Goal: Information Seeking & Learning: Learn about a topic

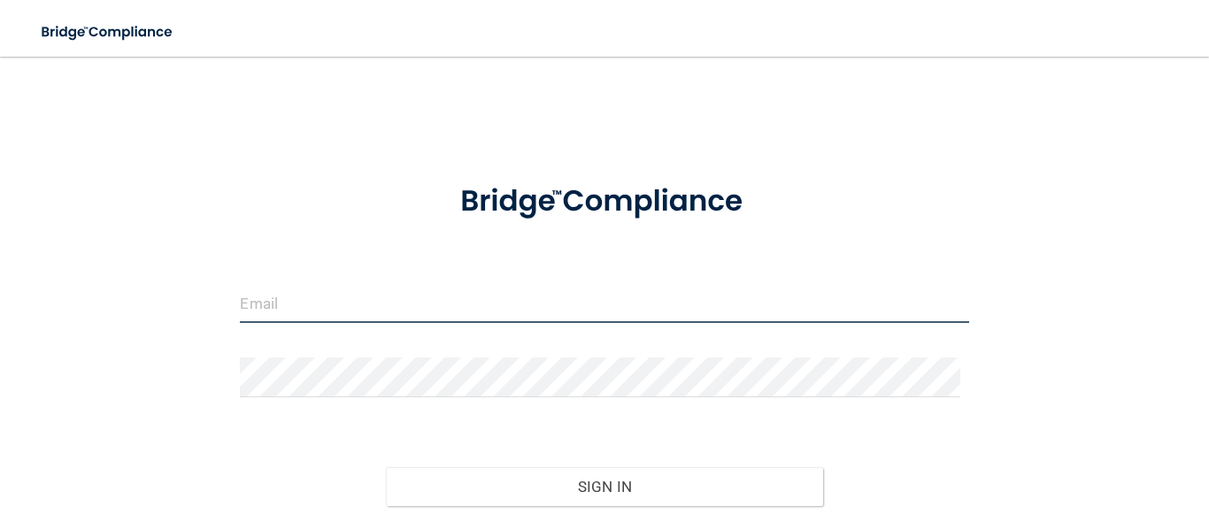
click at [311, 315] on input "email" at bounding box center [604, 303] width 728 height 40
type input "[EMAIL_ADDRESS][DOMAIN_NAME]"
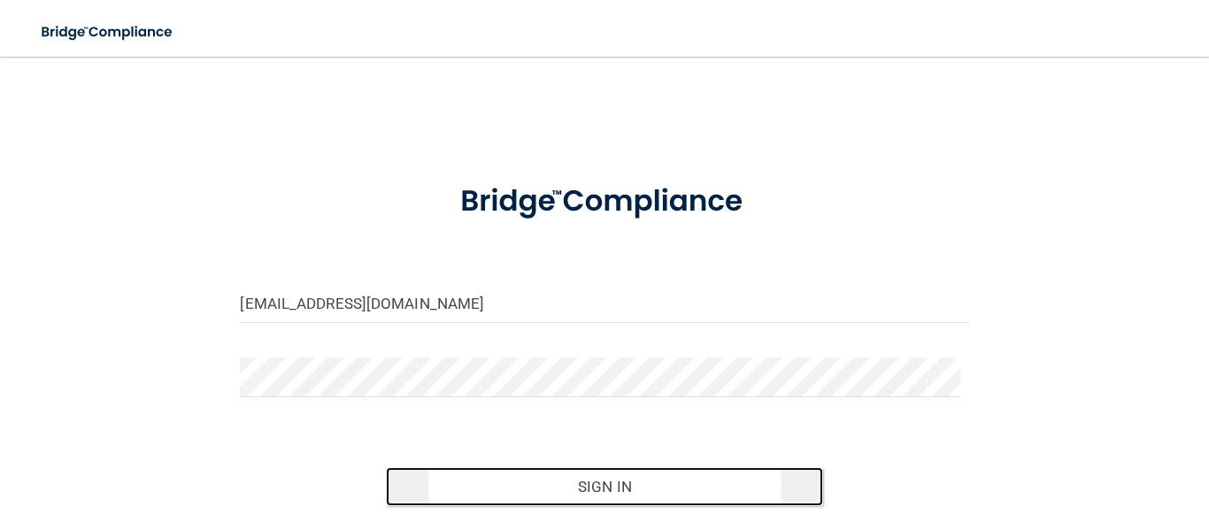
click at [575, 485] on button "Sign In" at bounding box center [604, 486] width 437 height 39
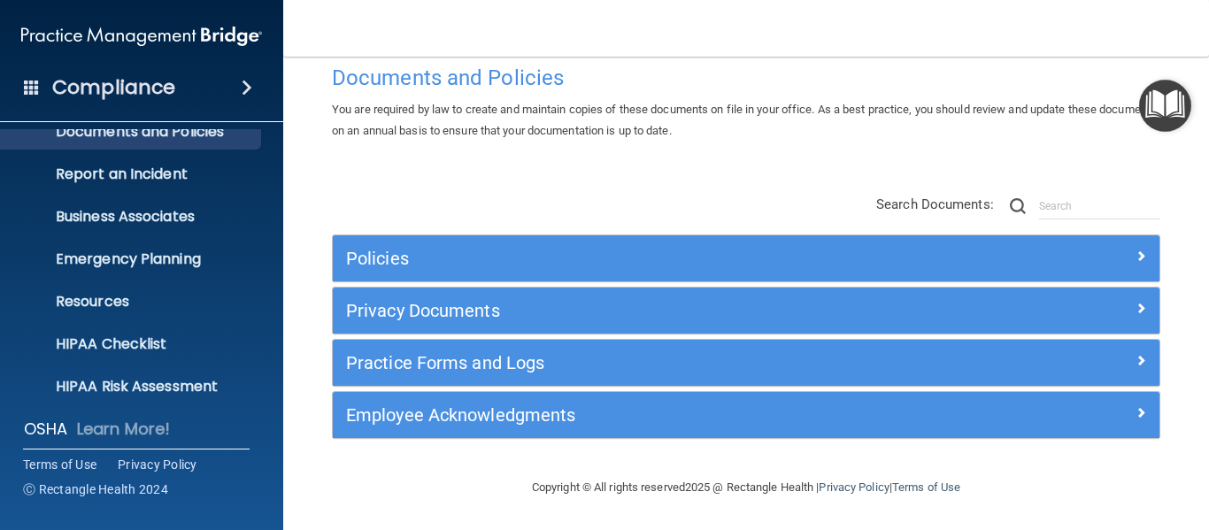
scroll to position [66, 0]
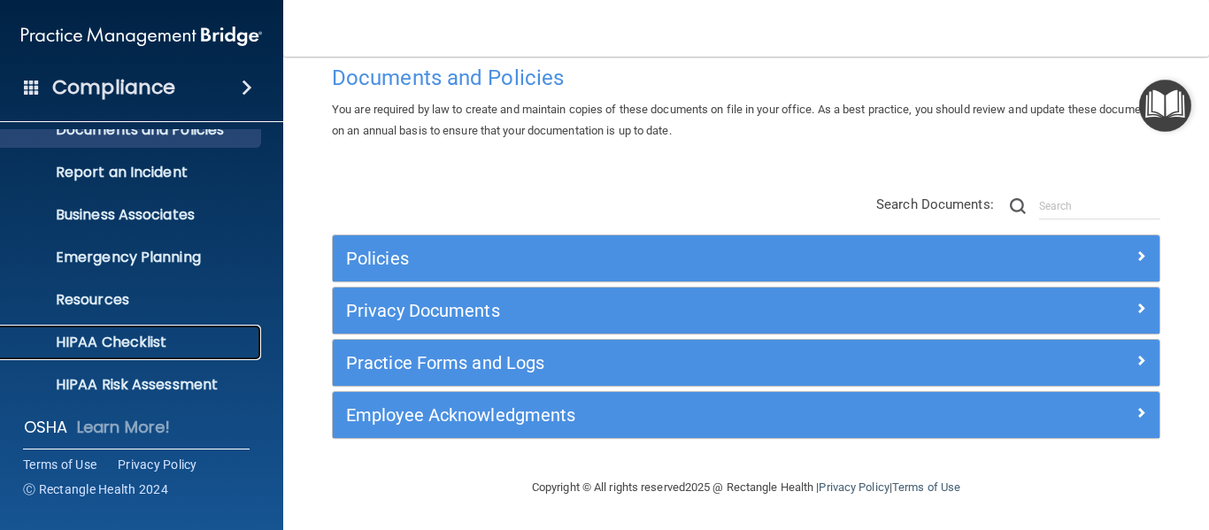
click at [110, 350] on p "HIPAA Checklist" at bounding box center [133, 343] width 242 height 18
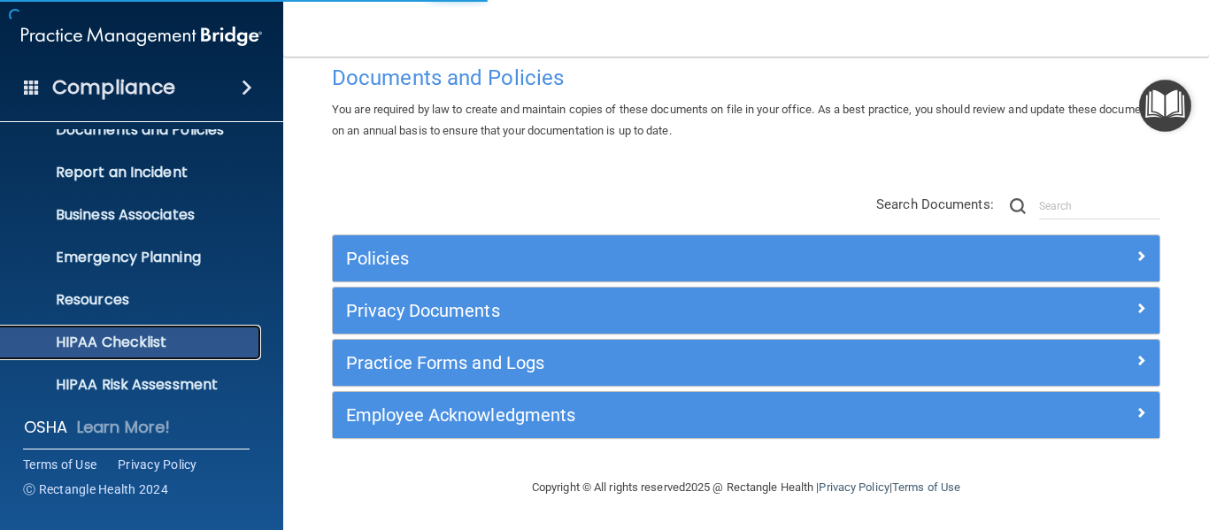
scroll to position [141, 0]
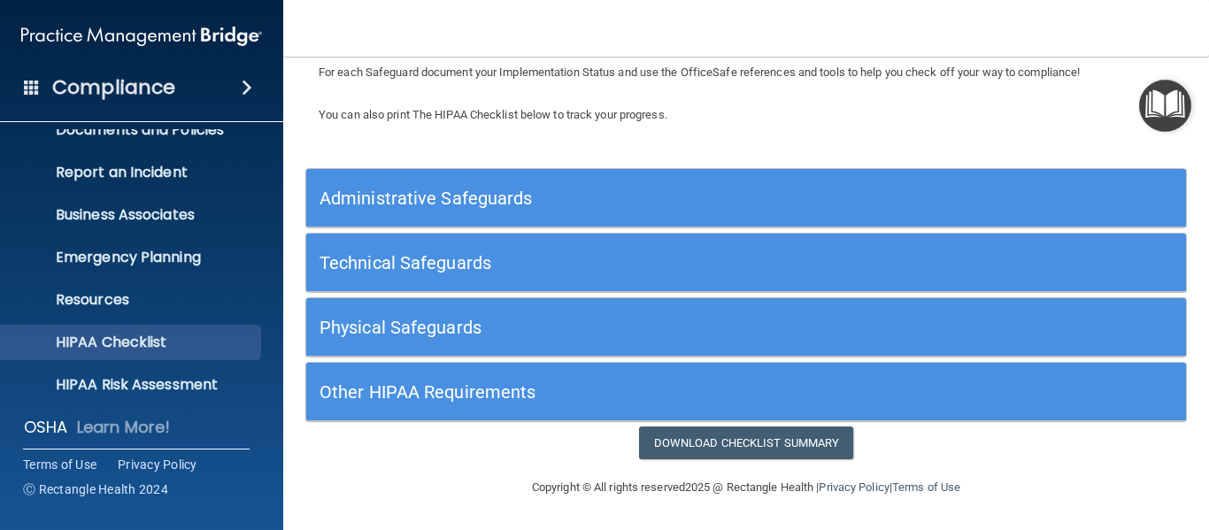
click at [450, 196] on h5 "Administrative Safeguards" at bounding box center [636, 198] width 634 height 19
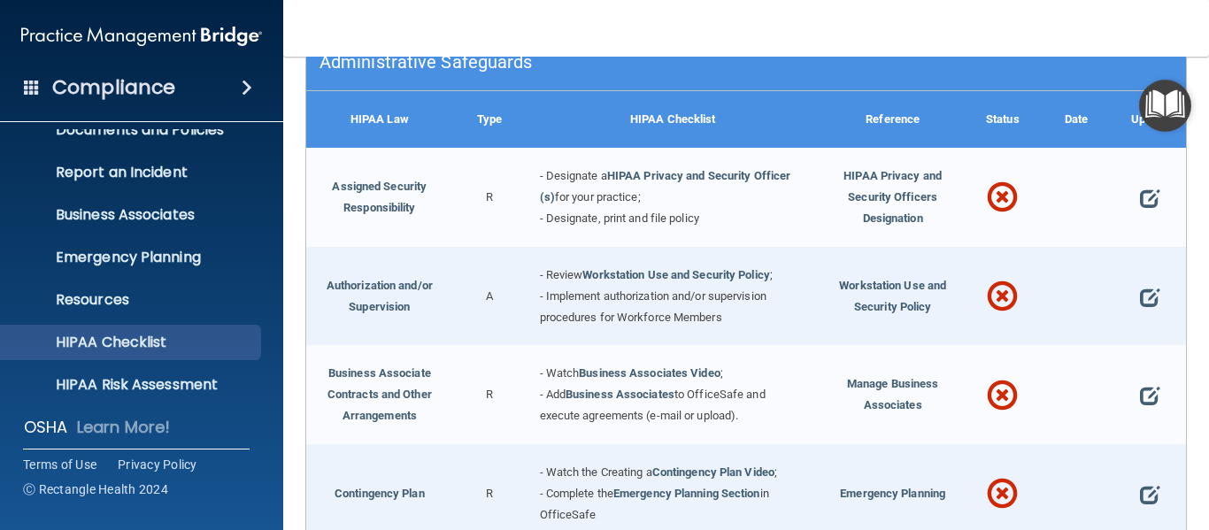
scroll to position [276, 0]
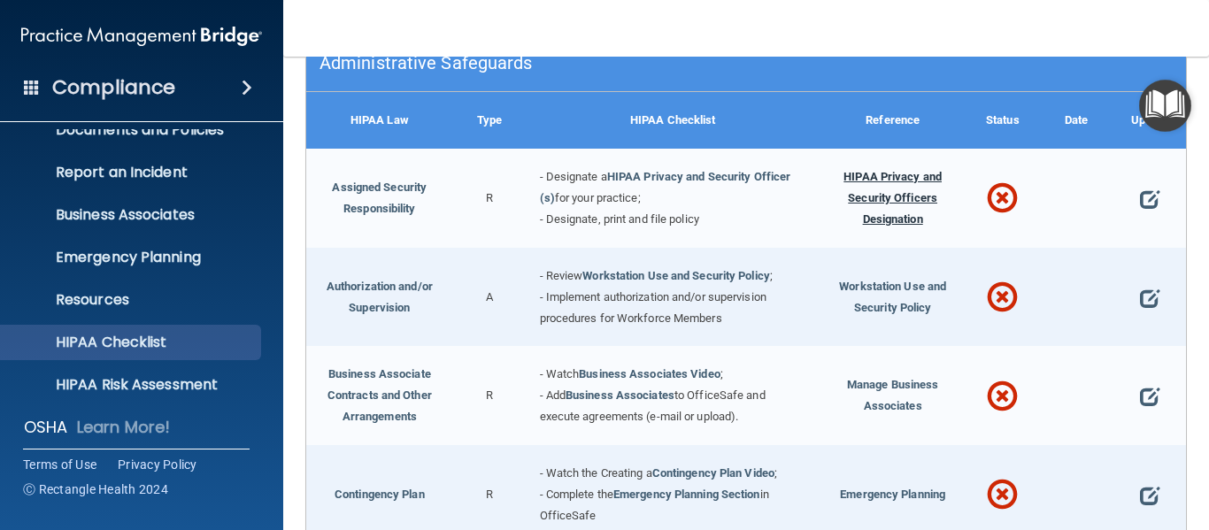
click at [889, 194] on span "HIPAA Privacy and Security Officers Designation" at bounding box center [892, 198] width 98 height 56
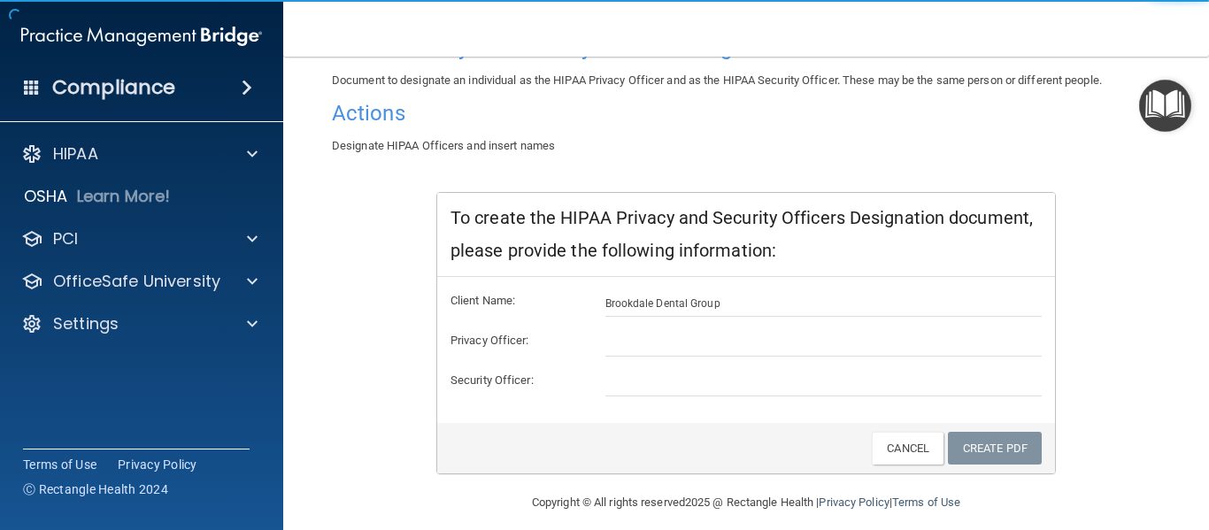
scroll to position [160, 0]
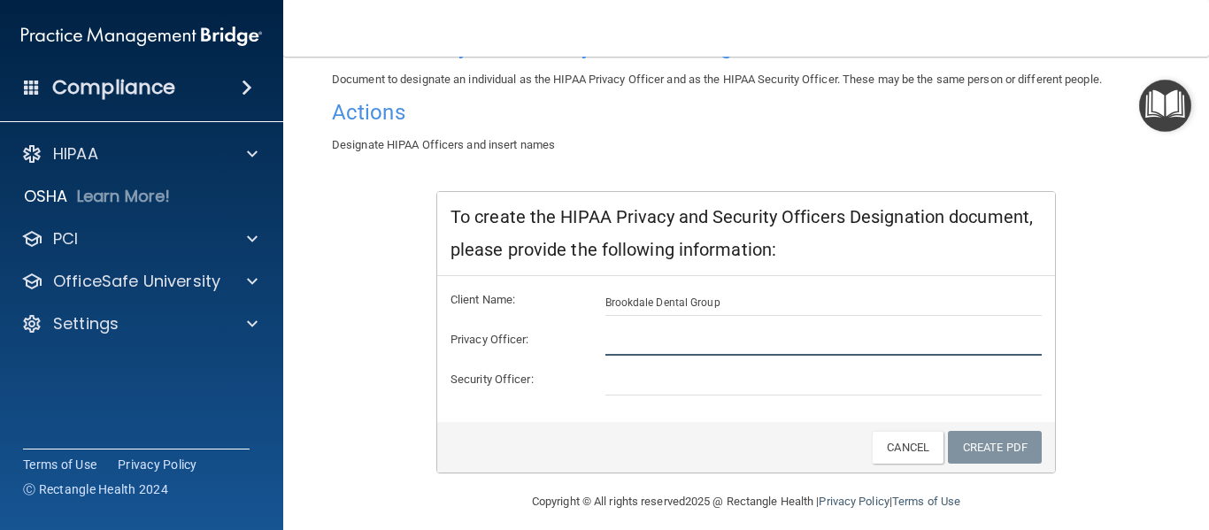
click at [620, 342] on input "text" at bounding box center [823, 342] width 437 height 27
type input "Robyn Urbanowycz"
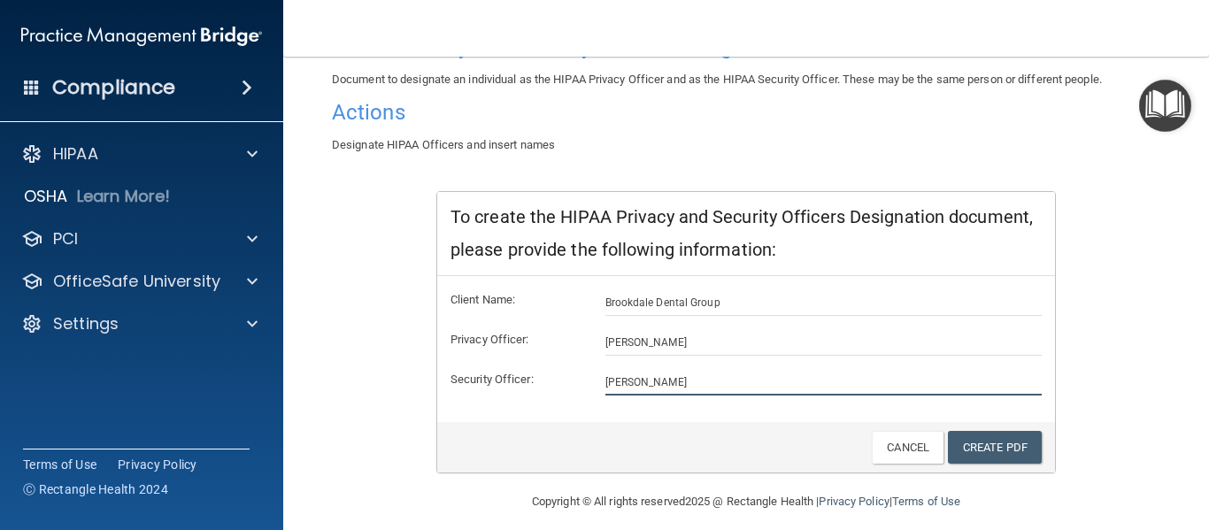
type input "Robyn Urbanowycz"
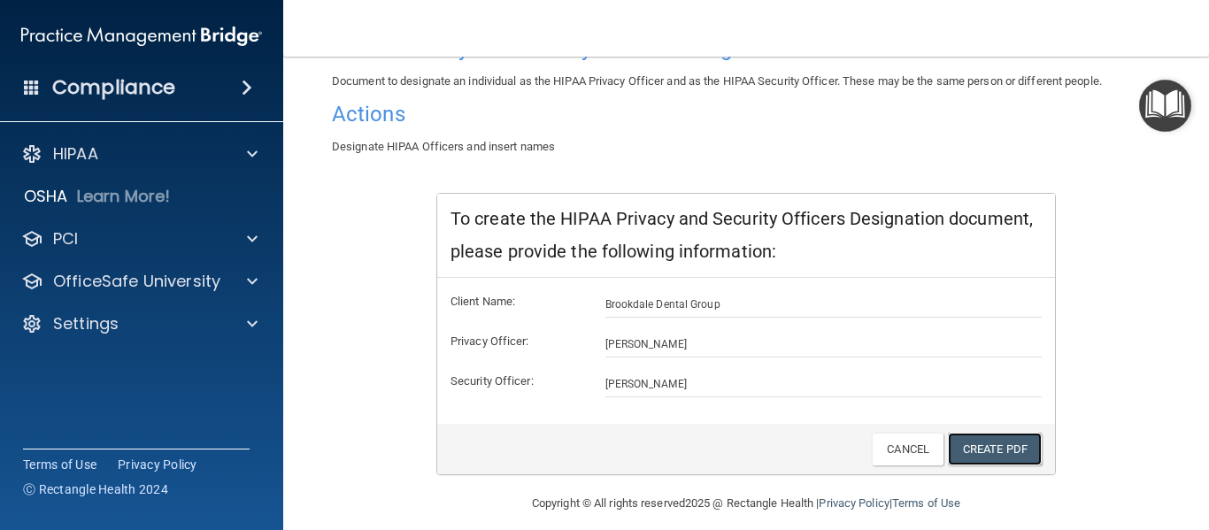
scroll to position [156, 0]
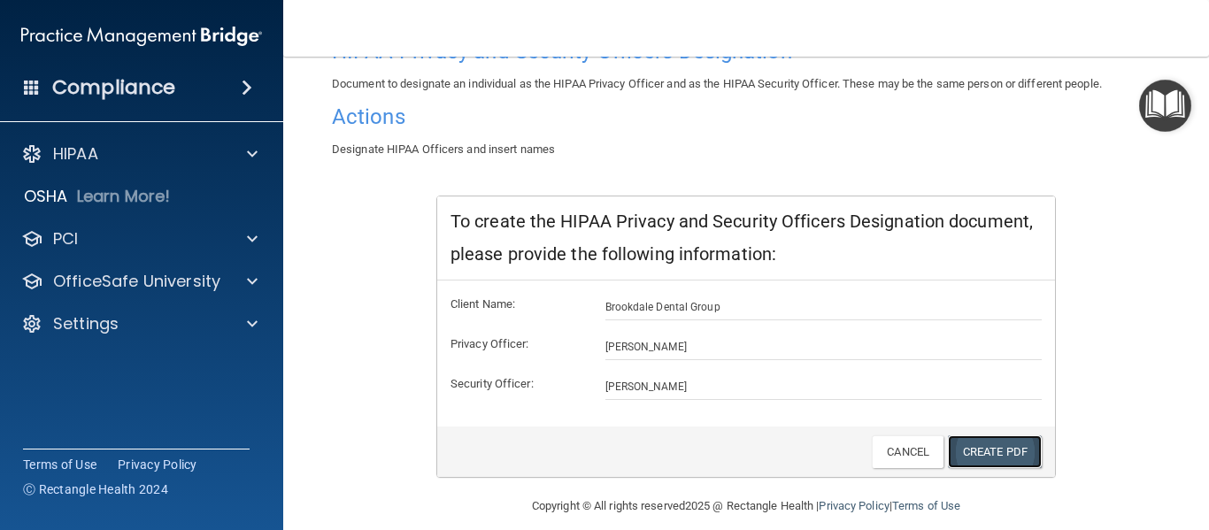
click at [994, 458] on link "Create PDF" at bounding box center [995, 451] width 94 height 33
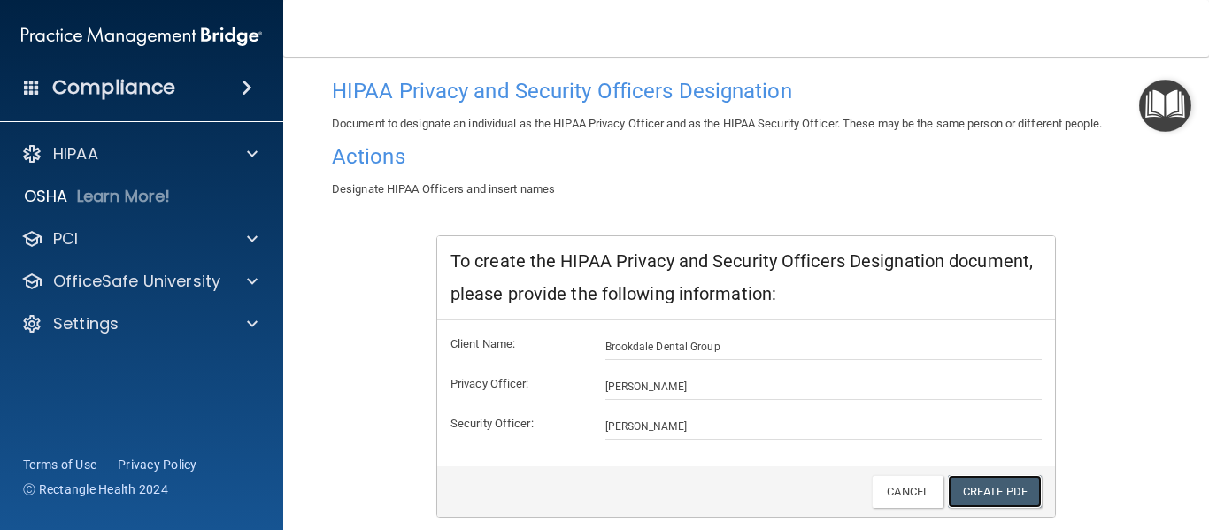
scroll to position [174, 0]
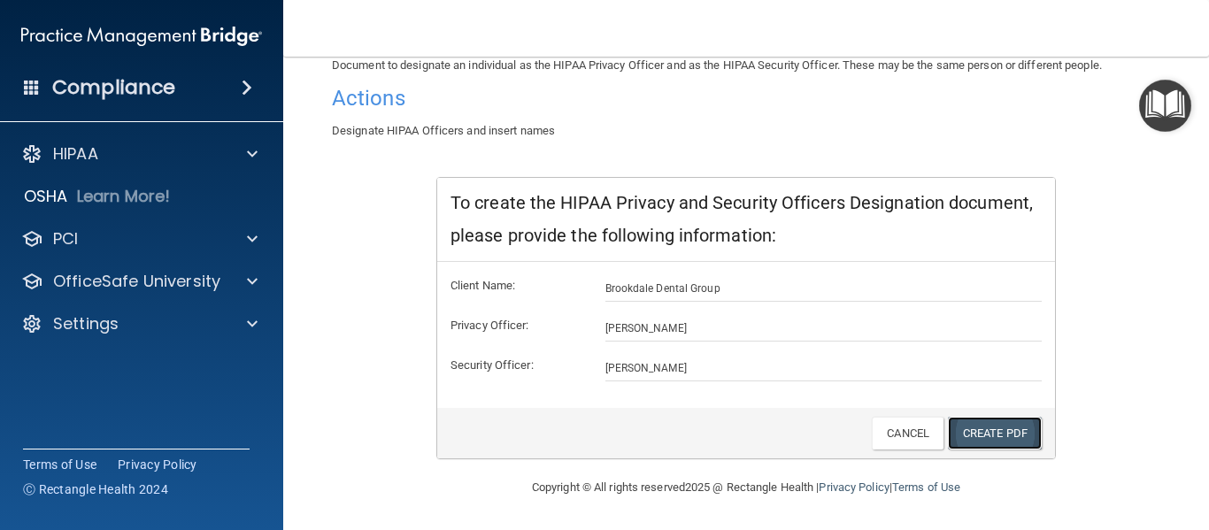
click at [978, 438] on link "Create PDF" at bounding box center [995, 433] width 94 height 33
click at [377, 105] on h4 "Actions" at bounding box center [746, 98] width 828 height 23
click at [1172, 101] on img "Open Resource Center" at bounding box center [1165, 106] width 52 height 52
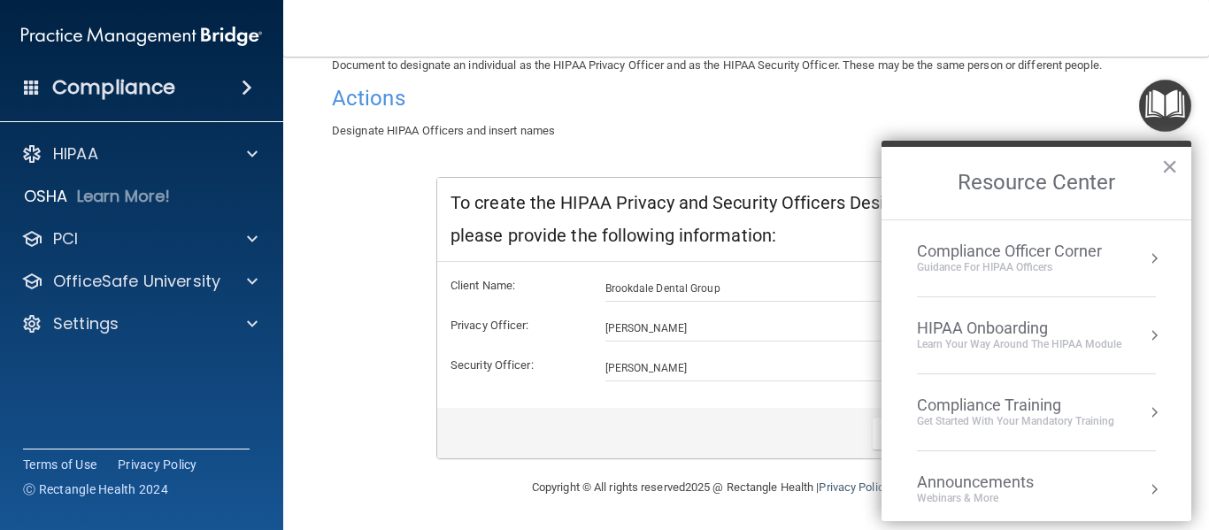
click at [907, 147] on h2 "Resource Center" at bounding box center [1036, 183] width 310 height 73
click at [804, 135] on div "Designate HIPAA Officers and insert names" at bounding box center [746, 130] width 855 height 21
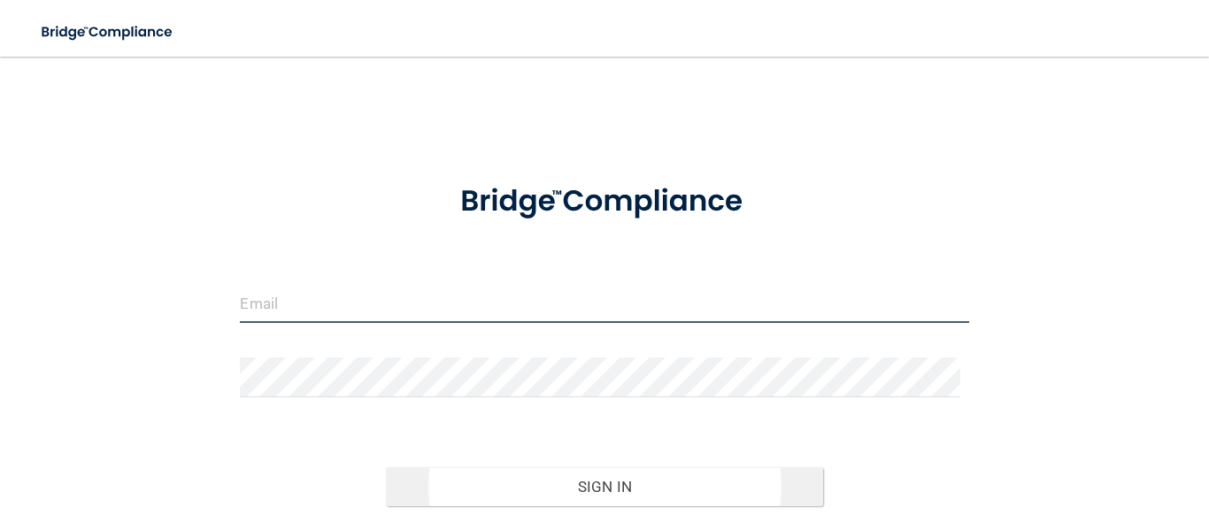
type input "[EMAIL_ADDRESS][DOMAIN_NAME]"
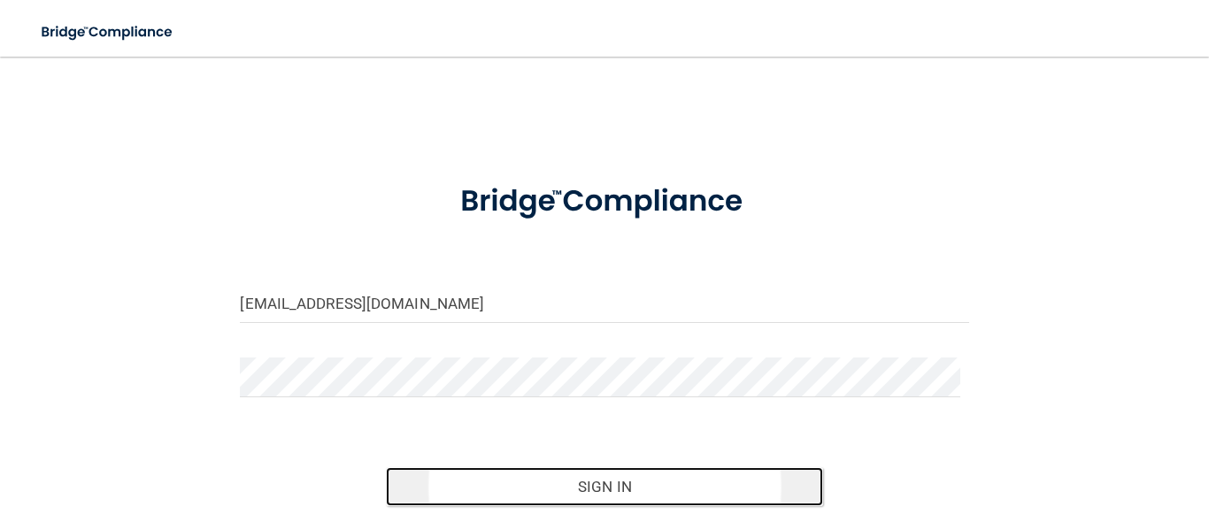
click at [573, 488] on button "Sign In" at bounding box center [604, 486] width 437 height 39
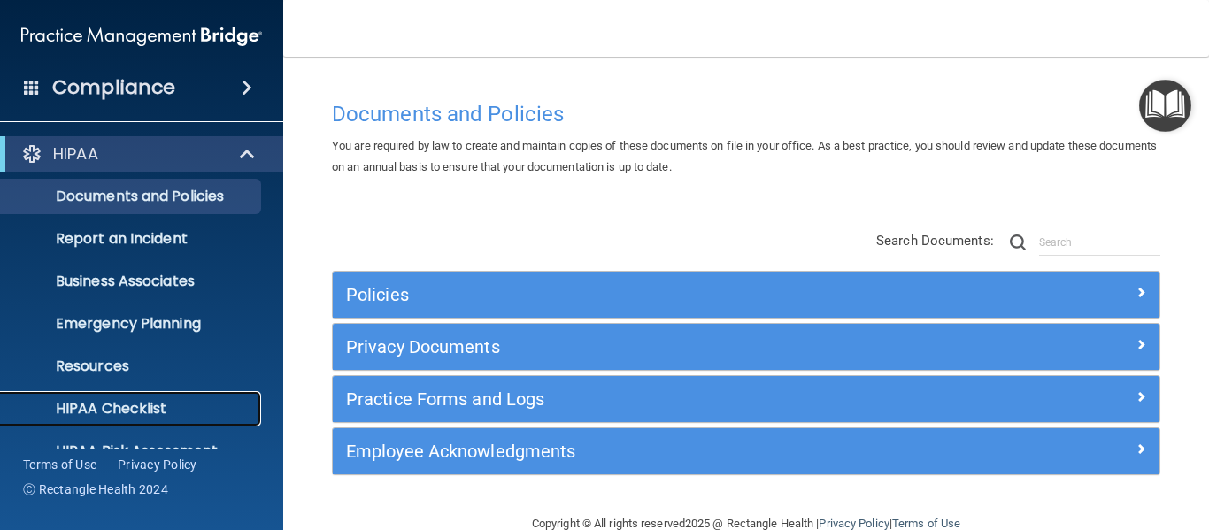
click at [129, 395] on link "HIPAA Checklist" at bounding box center [121, 408] width 279 height 35
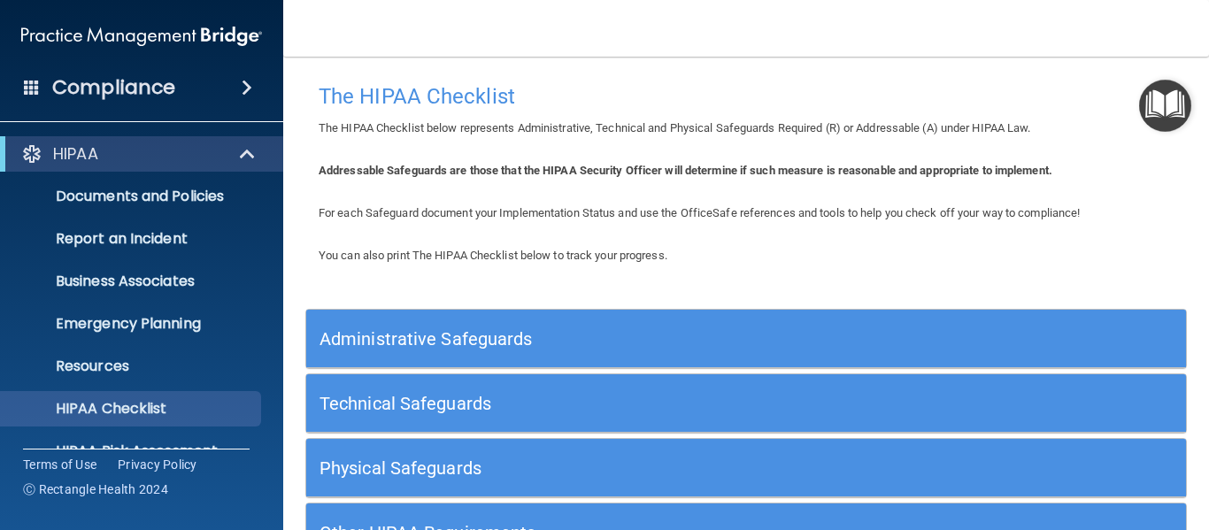
click at [661, 321] on div "Administrative Safeguards" at bounding box center [636, 339] width 660 height 40
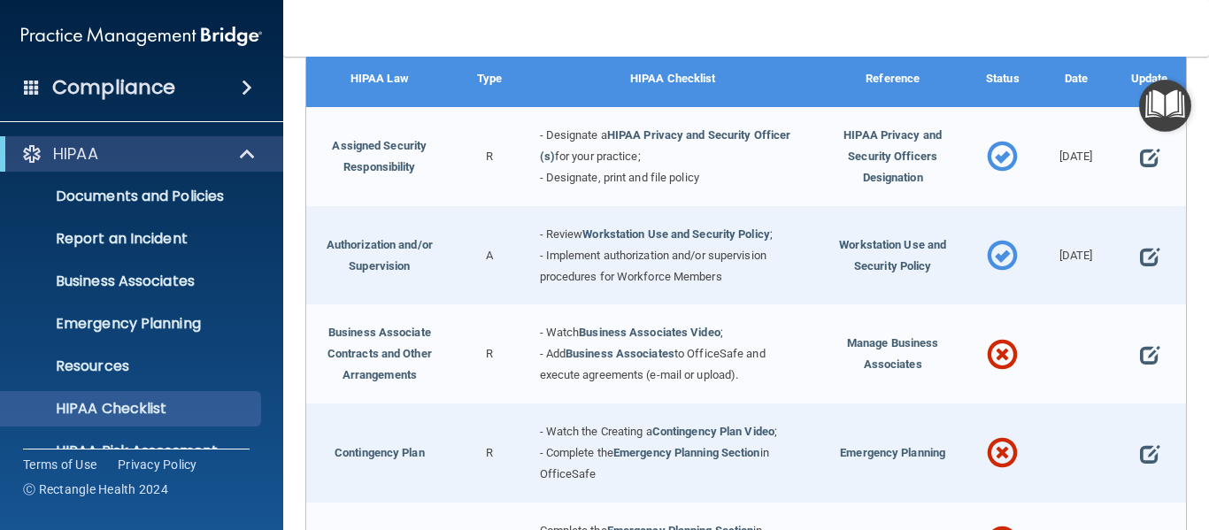
scroll to position [319, 0]
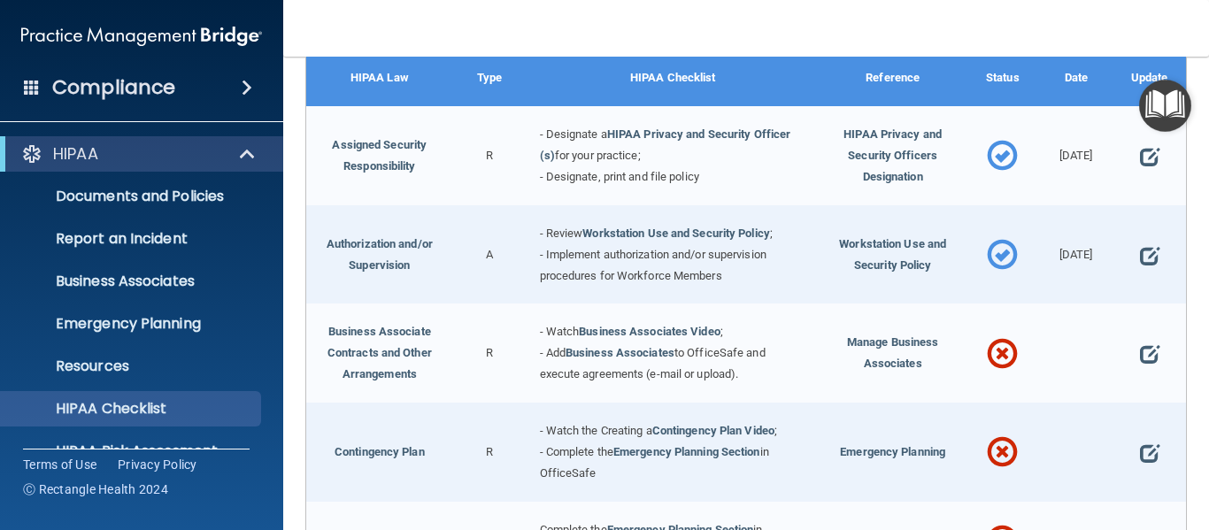
click at [625, 337] on div "- Watch Business Associates Video ; - Add Business Associates to OfficeSafe and…" at bounding box center [673, 353] width 293 height 99
click at [623, 326] on link "Business Associates Video" at bounding box center [650, 331] width 142 height 13
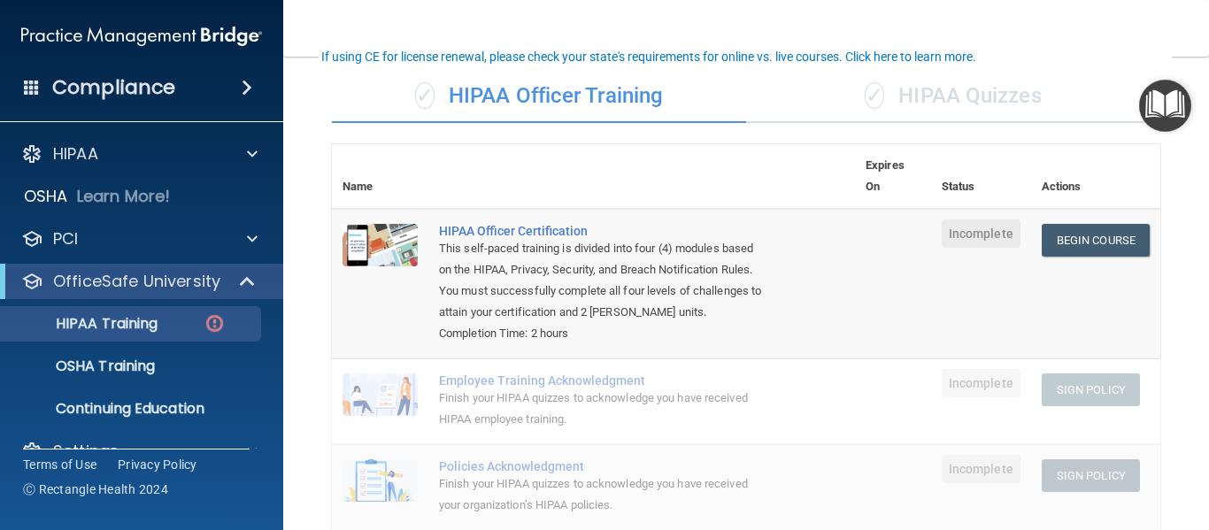
scroll to position [125, 0]
click at [1080, 235] on link "Begin Course" at bounding box center [1096, 239] width 108 height 33
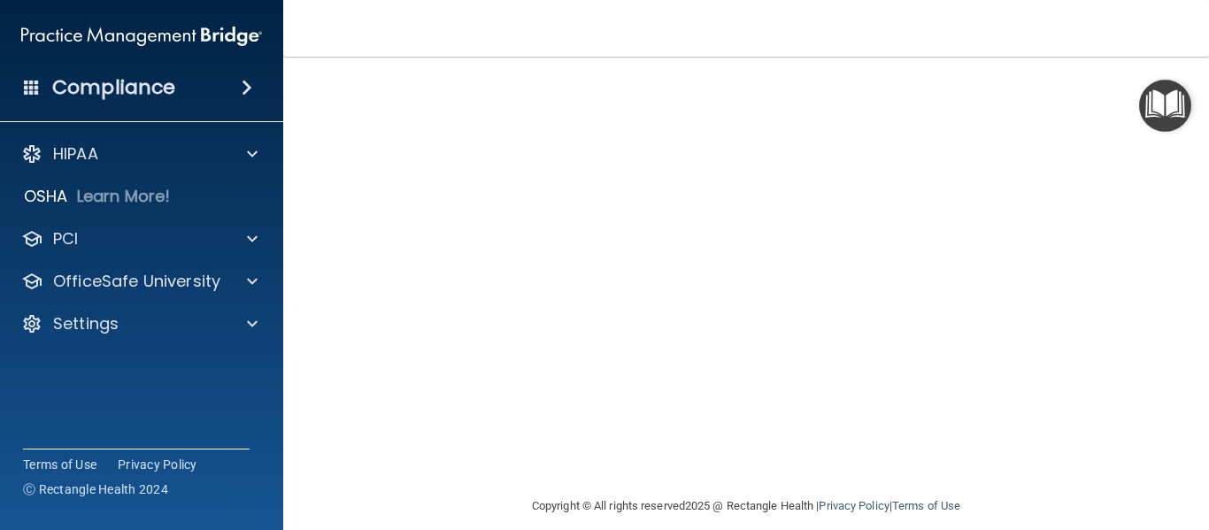
scroll to position [117, 0]
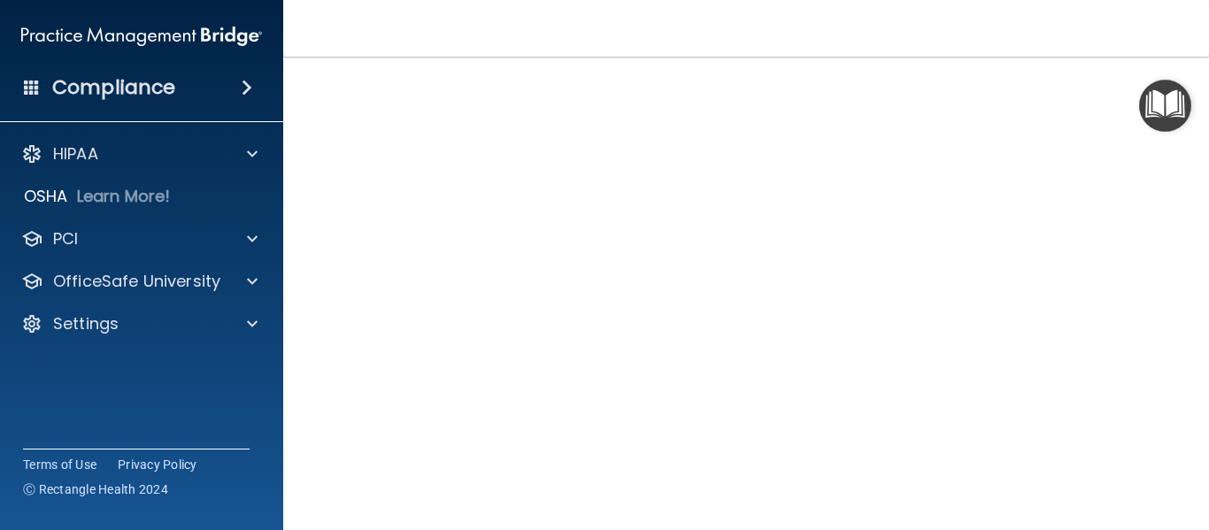
click at [980, 27] on nav "Toggle navigation [PERSON_NAME] U [EMAIL_ADDRESS][DOMAIN_NAME] Manage My Enterp…" at bounding box center [746, 28] width 926 height 57
click at [1189, 239] on main "HIPAA Officer Certification This course doesn’t expire until . Are you sure you…" at bounding box center [746, 293] width 926 height 473
drag, startPoint x: 1095, startPoint y: 509, endPoint x: 1074, endPoint y: 35, distance: 474.8
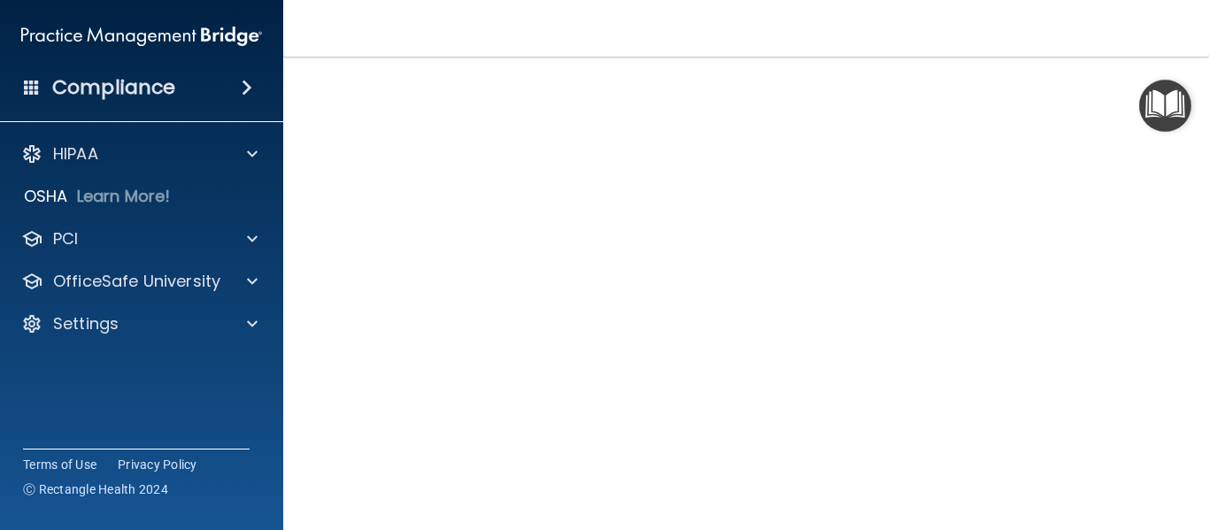
click at [1074, 35] on nav "Toggle navigation Robin U frontdesk113@verizon.net Manage My Enterprise Brookda…" at bounding box center [746, 28] width 926 height 57
click at [1173, 304] on main "HIPAA Officer Certification This course doesn’t expire until . Are you sure you…" at bounding box center [746, 293] width 926 height 473
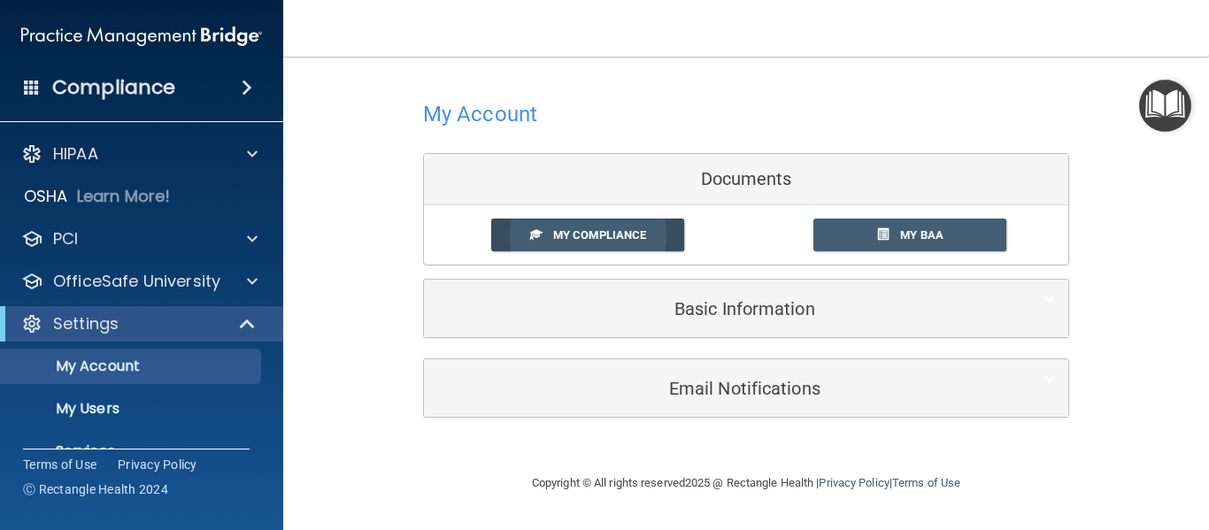
click at [577, 228] on span "My Compliance" at bounding box center [599, 234] width 93 height 13
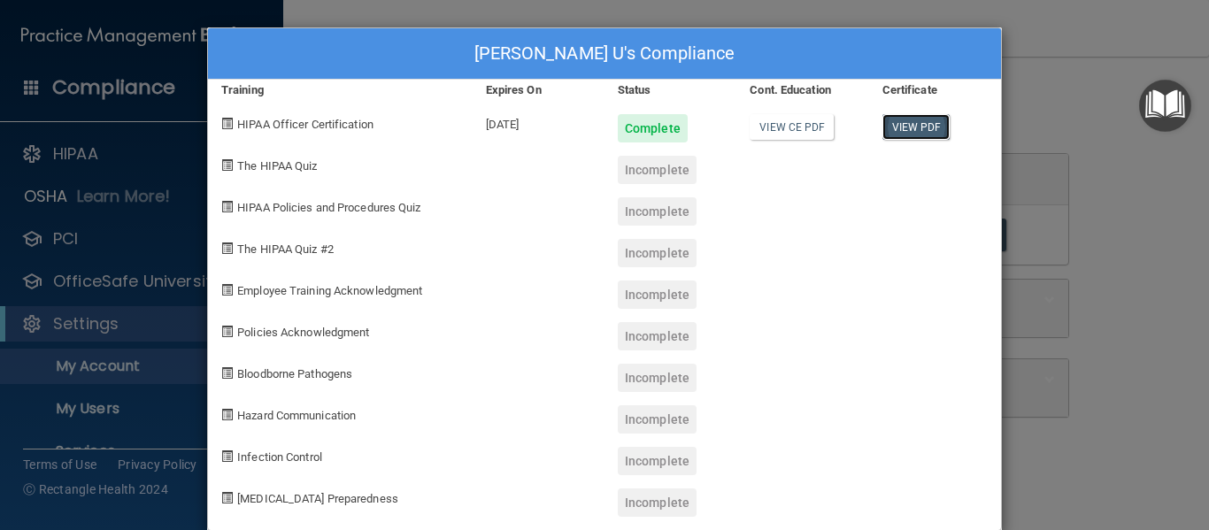
click at [904, 125] on link "View PDF" at bounding box center [916, 127] width 68 height 26
click at [756, 119] on link "View CE PDF" at bounding box center [792, 127] width 84 height 26
click at [1041, 268] on div "Robin U's Compliance Training Expires On Status Cont. Education Certificate HIP…" at bounding box center [604, 265] width 1209 height 530
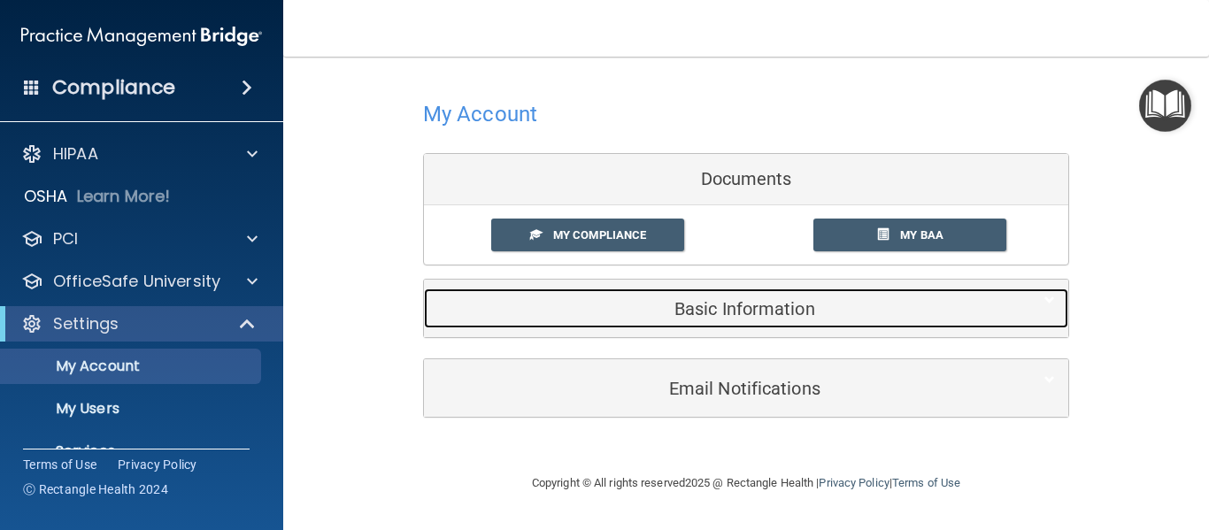
click at [791, 302] on h5 "Basic Information" at bounding box center [719, 308] width 564 height 19
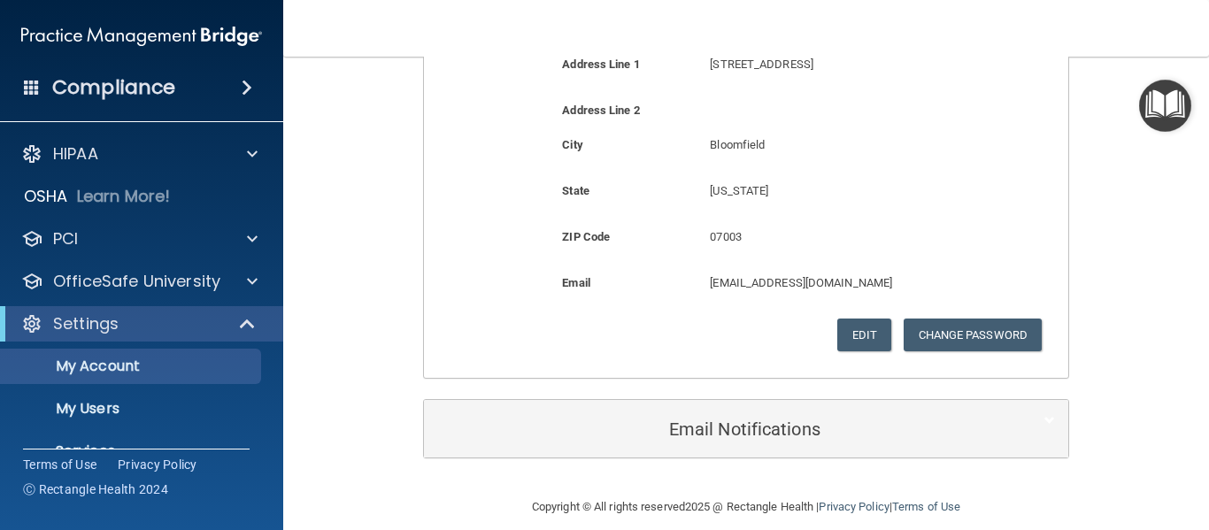
scroll to position [513, 0]
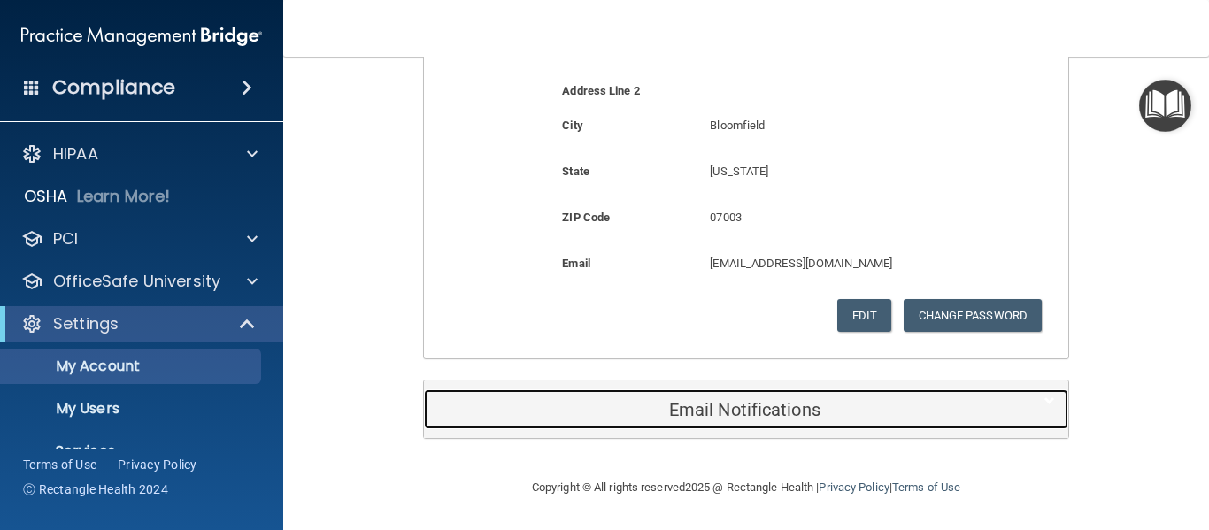
click at [727, 411] on h5 "Email Notifications" at bounding box center [719, 409] width 564 height 19
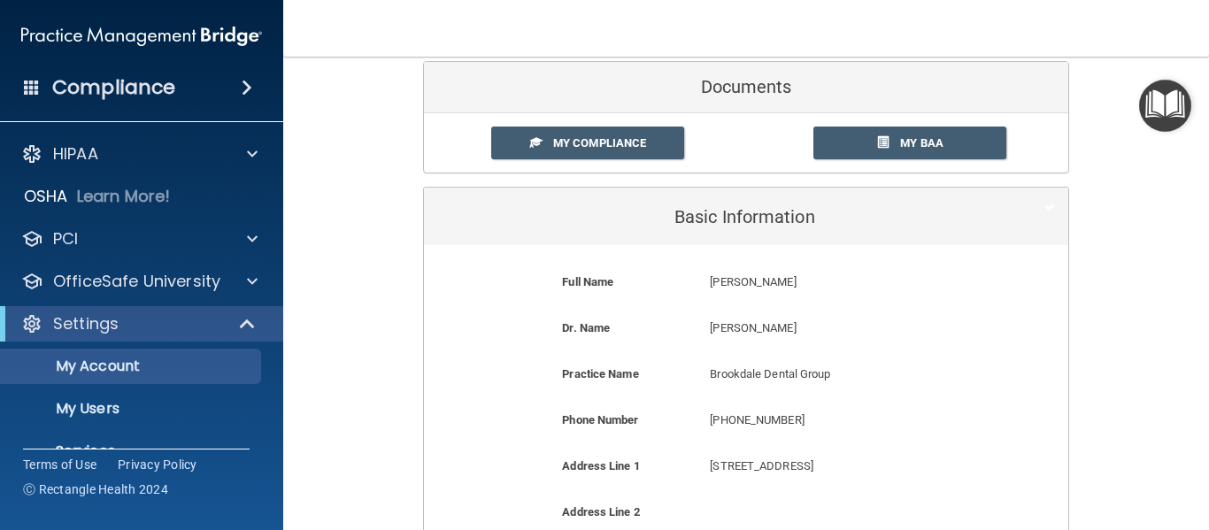
scroll to position [0, 0]
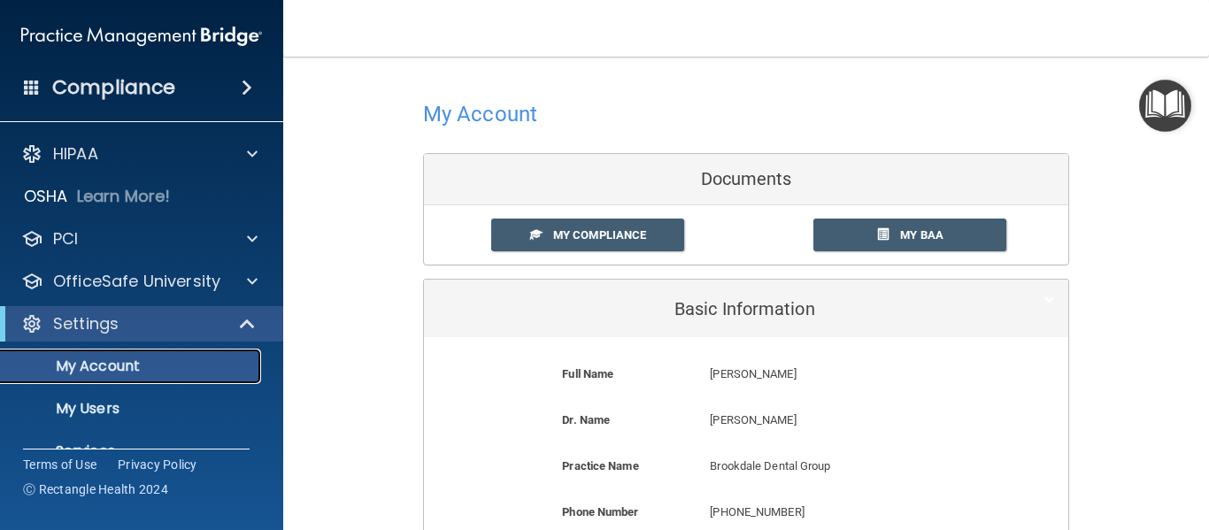
click at [71, 358] on p "My Account" at bounding box center [133, 367] width 242 height 18
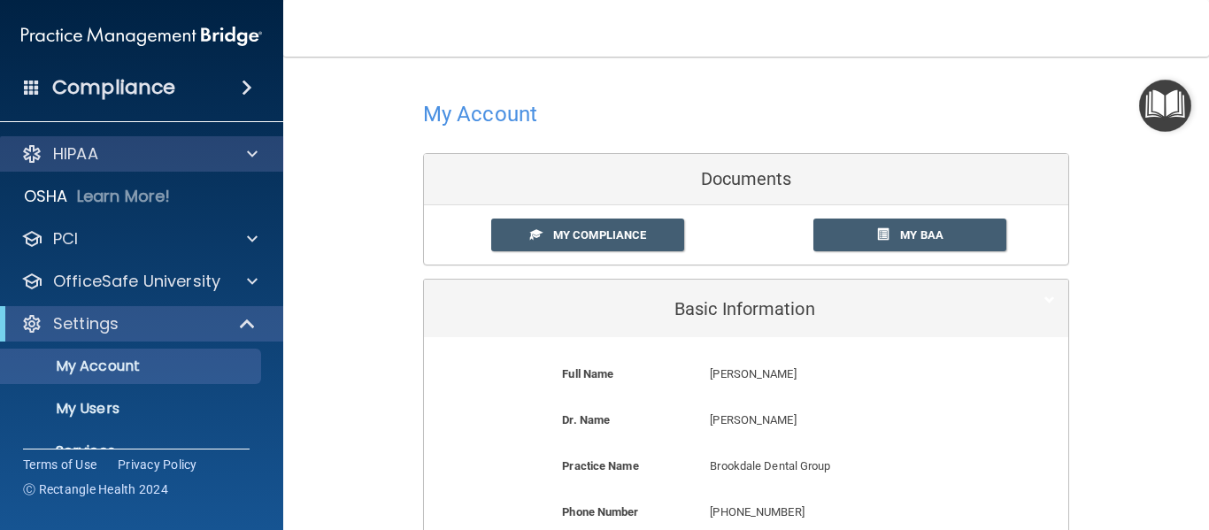
click at [165, 166] on div "HIPAA" at bounding box center [142, 153] width 284 height 35
click at [250, 154] on span at bounding box center [252, 153] width 11 height 21
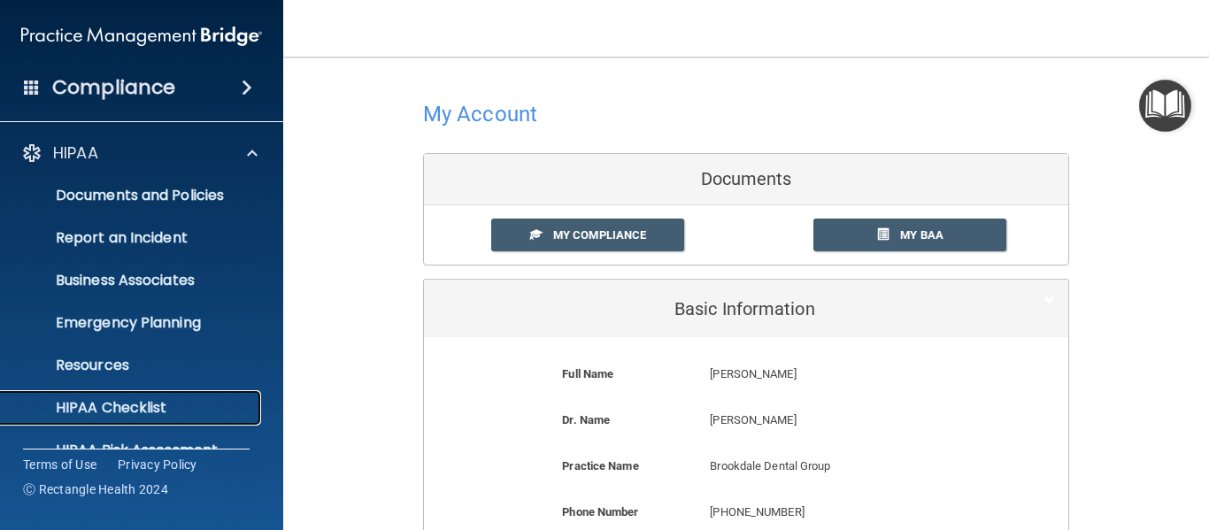
click at [156, 399] on p "HIPAA Checklist" at bounding box center [133, 408] width 242 height 18
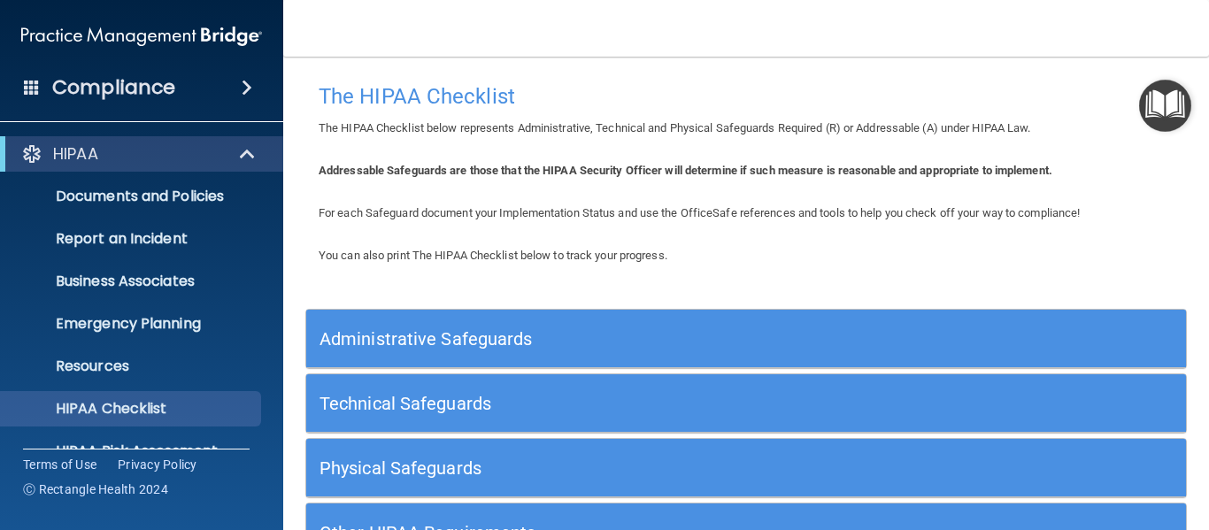
click at [466, 341] on h5 "Administrative Safeguards" at bounding box center [636, 338] width 634 height 19
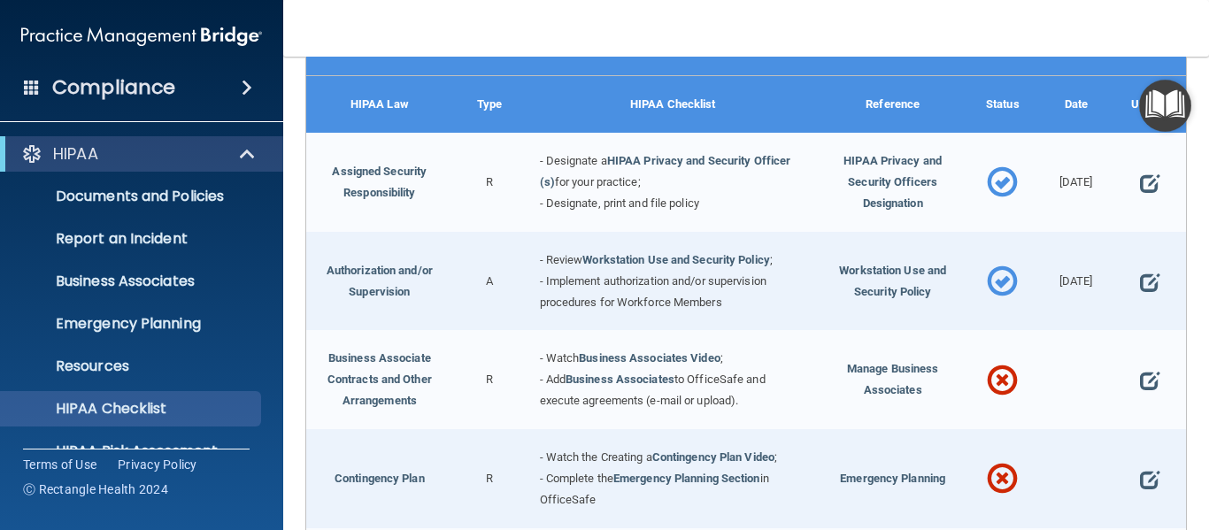
scroll to position [295, 0]
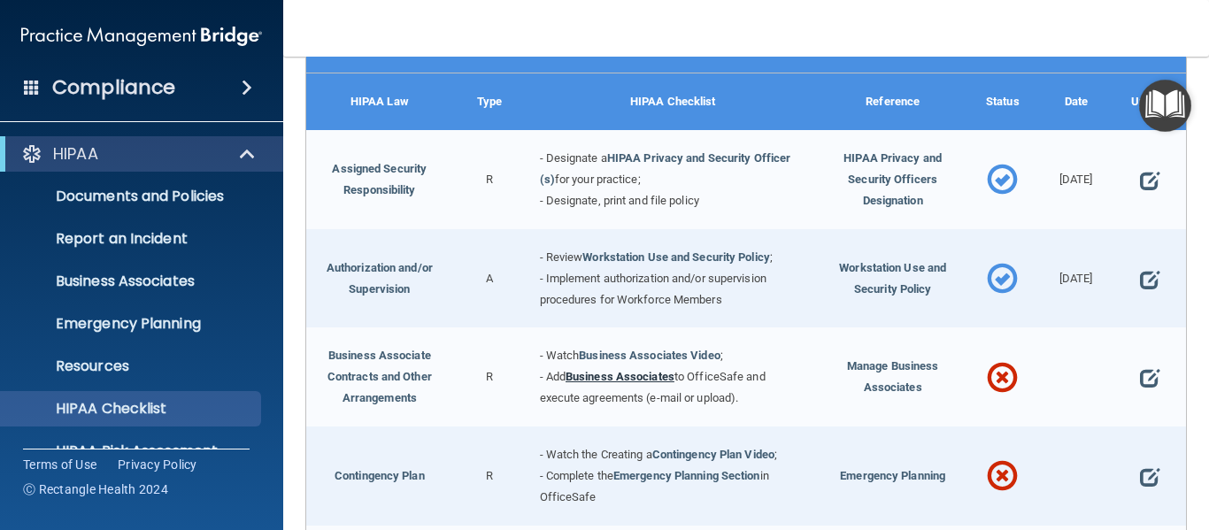
click at [616, 371] on link "Business Associates" at bounding box center [620, 376] width 109 height 13
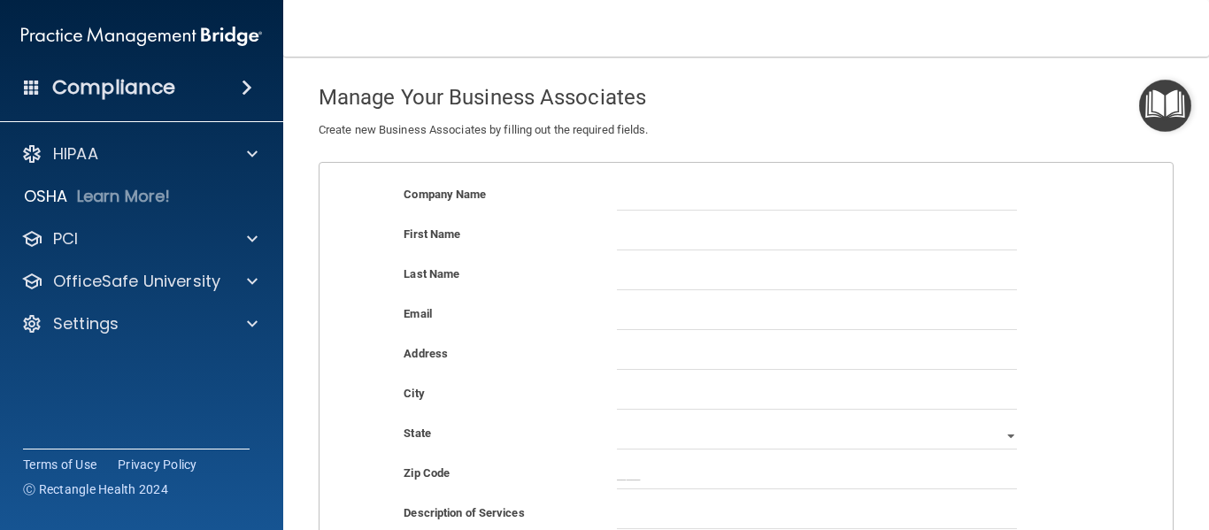
scroll to position [58, 0]
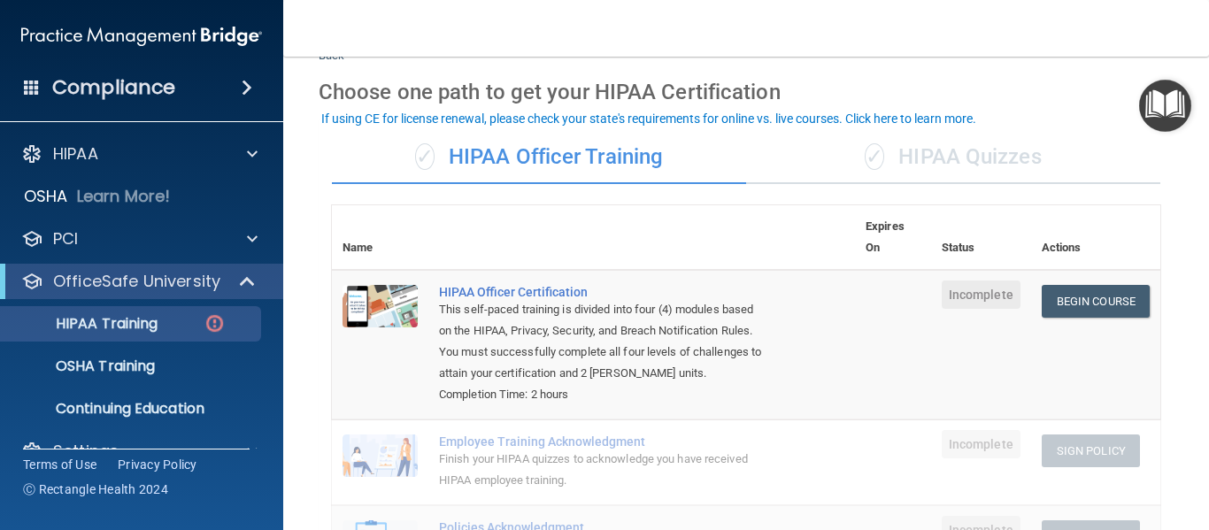
scroll to position [62, 0]
click at [939, 159] on div "✓ HIPAA Quizzes" at bounding box center [953, 158] width 414 height 53
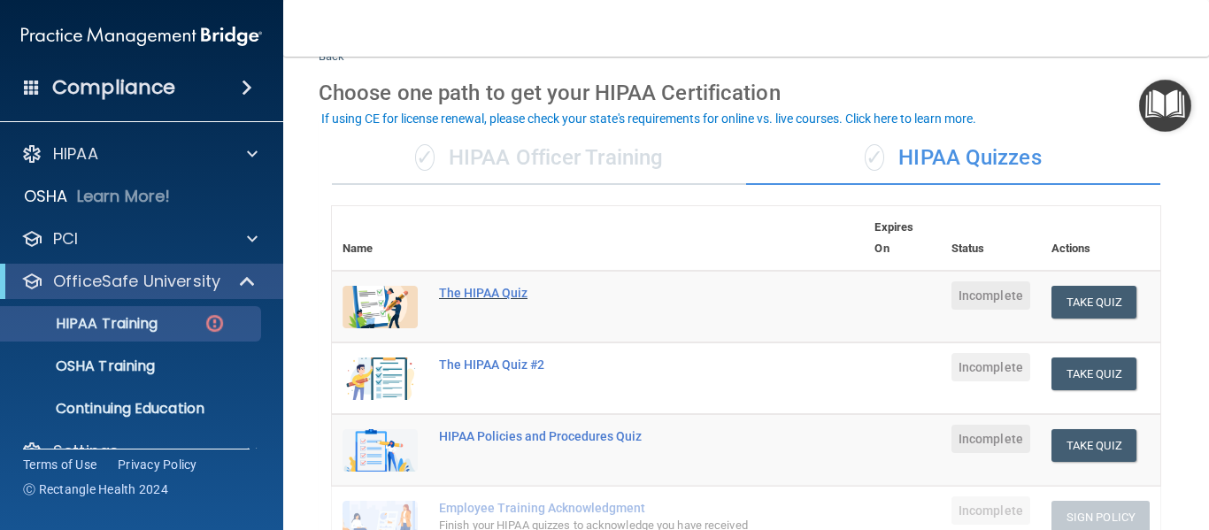
click at [498, 287] on div "The HIPAA Quiz" at bounding box center [607, 293] width 336 height 14
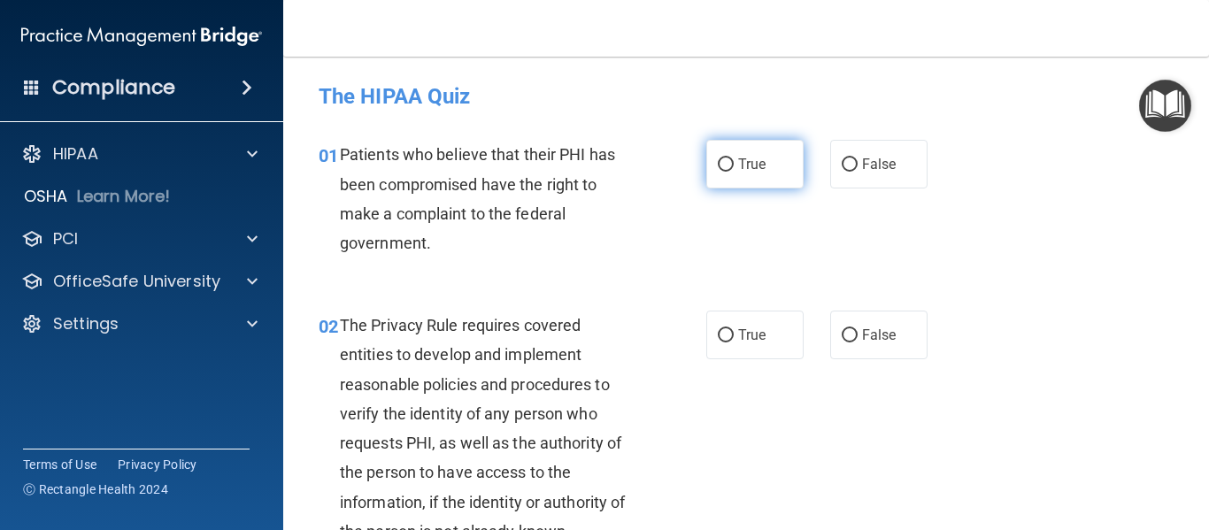
click at [720, 164] on input "True" at bounding box center [726, 164] width 16 height 13
radio input "true"
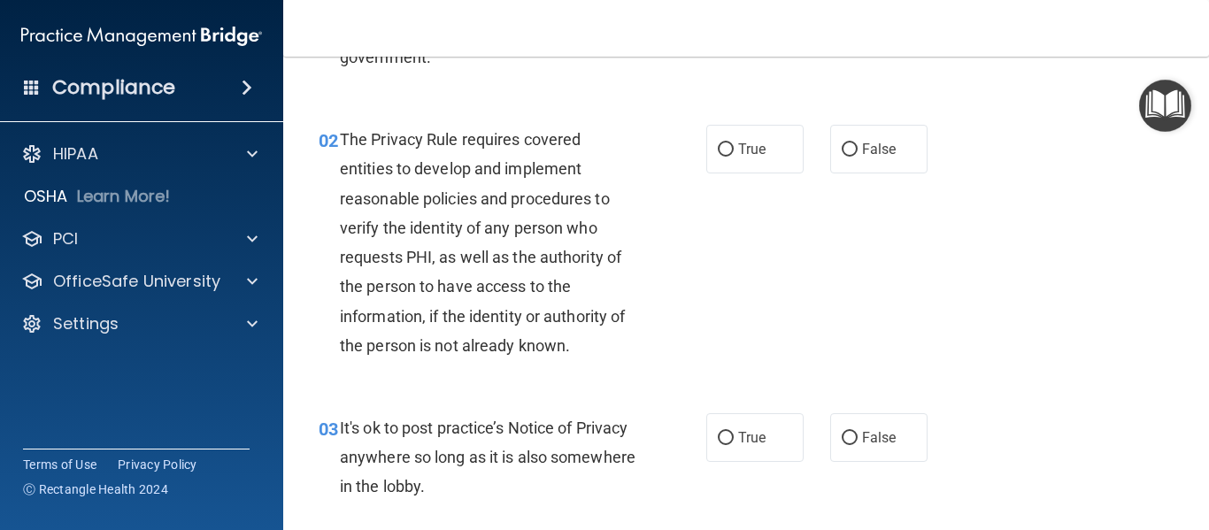
scroll to position [184, 0]
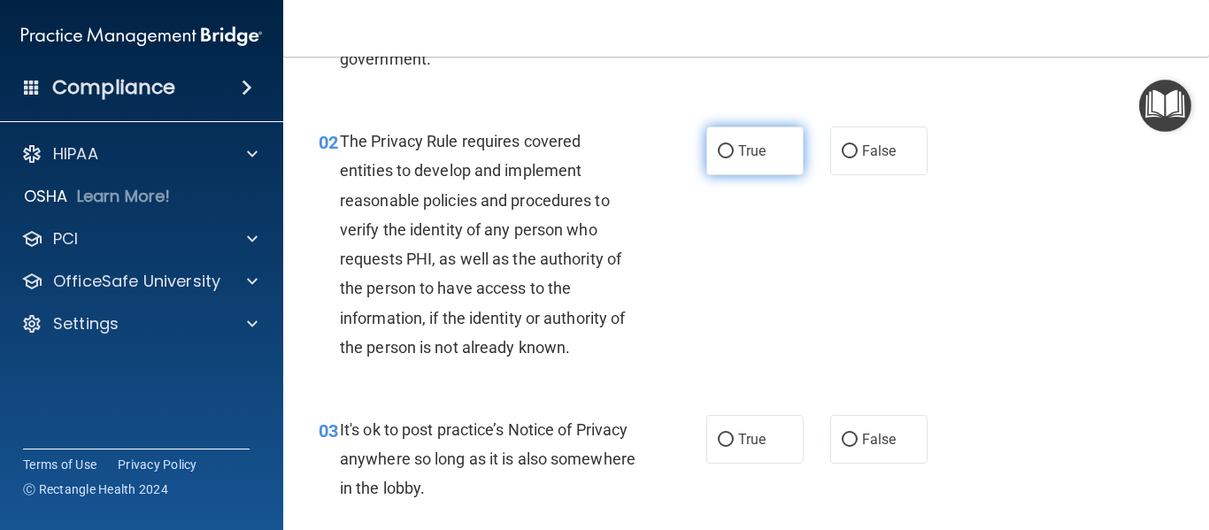
click at [724, 152] on input "True" at bounding box center [726, 151] width 16 height 13
radio input "true"
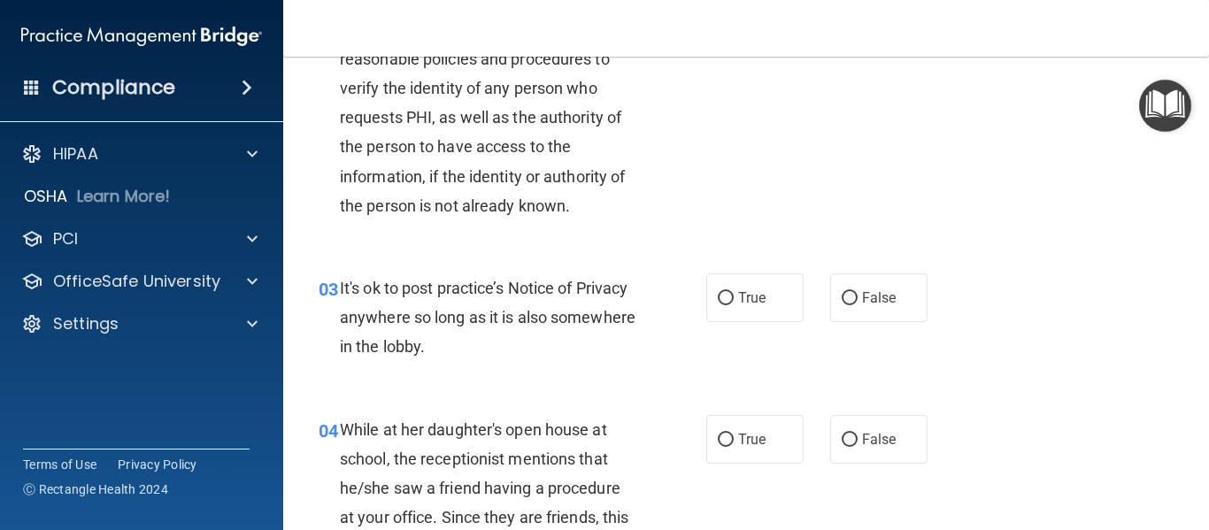
scroll to position [327, 0]
click at [843, 295] on input "False" at bounding box center [850, 297] width 16 height 13
radio input "true"
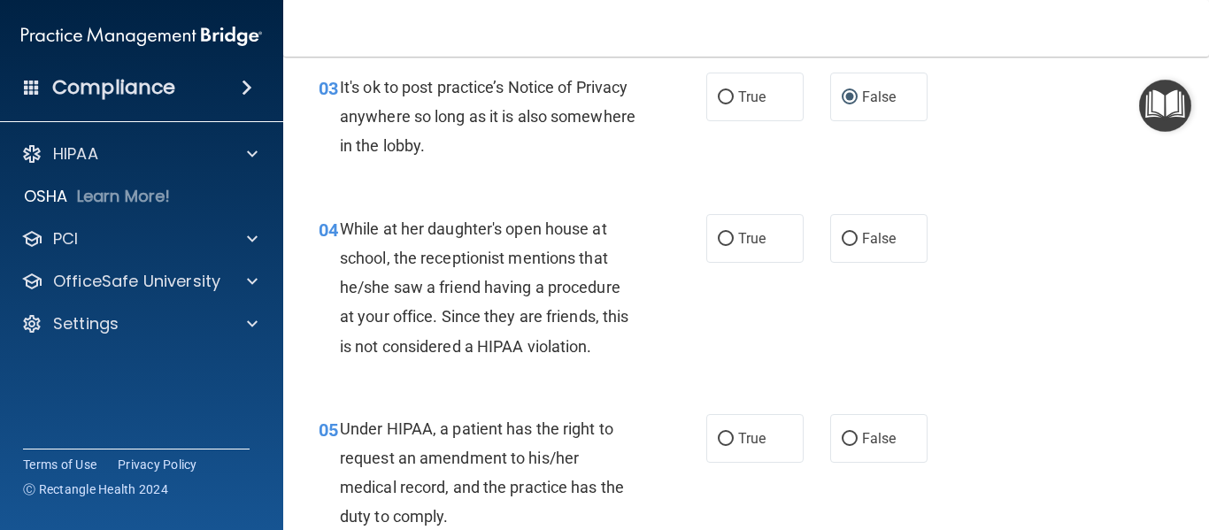
scroll to position [527, 0]
click at [845, 242] on input "False" at bounding box center [850, 238] width 16 height 13
radio input "true"
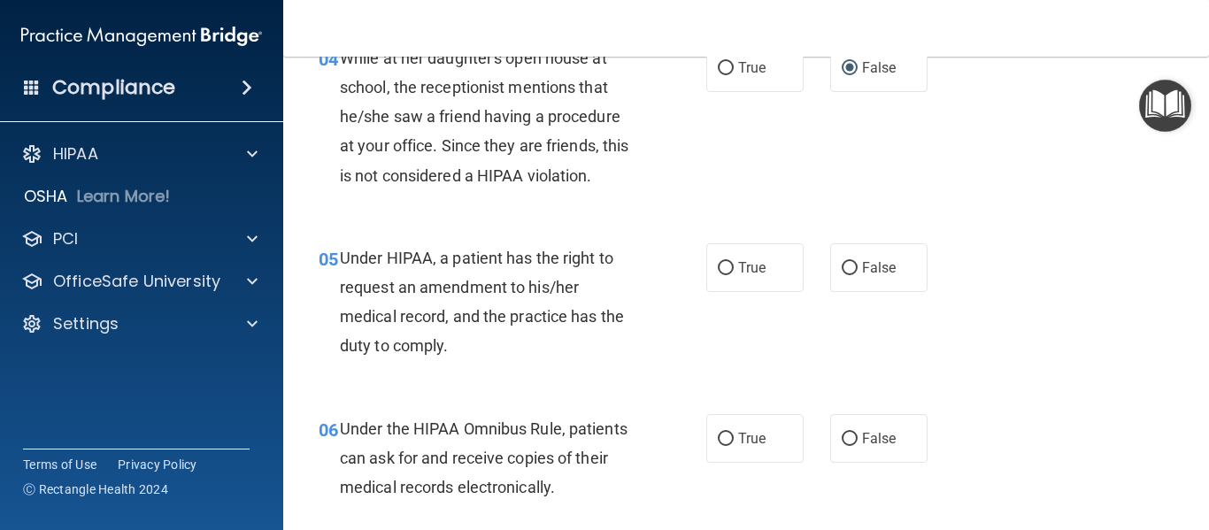
scroll to position [699, 0]
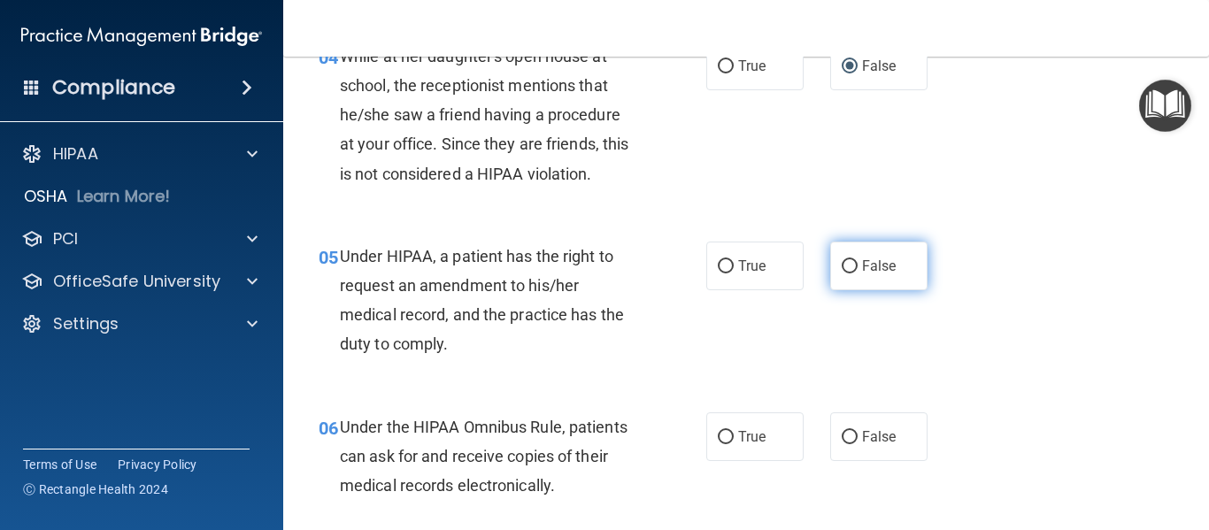
click at [842, 272] on input "False" at bounding box center [850, 266] width 16 height 13
radio input "true"
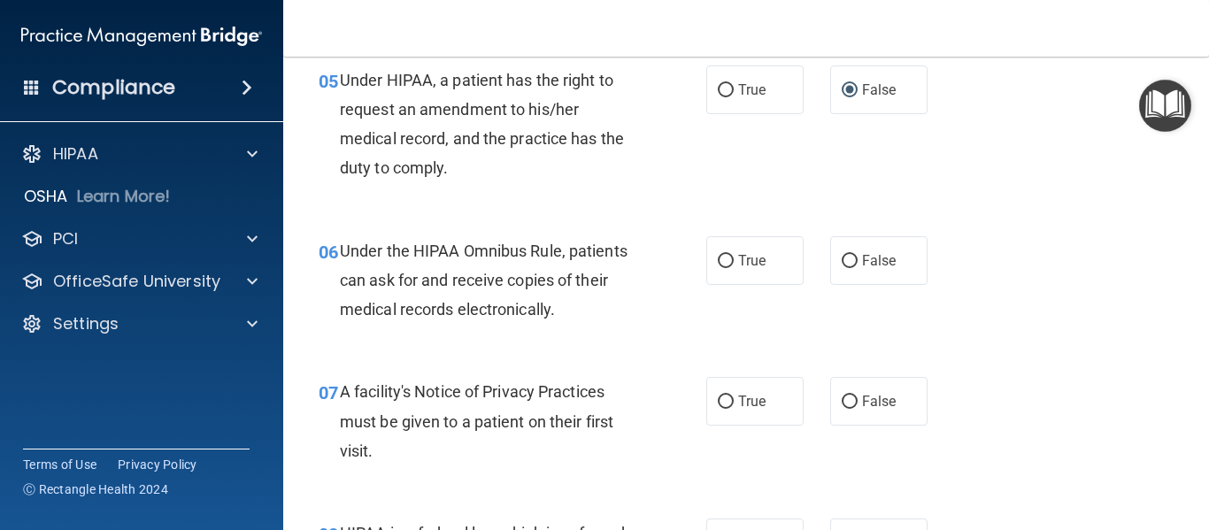
scroll to position [879, 0]
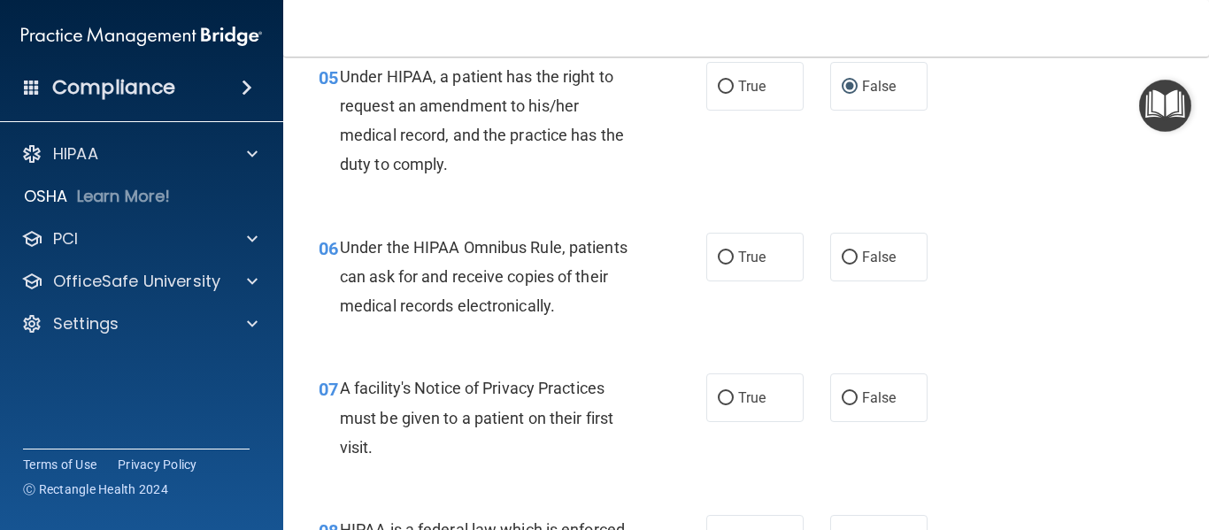
click at [757, 318] on div "06 Under the HIPAA Omnibus Rule, patients can ask for and receive copies of the…" at bounding box center [745, 282] width 881 height 142
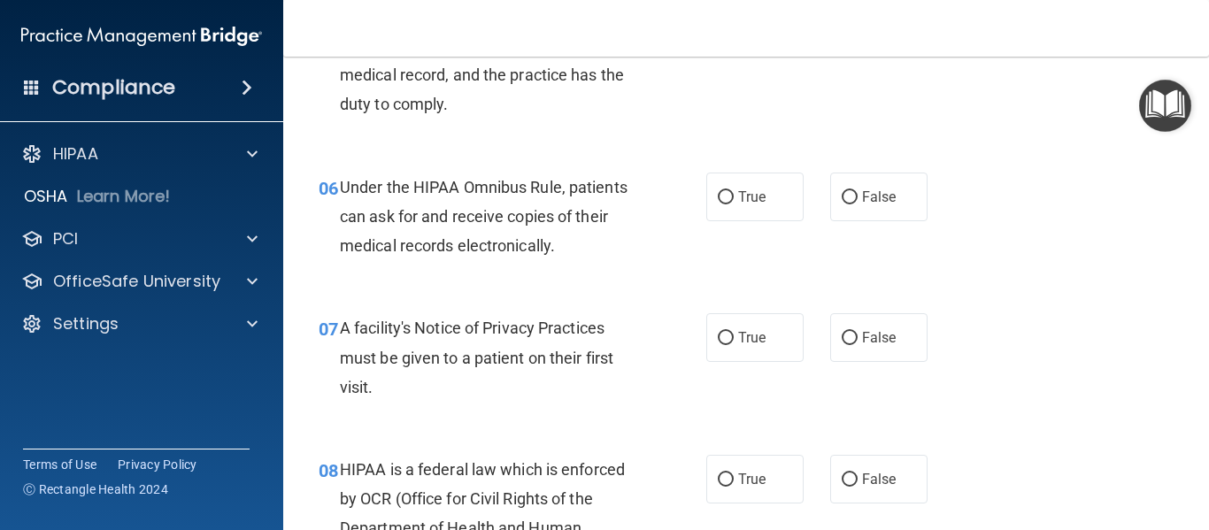
scroll to position [941, 0]
click at [718, 196] on input "True" at bounding box center [726, 195] width 16 height 13
radio input "true"
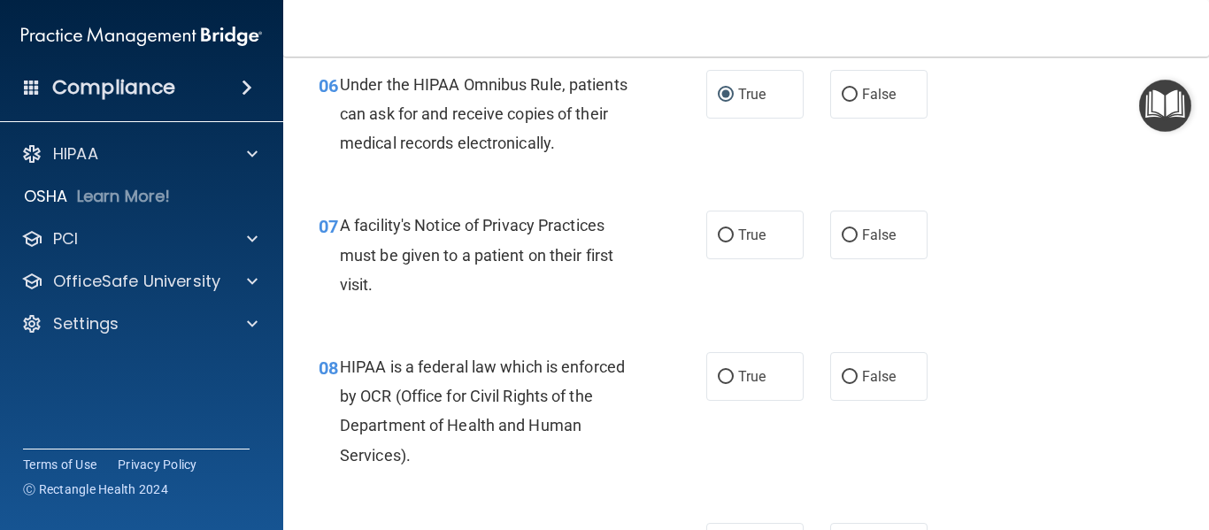
scroll to position [1043, 0]
click at [720, 228] on input "True" at bounding box center [726, 234] width 16 height 13
radio input "true"
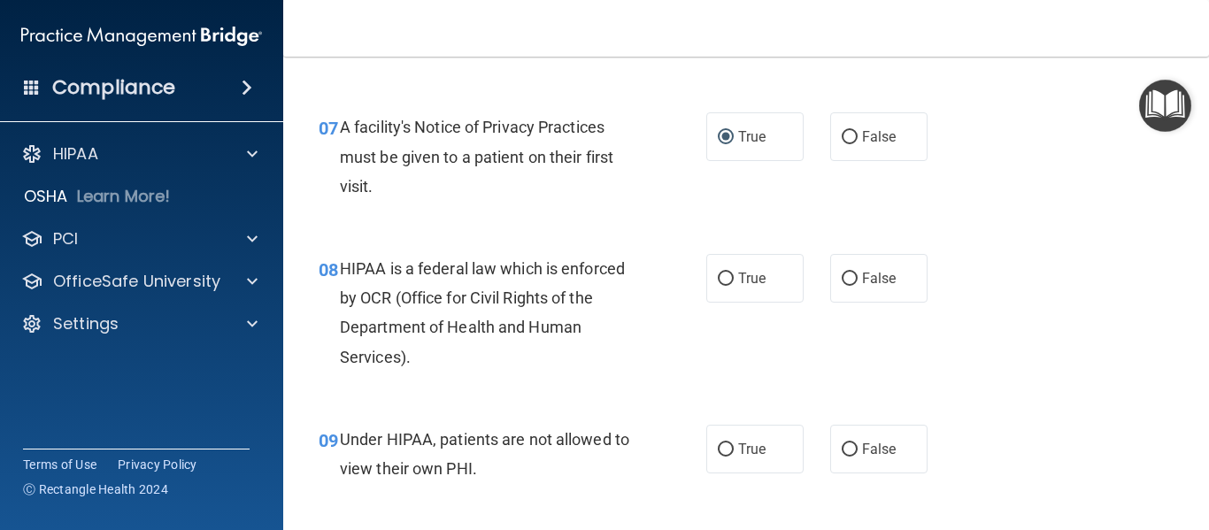
scroll to position [1141, 0]
click at [720, 272] on input "True" at bounding box center [726, 278] width 16 height 13
radio input "true"
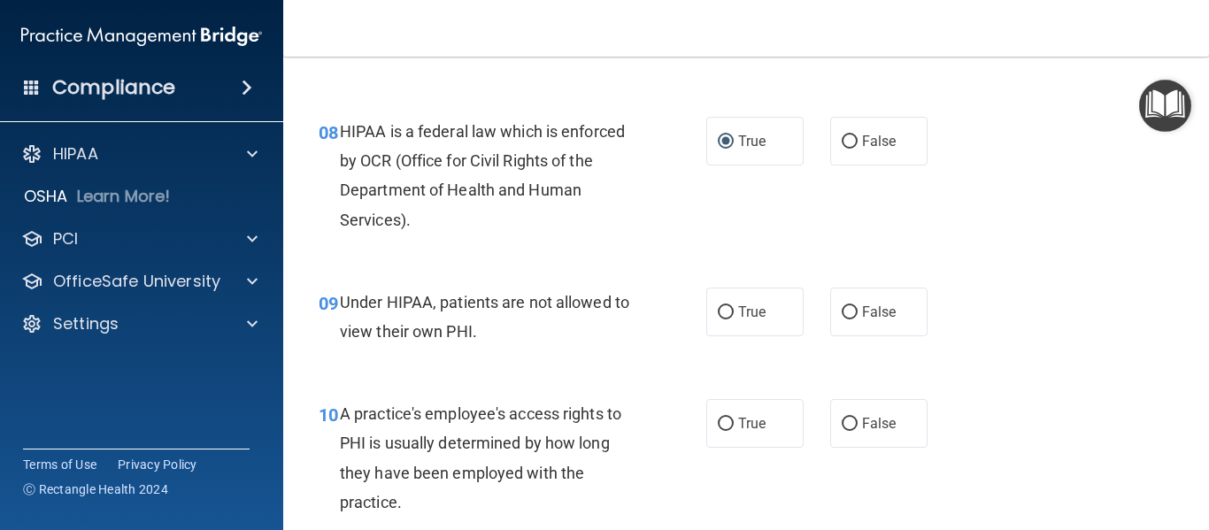
scroll to position [1278, 0]
click at [849, 311] on input "False" at bounding box center [850, 311] width 16 height 13
radio input "true"
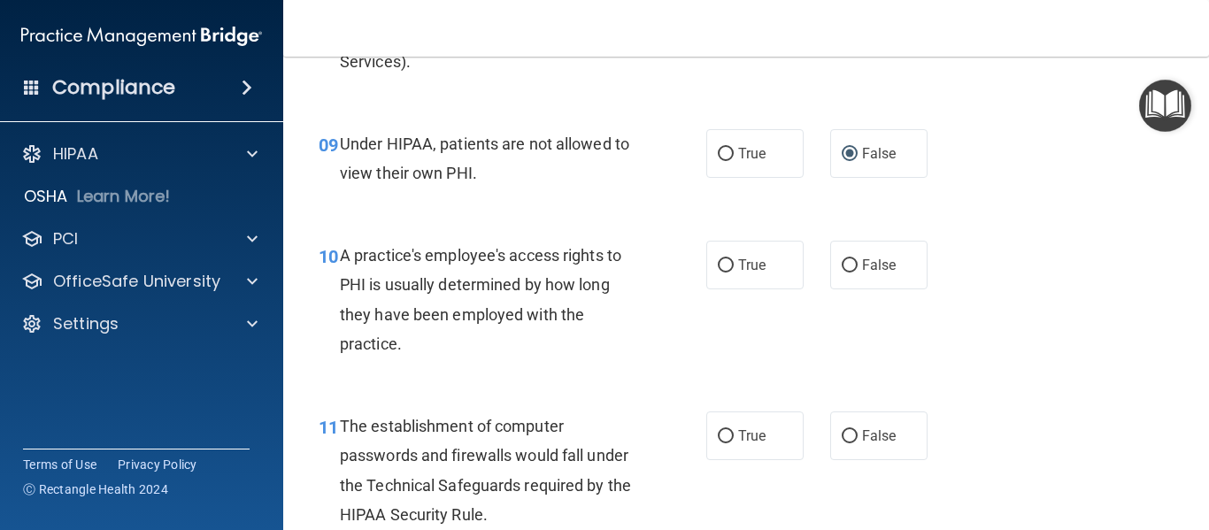
scroll to position [1436, 0]
click at [845, 253] on label "False" at bounding box center [878, 264] width 97 height 49
click at [845, 258] on input "False" at bounding box center [850, 264] width 16 height 13
radio input "true"
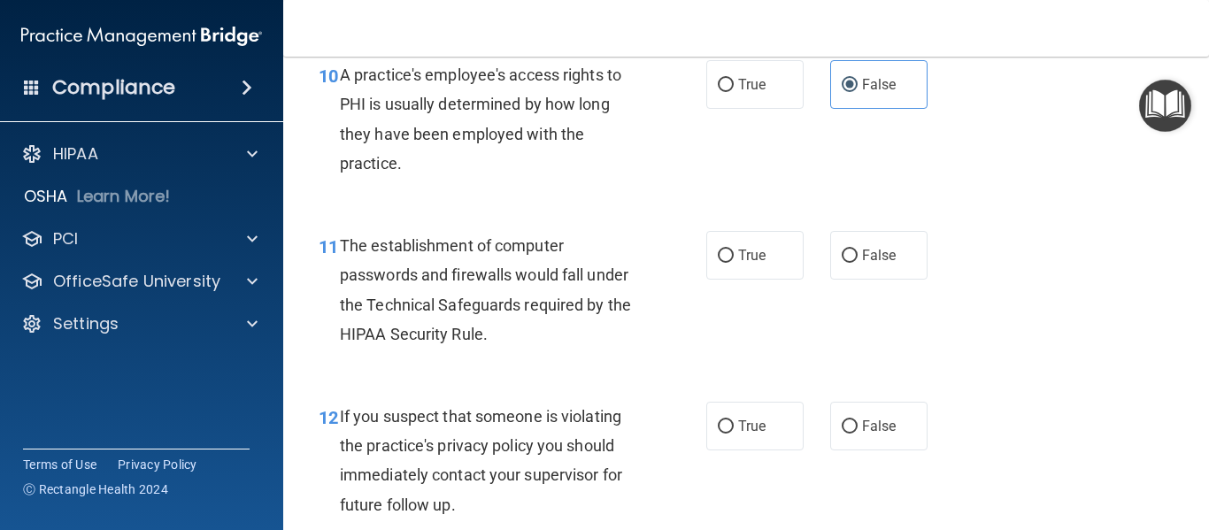
scroll to position [1617, 0]
click at [718, 251] on input "True" at bounding box center [726, 255] width 16 height 13
radio input "true"
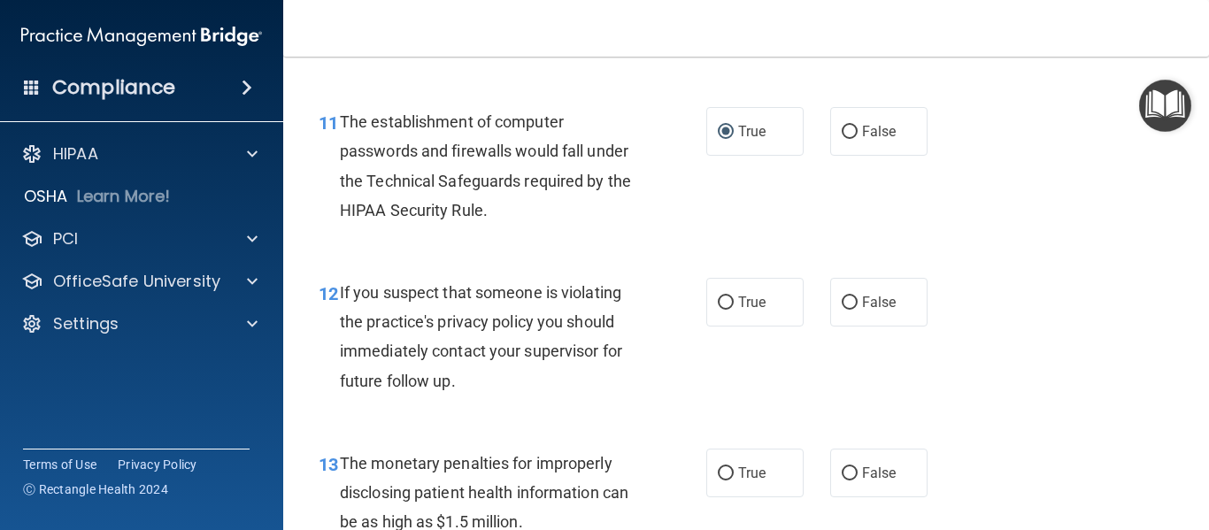
scroll to position [1741, 0]
click at [842, 307] on input "False" at bounding box center [850, 302] width 16 height 13
radio input "true"
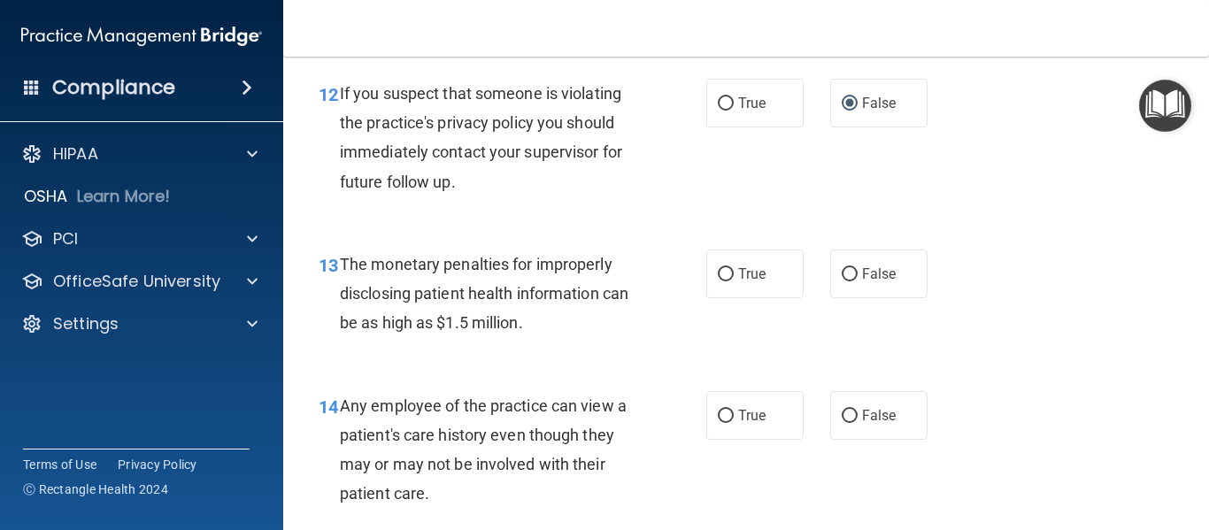
scroll to position [1940, 0]
click at [726, 259] on label "True" at bounding box center [754, 273] width 97 height 49
click at [726, 267] on input "True" at bounding box center [726, 273] width 16 height 13
radio input "true"
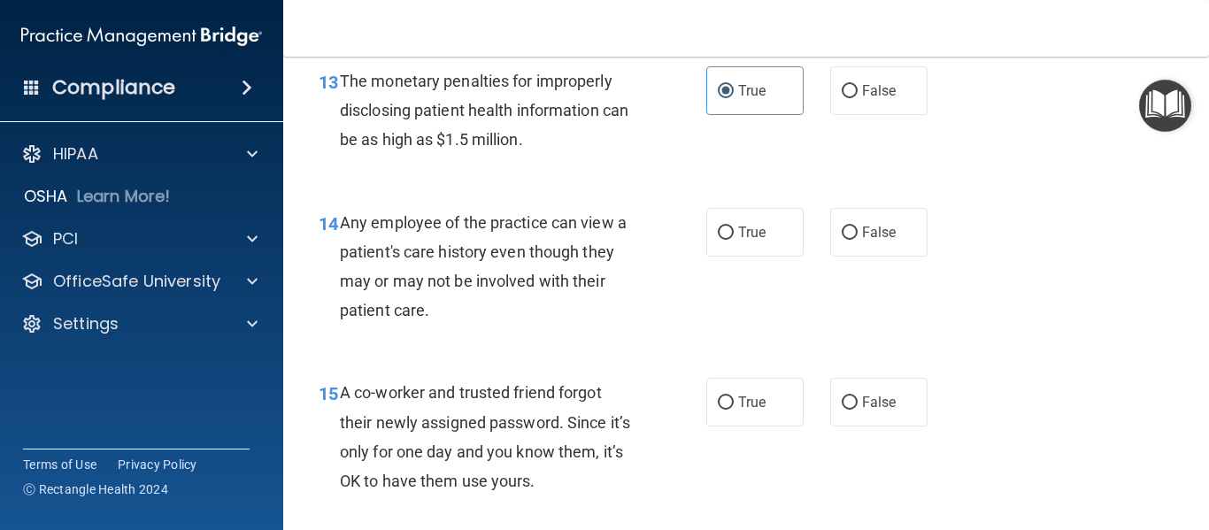
scroll to position [2123, 0]
click at [842, 232] on input "False" at bounding box center [850, 232] width 16 height 13
radio input "true"
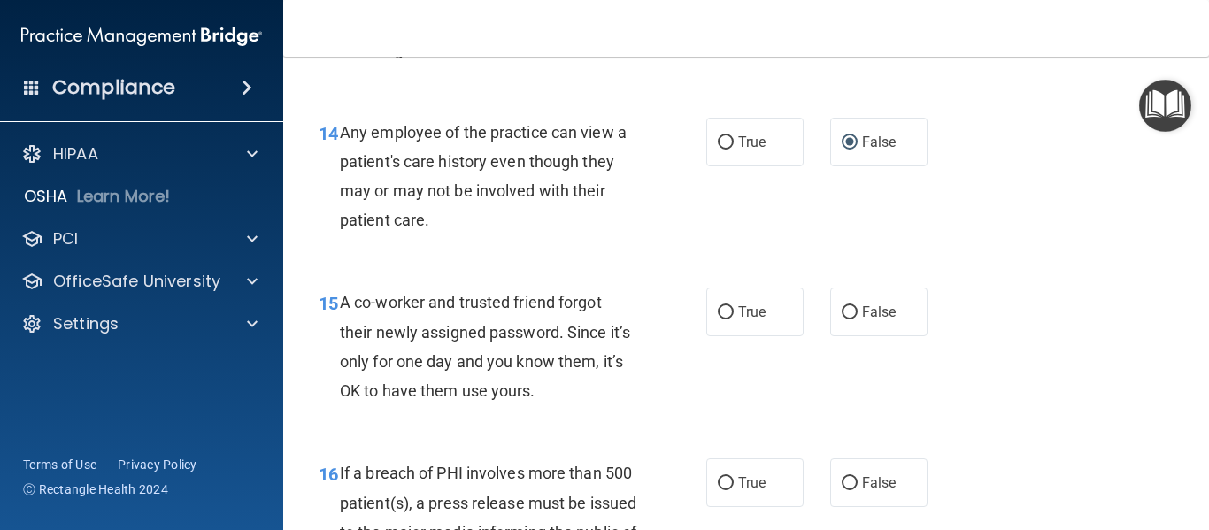
scroll to position [2213, 0]
click at [842, 312] on input "False" at bounding box center [850, 311] width 16 height 13
radio input "true"
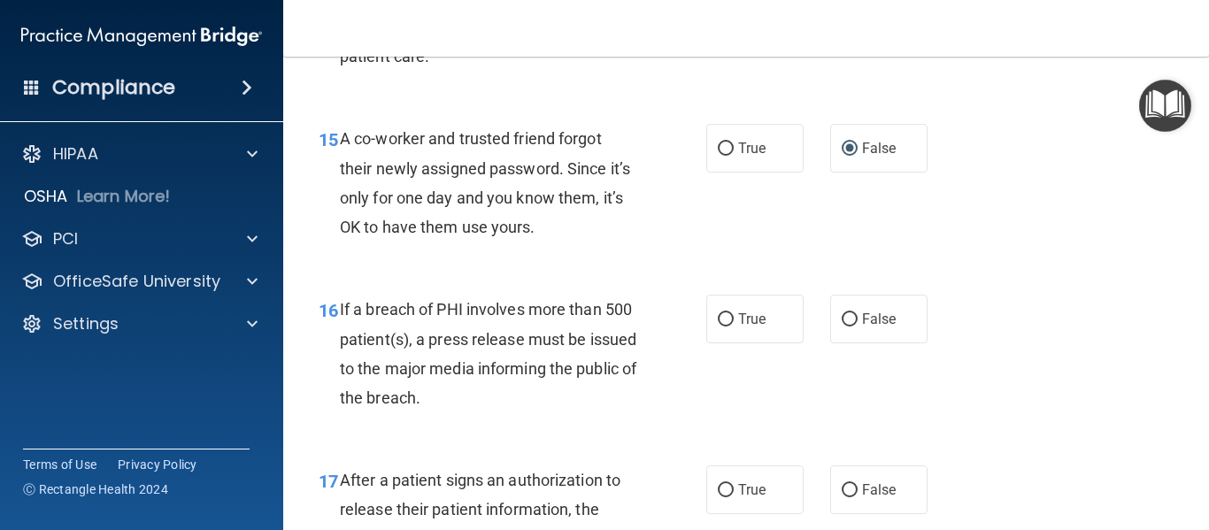
scroll to position [2377, 0]
click at [723, 327] on label "True" at bounding box center [754, 318] width 97 height 49
click at [723, 326] on input "True" at bounding box center [726, 318] width 16 height 13
radio input "true"
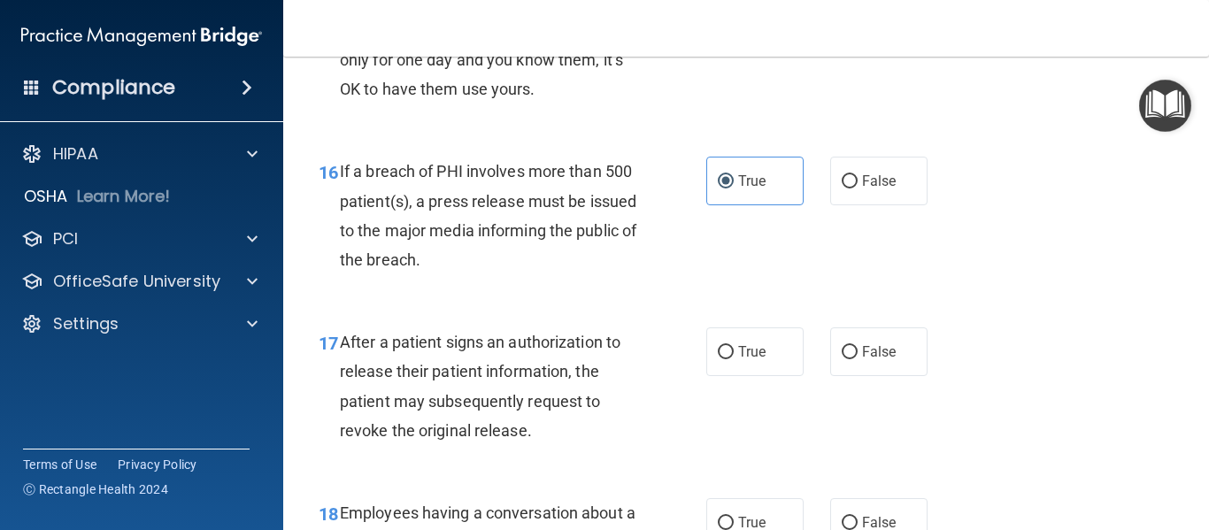
scroll to position [2515, 0]
click at [727, 357] on label "True" at bounding box center [754, 351] width 97 height 49
click at [727, 357] on input "True" at bounding box center [726, 351] width 16 height 13
radio input "true"
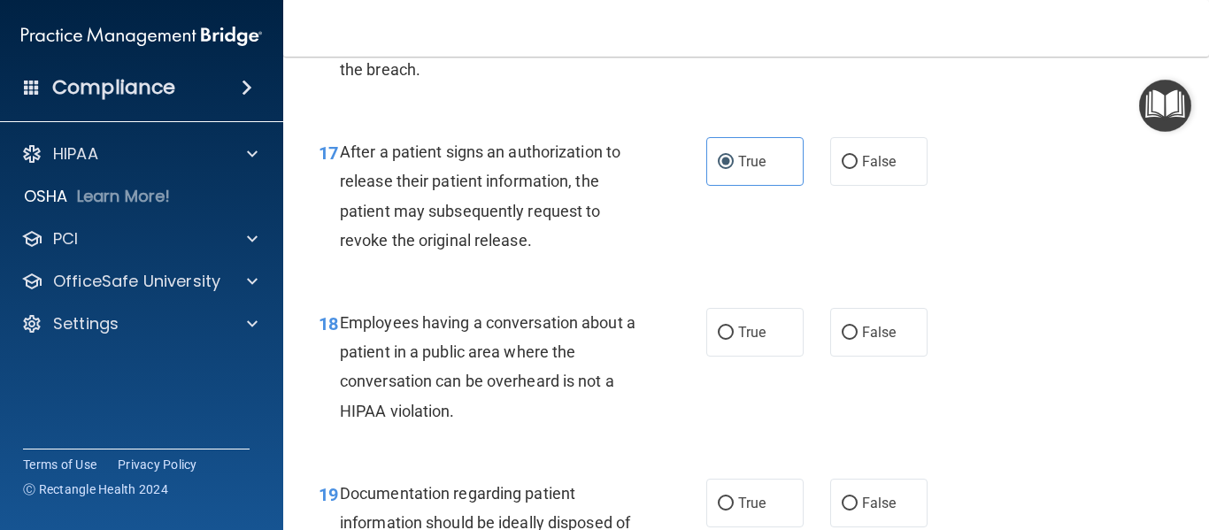
scroll to position [2705, 0]
click at [718, 340] on label "True" at bounding box center [754, 331] width 97 height 49
click at [718, 339] on input "True" at bounding box center [726, 332] width 16 height 13
radio input "true"
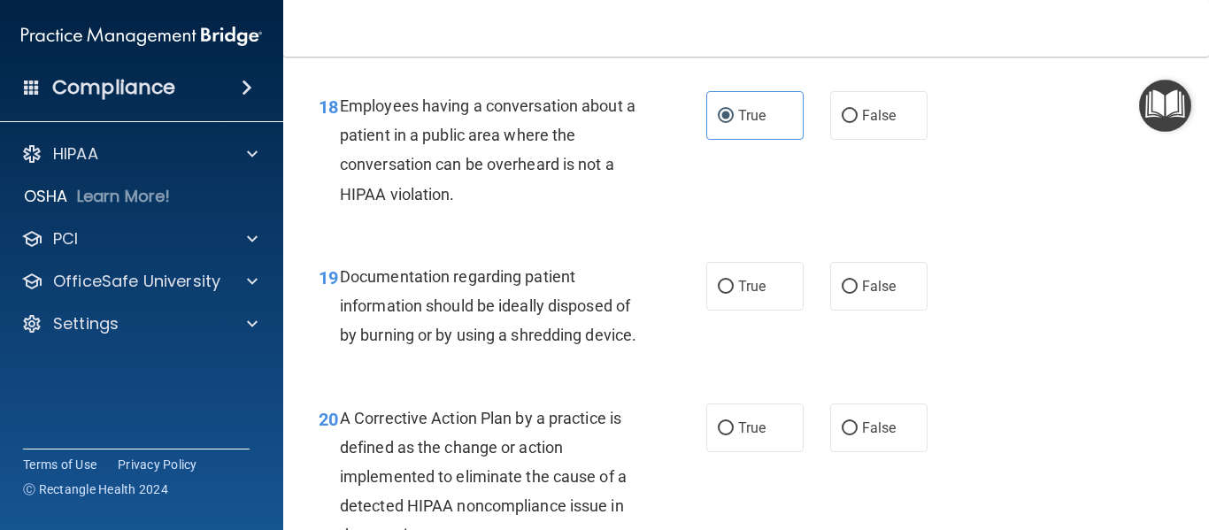
scroll to position [2922, 0]
click at [850, 284] on label "False" at bounding box center [878, 285] width 97 height 49
click at [850, 284] on input "False" at bounding box center [850, 286] width 16 height 13
radio input "true"
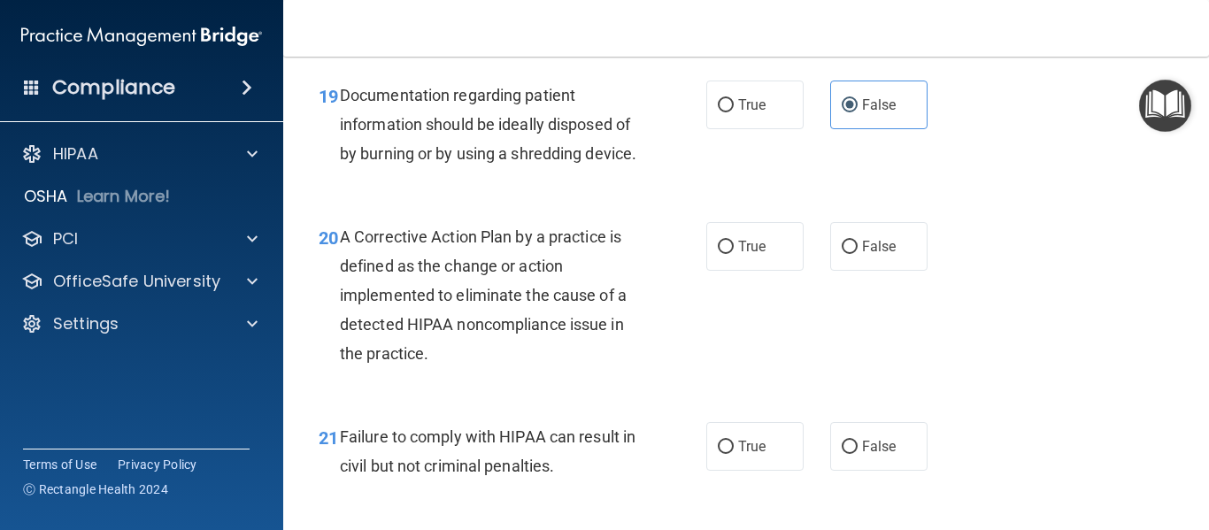
scroll to position [3112, 0]
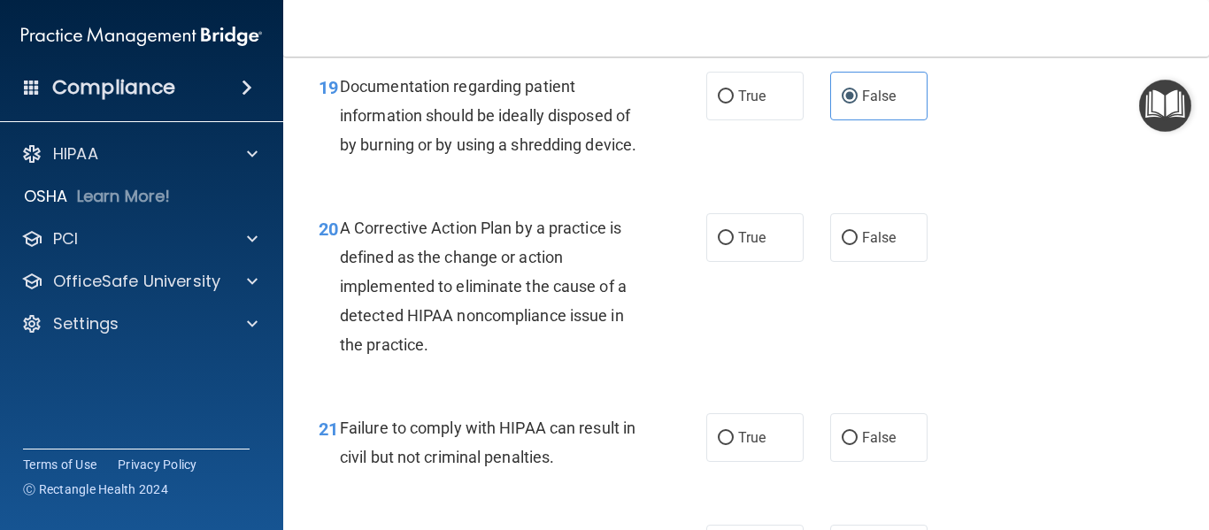
click at [711, 342] on div "20 A Corrective Action Plan by a practice is defined as the change or action im…" at bounding box center [512, 291] width 441 height 156
click at [720, 245] on input "True" at bounding box center [726, 238] width 16 height 13
radio input "true"
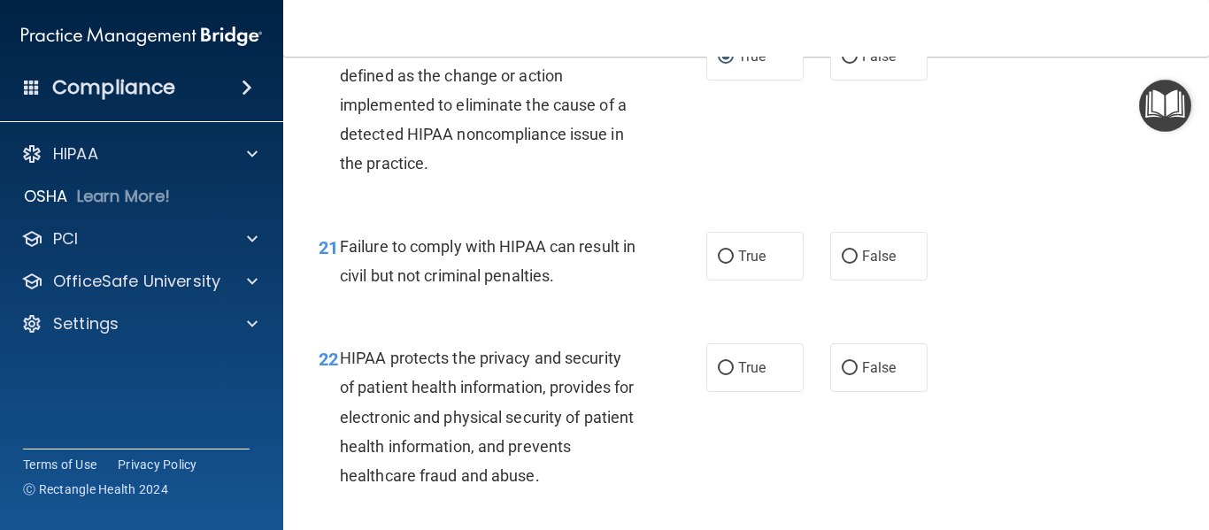
scroll to position [3294, 0]
click at [853, 280] on label "False" at bounding box center [878, 255] width 97 height 49
click at [853, 263] on input "False" at bounding box center [850, 256] width 16 height 13
radio input "true"
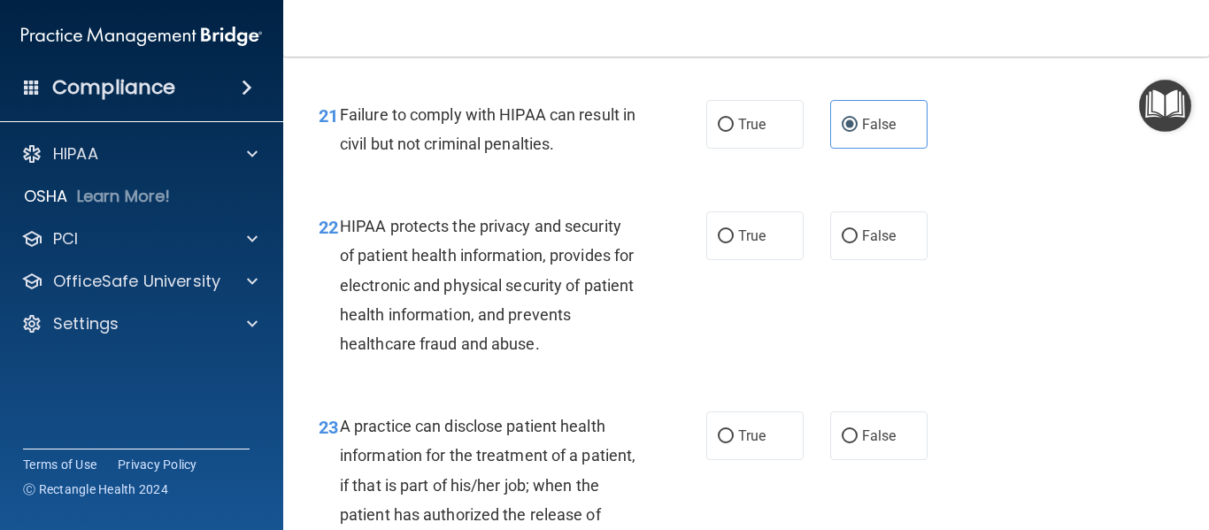
scroll to position [3426, 0]
click at [725, 254] on label "True" at bounding box center [754, 235] width 97 height 49
click at [725, 242] on input "True" at bounding box center [726, 235] width 16 height 13
radio input "true"
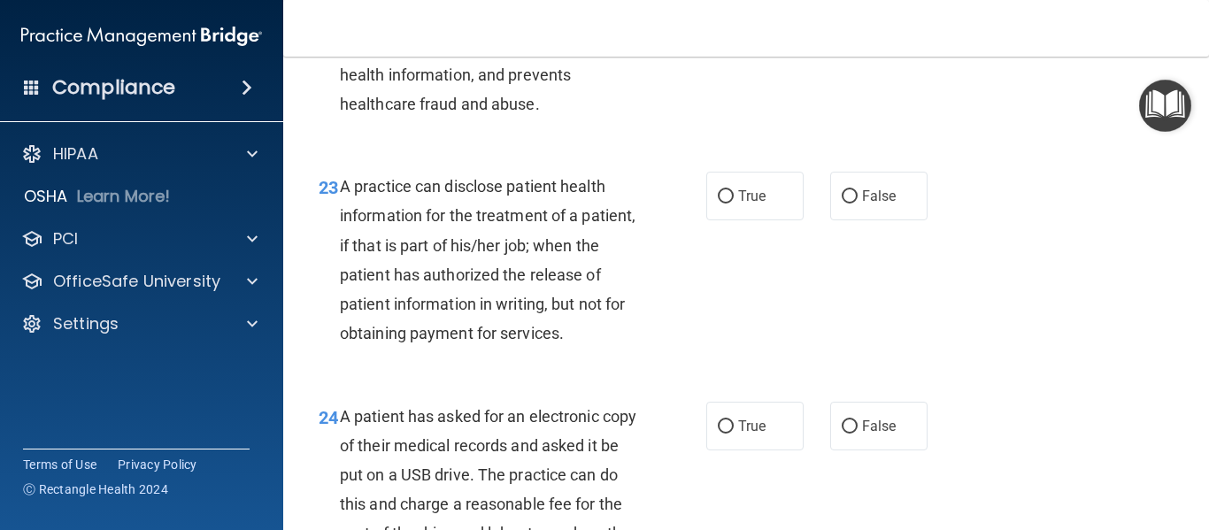
scroll to position [3666, 0]
click at [862, 204] on span "False" at bounding box center [879, 195] width 35 height 17
click at [858, 203] on input "False" at bounding box center [850, 195] width 16 height 13
radio input "true"
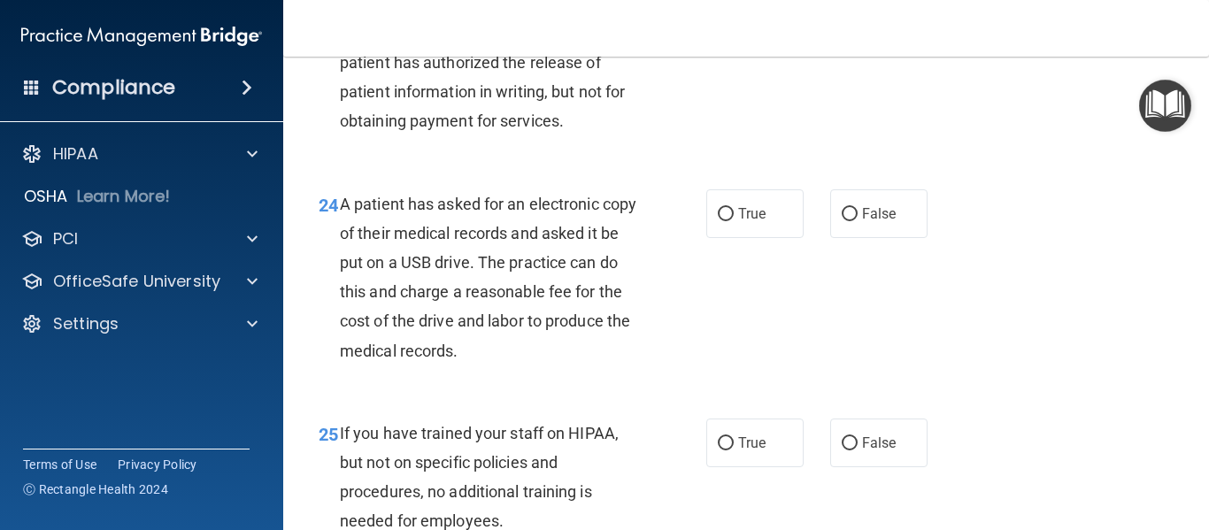
scroll to position [3879, 0]
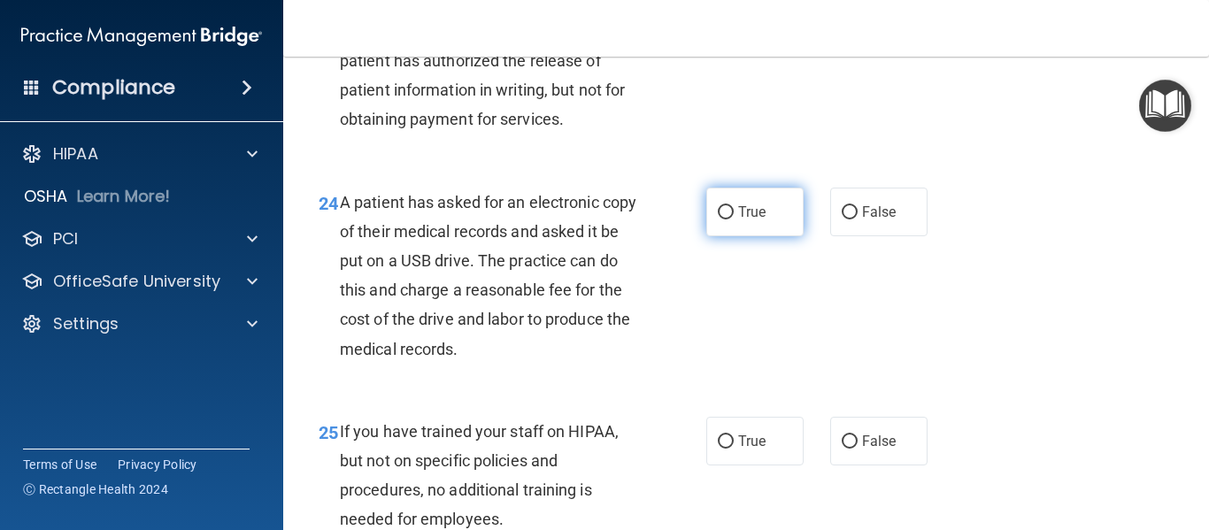
click at [728, 236] on label "True" at bounding box center [754, 212] width 97 height 49
click at [728, 219] on input "True" at bounding box center [726, 212] width 16 height 13
radio input "true"
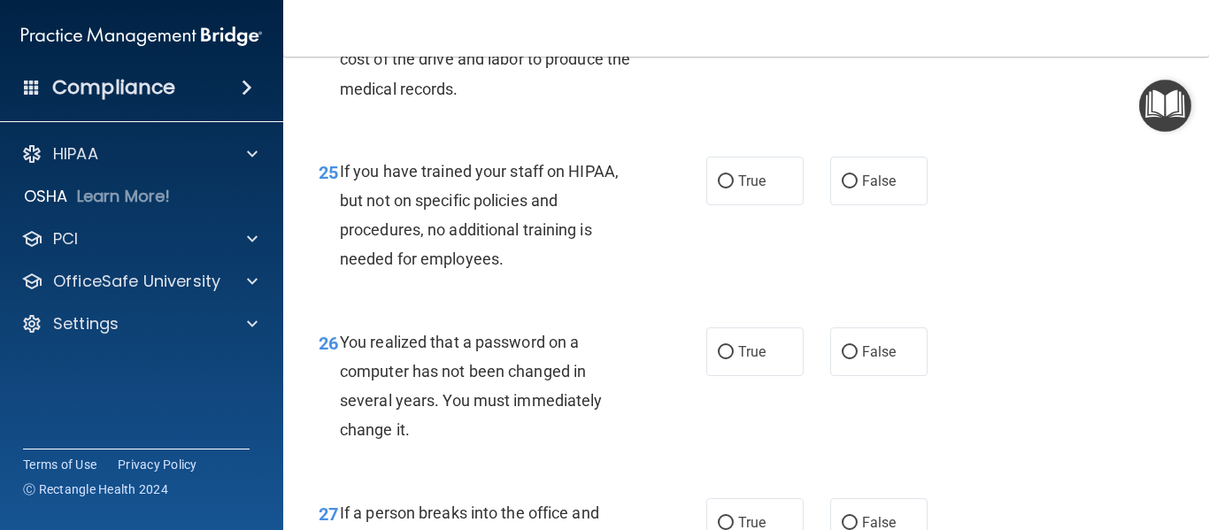
scroll to position [4140, 0]
click at [879, 189] on span "False" at bounding box center [879, 180] width 35 height 17
click at [858, 188] on input "False" at bounding box center [850, 180] width 16 height 13
radio input "true"
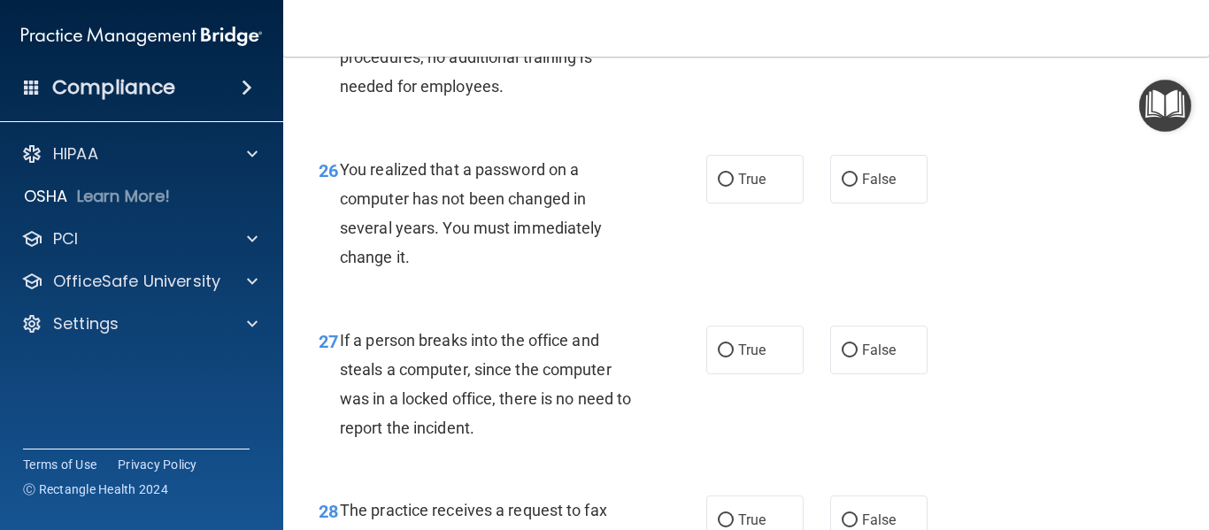
scroll to position [4313, 0]
click at [738, 187] on span "True" at bounding box center [751, 178] width 27 height 17
click at [733, 186] on input "True" at bounding box center [726, 179] width 16 height 13
radio input "true"
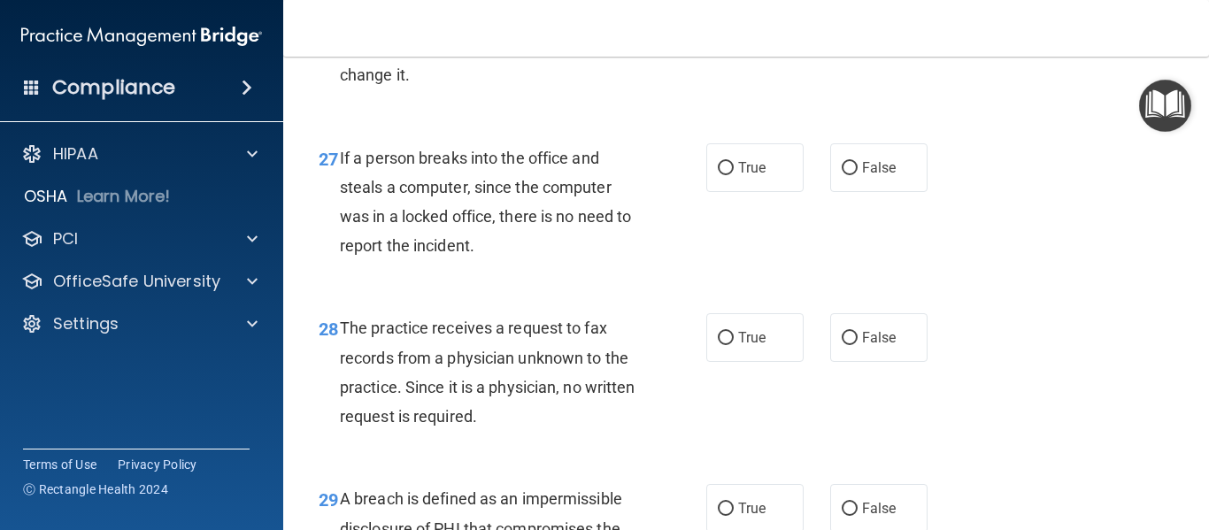
scroll to position [4495, 0]
click at [863, 191] on label "False" at bounding box center [878, 166] width 97 height 49
click at [858, 174] on input "False" at bounding box center [850, 167] width 16 height 13
radio input "true"
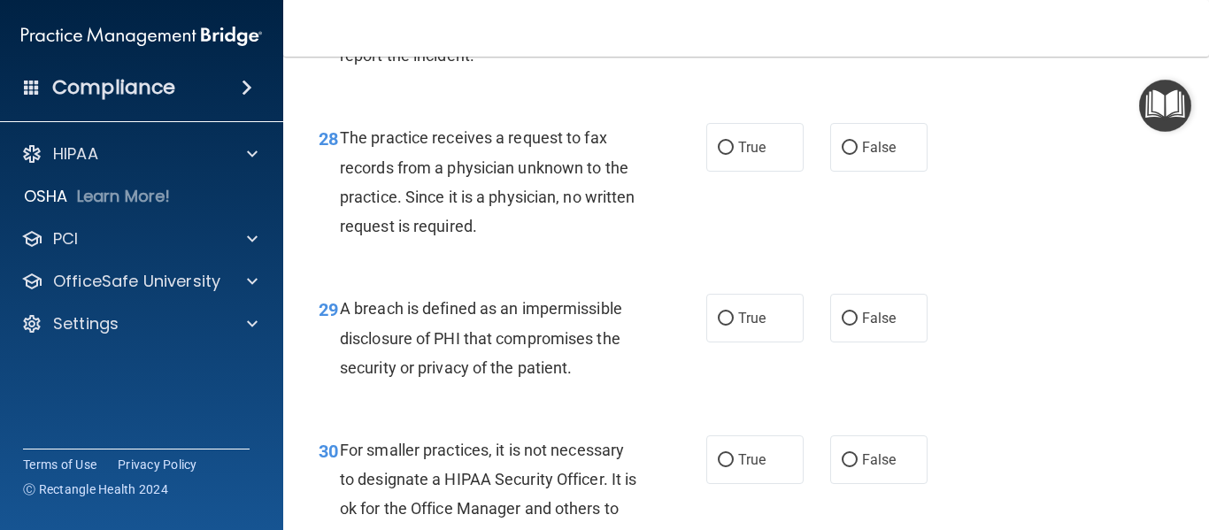
scroll to position [4686, 0]
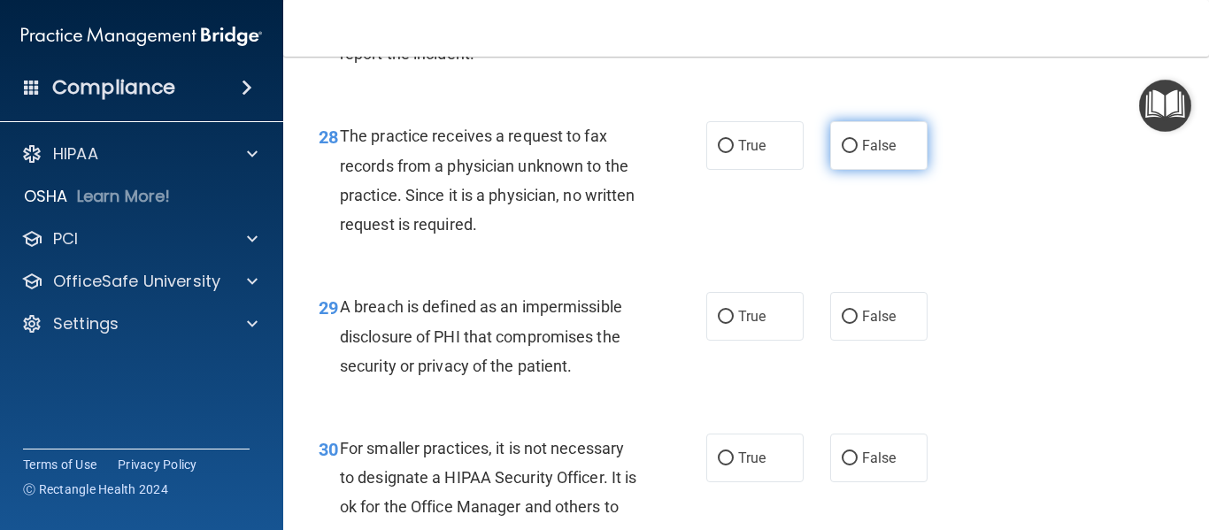
click at [866, 170] on label "False" at bounding box center [878, 145] width 97 height 49
click at [858, 153] on input "False" at bounding box center [850, 146] width 16 height 13
radio input "true"
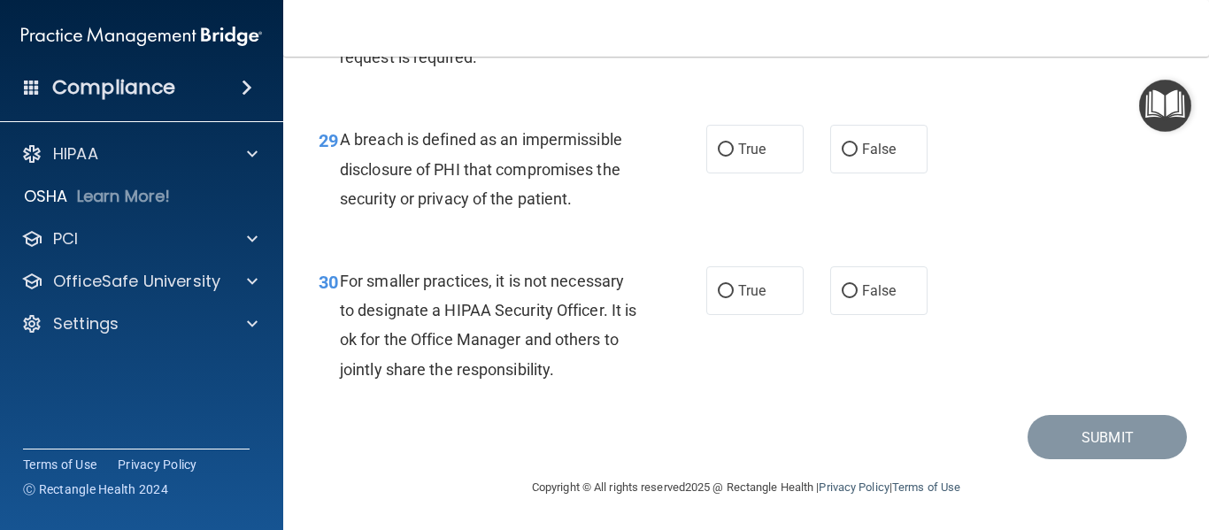
scroll to position [4895, 0]
click at [720, 173] on label "True" at bounding box center [754, 149] width 97 height 49
click at [720, 157] on input "True" at bounding box center [726, 149] width 16 height 13
radio input "true"
click at [850, 315] on label "False" at bounding box center [878, 290] width 97 height 49
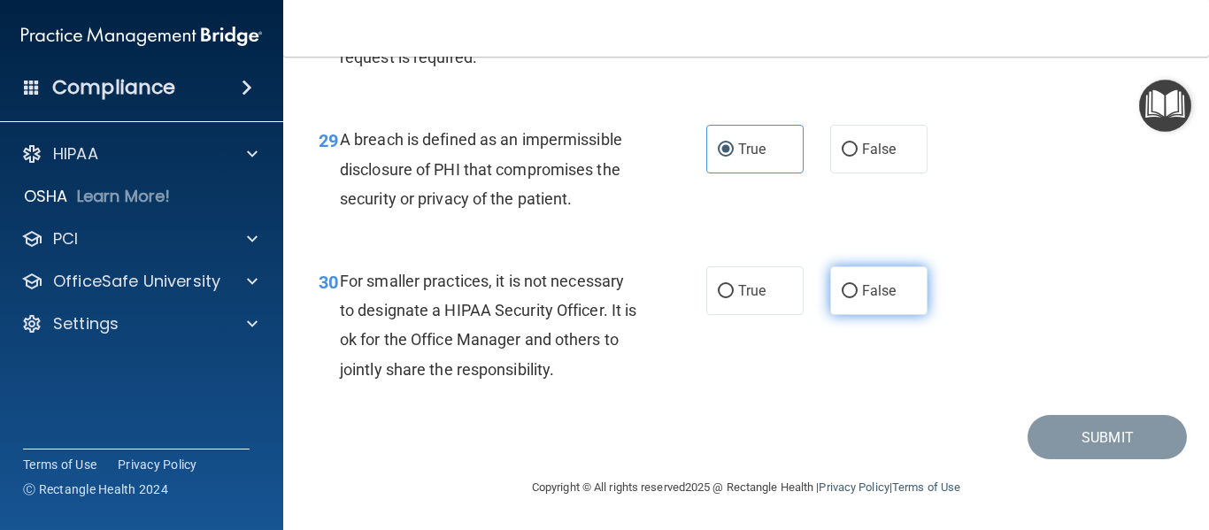
click at [850, 298] on input "False" at bounding box center [850, 291] width 16 height 13
radio input "true"
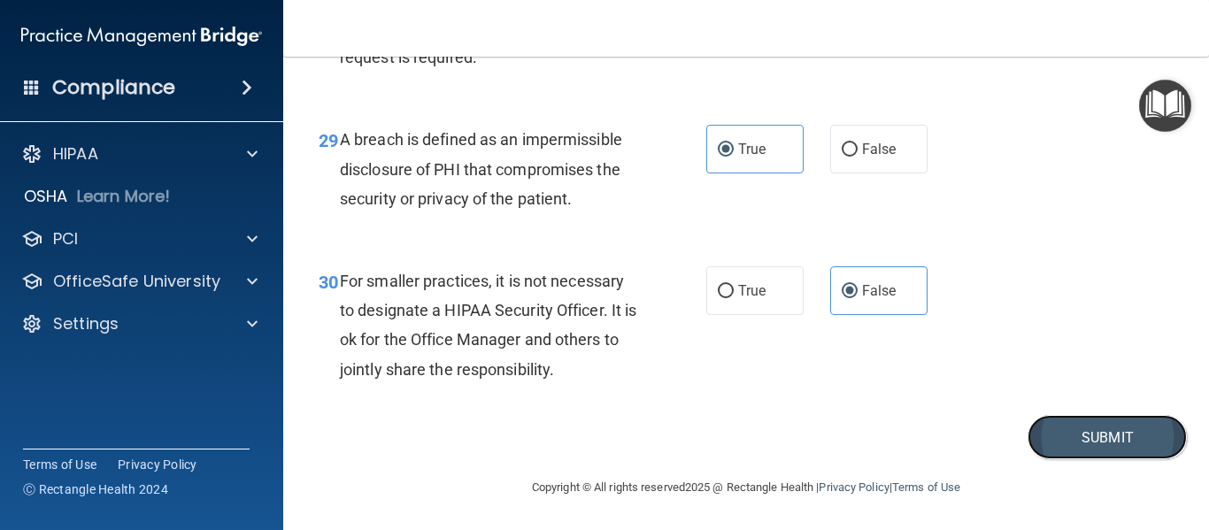
click at [1048, 455] on button "Submit" at bounding box center [1106, 437] width 159 height 45
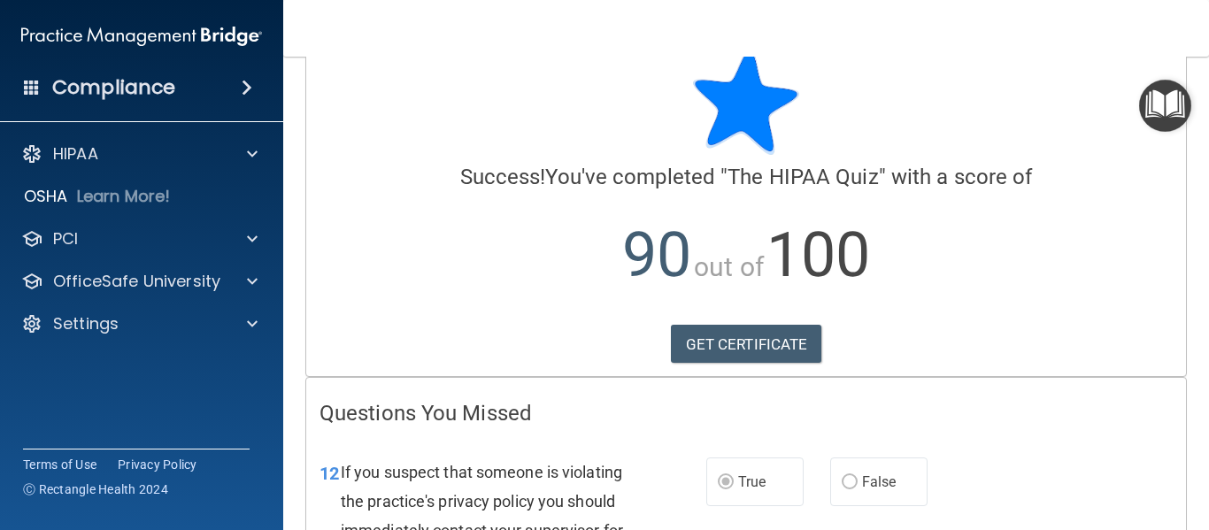
scroll to position [35, 0]
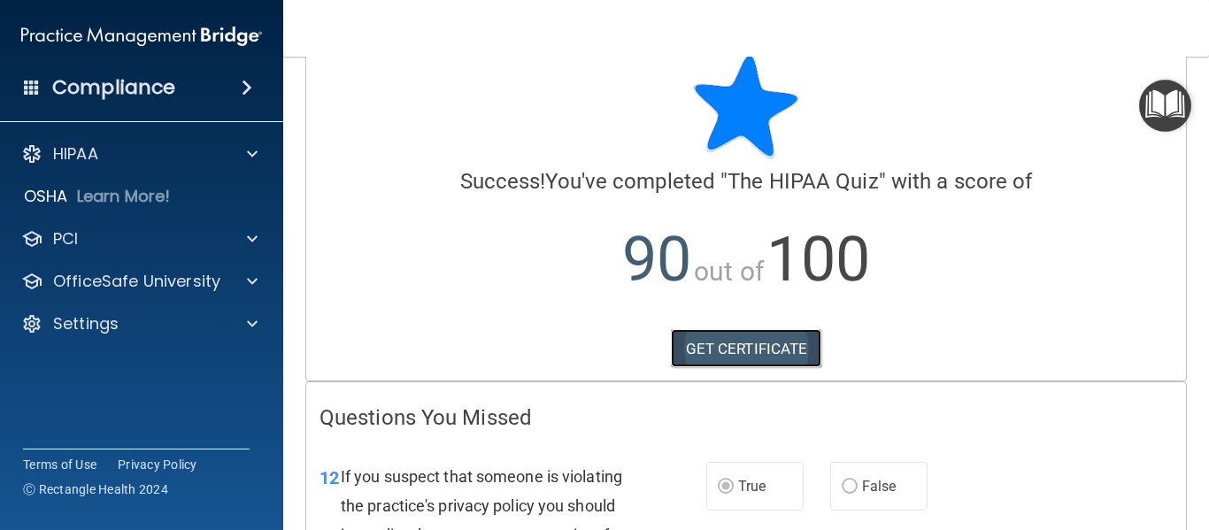
click at [758, 353] on link "GET CERTIFICATE" at bounding box center [746, 348] width 151 height 39
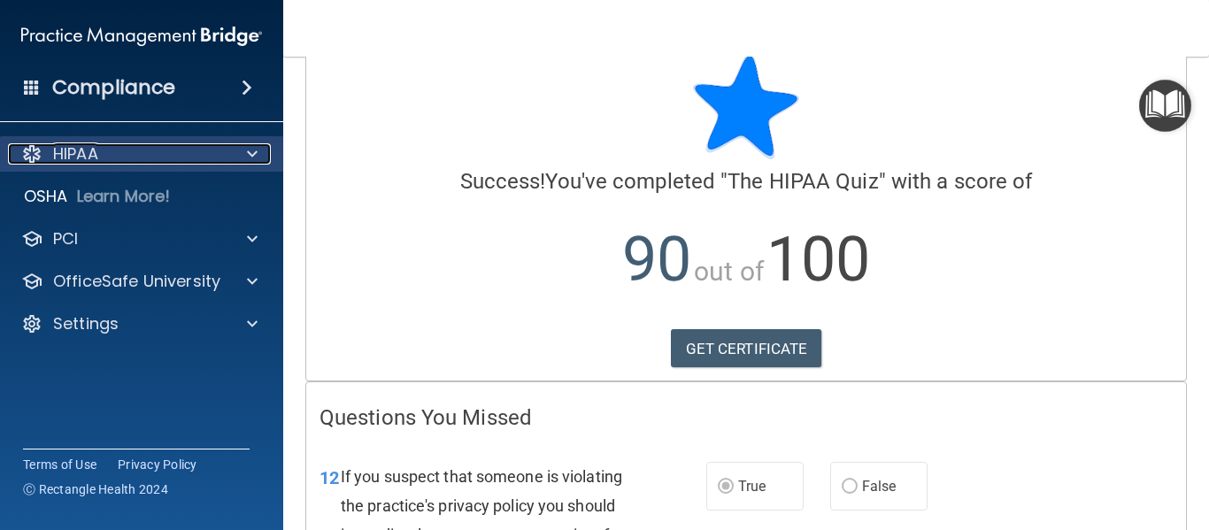
click at [258, 160] on div at bounding box center [249, 153] width 44 height 21
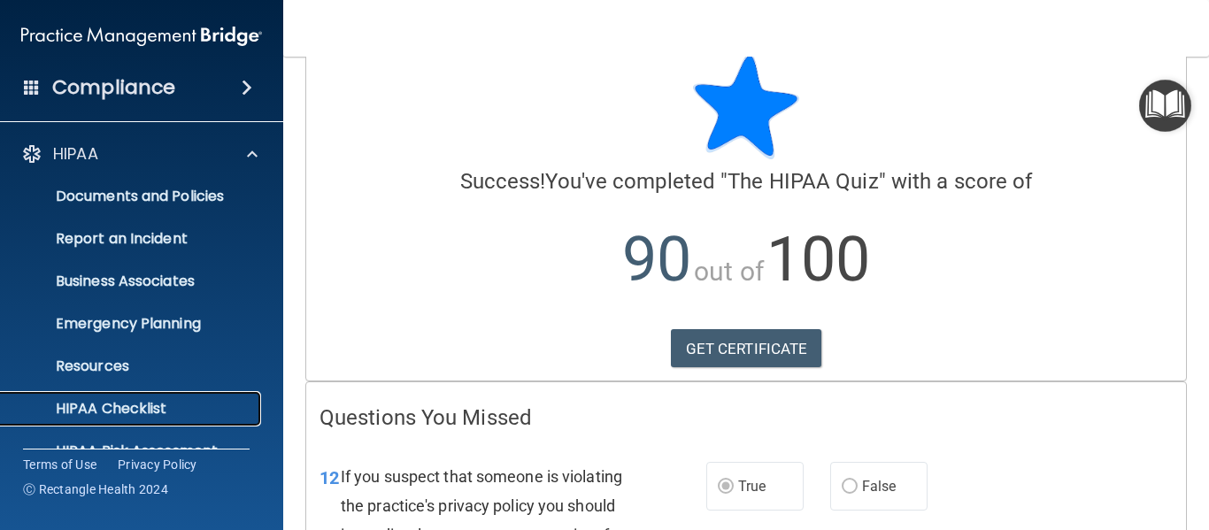
click at [177, 394] on link "HIPAA Checklist" at bounding box center [121, 408] width 279 height 35
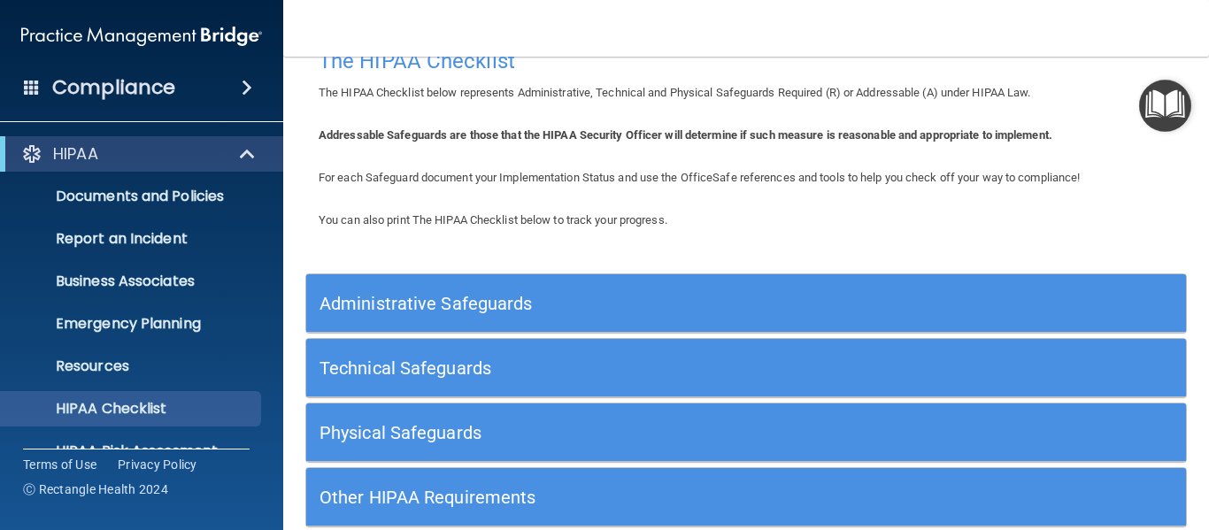
click at [800, 296] on h5 "Administrative Safeguards" at bounding box center [636, 303] width 634 height 19
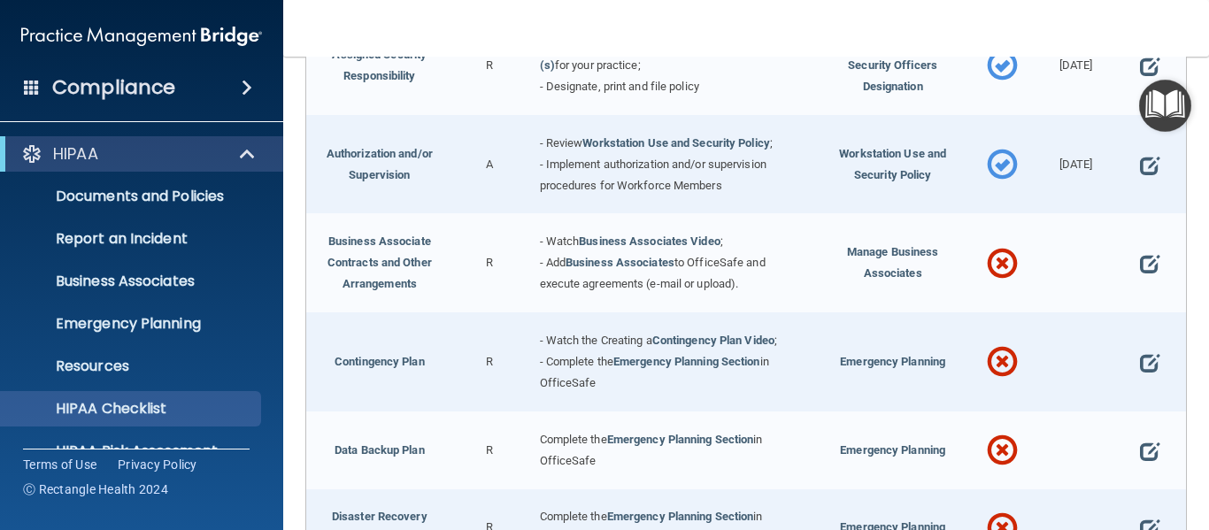
scroll to position [408, 0]
click at [1142, 266] on span at bounding box center [1149, 265] width 19 height 38
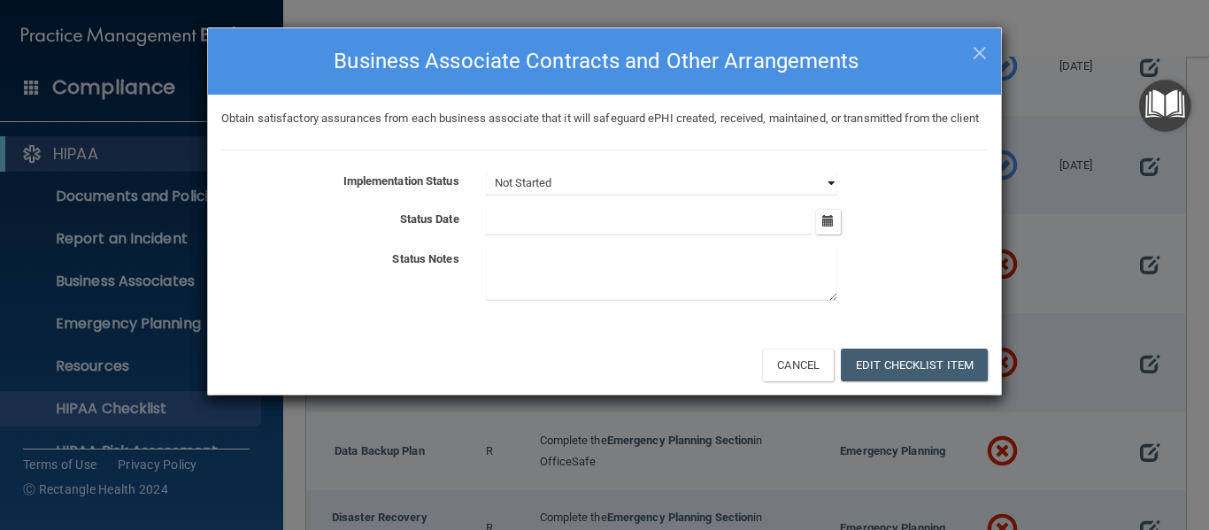
click at [761, 196] on select "Not Started In Progress Completed" at bounding box center [661, 183] width 351 height 25
select select "in_progress"
click at [486, 192] on select "Not Started In Progress Completed" at bounding box center [661, 183] width 351 height 25
click at [555, 235] on input "text" at bounding box center [649, 222] width 327 height 27
click at [838, 235] on button "button" at bounding box center [828, 222] width 26 height 26
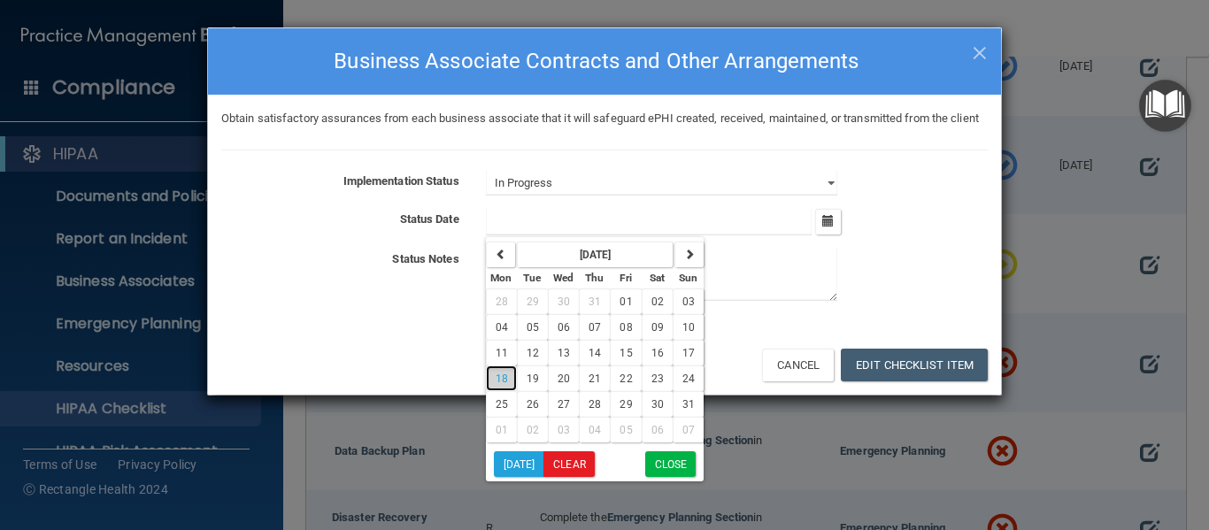
click at [504, 385] on span "18" at bounding box center [502, 379] width 12 height 12
type input "[DATE]"
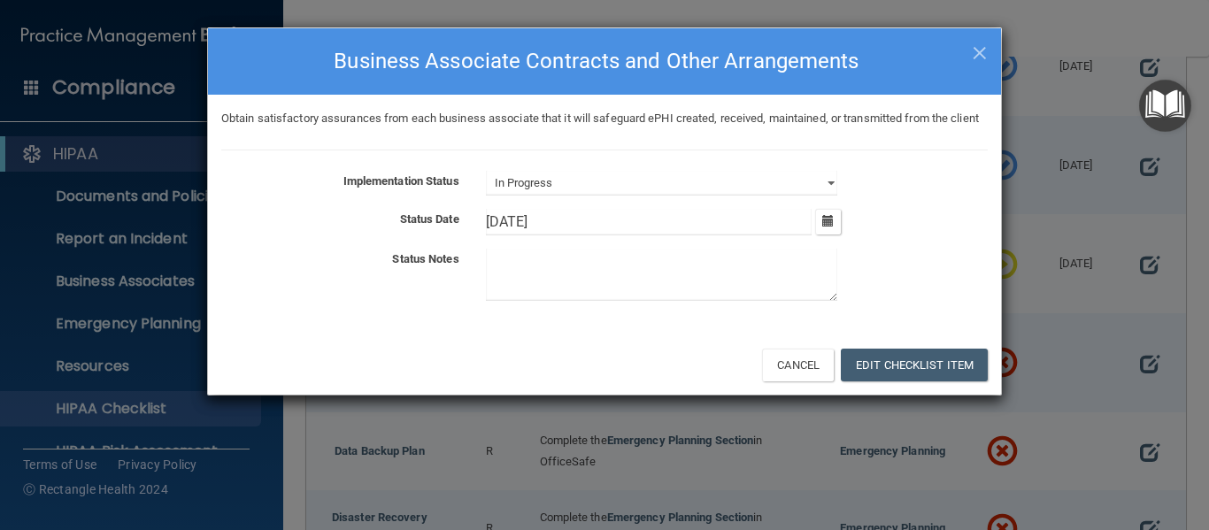
click at [522, 292] on textarea at bounding box center [661, 275] width 351 height 52
click at [570, 289] on textarea at bounding box center [661, 275] width 351 height 52
type textarea "Watched video"
click at [917, 381] on button "Edit Checklist Item" at bounding box center [914, 365] width 147 height 33
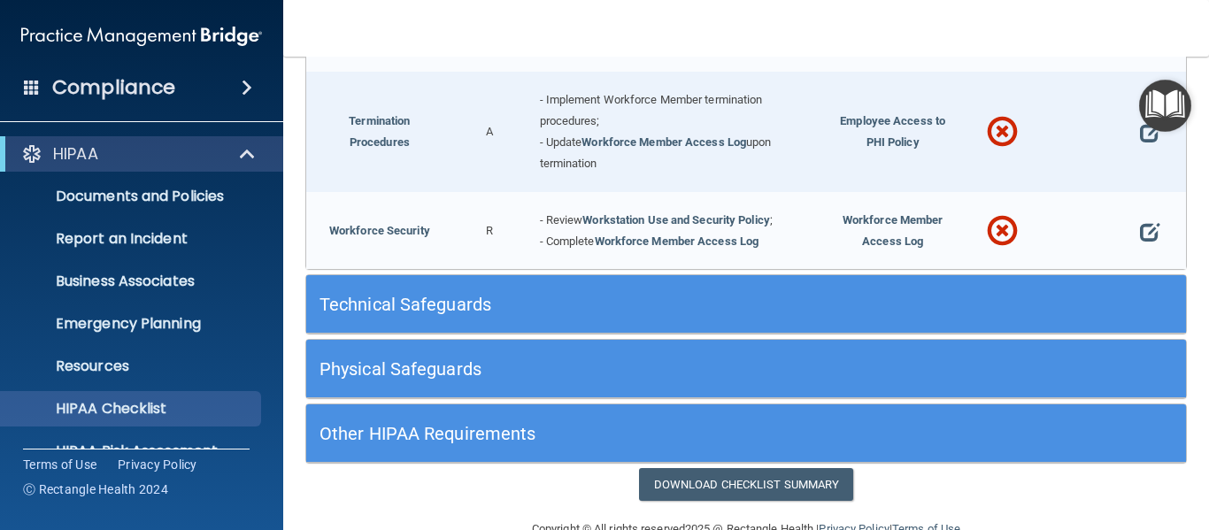
scroll to position [1809, 0]
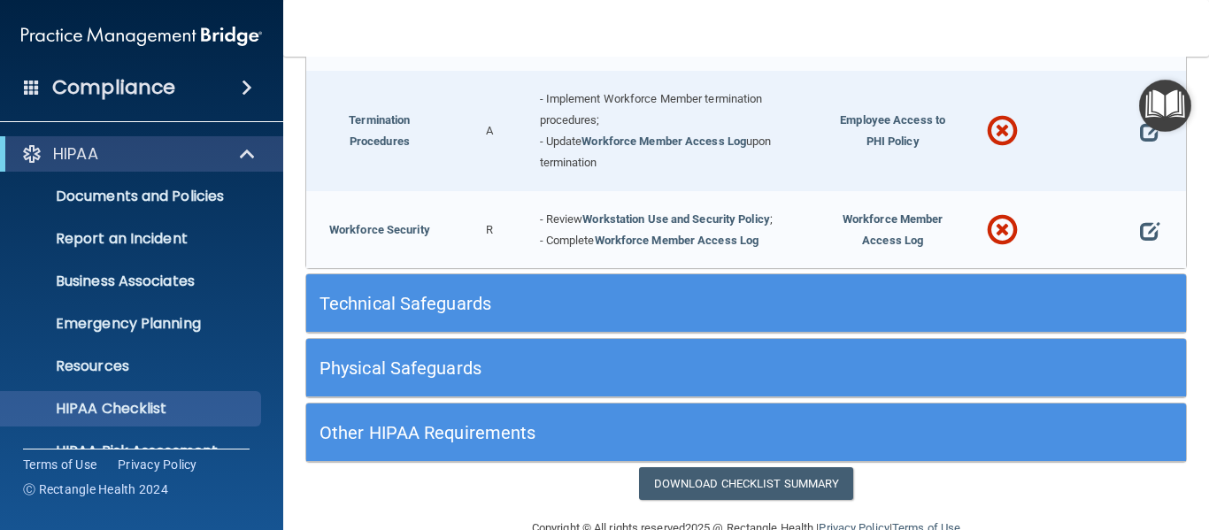
click at [791, 311] on h5 "Technical Safeguards" at bounding box center [636, 303] width 634 height 19
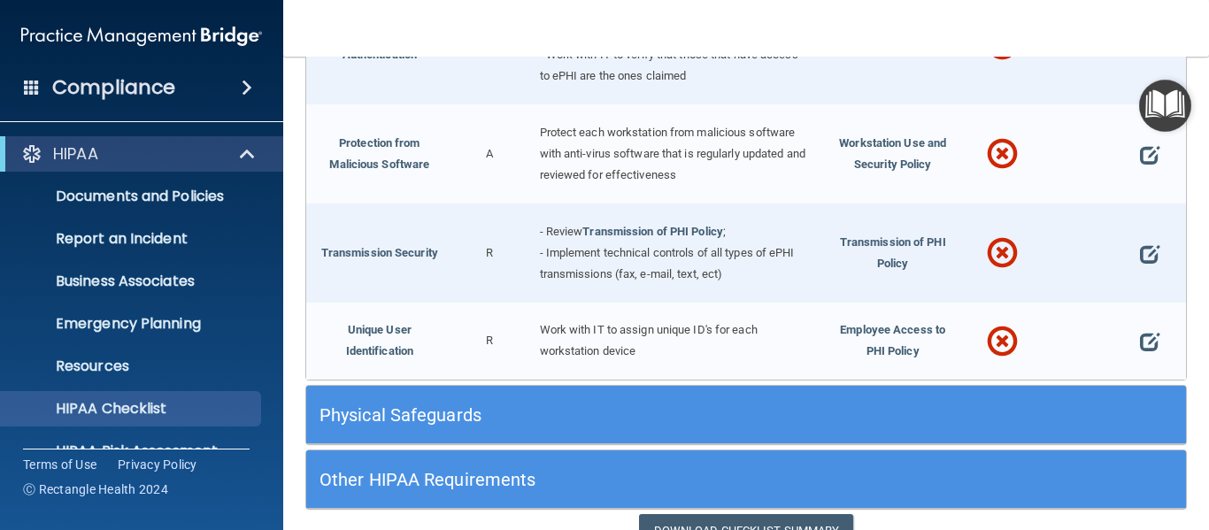
scroll to position [3146, 0]
click at [806, 435] on div "Physical Safeguards" at bounding box center [636, 415] width 660 height 40
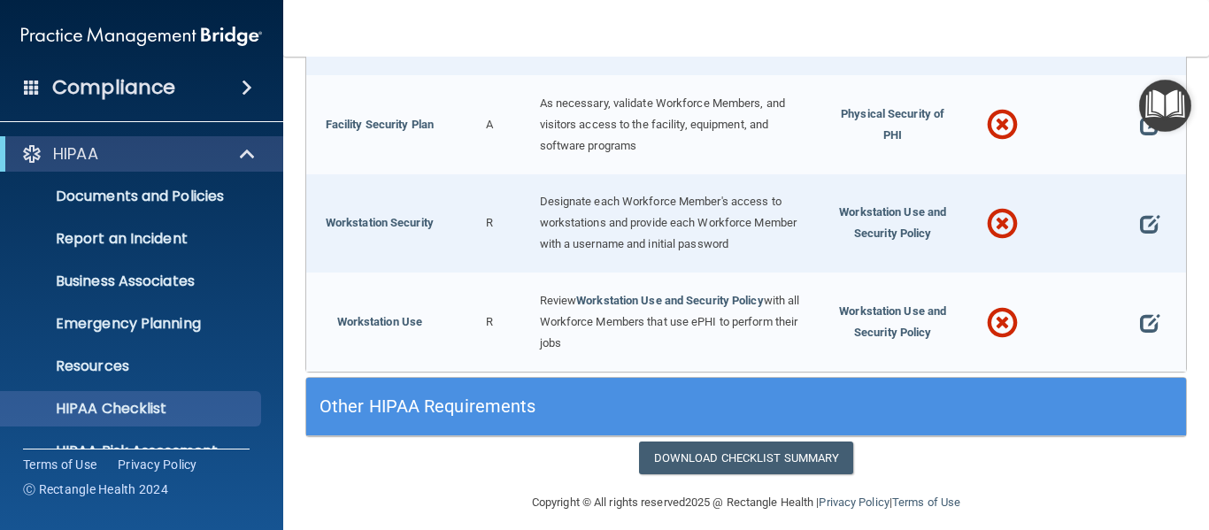
scroll to position [3968, 0]
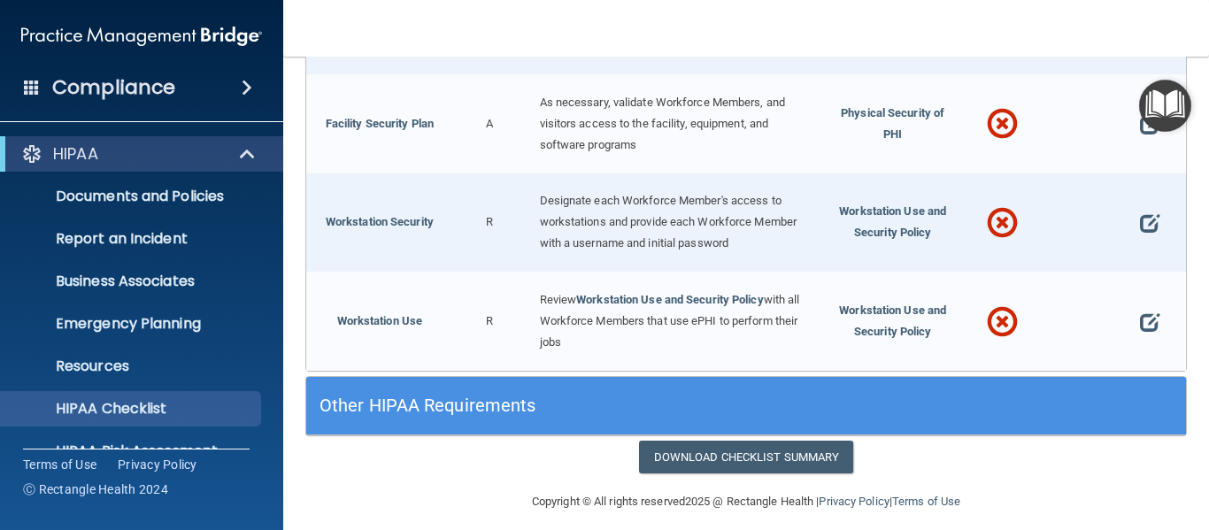
click at [776, 415] on h5 "Other HIPAA Requirements" at bounding box center [636, 405] width 634 height 19
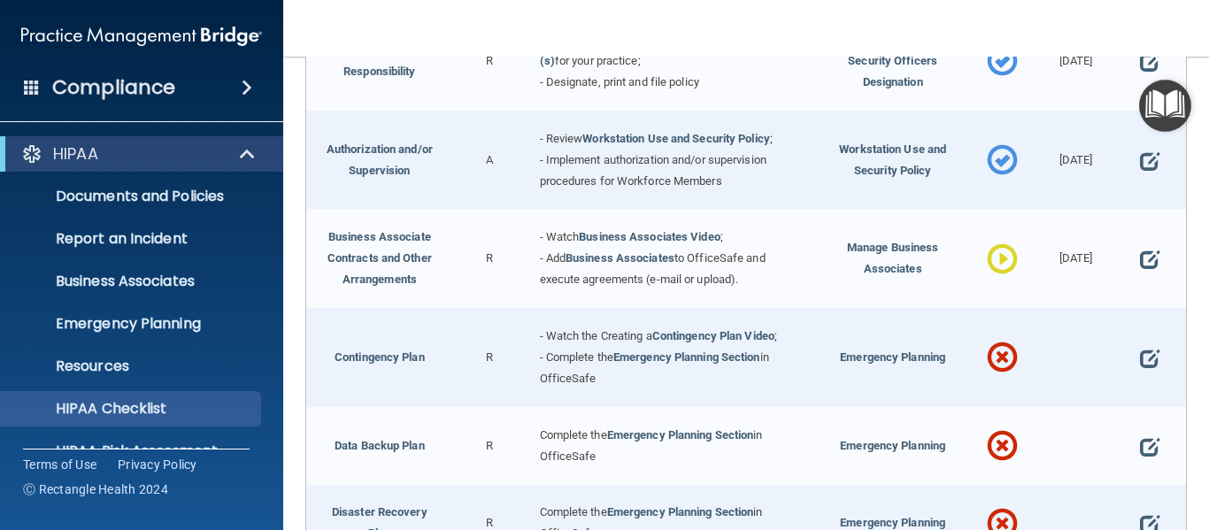
scroll to position [412, 0]
click at [727, 337] on link "Contingency Plan Video" at bounding box center [713, 336] width 122 height 13
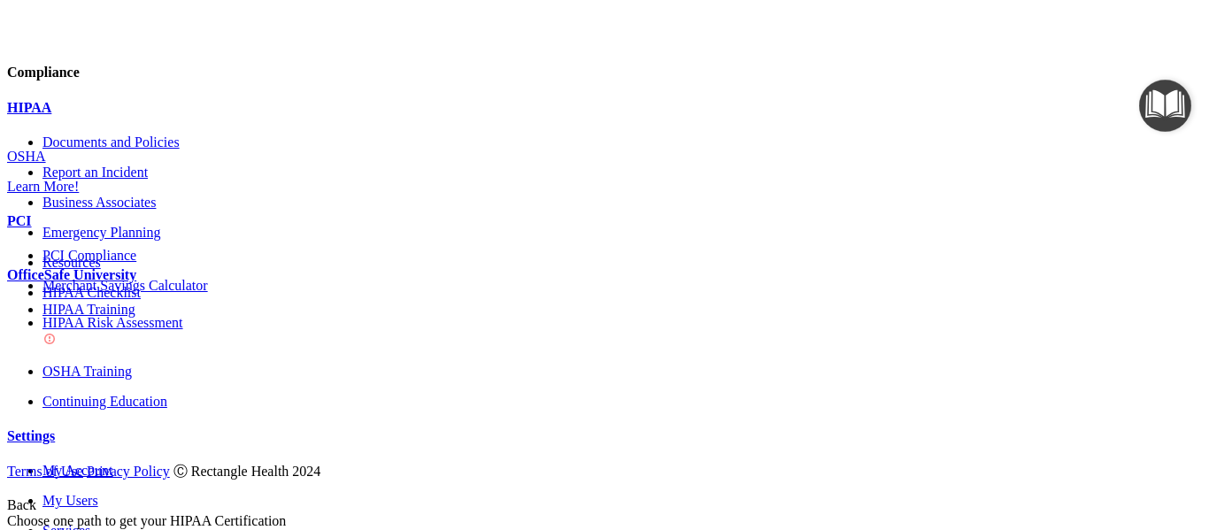
scroll to position [249, 0]
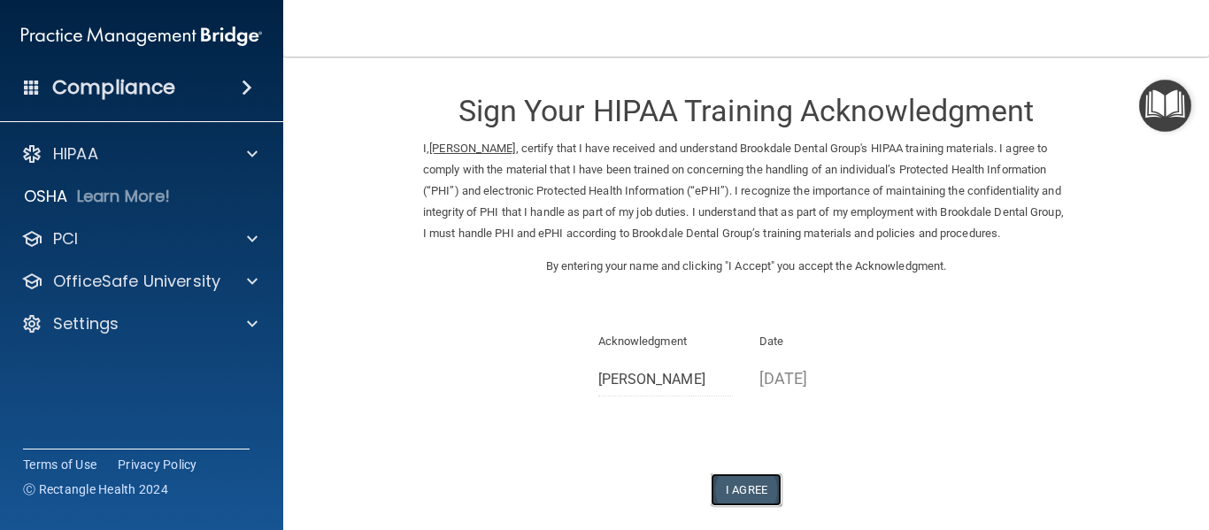
click at [752, 481] on button "I Agree" at bounding box center [746, 489] width 71 height 33
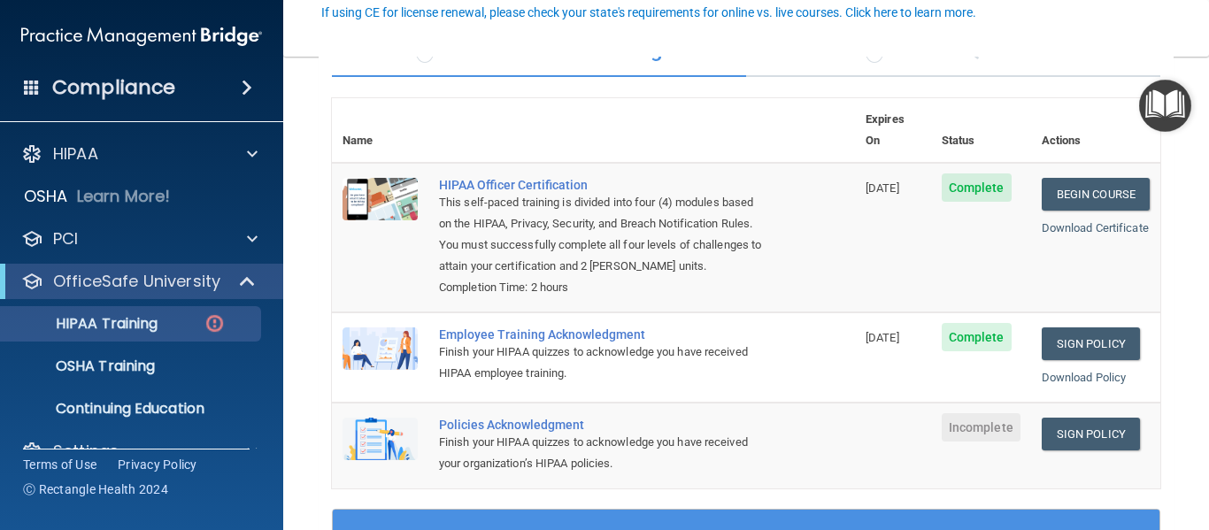
scroll to position [173, 0]
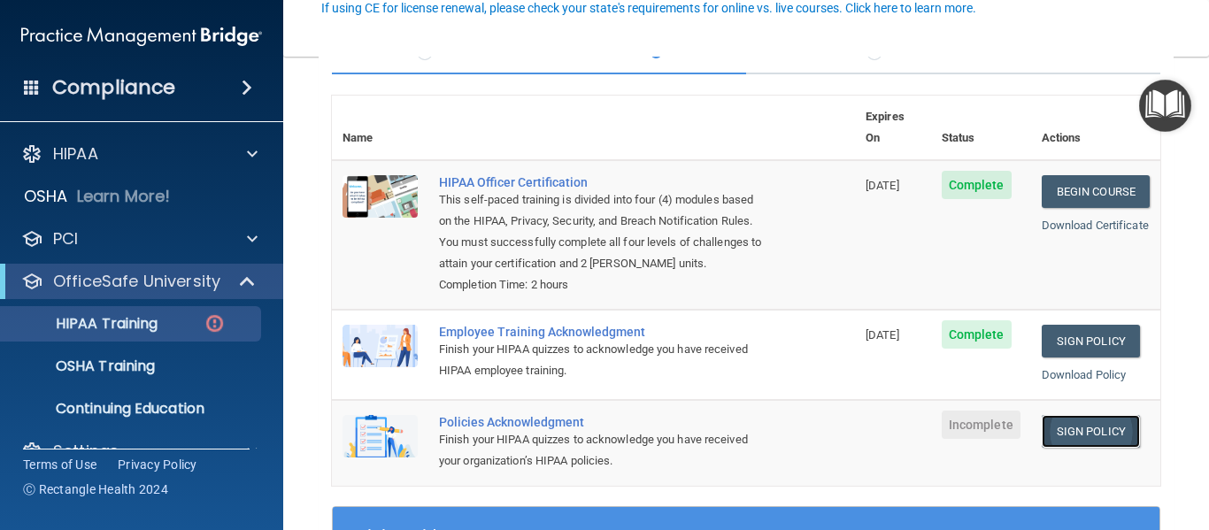
click at [1072, 435] on link "Sign Policy" at bounding box center [1091, 431] width 98 height 33
click at [1065, 373] on link "Download Policy" at bounding box center [1084, 374] width 85 height 13
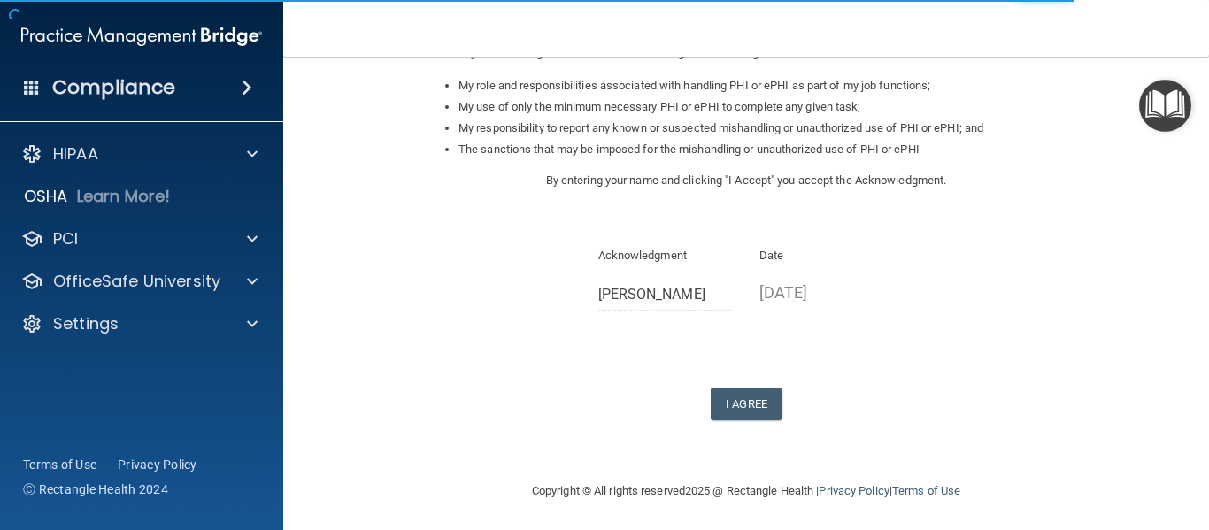
scroll to position [278, 0]
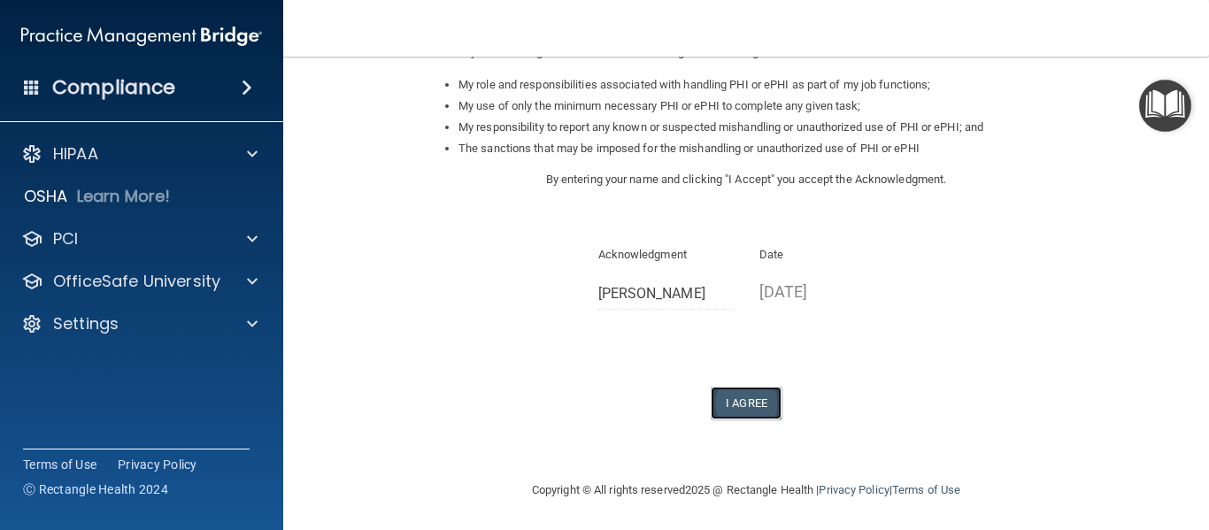
click at [746, 400] on button "I Agree" at bounding box center [746, 403] width 71 height 33
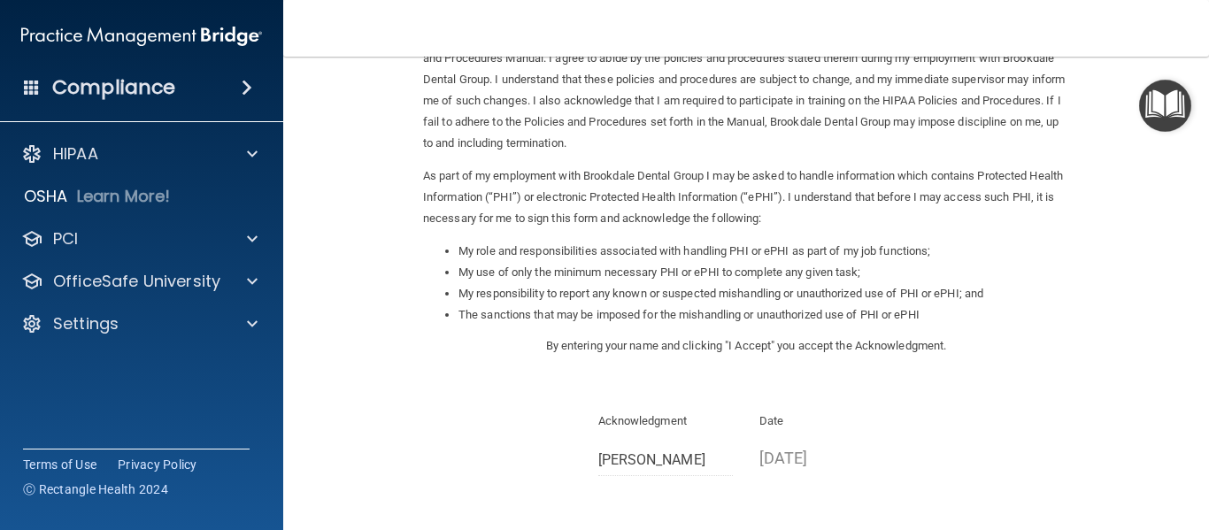
scroll to position [0, 0]
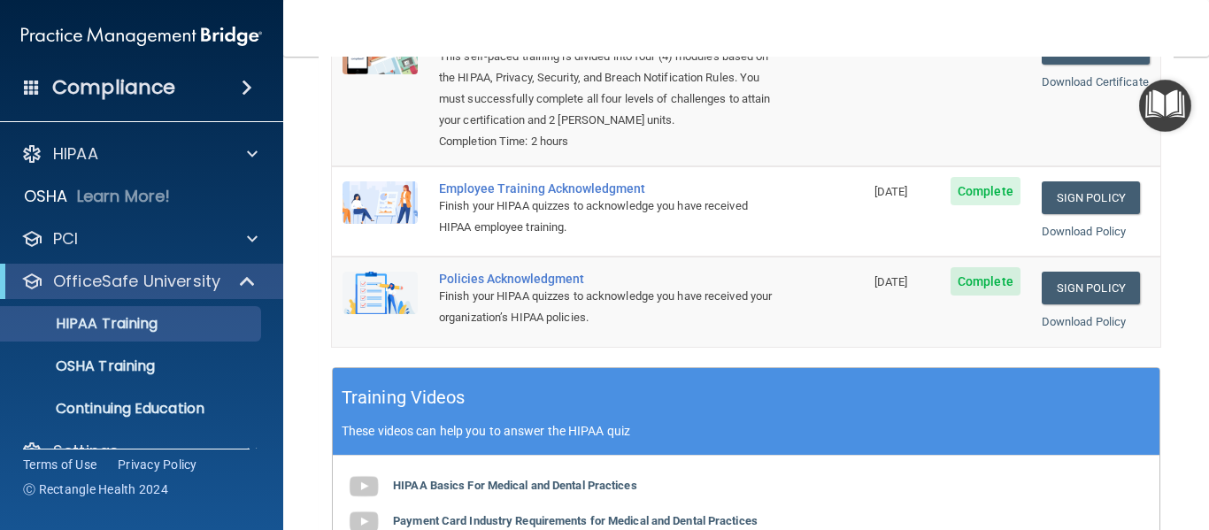
scroll to position [319, 0]
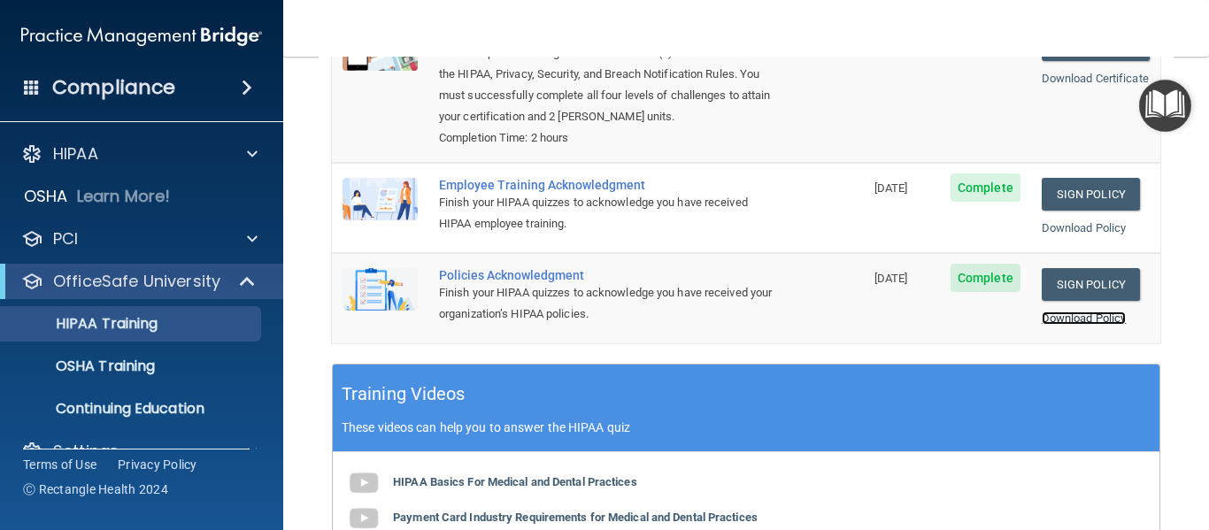
click at [1072, 319] on link "Download Policy" at bounding box center [1084, 318] width 85 height 13
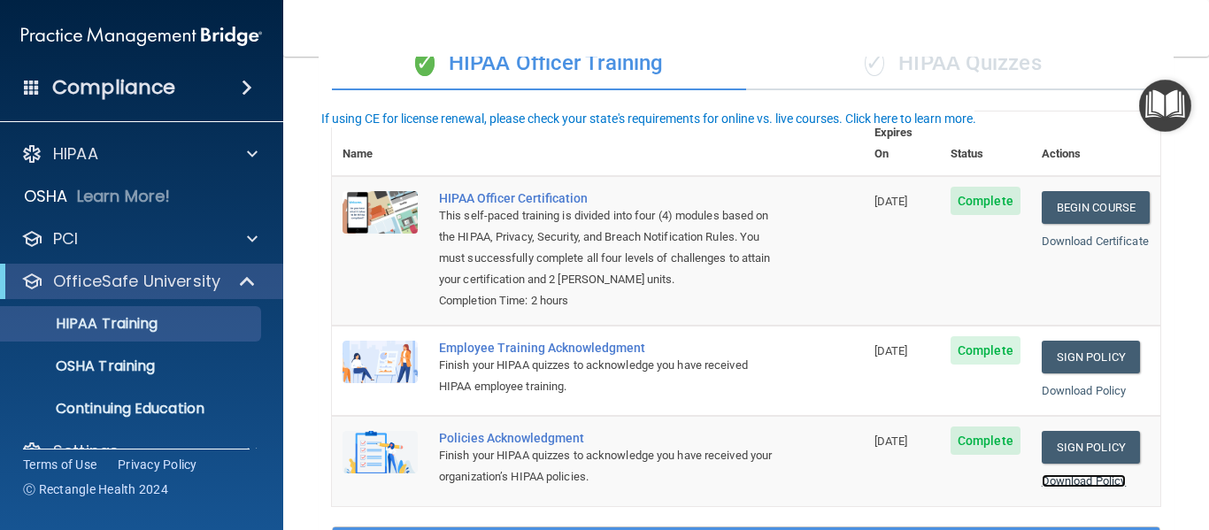
scroll to position [0, 0]
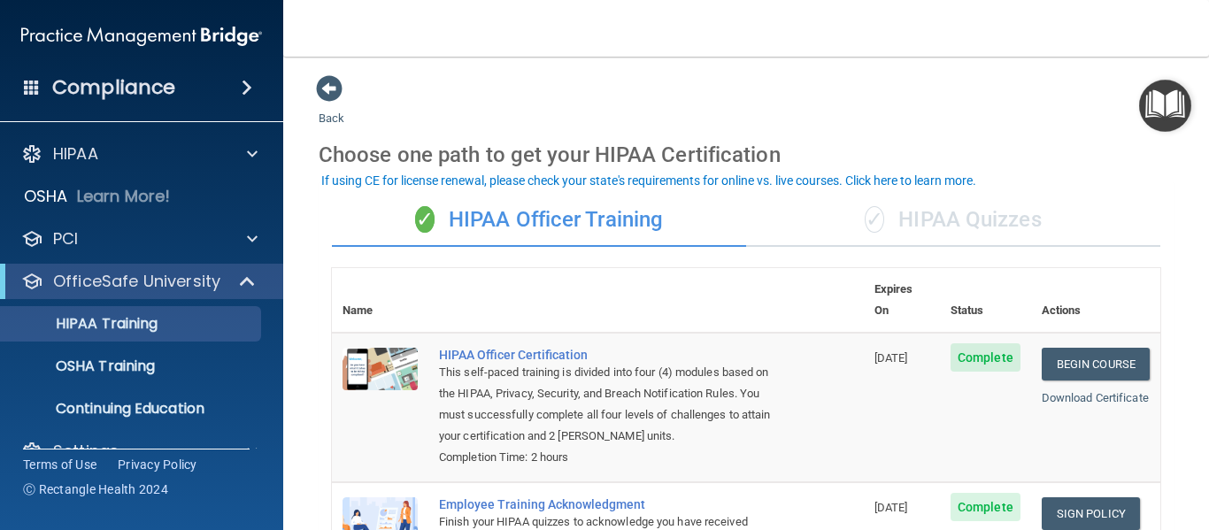
click at [927, 220] on div "✓ HIPAA Quizzes" at bounding box center [953, 220] width 414 height 53
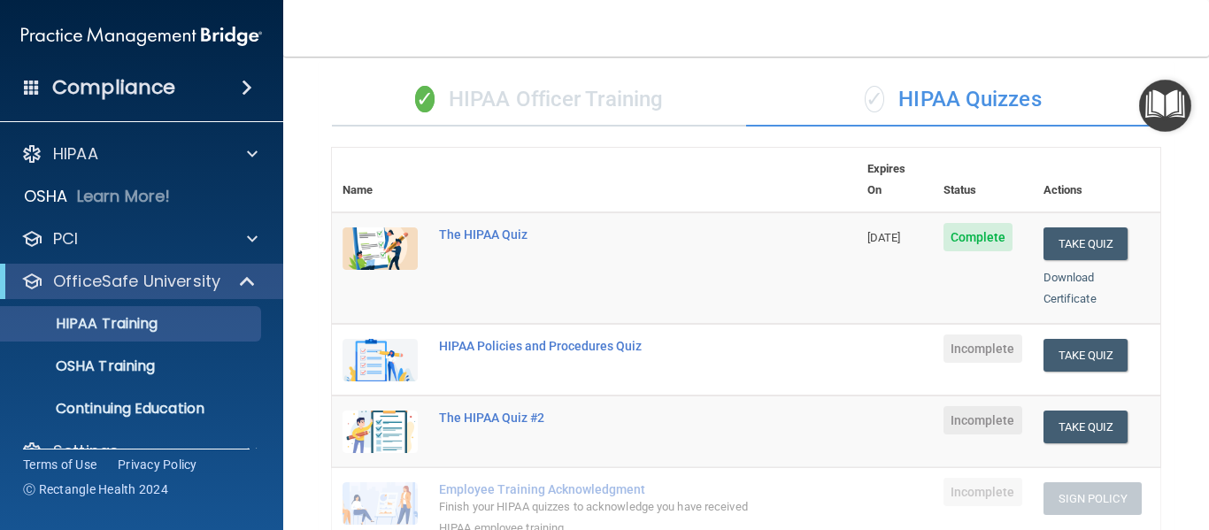
scroll to position [118, 0]
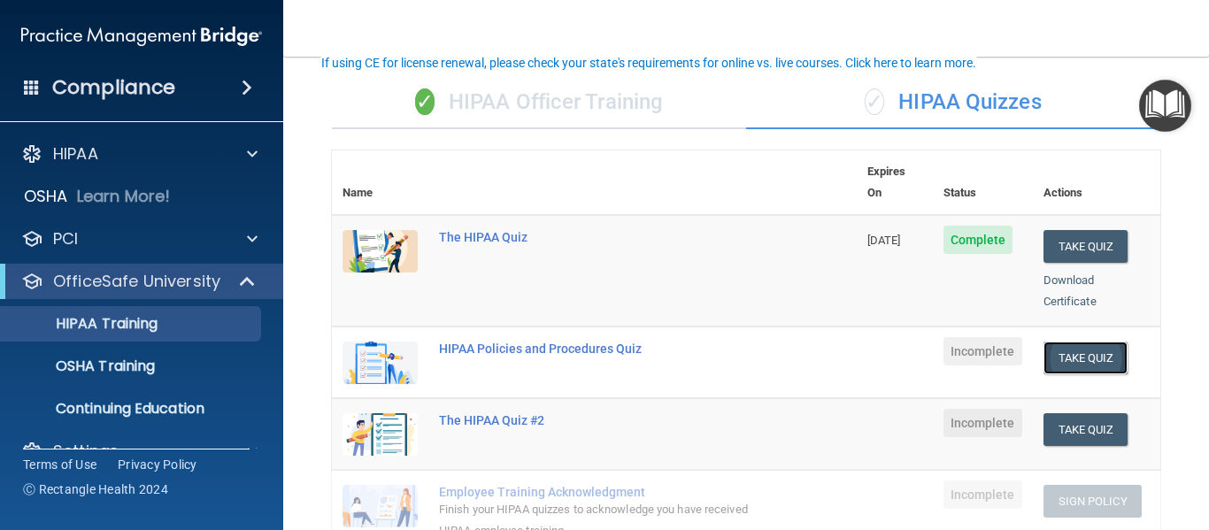
click at [1082, 342] on button "Take Quiz" at bounding box center [1085, 358] width 85 height 33
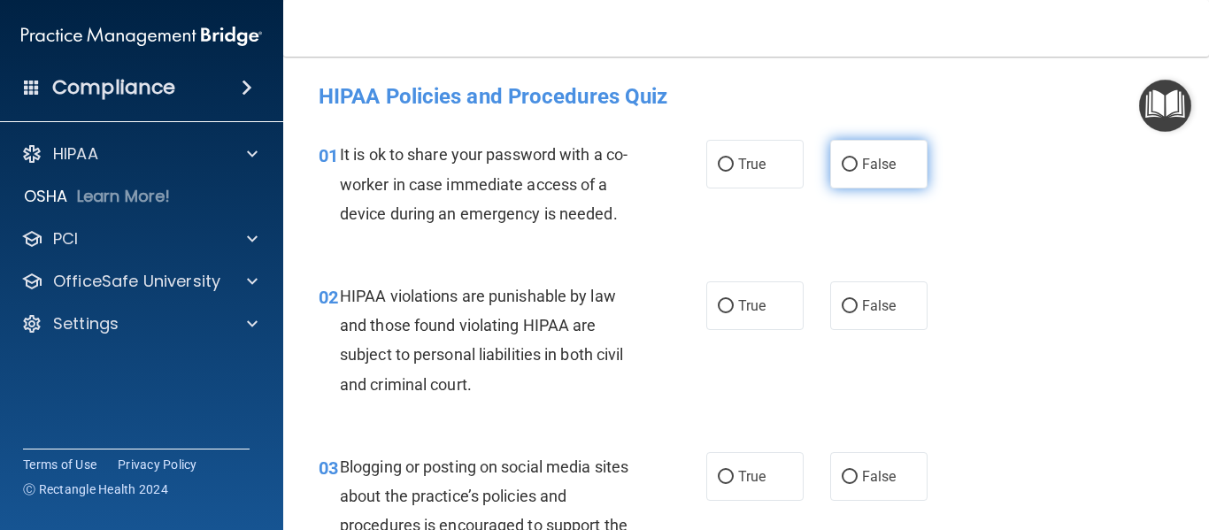
click at [844, 169] on input "False" at bounding box center [850, 164] width 16 height 13
radio input "true"
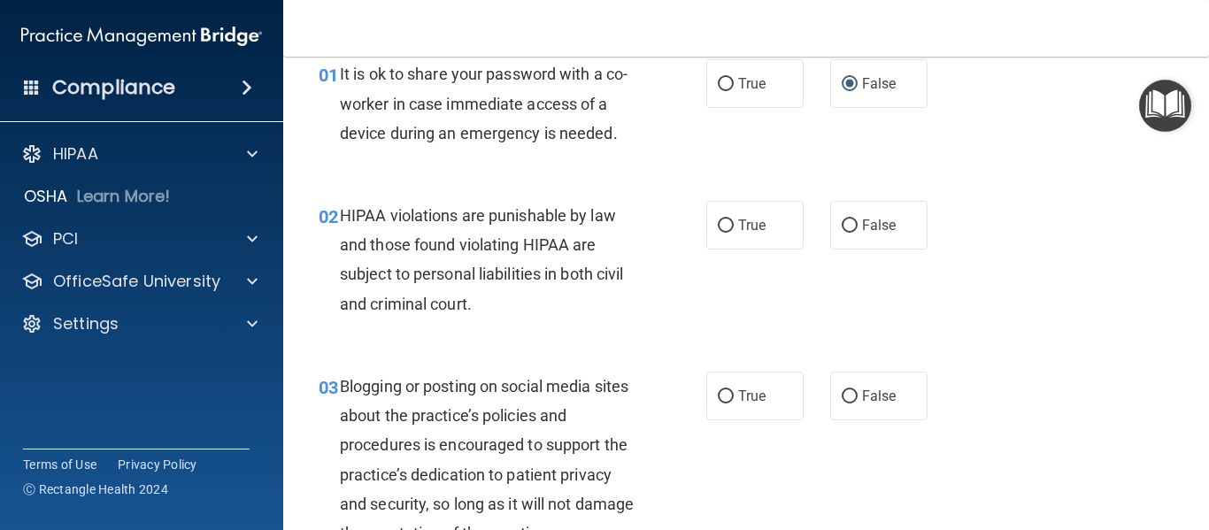
scroll to position [81, 0]
click at [723, 223] on input "True" at bounding box center [726, 225] width 16 height 13
radio input "true"
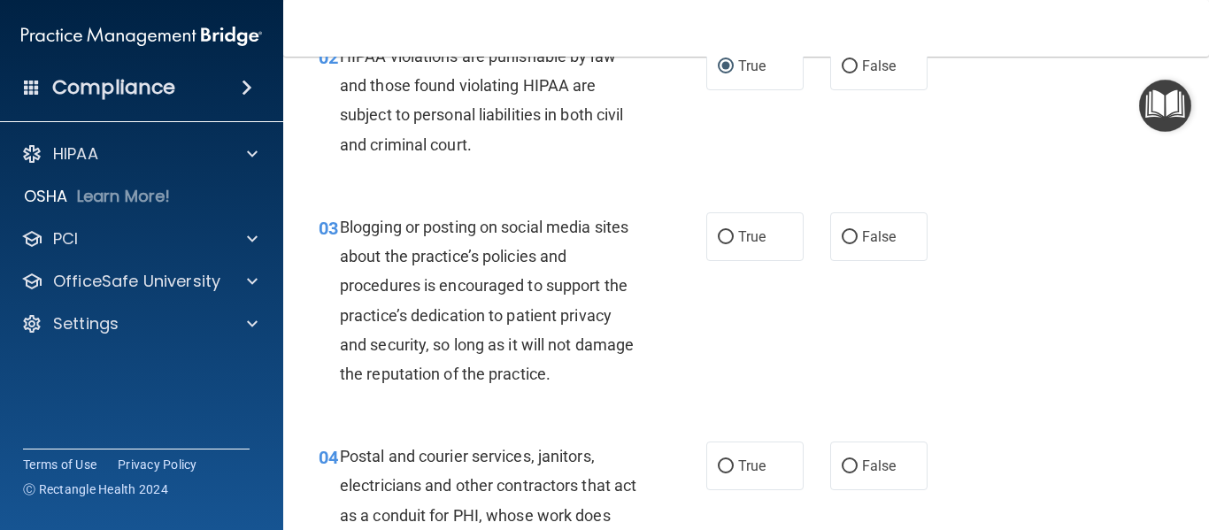
scroll to position [241, 0]
click at [719, 241] on input "True" at bounding box center [726, 236] width 16 height 13
radio input "true"
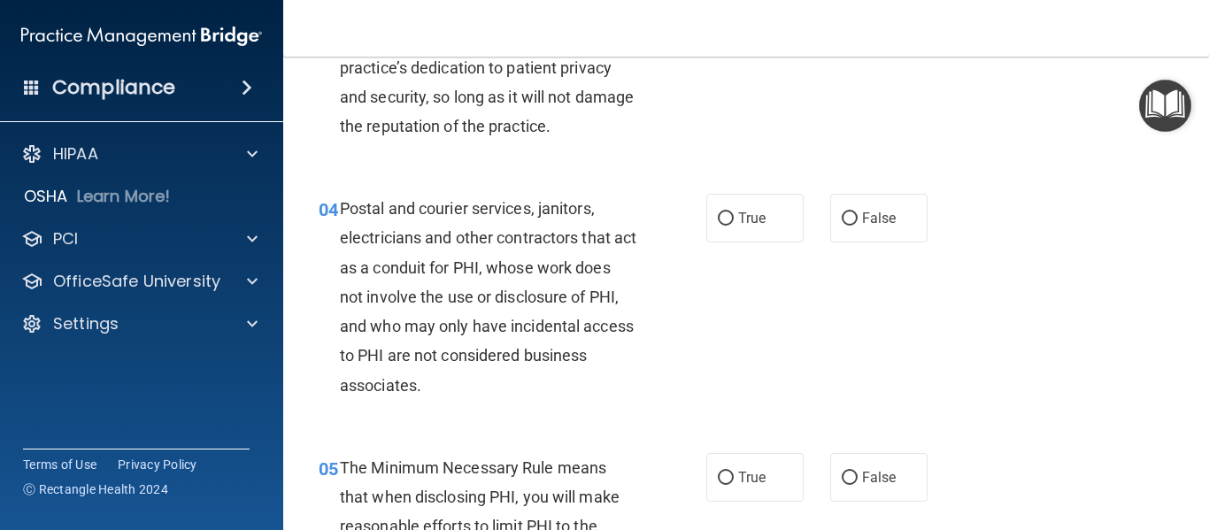
scroll to position [489, 0]
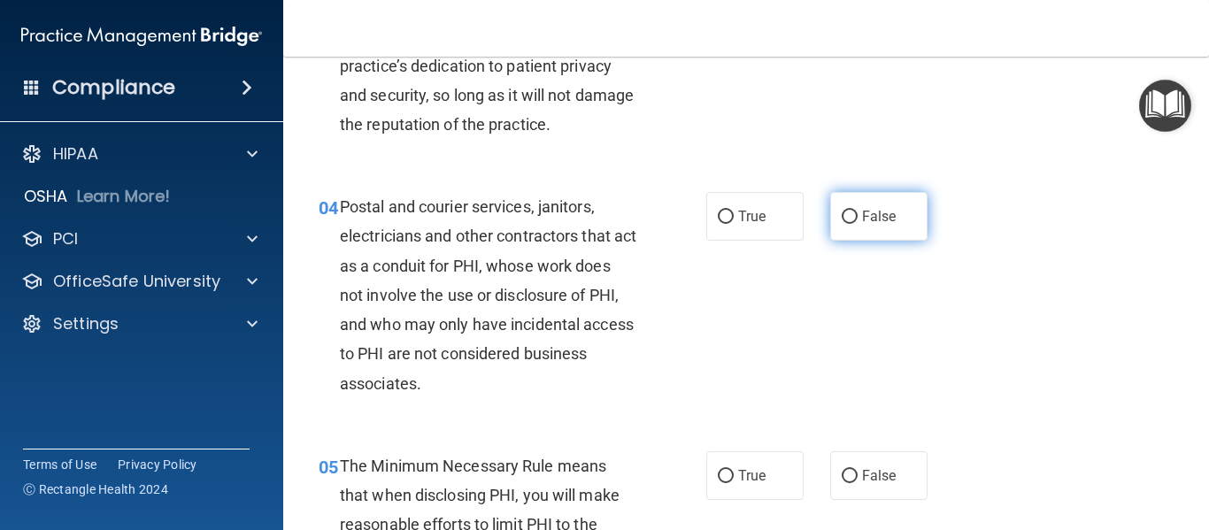
click at [845, 218] on input "False" at bounding box center [850, 217] width 16 height 13
radio input "true"
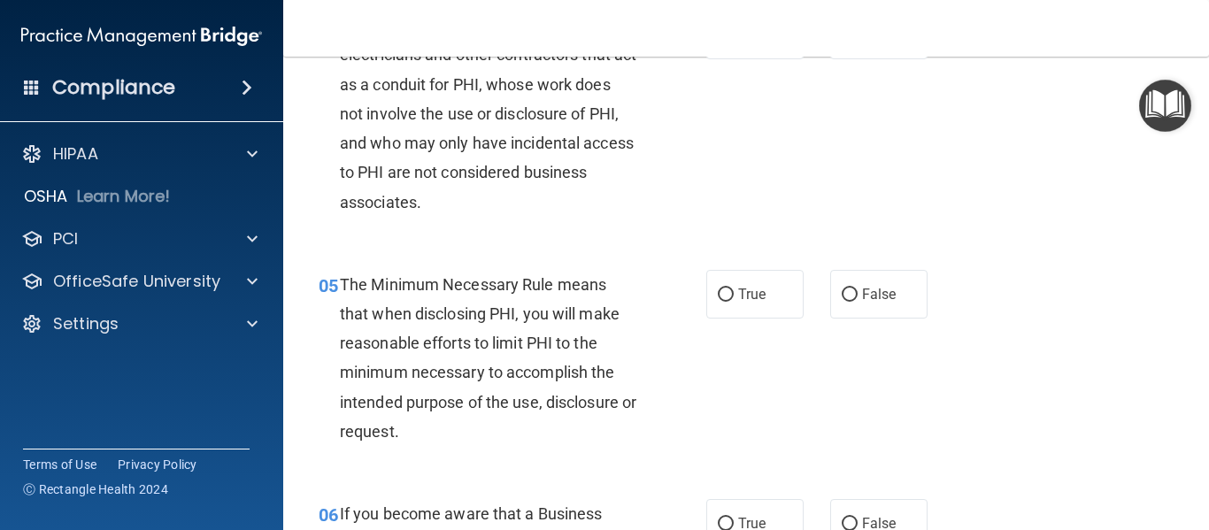
scroll to position [672, 0]
click at [727, 291] on input "True" at bounding box center [726, 294] width 16 height 13
radio input "true"
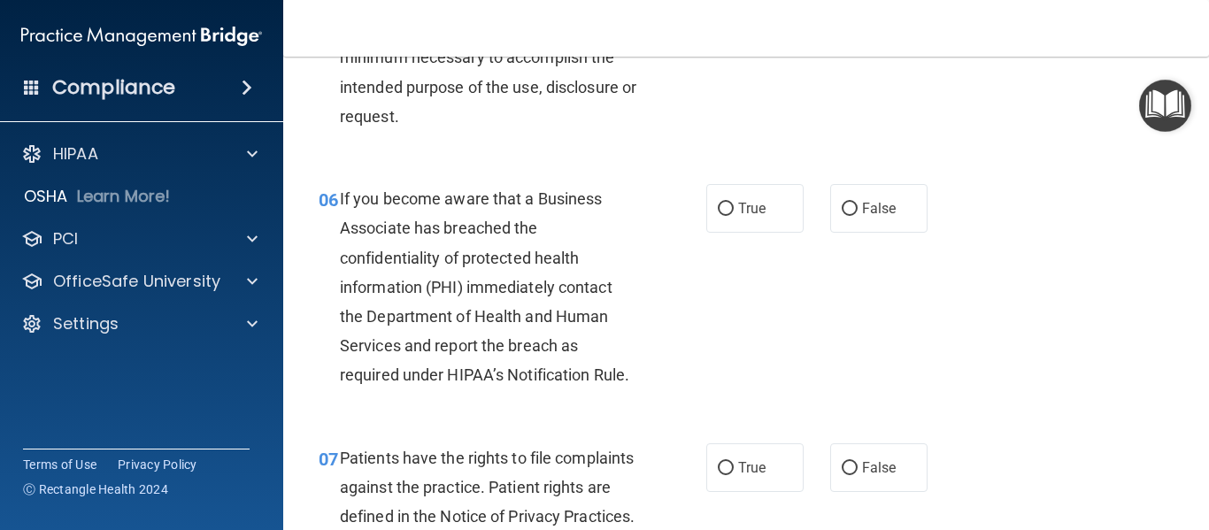
scroll to position [988, 0]
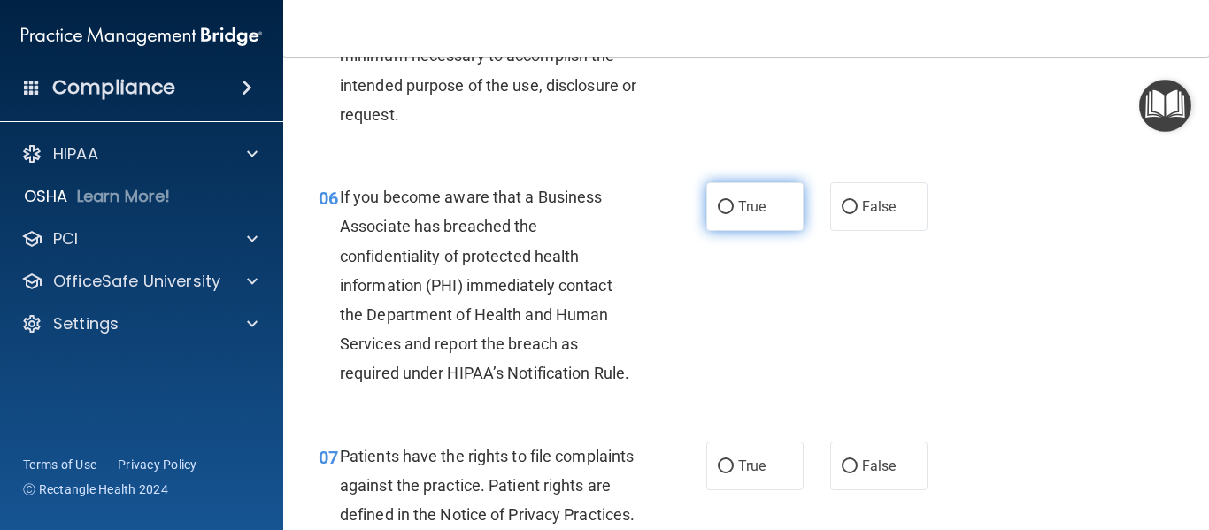
click at [727, 212] on input "True" at bounding box center [726, 207] width 16 height 13
radio input "true"
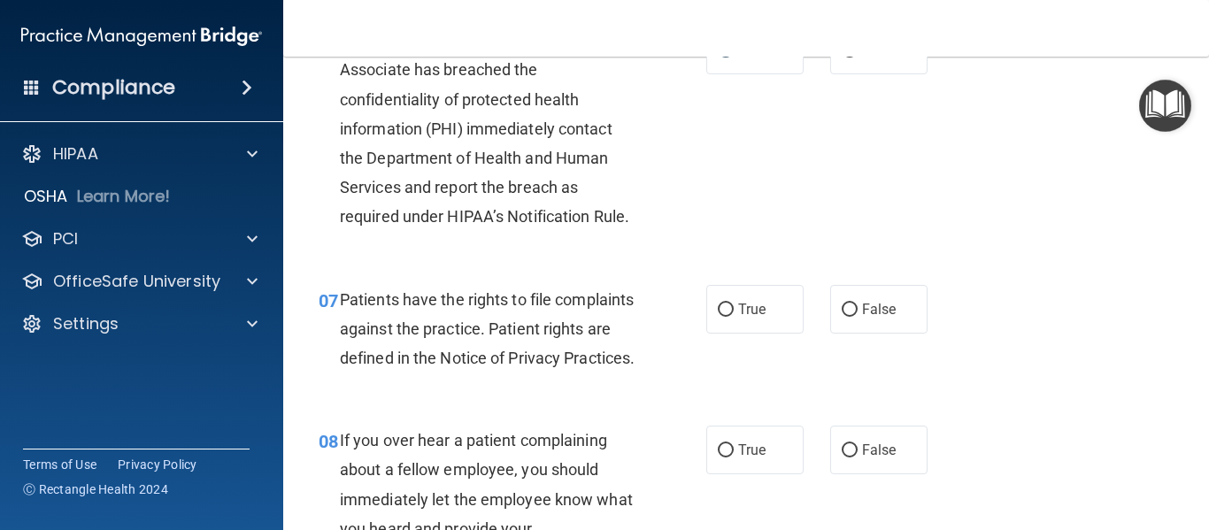
scroll to position [1151, 0]
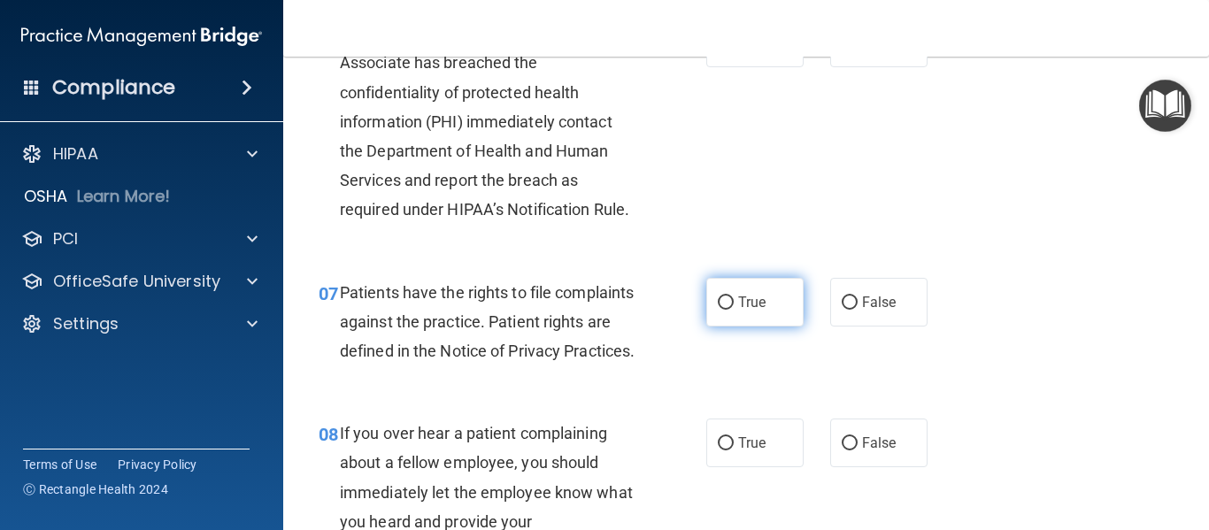
click at [739, 298] on span "True" at bounding box center [751, 302] width 27 height 17
click at [734, 298] on input "True" at bounding box center [726, 302] width 16 height 13
radio input "true"
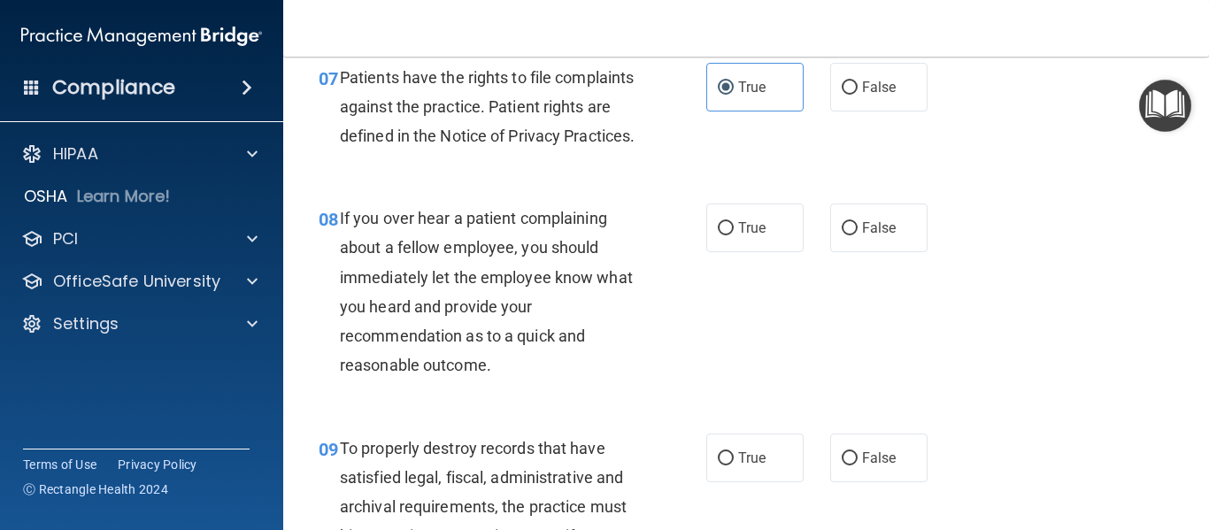
scroll to position [1367, 0]
click at [830, 251] on label "False" at bounding box center [878, 227] width 97 height 49
click at [842, 235] on input "False" at bounding box center [850, 227] width 16 height 13
radio input "true"
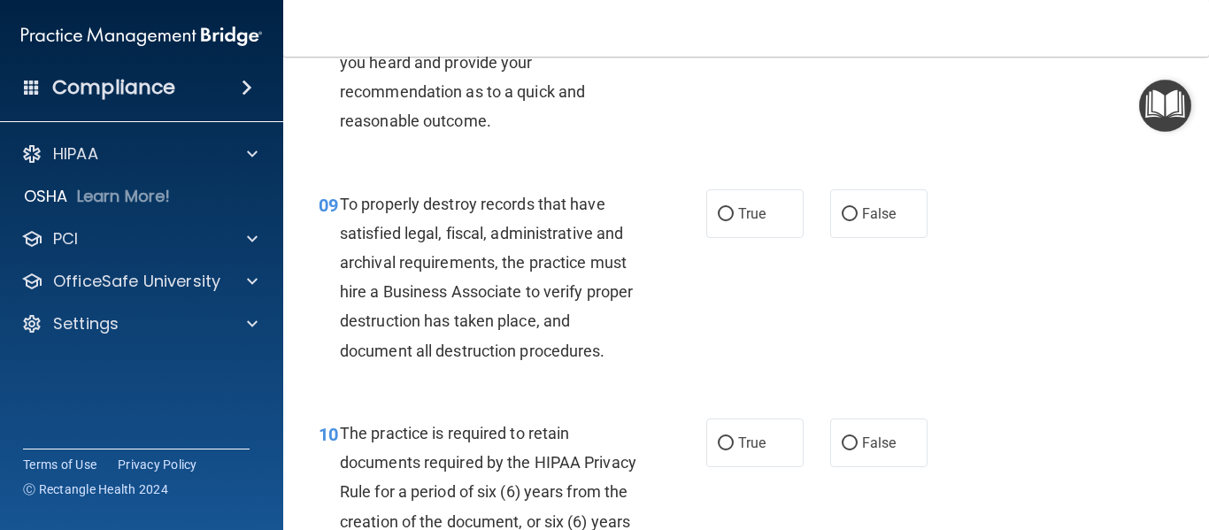
scroll to position [1612, 0]
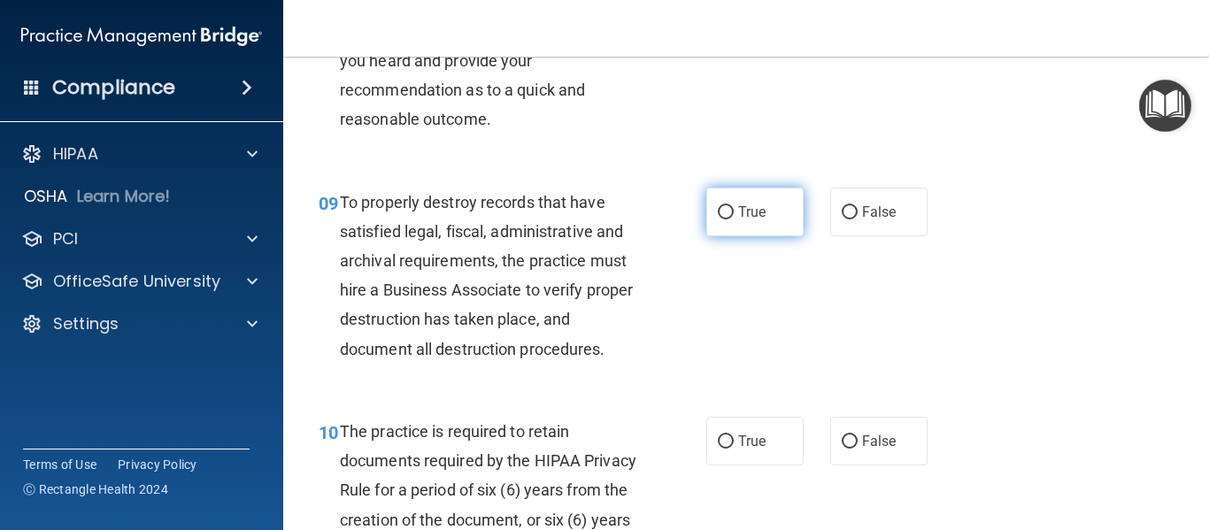
click at [728, 236] on label "True" at bounding box center [754, 212] width 97 height 49
click at [728, 219] on input "True" at bounding box center [726, 212] width 16 height 13
radio input "true"
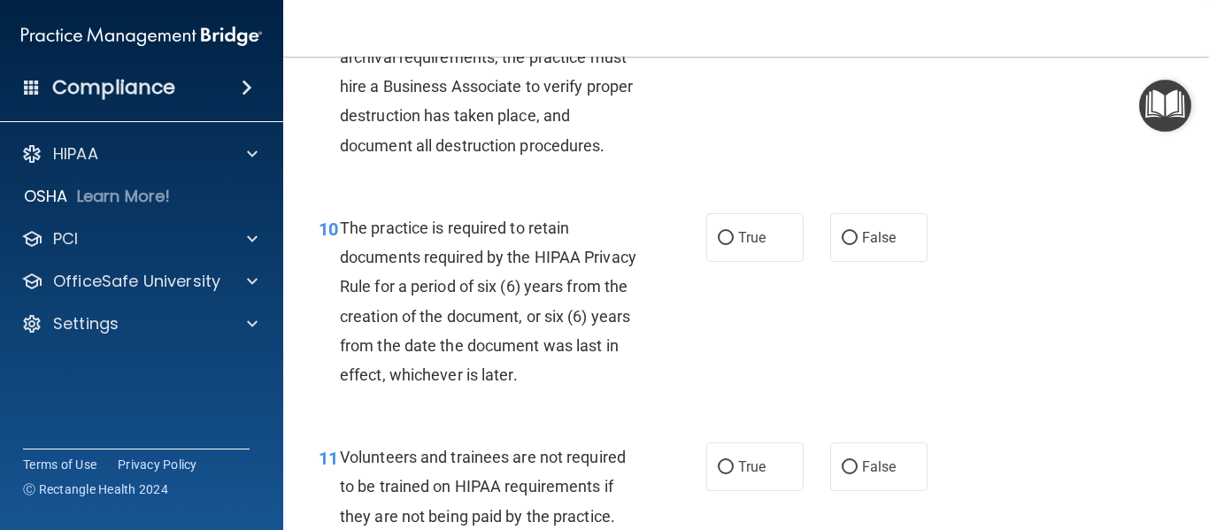
scroll to position [1817, 0]
click at [723, 244] on input "True" at bounding box center [726, 237] width 16 height 13
radio input "true"
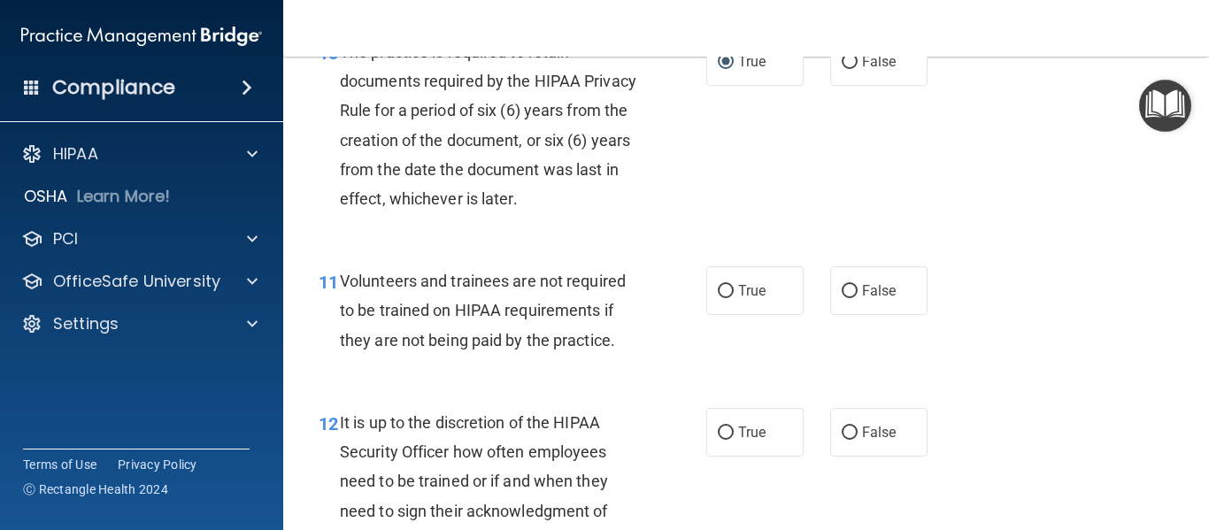
scroll to position [1994, 0]
click at [850, 313] on label "False" at bounding box center [878, 289] width 97 height 49
click at [850, 296] on input "False" at bounding box center [850, 289] width 16 height 13
radio input "true"
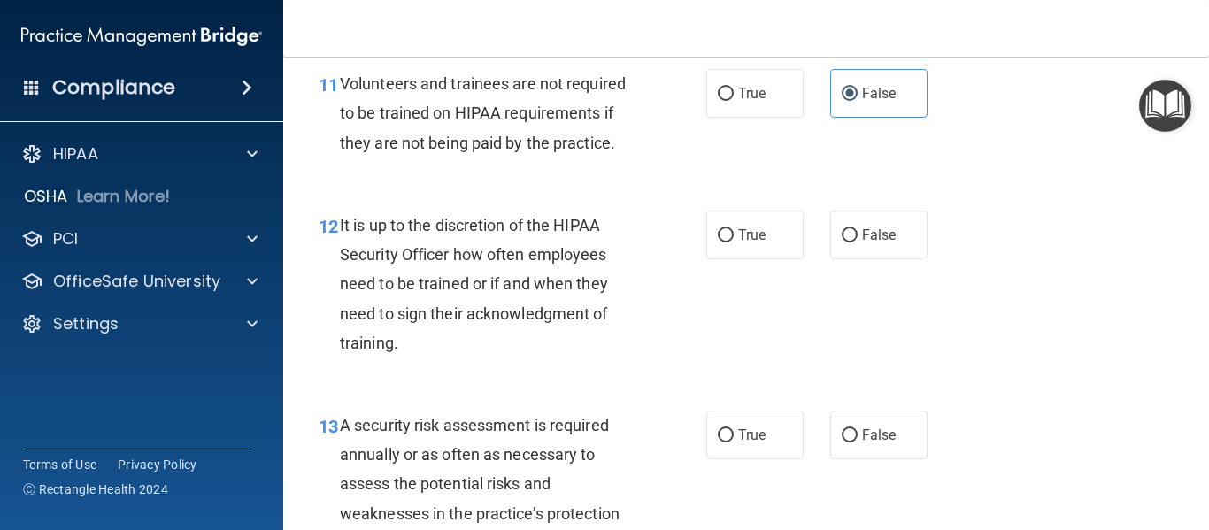
scroll to position [2192, 0]
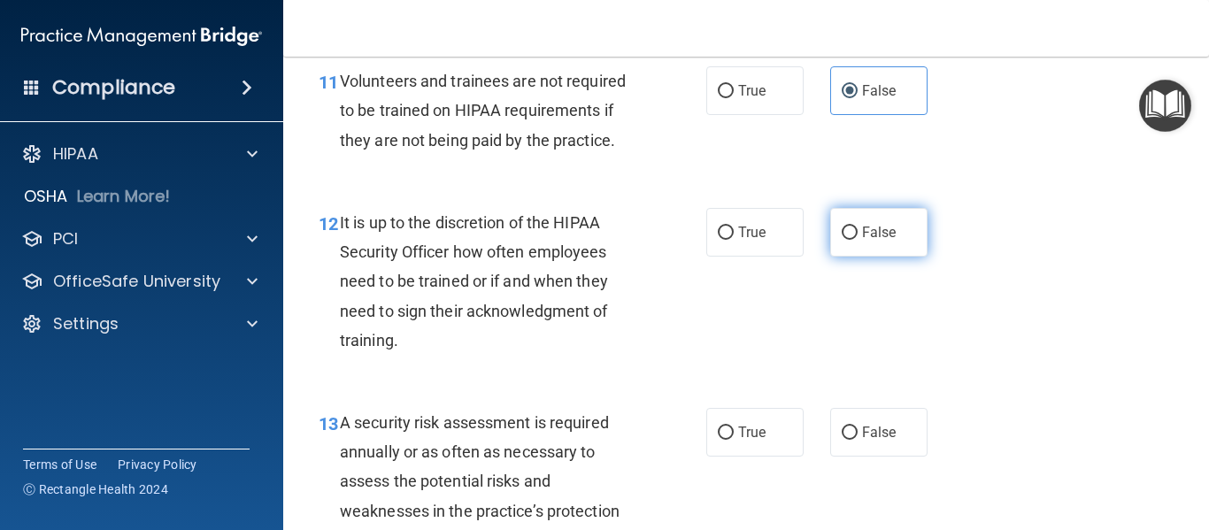
click at [844, 240] on input "False" at bounding box center [850, 233] width 16 height 13
radio input "true"
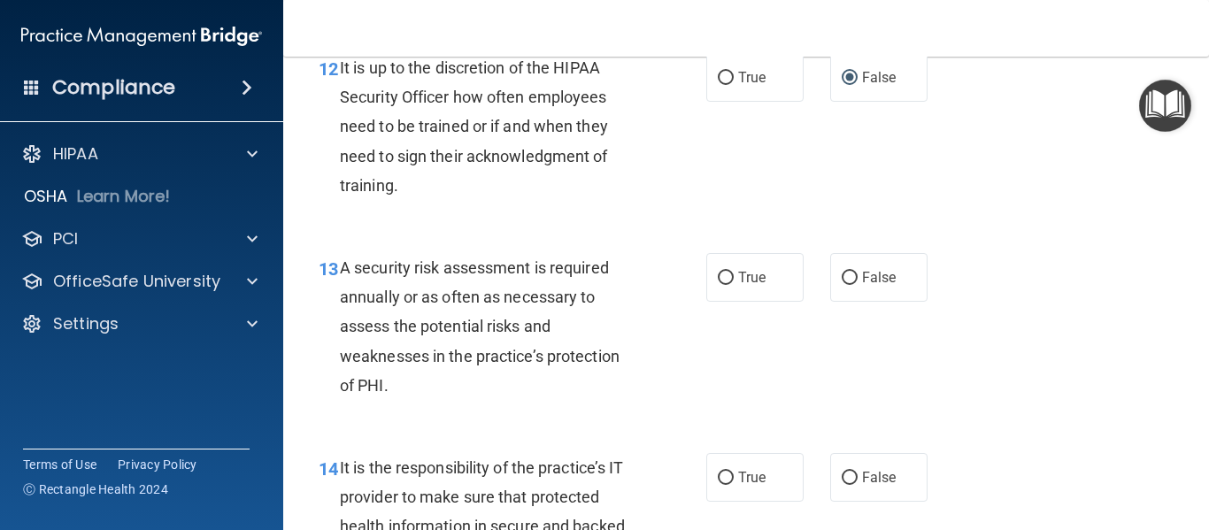
scroll to position [2348, 0]
click at [718, 284] on input "True" at bounding box center [726, 277] width 16 height 13
radio input "true"
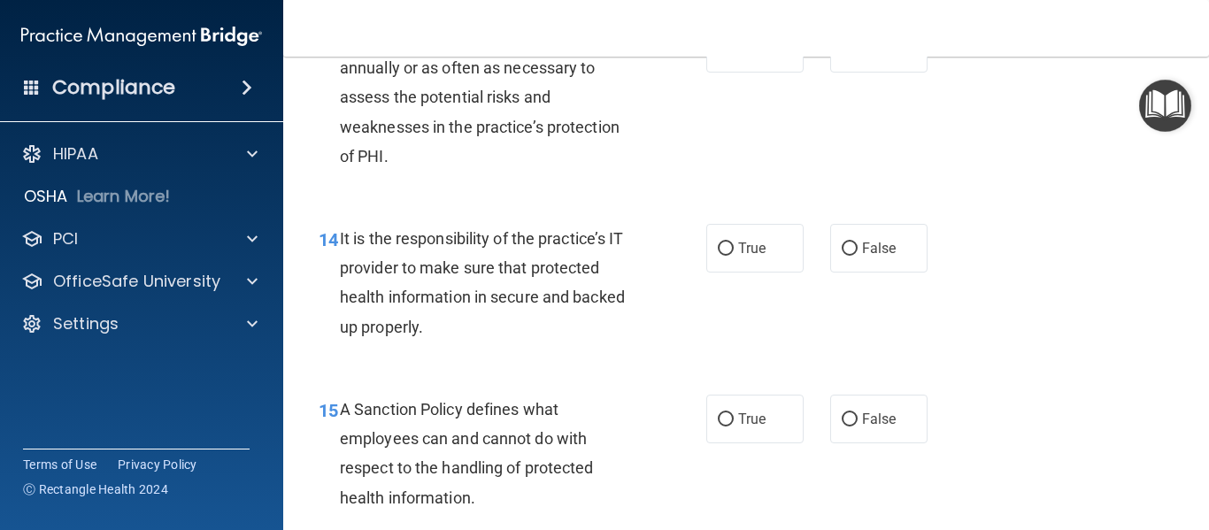
scroll to position [2577, 0]
click at [738, 256] on span "True" at bounding box center [751, 247] width 27 height 17
click at [734, 255] on input "True" at bounding box center [726, 248] width 16 height 13
radio input "true"
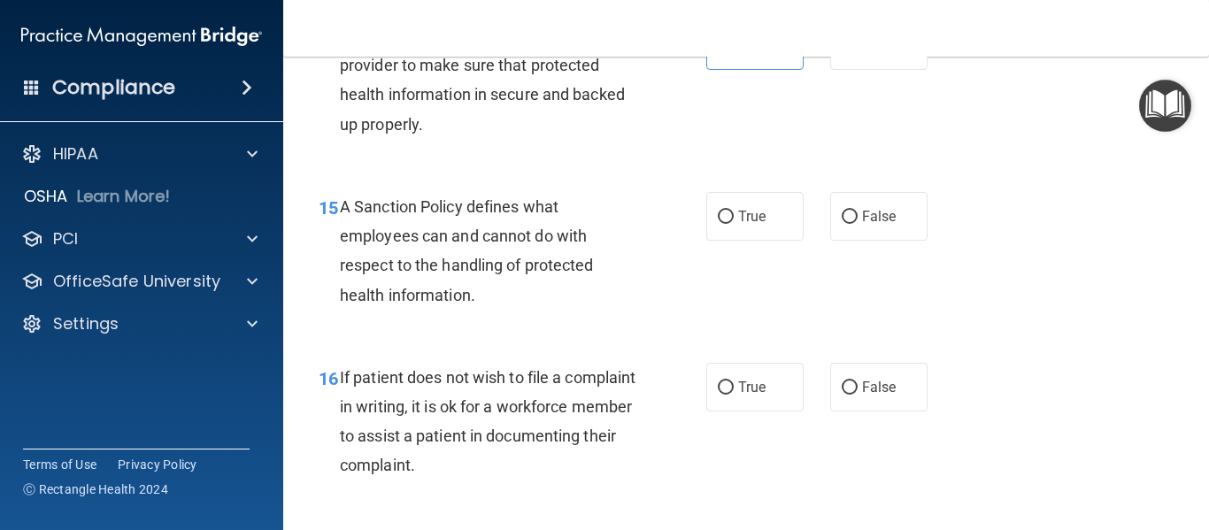
scroll to position [2780, 0]
click at [850, 240] on label "False" at bounding box center [878, 215] width 97 height 49
click at [850, 223] on input "False" at bounding box center [850, 216] width 16 height 13
radio input "true"
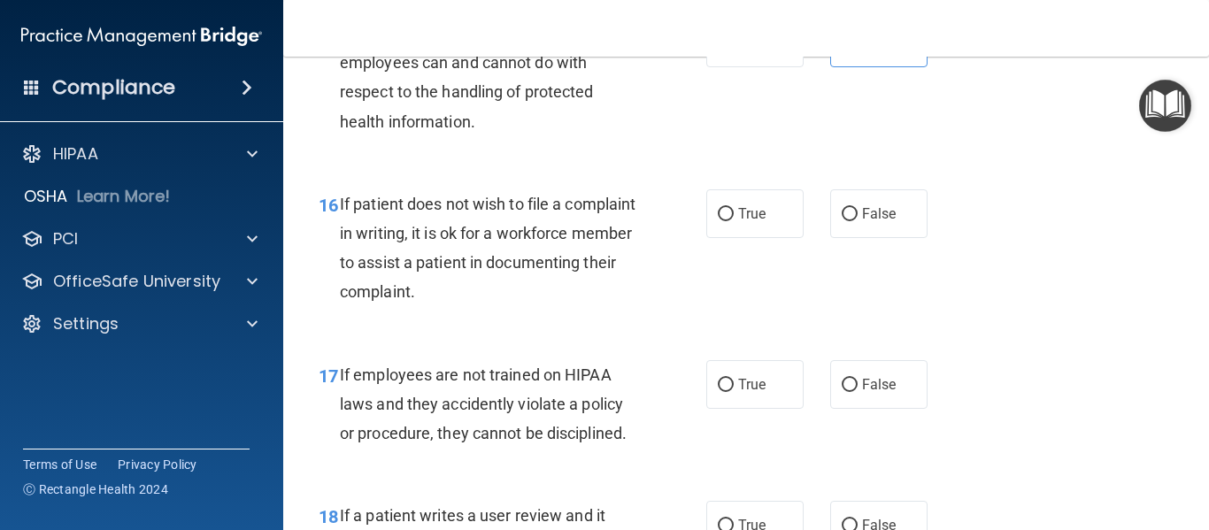
scroll to position [2953, 0]
click at [738, 221] on span "True" at bounding box center [751, 212] width 27 height 17
click at [734, 220] on input "True" at bounding box center [726, 213] width 16 height 13
radio input "true"
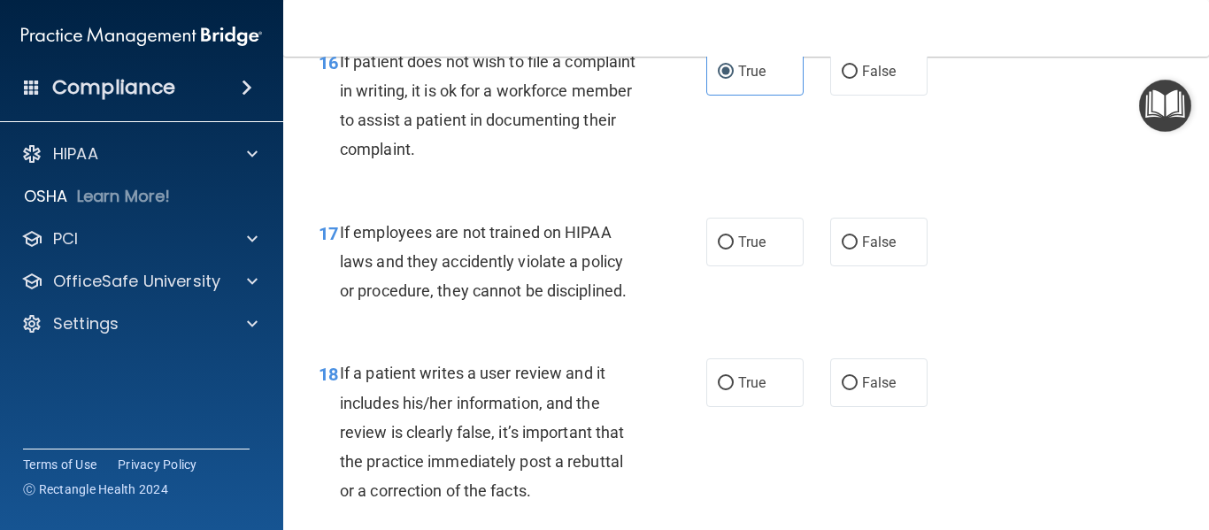
scroll to position [3102, 0]
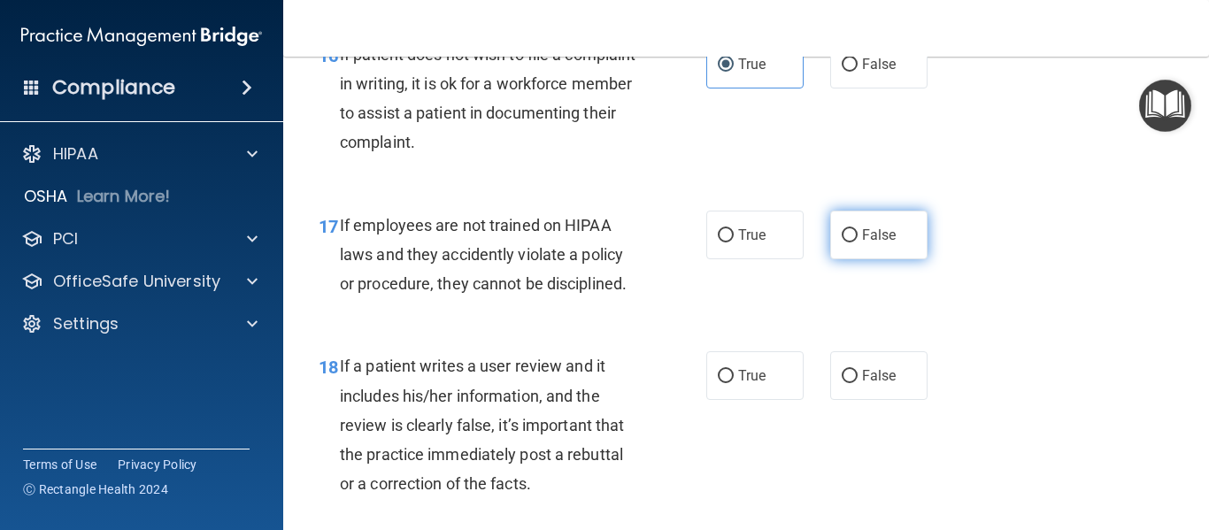
click at [858, 259] on label "False" at bounding box center [878, 235] width 97 height 49
click at [858, 242] on input "False" at bounding box center [850, 235] width 16 height 13
radio input "true"
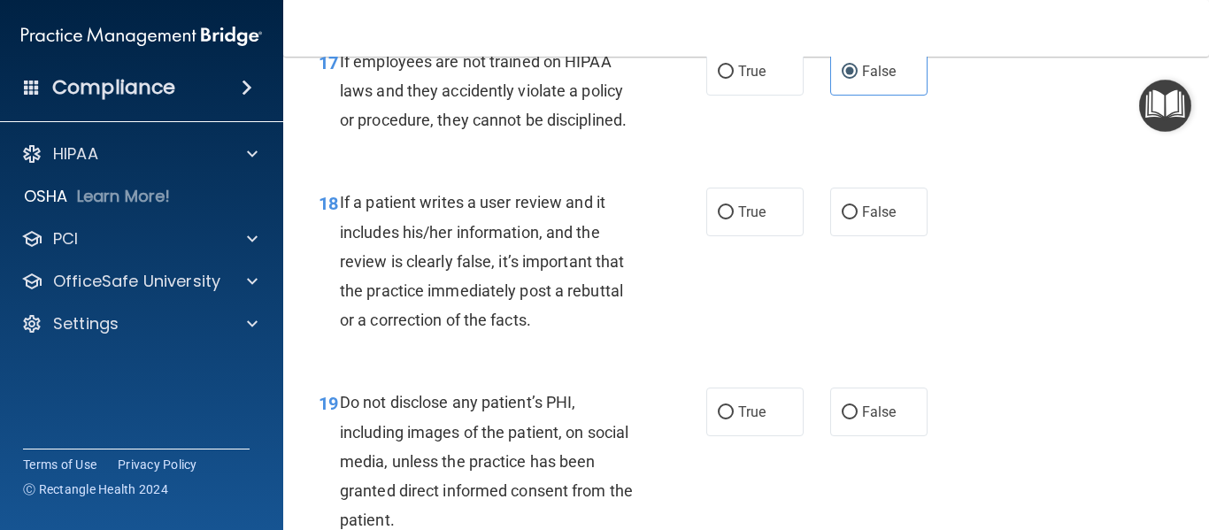
scroll to position [3267, 0]
click at [738, 365] on div "18 If a patient writes a user review and it includes his/her information, and t…" at bounding box center [745, 265] width 881 height 200
click at [843, 235] on label "False" at bounding box center [878, 211] width 97 height 49
click at [843, 219] on input "False" at bounding box center [850, 211] width 16 height 13
radio input "true"
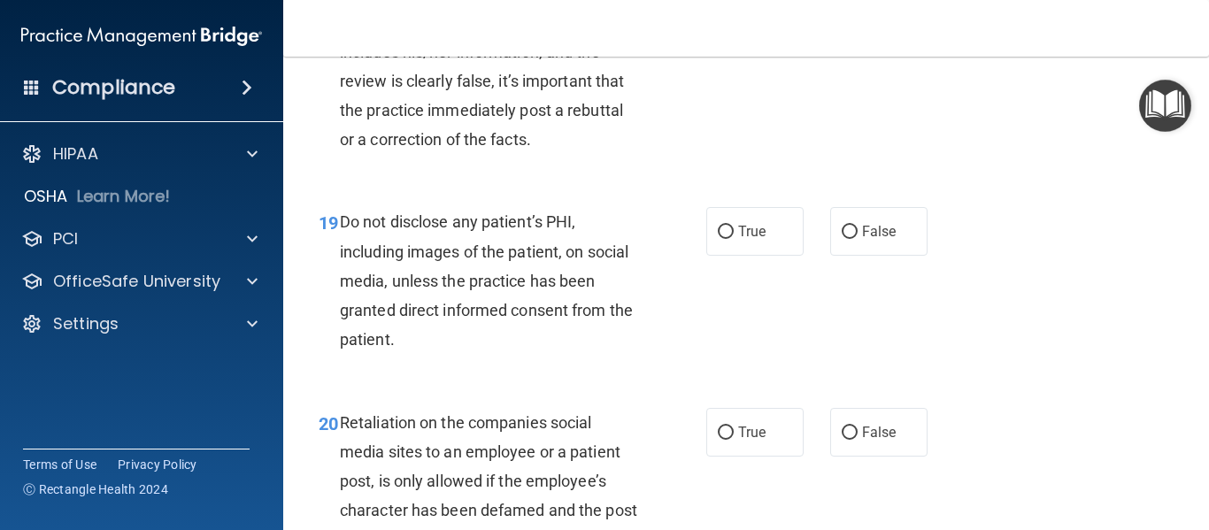
scroll to position [3447, 0]
click at [731, 255] on label "True" at bounding box center [754, 230] width 97 height 49
click at [731, 238] on input "True" at bounding box center [726, 231] width 16 height 13
radio input "true"
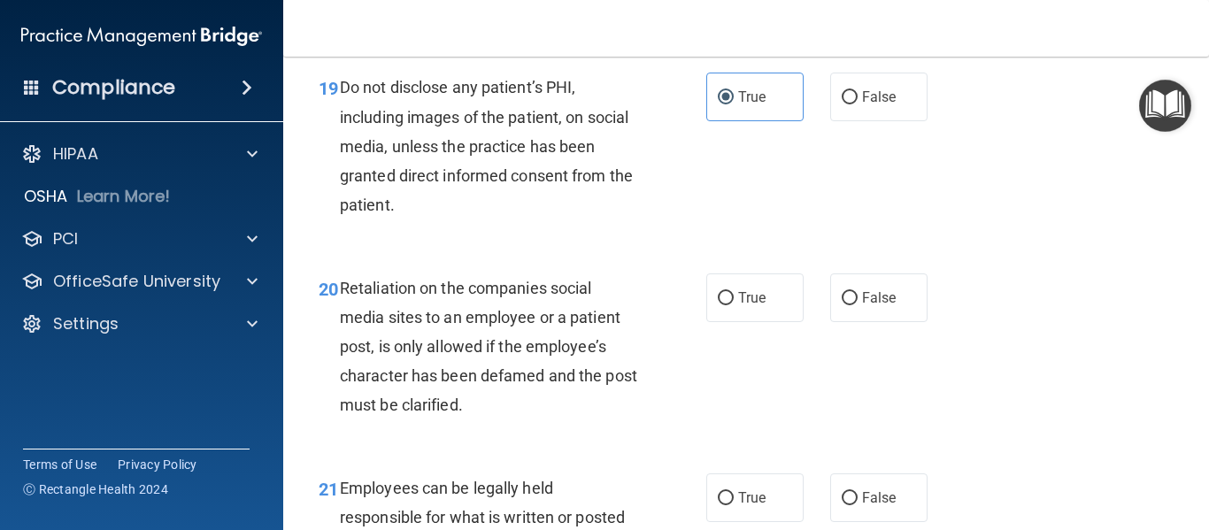
scroll to position [3582, 0]
click at [848, 304] on input "False" at bounding box center [850, 297] width 16 height 13
radio input "true"
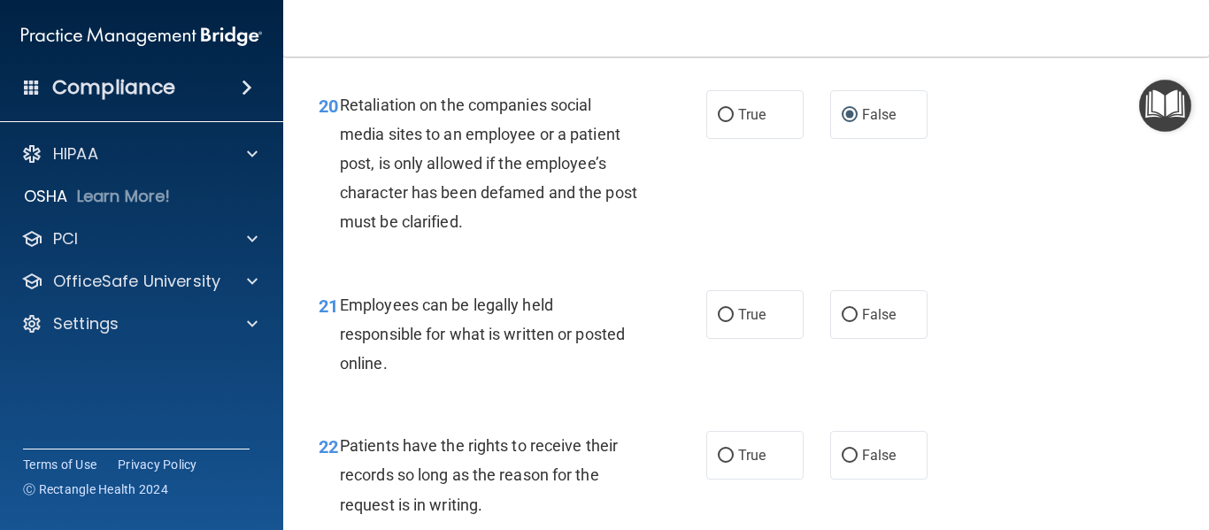
scroll to position [3765, 0]
click at [738, 322] on span "True" at bounding box center [751, 313] width 27 height 17
click at [734, 321] on input "True" at bounding box center [726, 314] width 16 height 13
radio input "true"
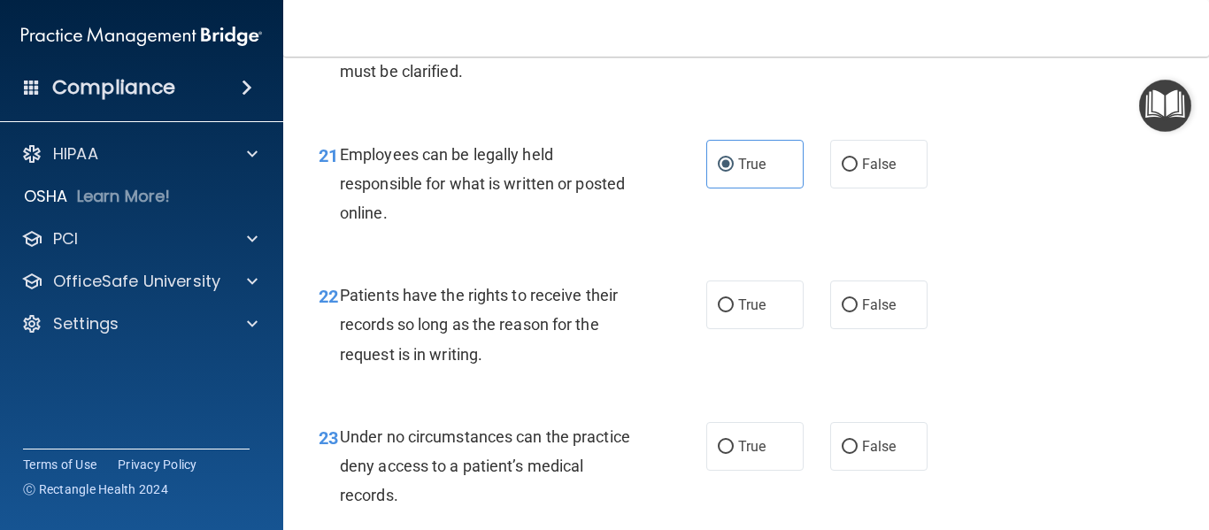
scroll to position [3917, 0]
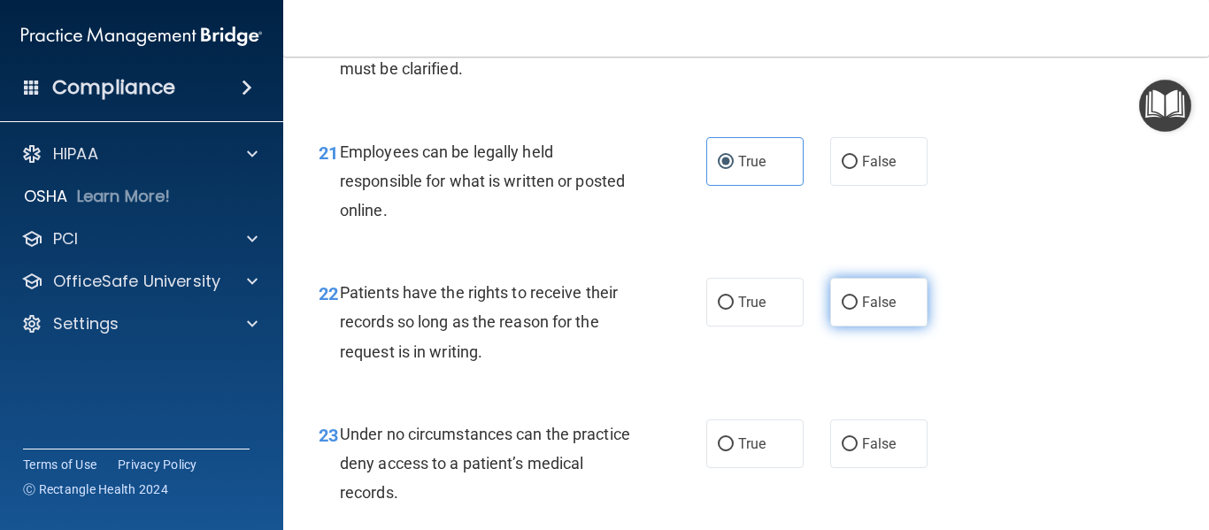
click at [864, 327] on label "False" at bounding box center [878, 302] width 97 height 49
click at [858, 310] on input "False" at bounding box center [850, 302] width 16 height 13
radio input "true"
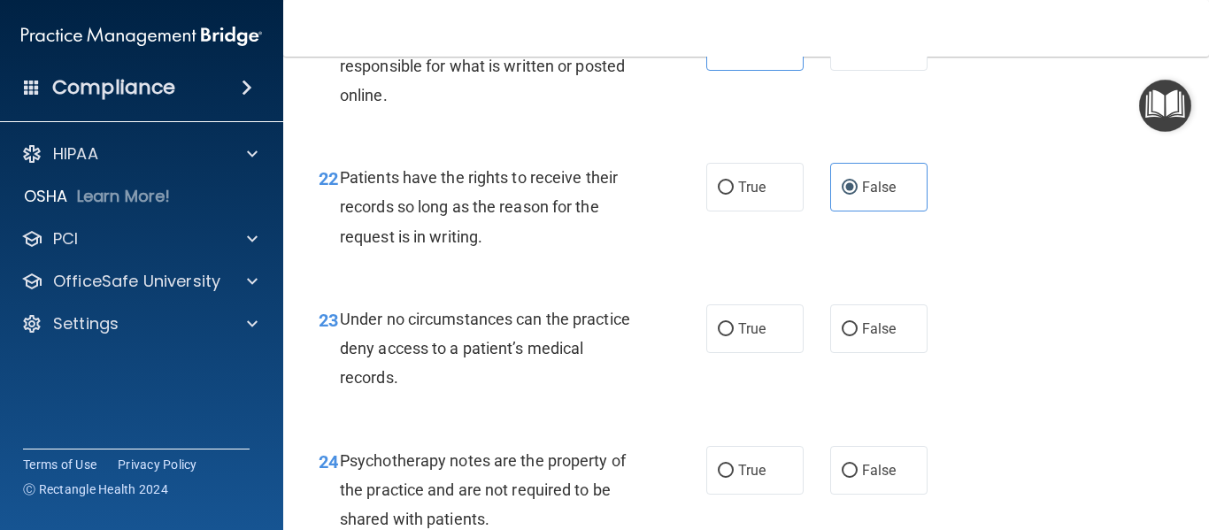
scroll to position [4037, 0]
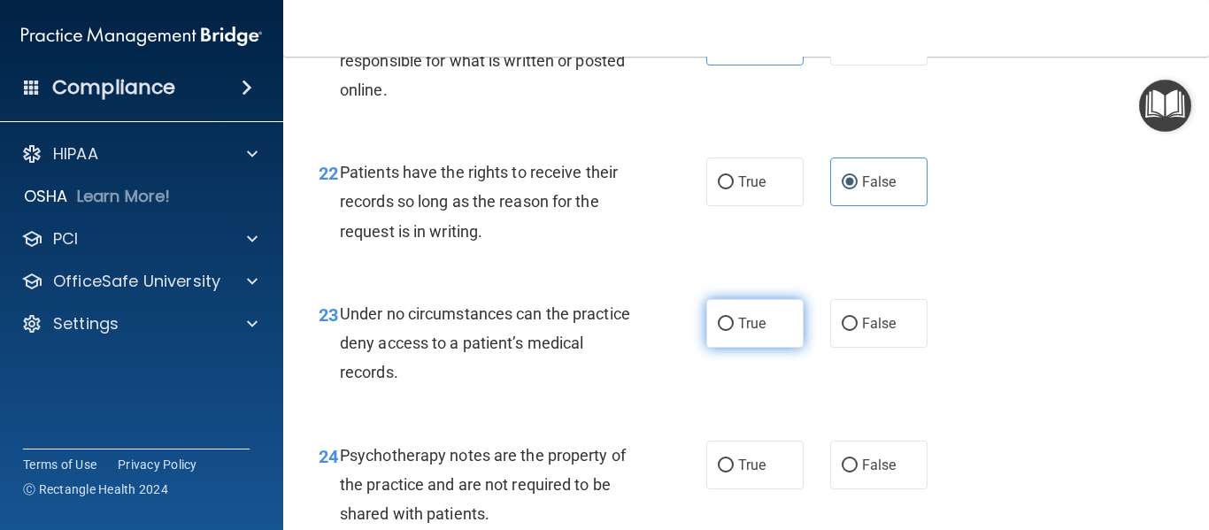
click at [764, 342] on label "True" at bounding box center [754, 323] width 97 height 49
click at [734, 331] on input "True" at bounding box center [726, 324] width 16 height 13
radio input "true"
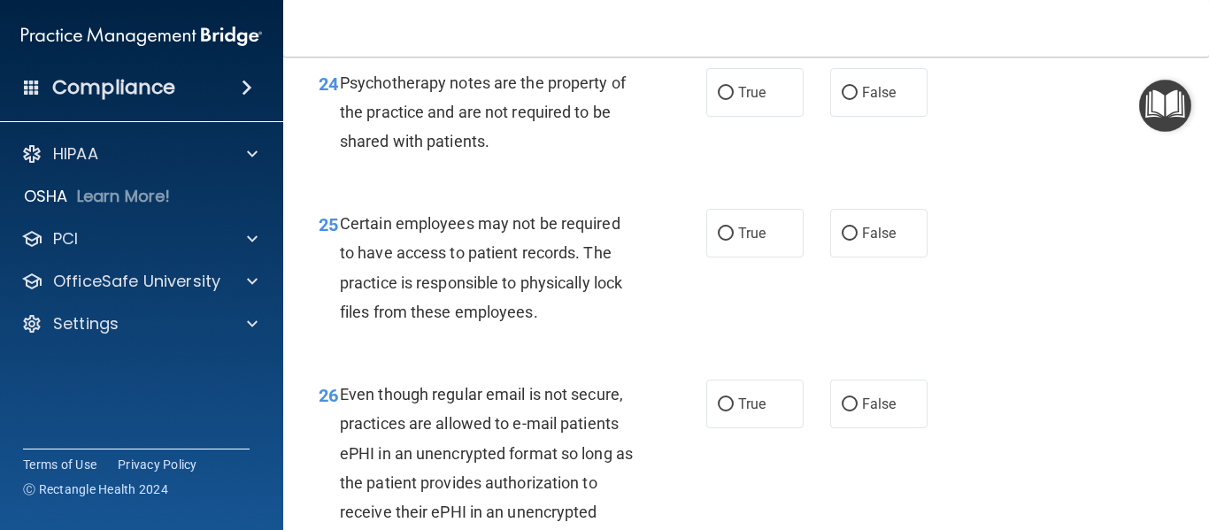
scroll to position [4420, 0]
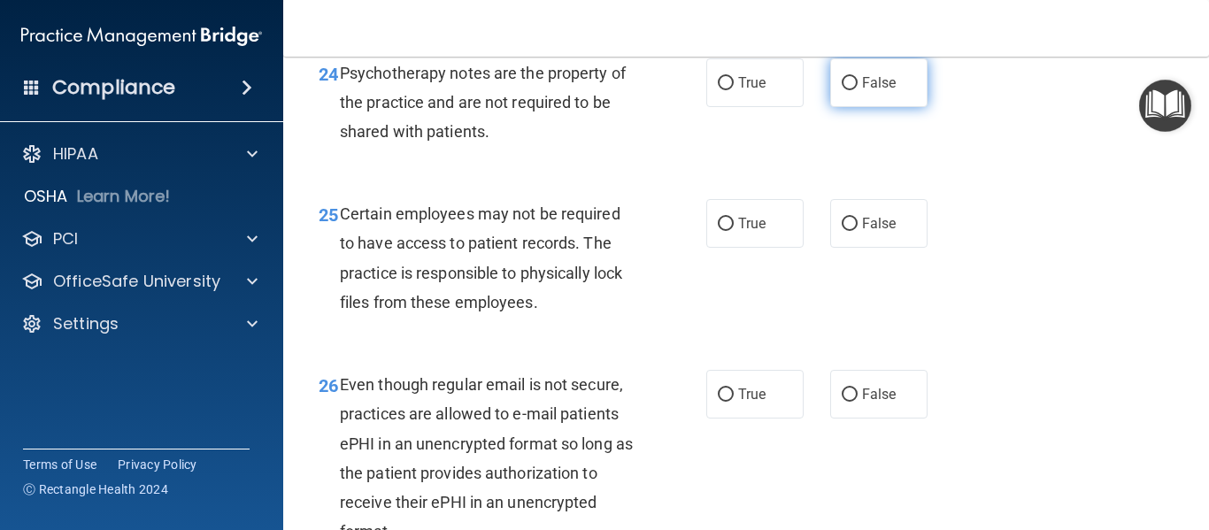
click at [842, 90] on input "False" at bounding box center [850, 83] width 16 height 13
radio input "true"
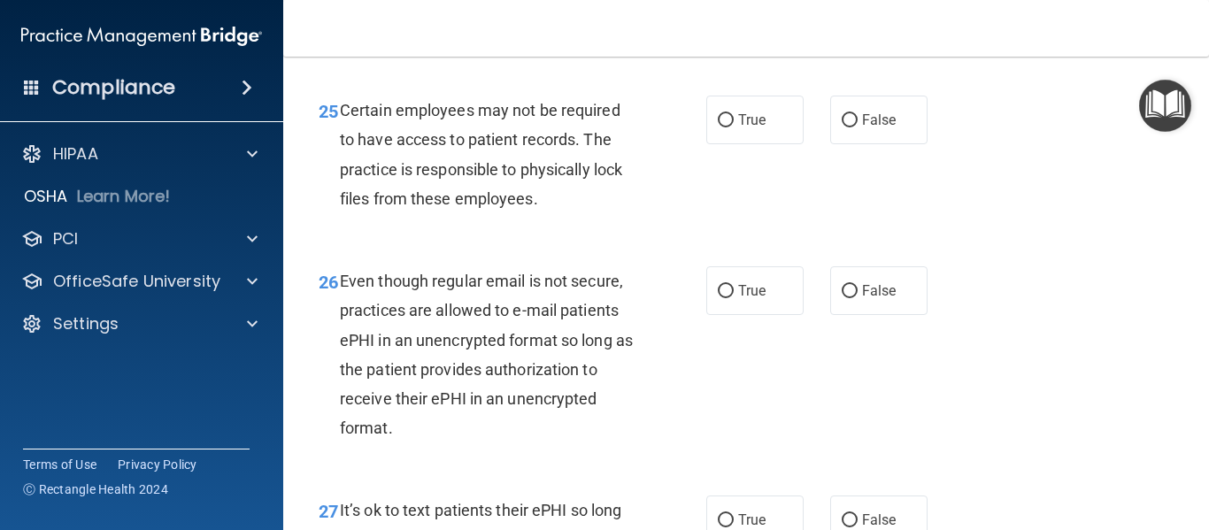
scroll to position [4524, 0]
click at [872, 143] on label "False" at bounding box center [878, 119] width 97 height 49
click at [858, 127] on input "False" at bounding box center [850, 119] width 16 height 13
radio input "true"
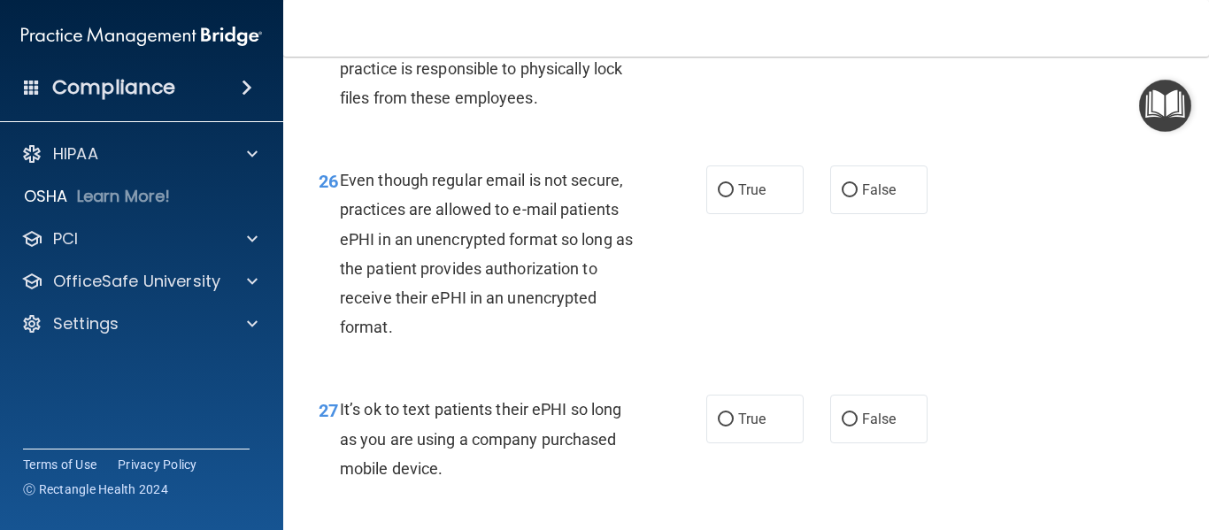
scroll to position [4629, 0]
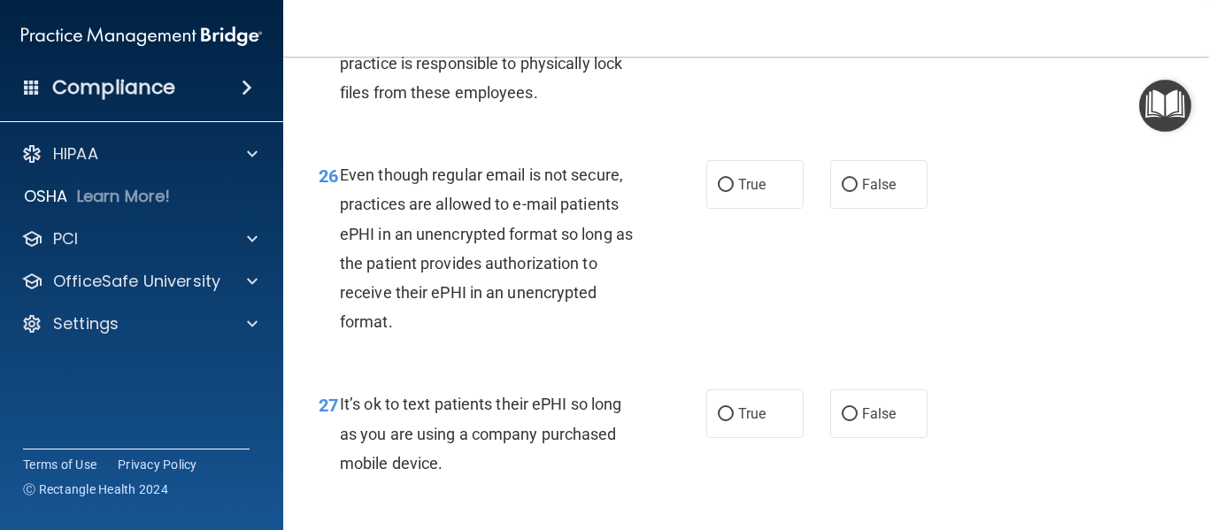
click at [932, 255] on div "26 Even though regular email is not secure, practices are allowed to e-mail pat…" at bounding box center [745, 252] width 881 height 229
click at [871, 209] on label "False" at bounding box center [878, 184] width 97 height 49
click at [858, 192] on input "False" at bounding box center [850, 185] width 16 height 13
radio input "true"
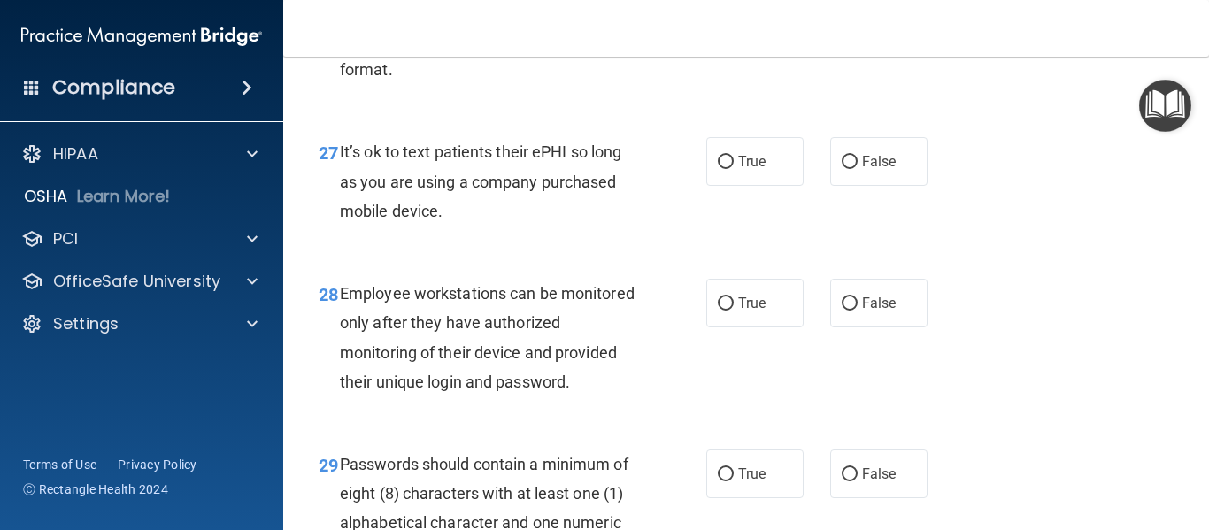
scroll to position [4883, 0]
click at [851, 185] on label "False" at bounding box center [878, 160] width 97 height 49
click at [851, 168] on input "False" at bounding box center [850, 161] width 16 height 13
radio input "true"
click at [766, 180] on label "True" at bounding box center [754, 160] width 97 height 49
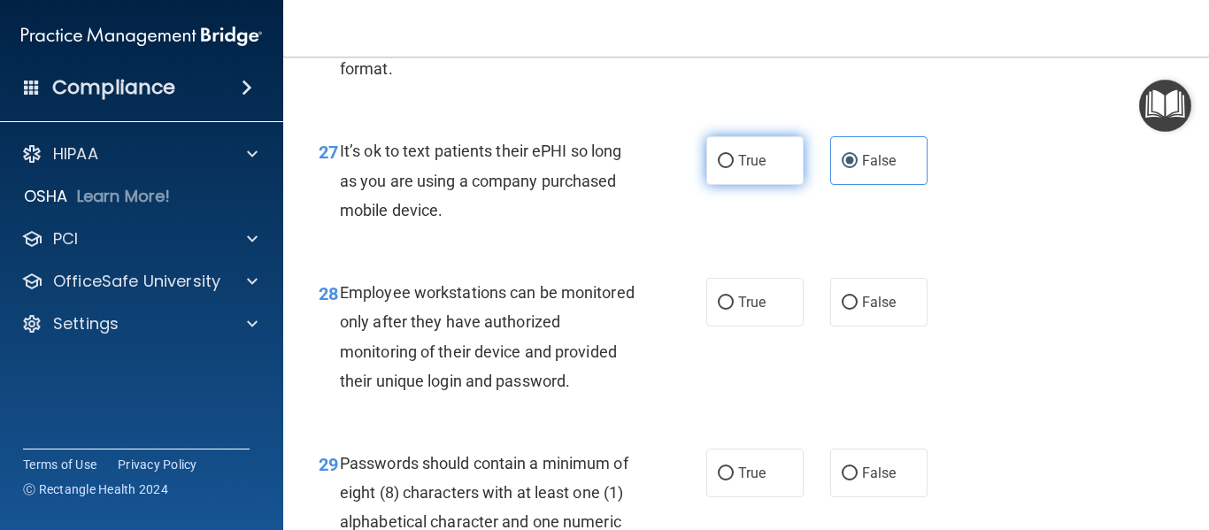
click at [734, 168] on input "True" at bounding box center [726, 161] width 16 height 13
radio input "true"
radio input "false"
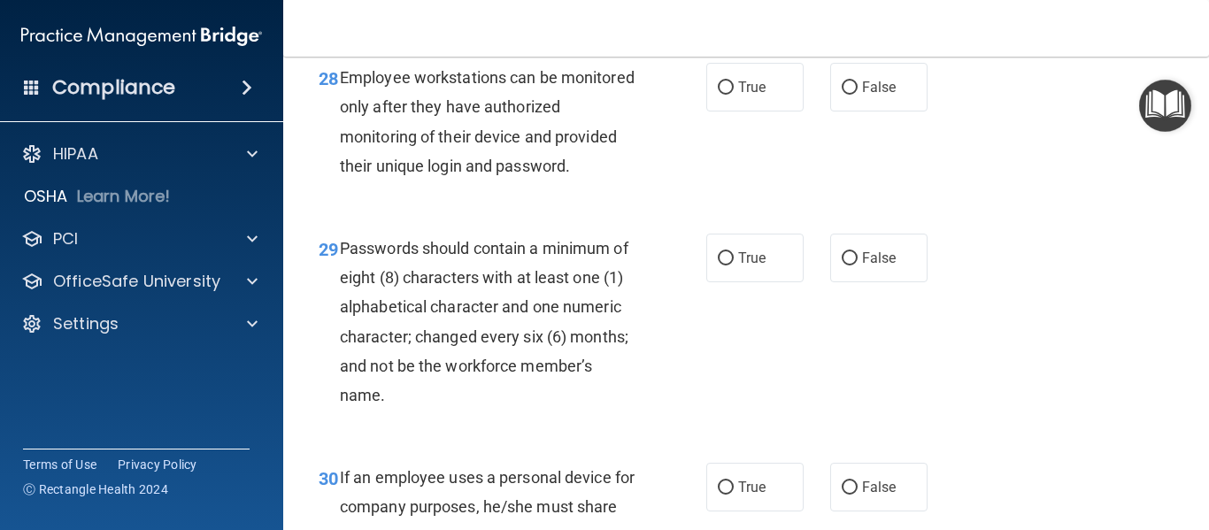
scroll to position [5099, 0]
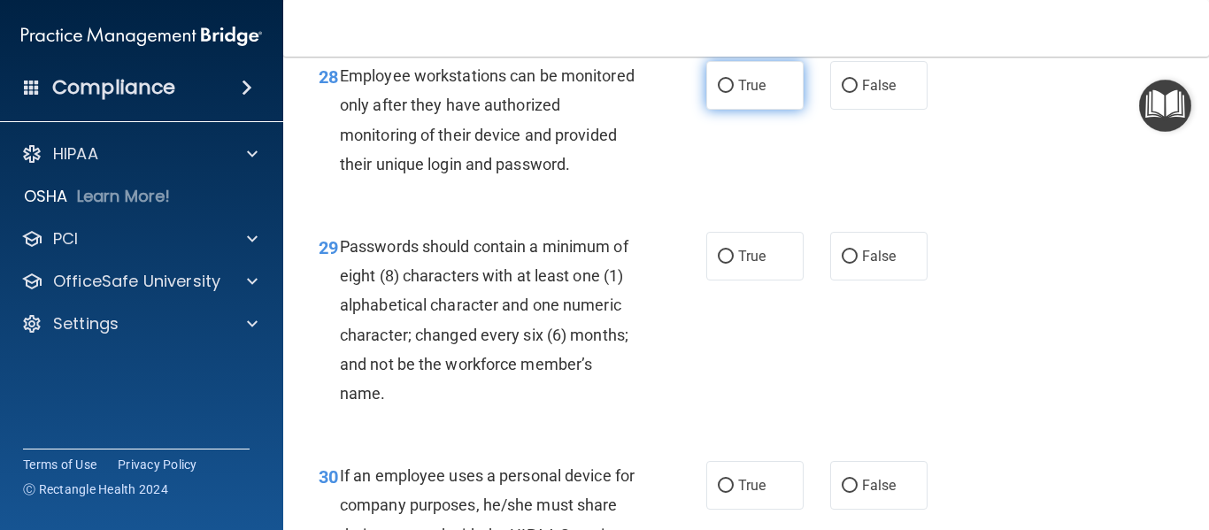
click at [773, 110] on label "True" at bounding box center [754, 85] width 97 height 49
click at [734, 93] on input "True" at bounding box center [726, 86] width 16 height 13
radio input "true"
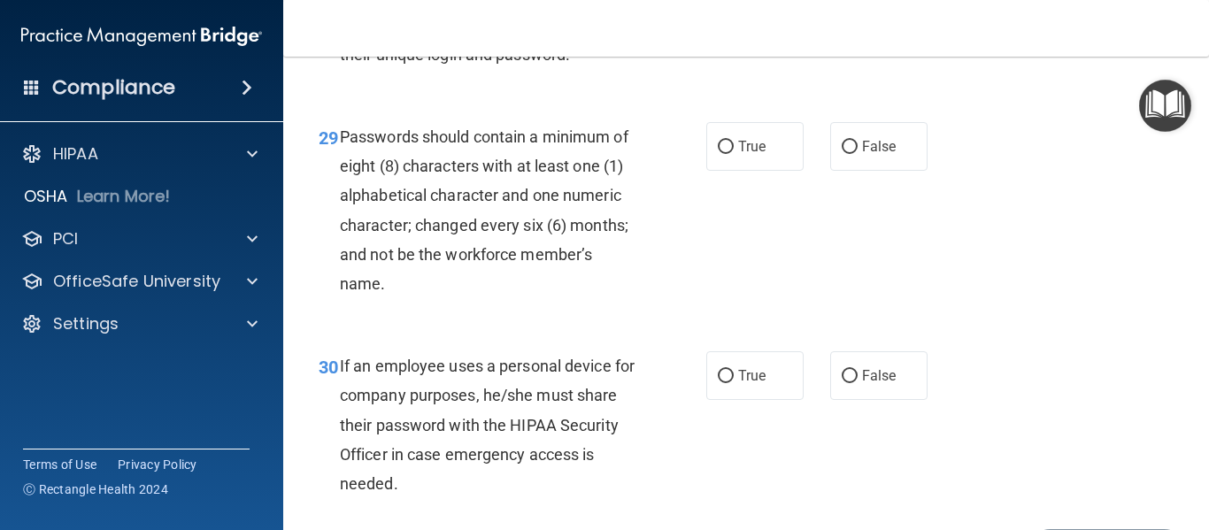
scroll to position [5210, 0]
click at [760, 170] on label "True" at bounding box center [754, 145] width 97 height 49
click at [734, 153] on input "True" at bounding box center [726, 146] width 16 height 13
radio input "true"
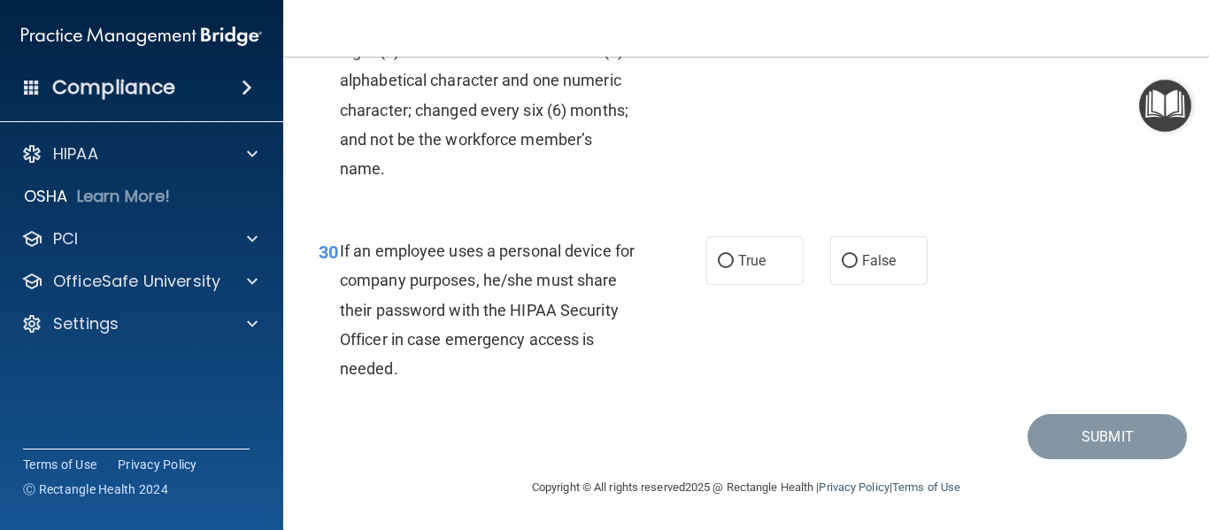
scroll to position [5383, 0]
click at [862, 265] on span "False" at bounding box center [879, 260] width 35 height 17
click at [856, 265] on input "False" at bounding box center [850, 261] width 16 height 13
radio input "true"
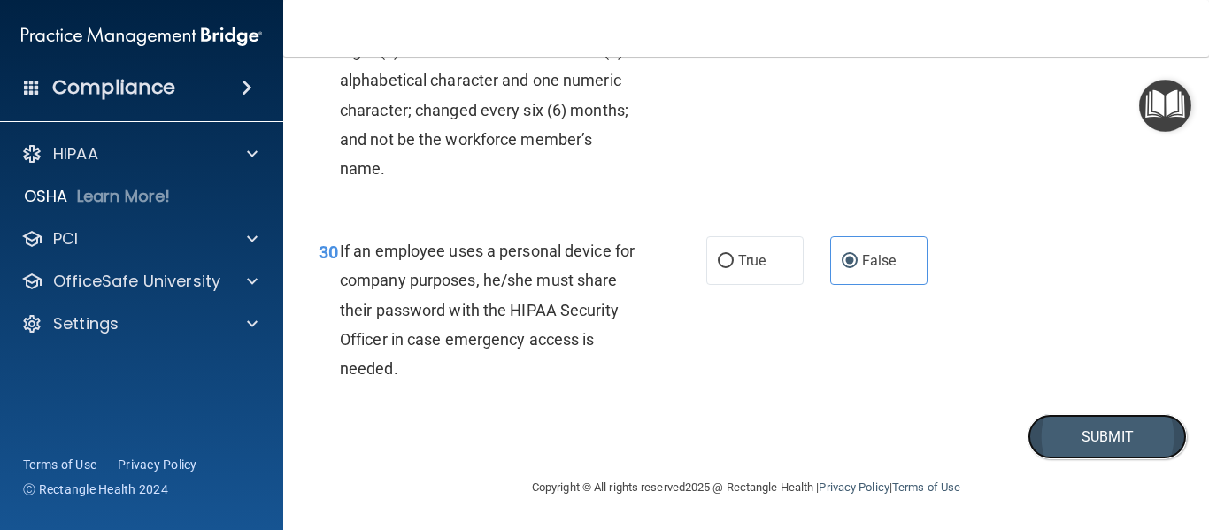
click at [1055, 438] on button "Submit" at bounding box center [1106, 436] width 159 height 45
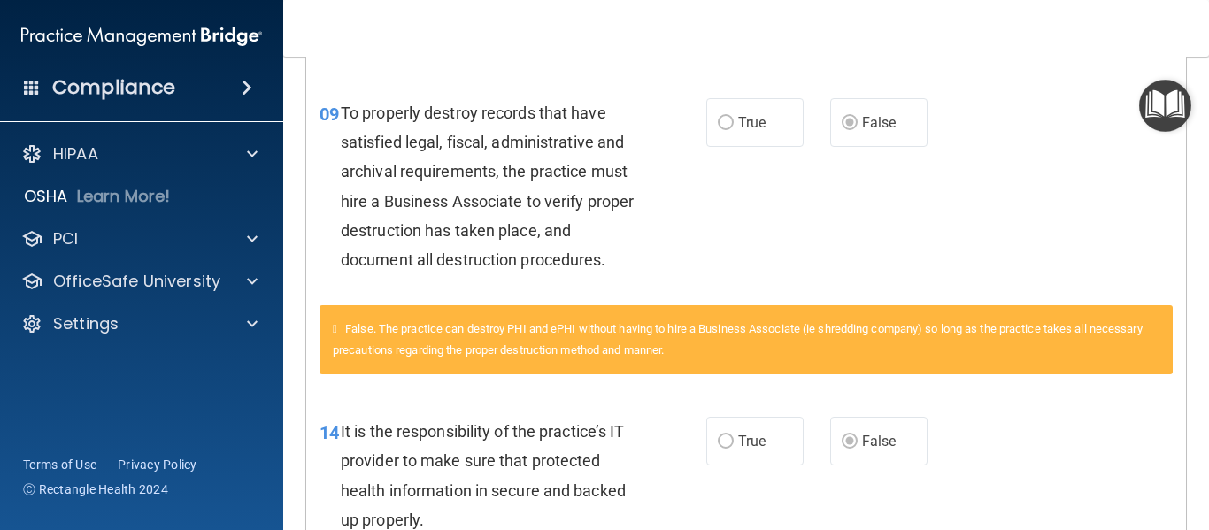
scroll to position [1373, 0]
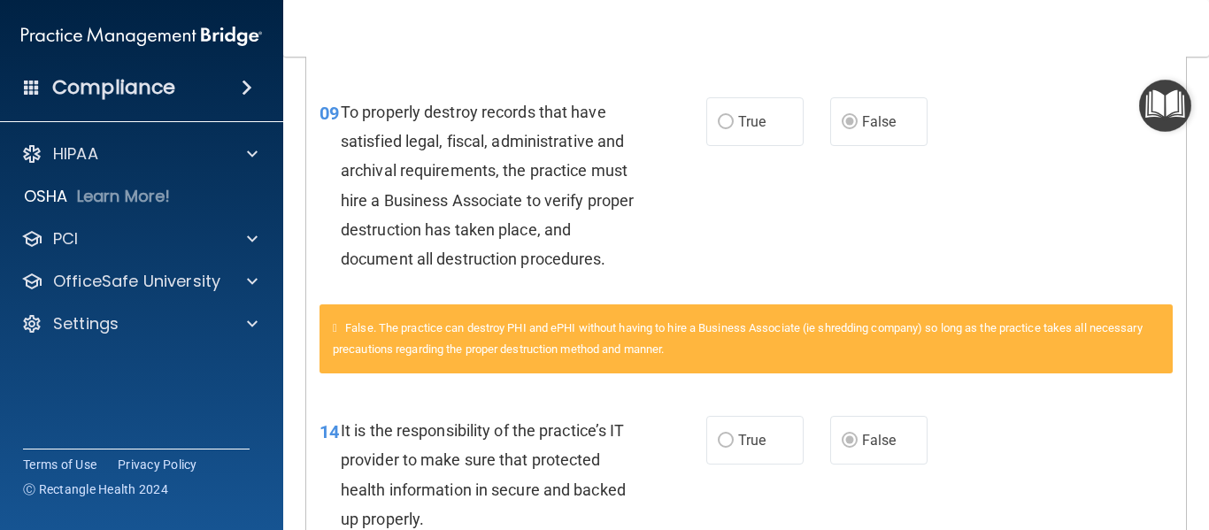
drag, startPoint x: 1111, startPoint y: 68, endPoint x: 1105, endPoint y: 4, distance: 64.8
click at [1105, 4] on div "Toggle navigation Robin U frontdesk113@verizon.net Manage My Enterprise Brookda…" at bounding box center [746, 265] width 926 height 530
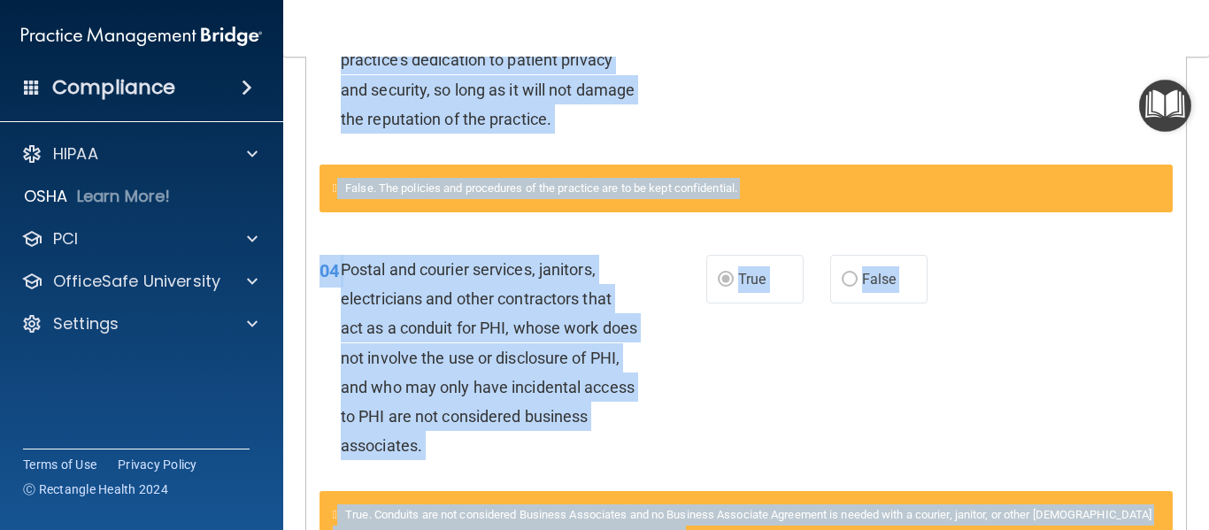
scroll to position [0, 0]
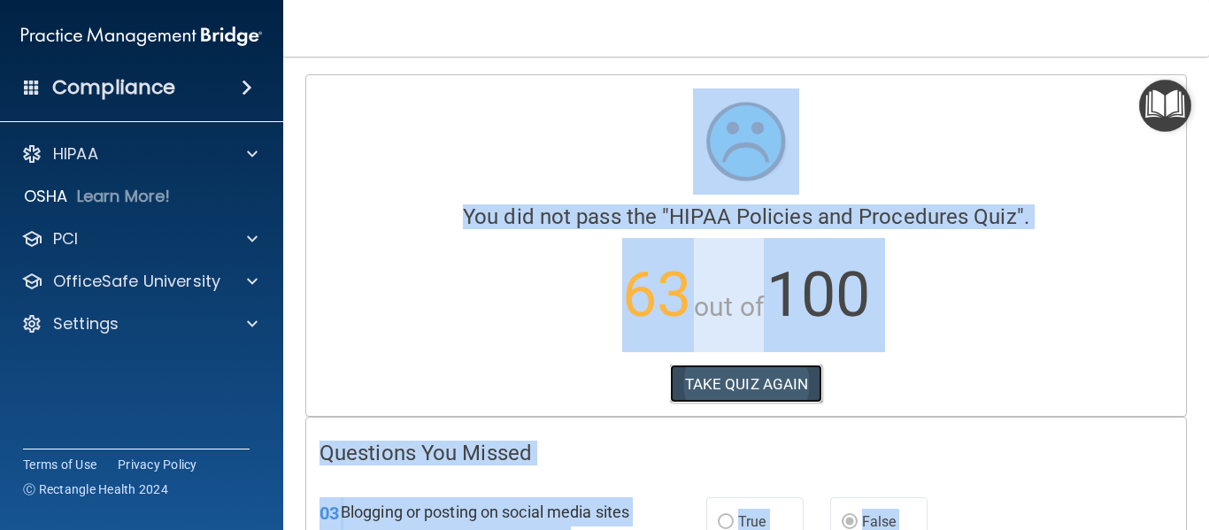
click at [725, 384] on button "TAKE QUIZ AGAIN" at bounding box center [746, 384] width 153 height 39
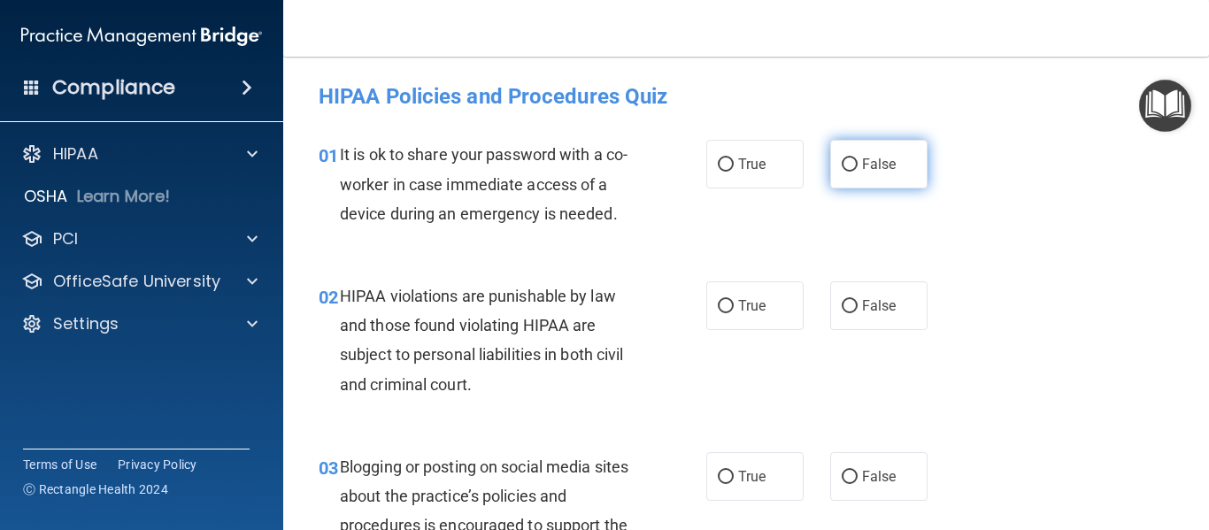
click at [842, 162] on input "False" at bounding box center [850, 164] width 16 height 13
radio input "true"
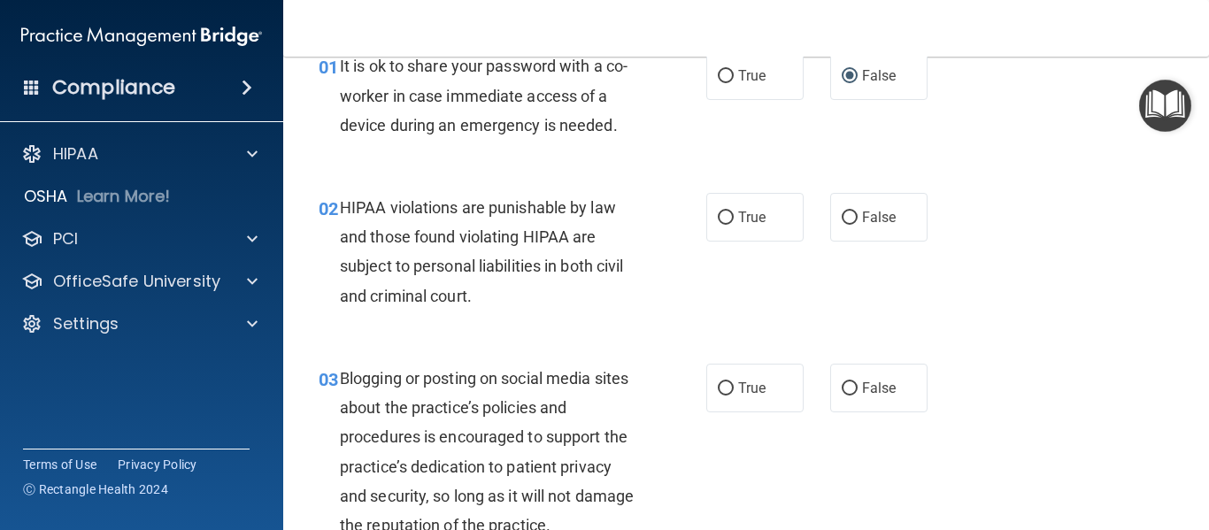
scroll to position [96, 0]
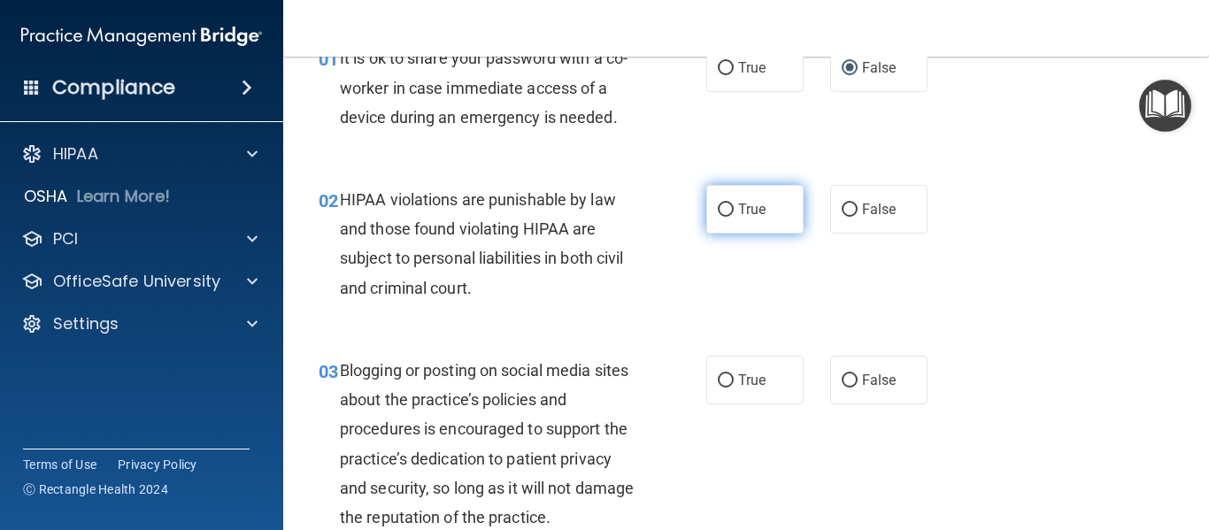
click at [720, 207] on input "True" at bounding box center [726, 210] width 16 height 13
radio input "true"
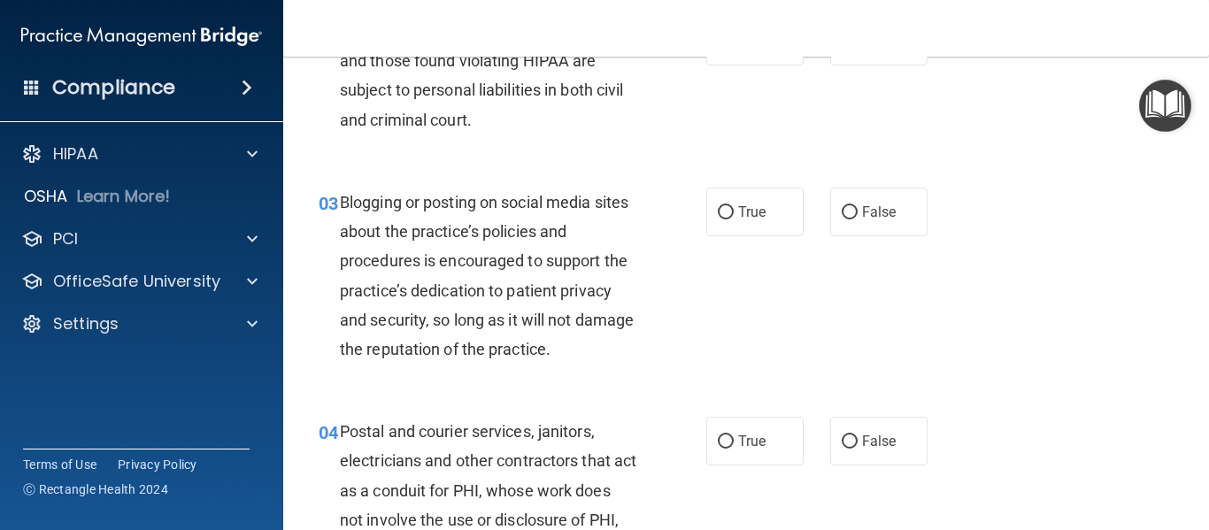
scroll to position [267, 0]
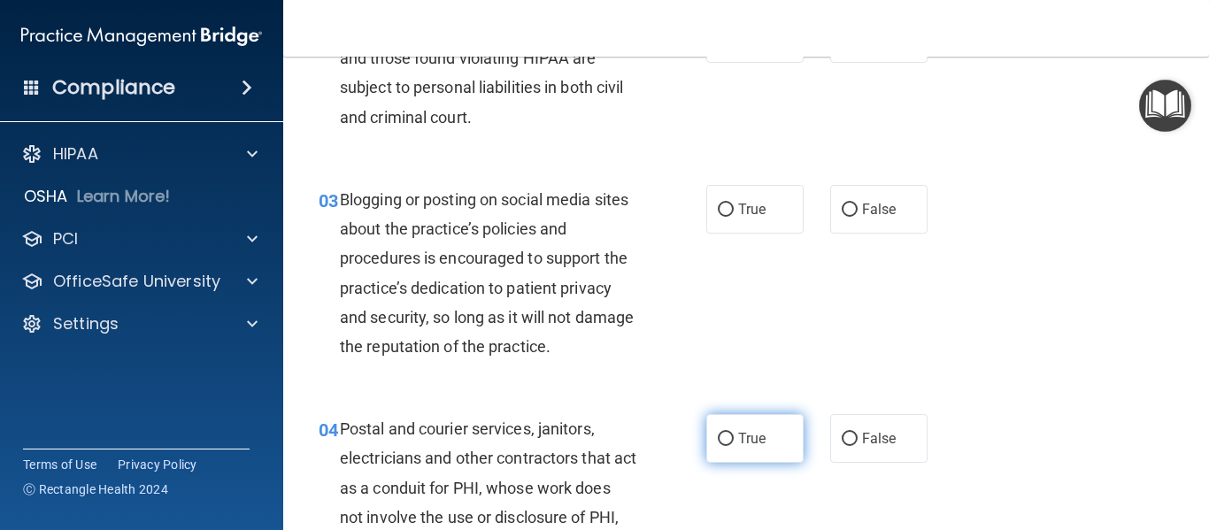
click at [722, 443] on input "True" at bounding box center [726, 439] width 16 height 13
radio input "true"
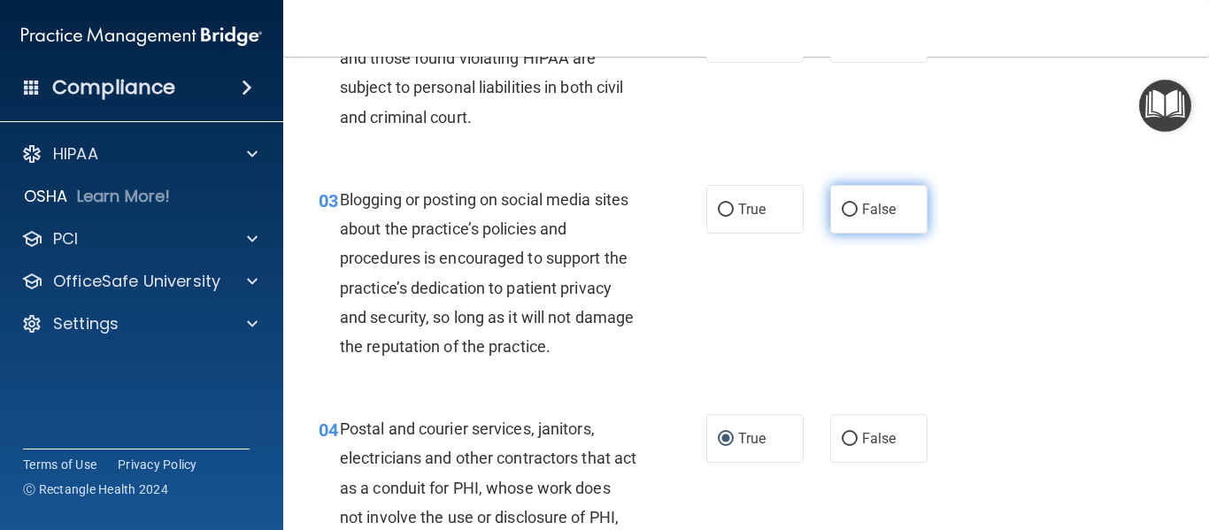
click at [842, 208] on input "False" at bounding box center [850, 210] width 16 height 13
radio input "true"
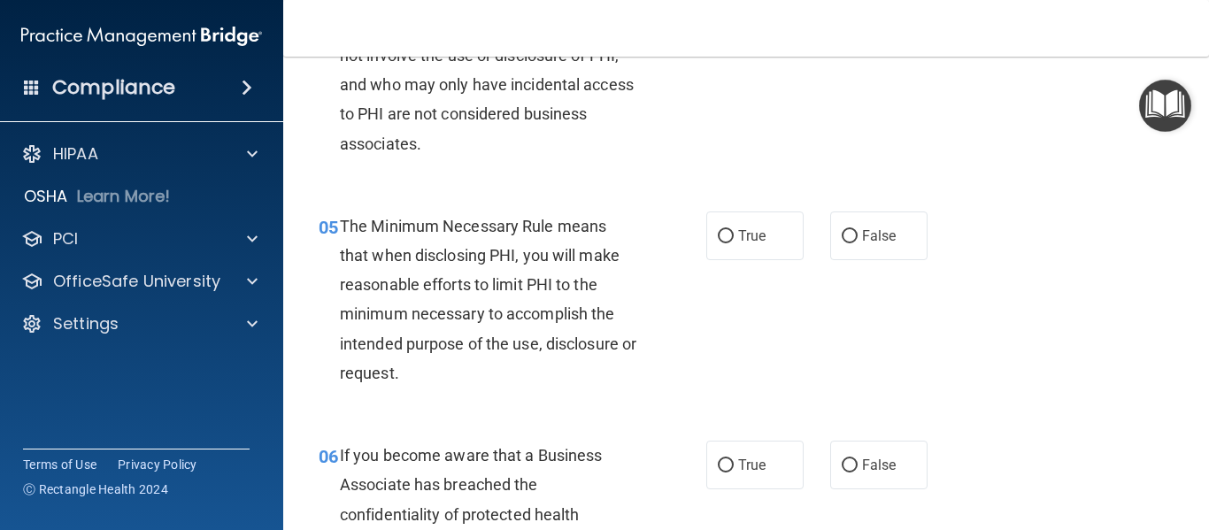
scroll to position [730, 0]
click at [708, 235] on label "True" at bounding box center [754, 235] width 97 height 49
click at [718, 235] on input "True" at bounding box center [726, 235] width 16 height 13
radio input "true"
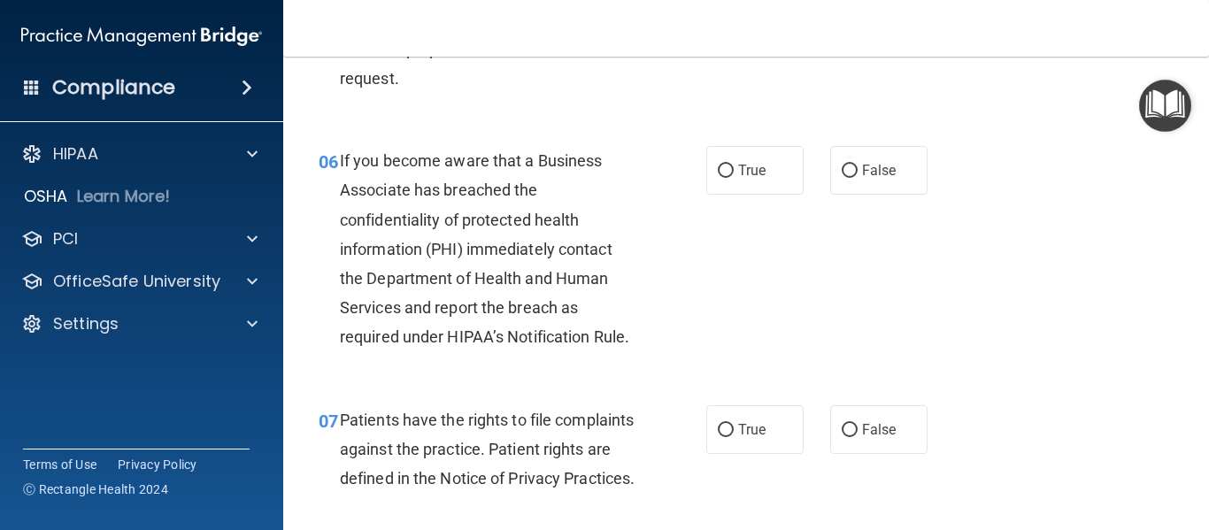
scroll to position [1026, 0]
click at [718, 163] on input "True" at bounding box center [726, 169] width 16 height 13
radio input "true"
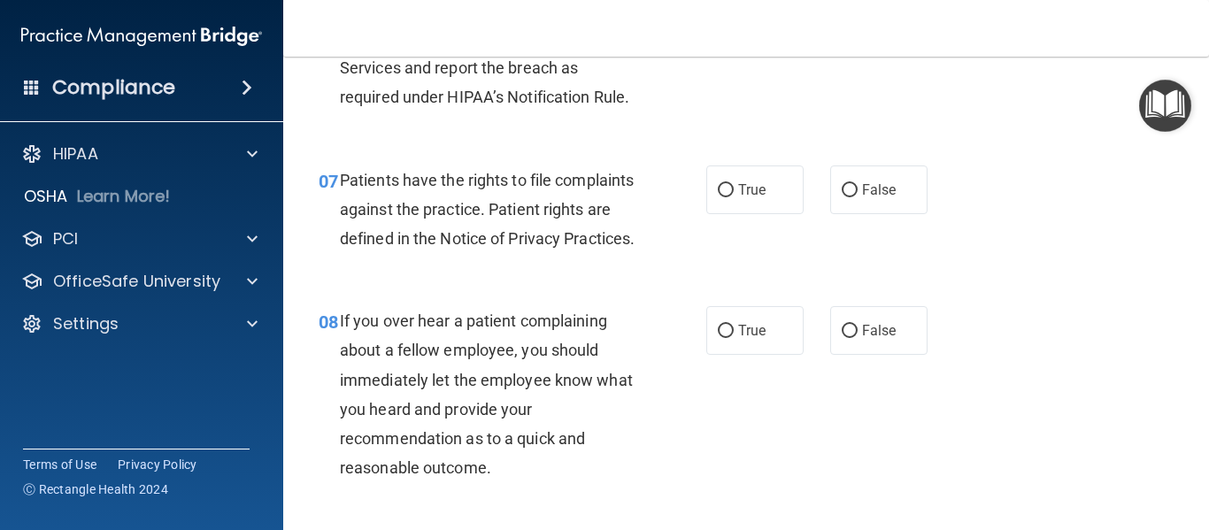
scroll to position [1265, 0]
click at [724, 196] on label "True" at bounding box center [754, 189] width 97 height 49
click at [724, 196] on input "True" at bounding box center [726, 189] width 16 height 13
radio input "true"
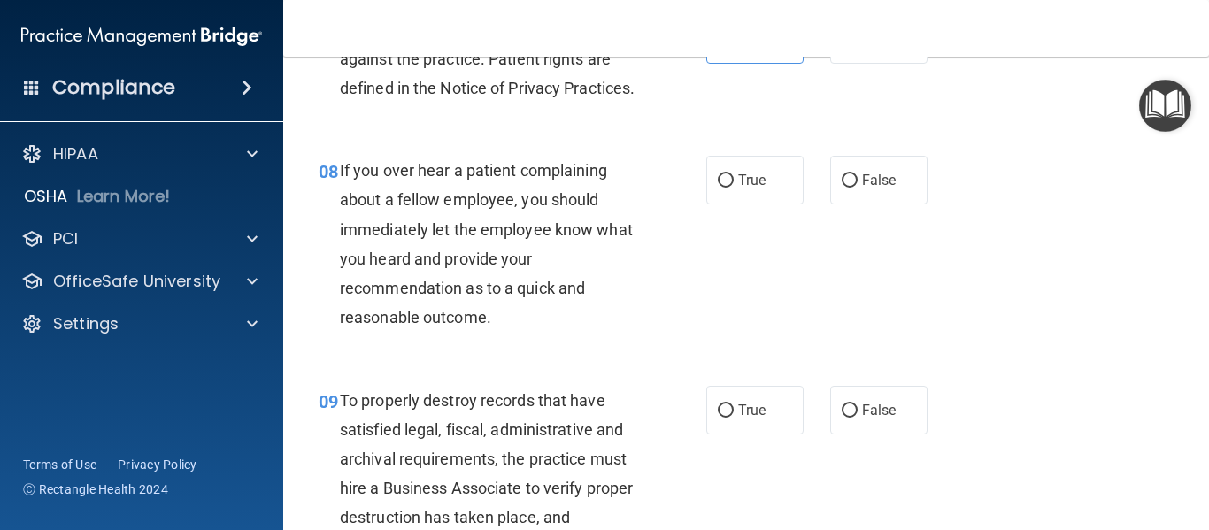
scroll to position [1415, 0]
click at [843, 187] on input "False" at bounding box center [850, 179] width 16 height 13
radio input "true"
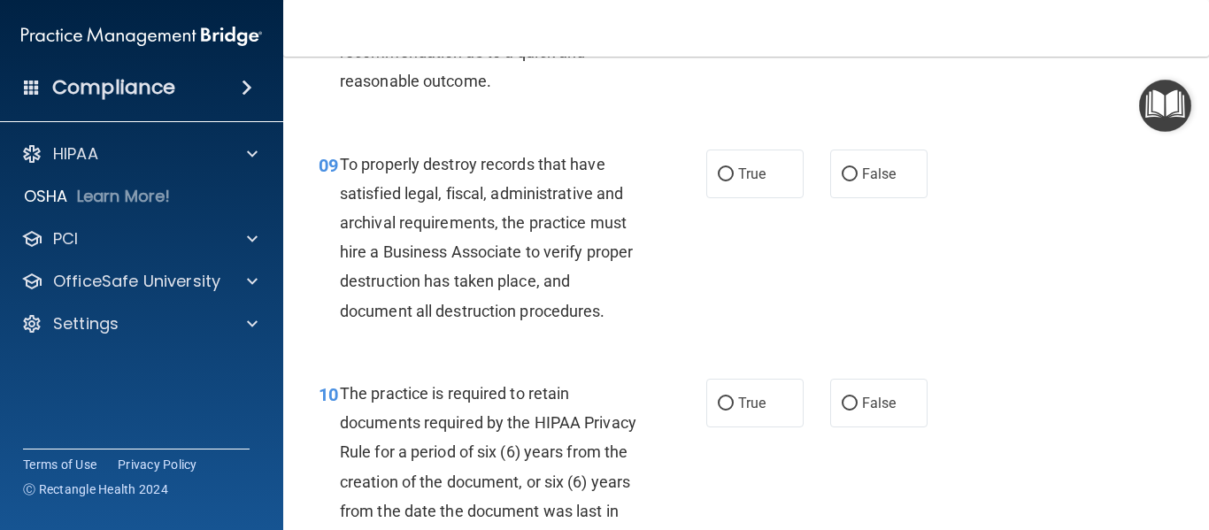
scroll to position [1651, 0]
click at [718, 181] on input "True" at bounding box center [726, 173] width 16 height 13
radio input "true"
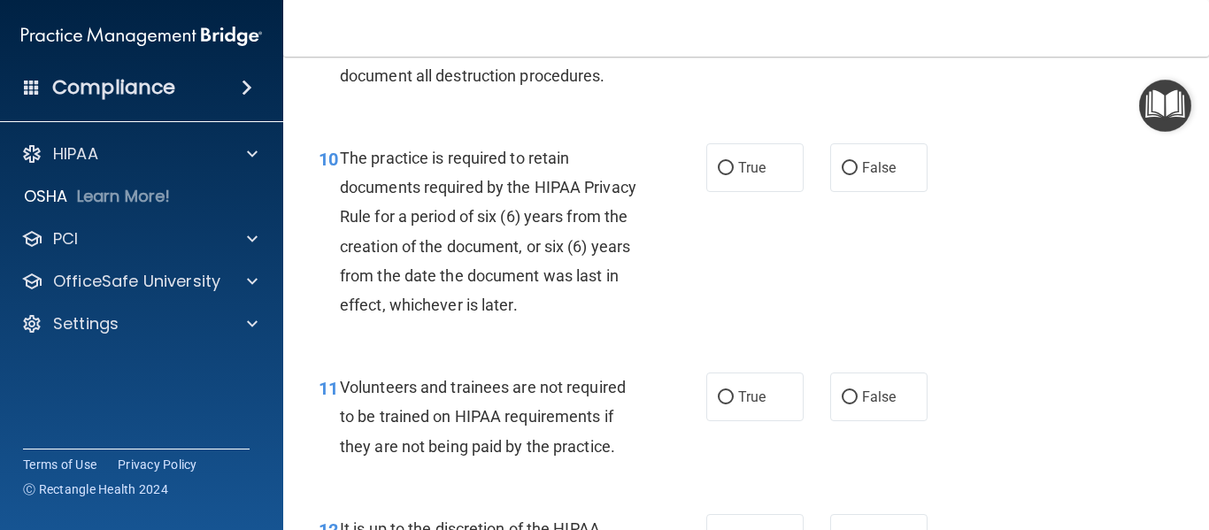
scroll to position [1887, 0]
click at [726, 174] on input "True" at bounding box center [726, 167] width 16 height 13
radio input "true"
click at [722, 274] on div "10 The practice is required to retain documents required by the HIPAA Privacy R…" at bounding box center [512, 234] width 441 height 185
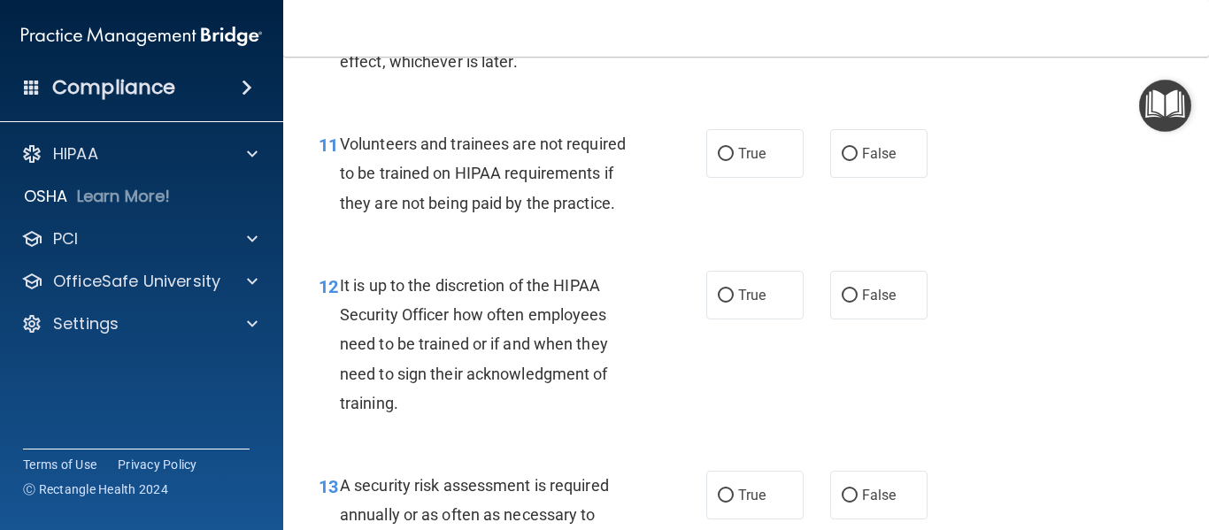
scroll to position [2130, 0]
click at [842, 177] on label "False" at bounding box center [878, 152] width 97 height 49
click at [842, 160] on input "False" at bounding box center [850, 153] width 16 height 13
radio input "true"
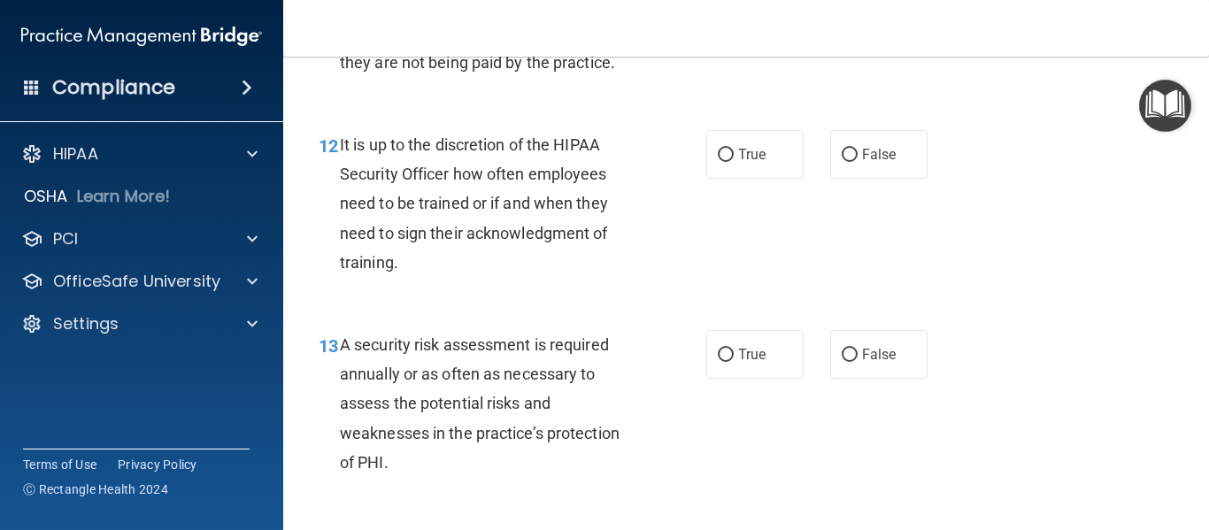
scroll to position [2271, 0]
click at [842, 161] on input "False" at bounding box center [850, 154] width 16 height 13
radio input "true"
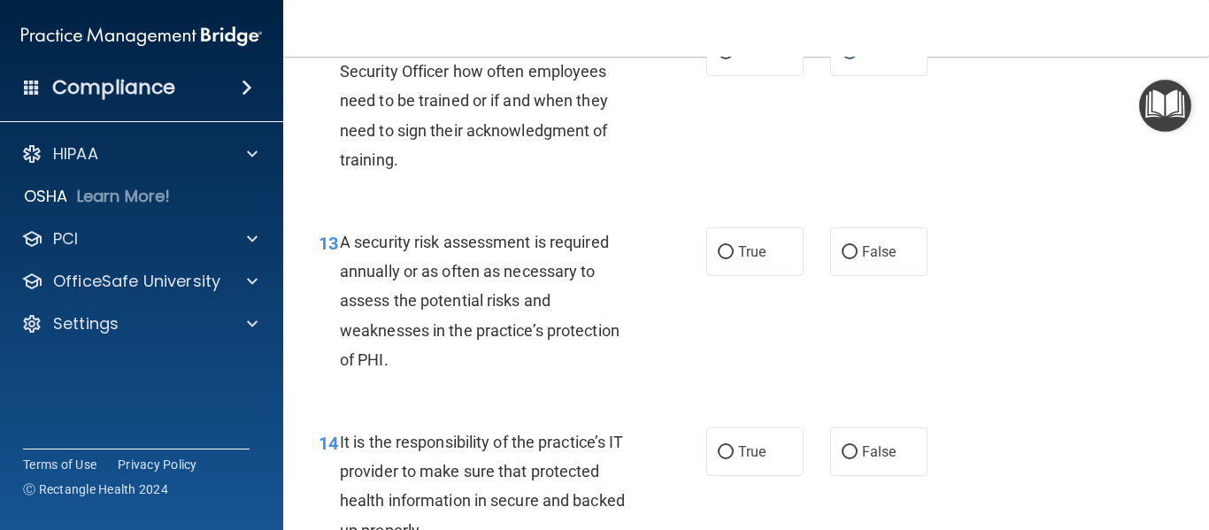
scroll to position [2387, 0]
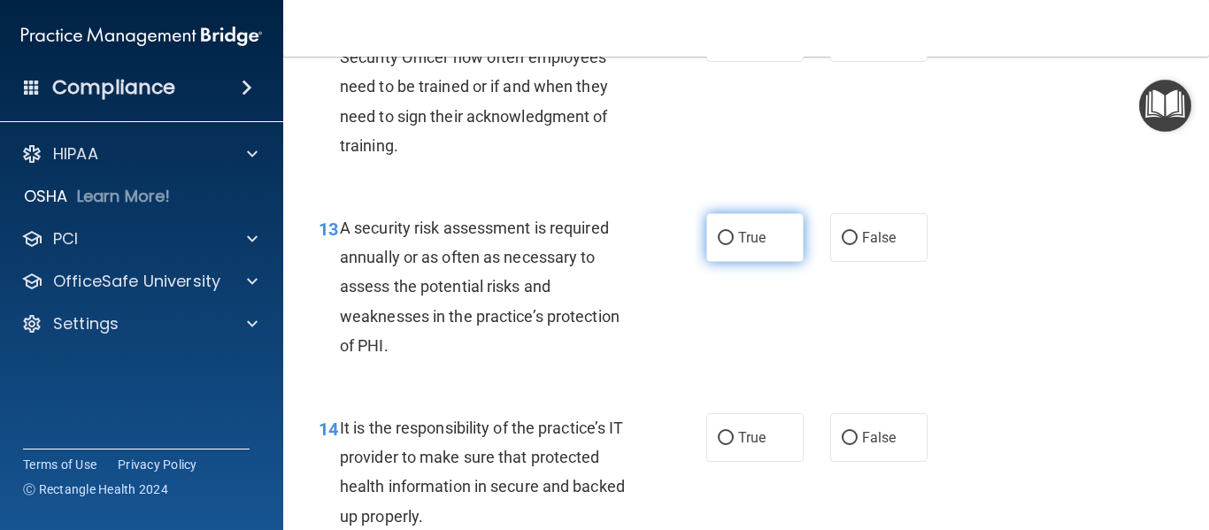
click at [738, 246] on span "True" at bounding box center [751, 237] width 27 height 17
click at [734, 245] on input "True" at bounding box center [726, 238] width 16 height 13
radio input "true"
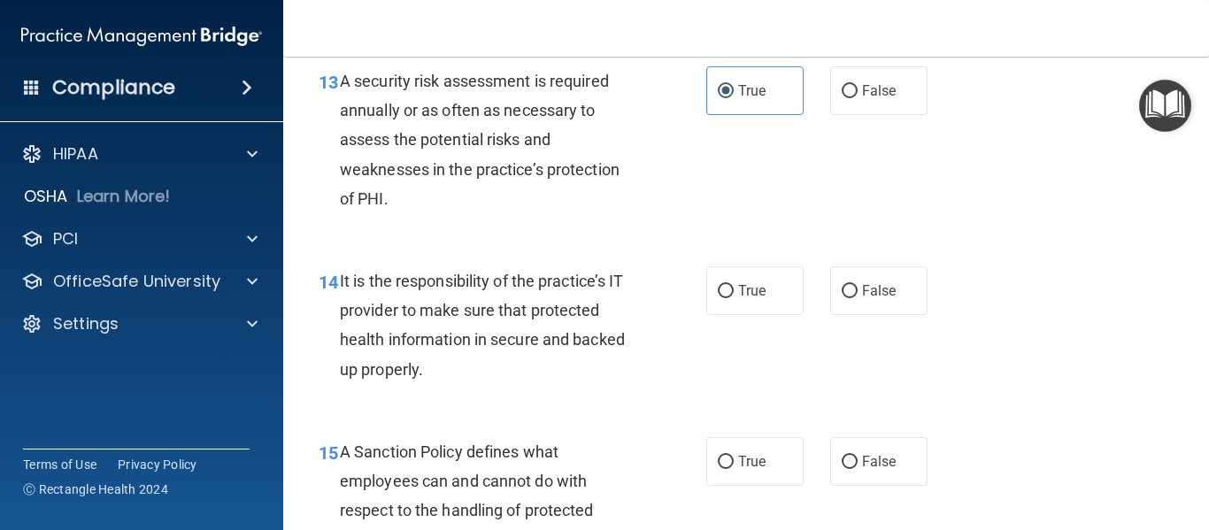
scroll to position [2535, 0]
click at [852, 314] on label "False" at bounding box center [878, 290] width 97 height 49
click at [852, 297] on input "False" at bounding box center [850, 290] width 16 height 13
radio input "true"
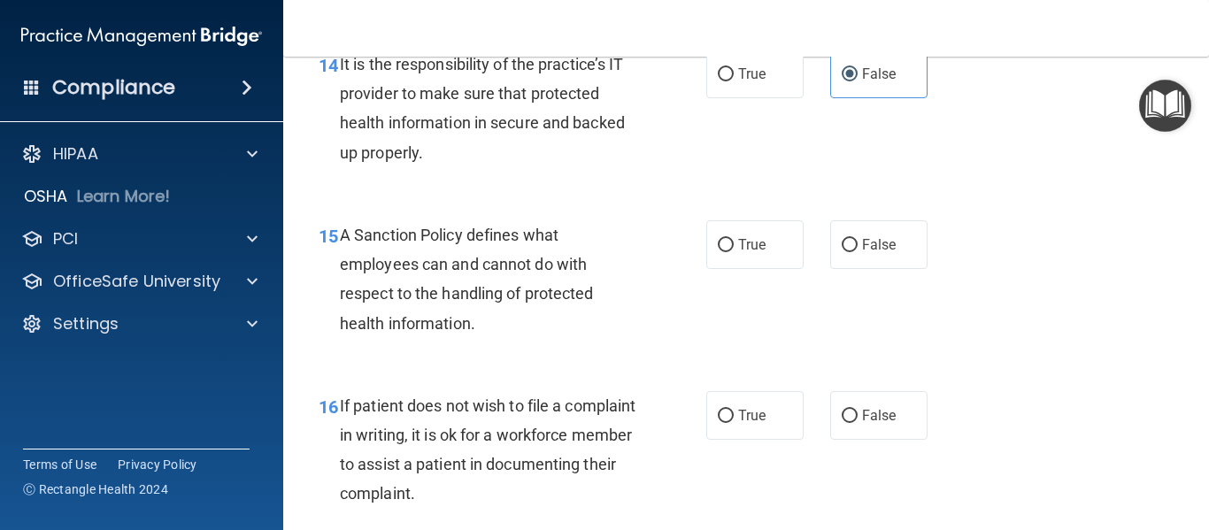
scroll to position [2751, 0]
click at [722, 268] on label "True" at bounding box center [754, 243] width 97 height 49
click at [722, 251] on input "True" at bounding box center [726, 244] width 16 height 13
radio input "true"
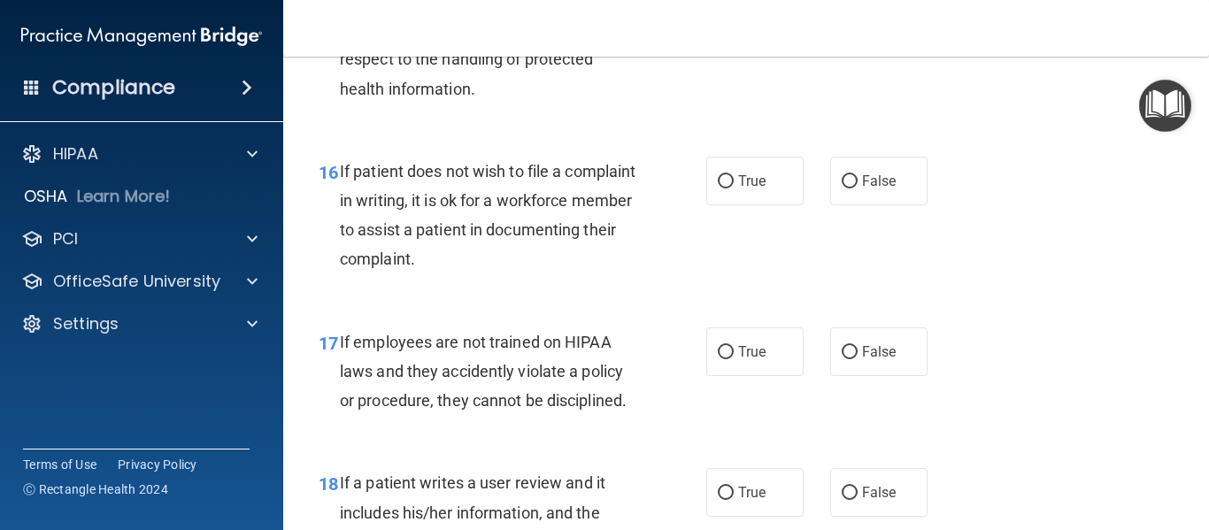
scroll to position [2984, 0]
click at [718, 189] on input "True" at bounding box center [726, 182] width 16 height 13
radio input "true"
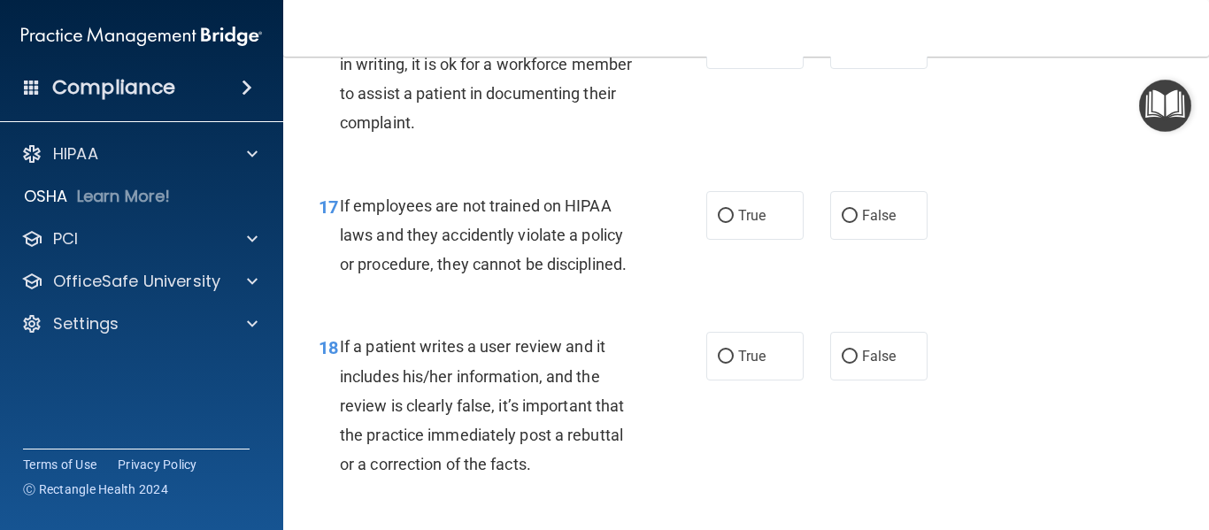
scroll to position [3128, 0]
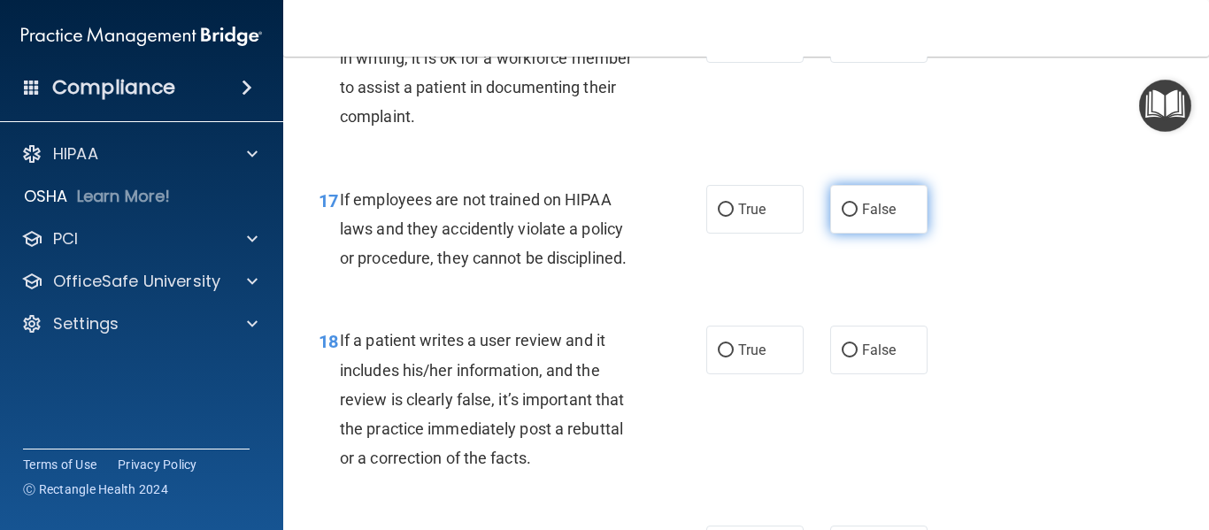
click at [847, 217] on input "False" at bounding box center [850, 210] width 16 height 13
radio input "true"
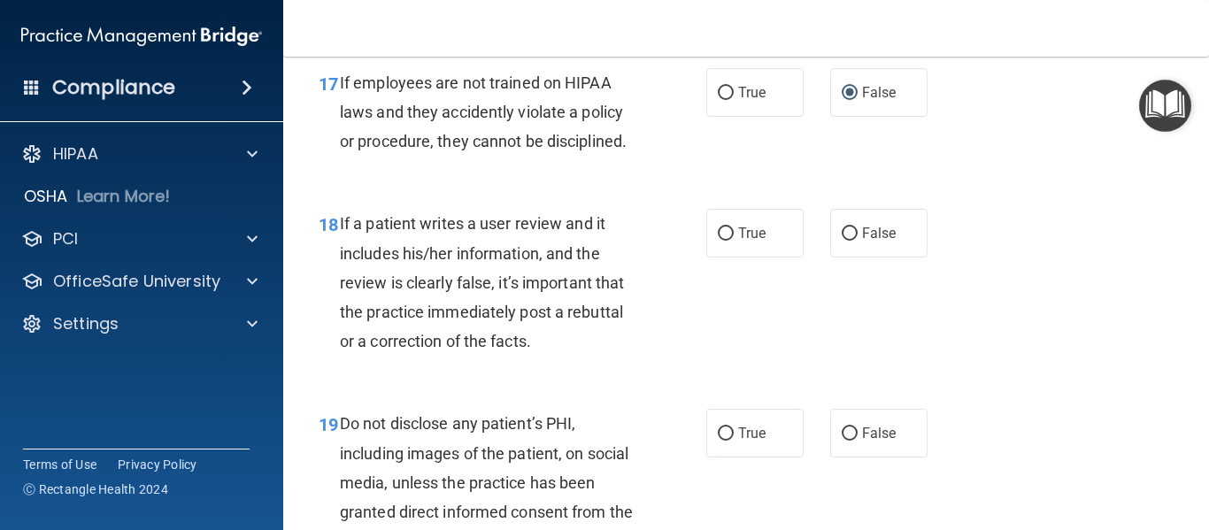
scroll to position [3249, 0]
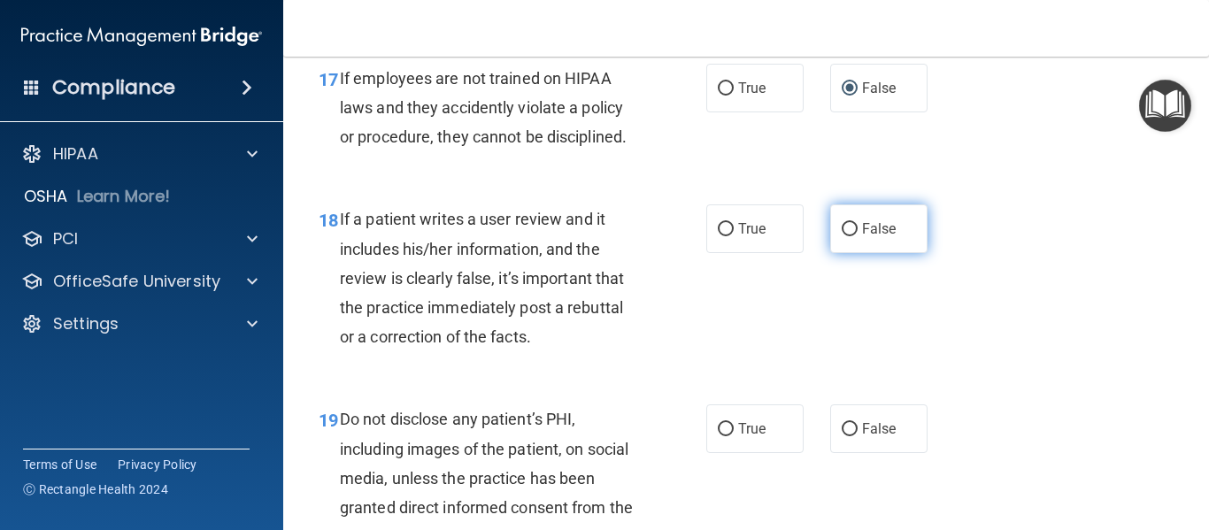
click at [847, 236] on input "False" at bounding box center [850, 229] width 16 height 13
radio input "true"
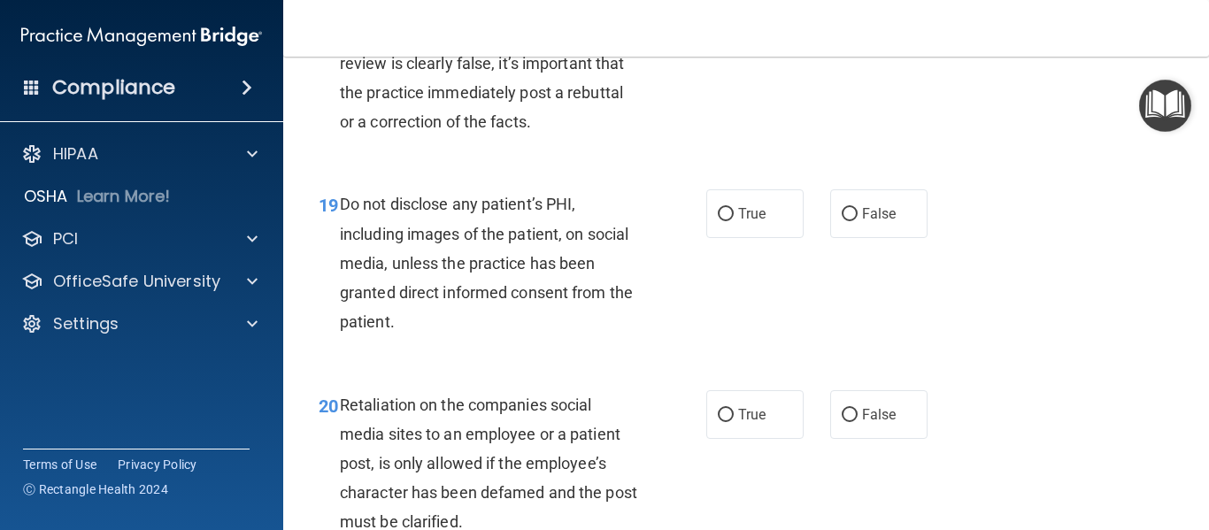
scroll to position [3467, 0]
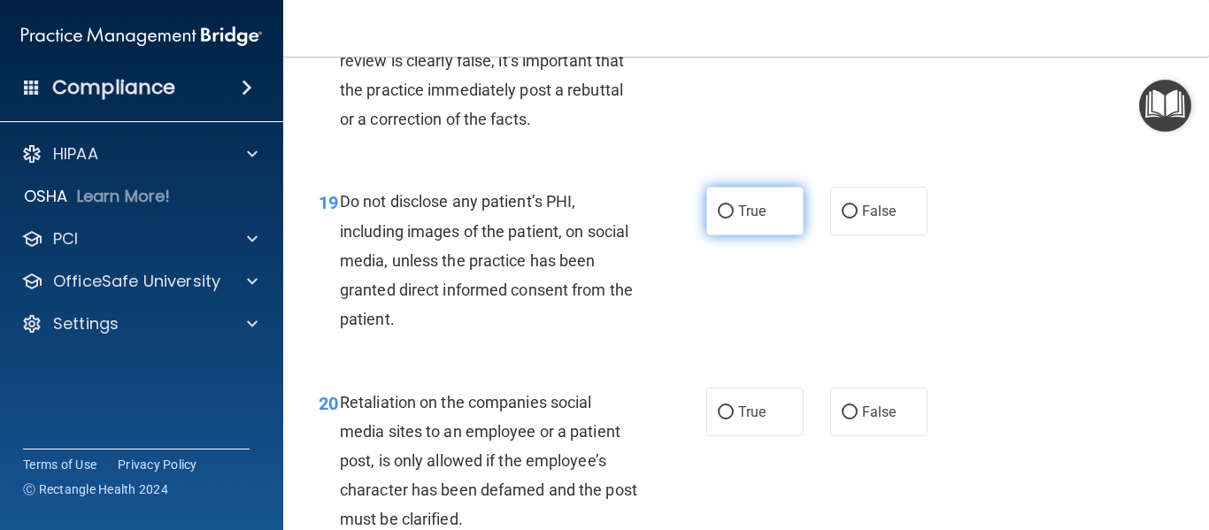
click at [720, 219] on input "True" at bounding box center [726, 211] width 16 height 13
radio input "true"
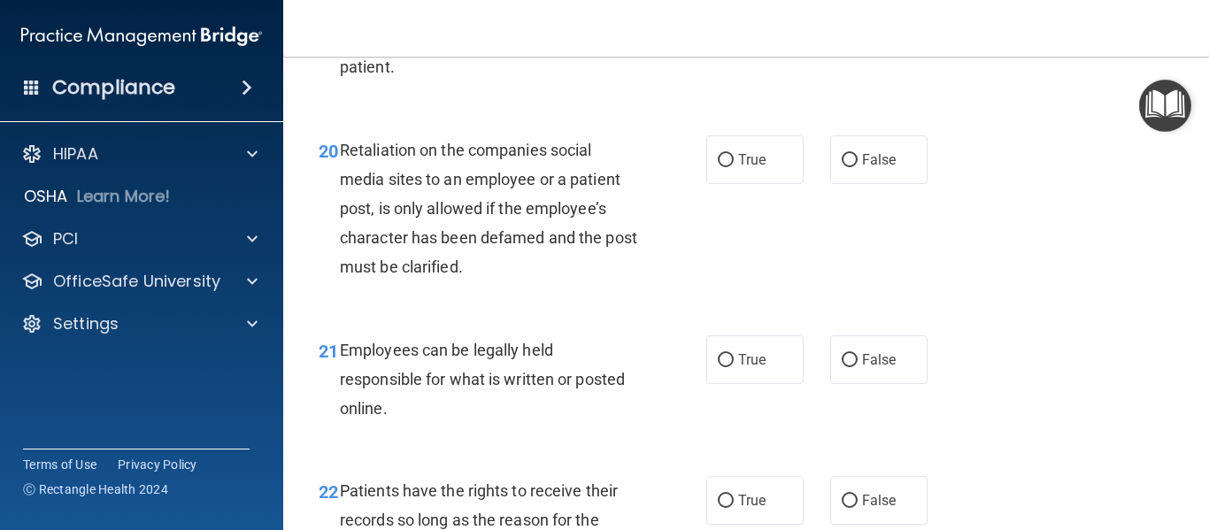
scroll to position [3720, 0]
click at [843, 166] on input "False" at bounding box center [850, 159] width 16 height 13
radio input "true"
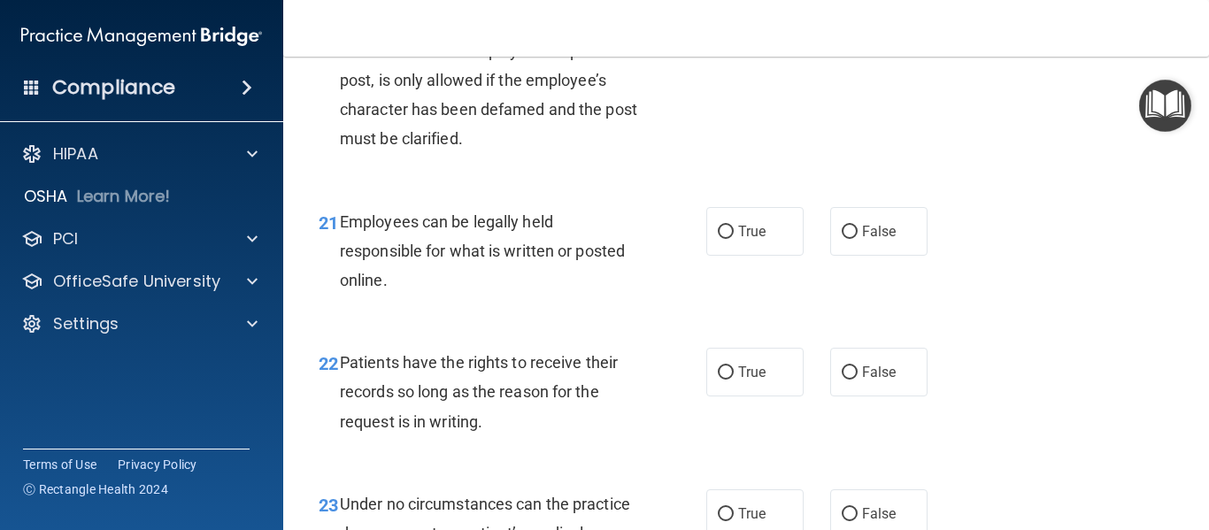
scroll to position [3848, 0]
click at [738, 239] on span "True" at bounding box center [751, 230] width 27 height 17
click at [734, 238] on input "True" at bounding box center [726, 231] width 16 height 13
radio input "true"
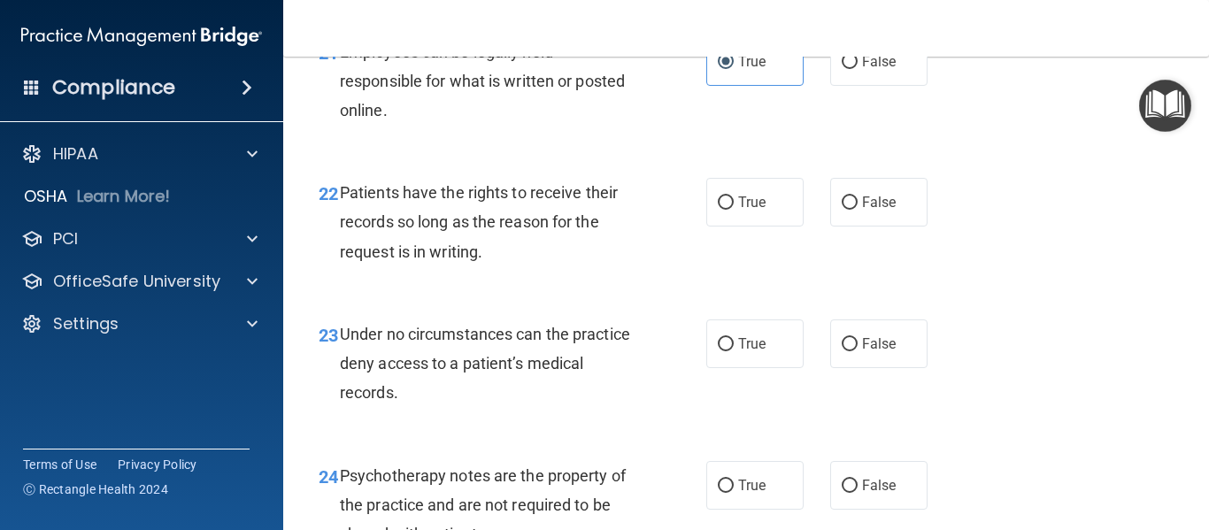
scroll to position [4020, 0]
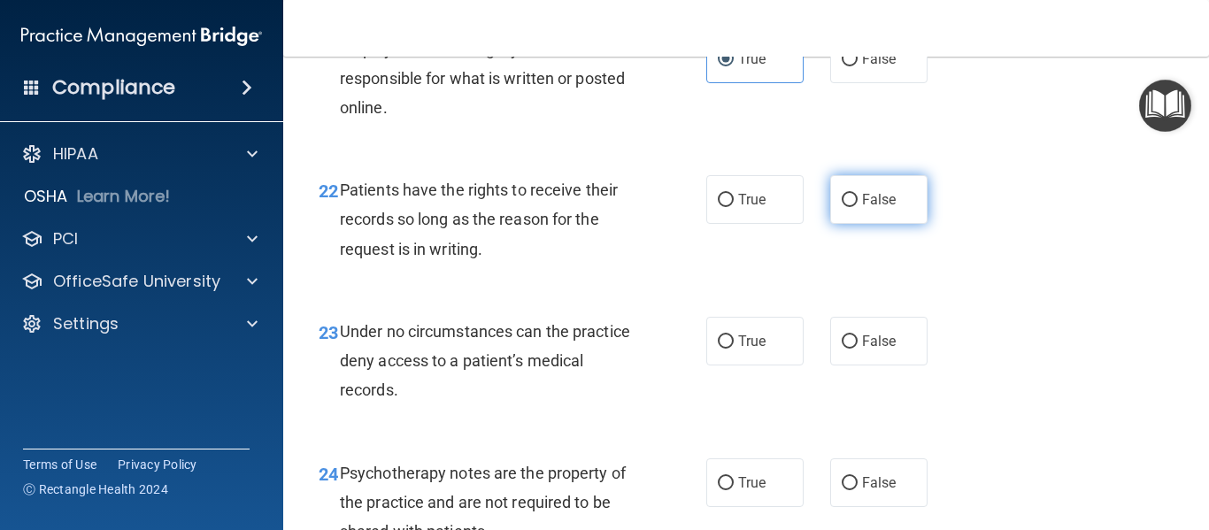
click at [844, 207] on input "False" at bounding box center [850, 200] width 16 height 13
radio input "true"
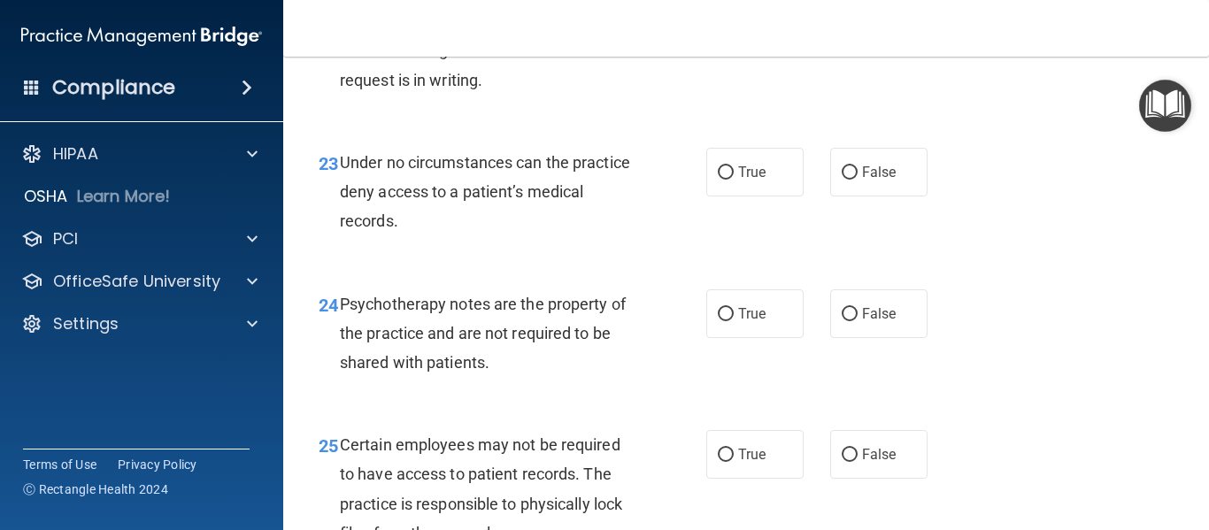
scroll to position [4194, 0]
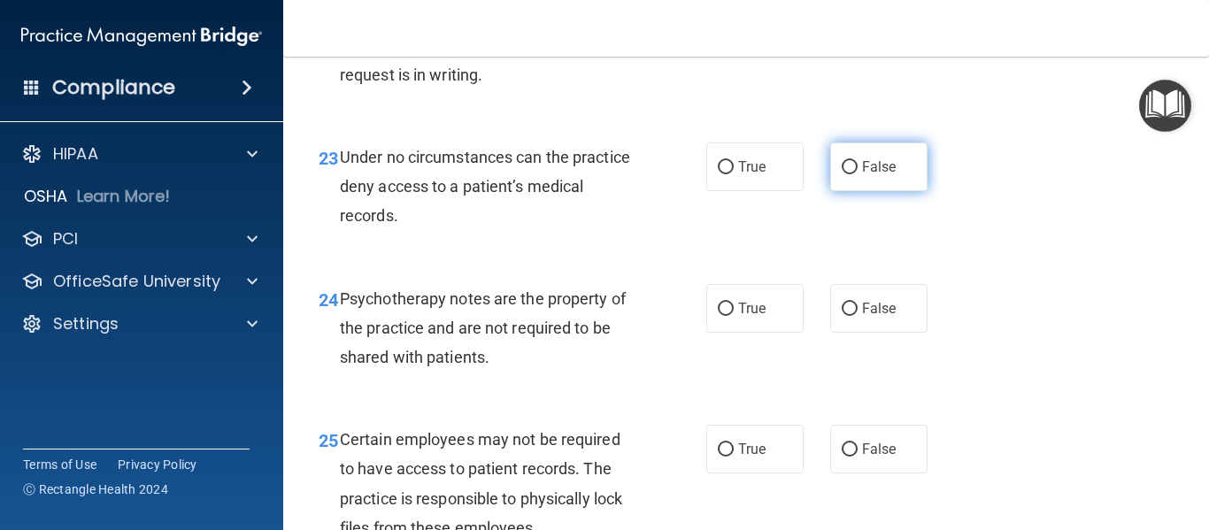
click at [844, 174] on input "False" at bounding box center [850, 167] width 16 height 13
radio input "true"
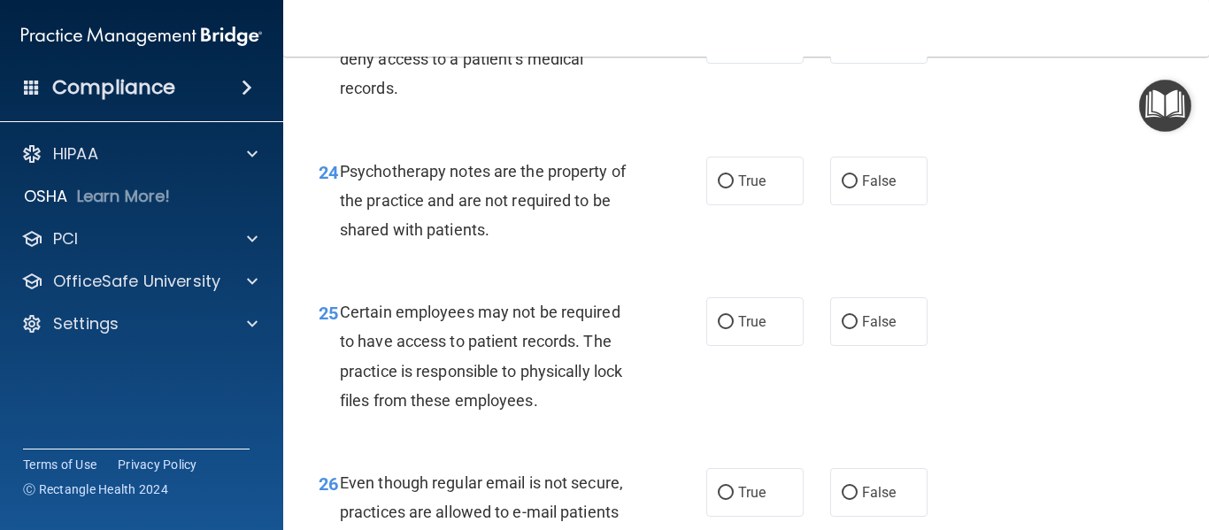
scroll to position [4329, 0]
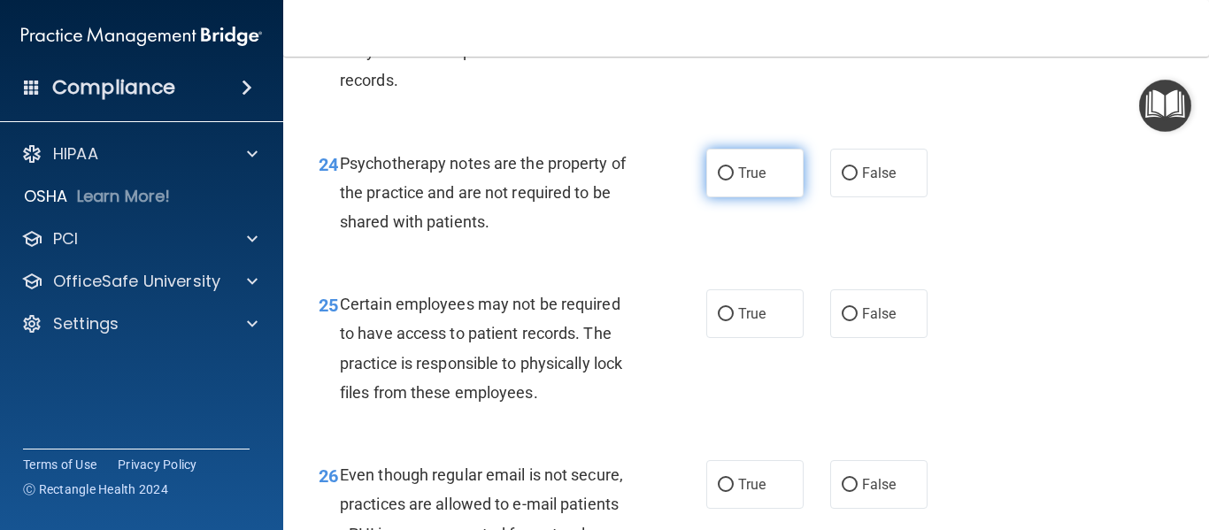
click at [718, 181] on input "True" at bounding box center [726, 173] width 16 height 13
radio input "true"
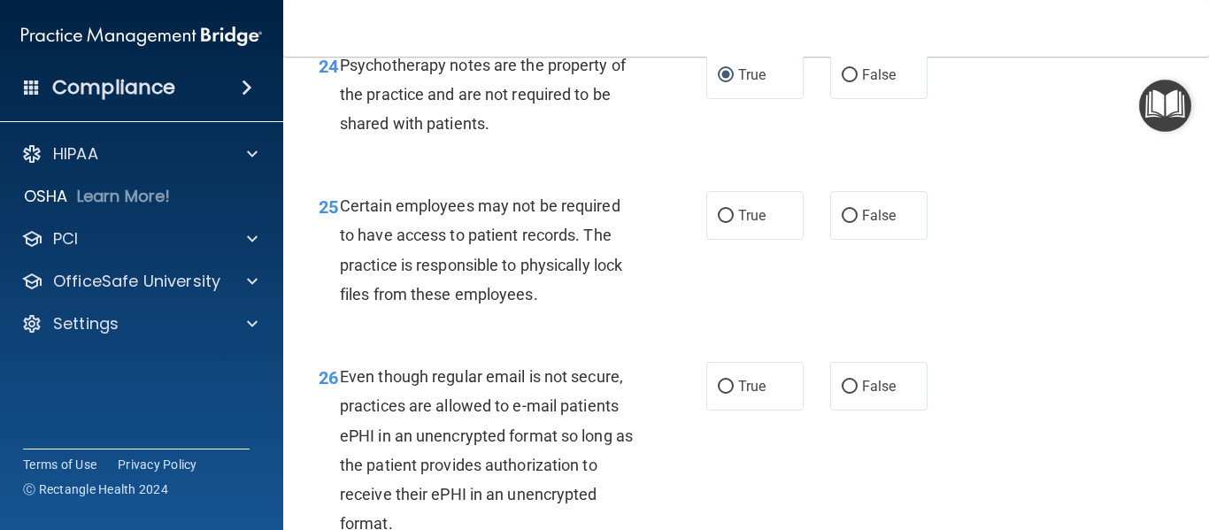
scroll to position [4429, 0]
click at [718, 222] on input "True" at bounding box center [726, 215] width 16 height 13
radio input "true"
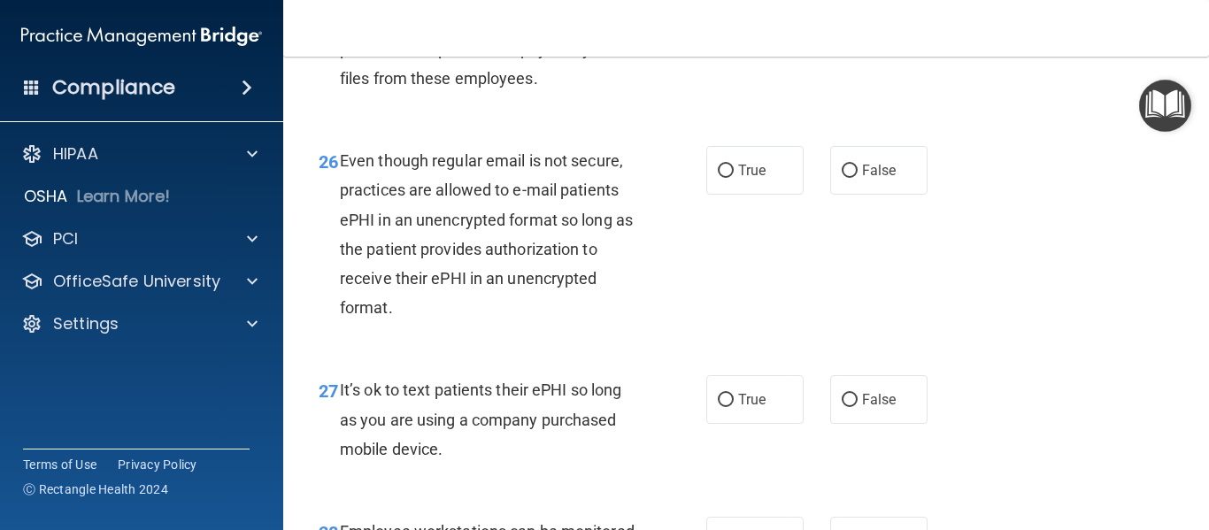
scroll to position [4645, 0]
click at [710, 194] on label "True" at bounding box center [754, 169] width 97 height 49
click at [718, 177] on input "True" at bounding box center [726, 170] width 16 height 13
radio input "true"
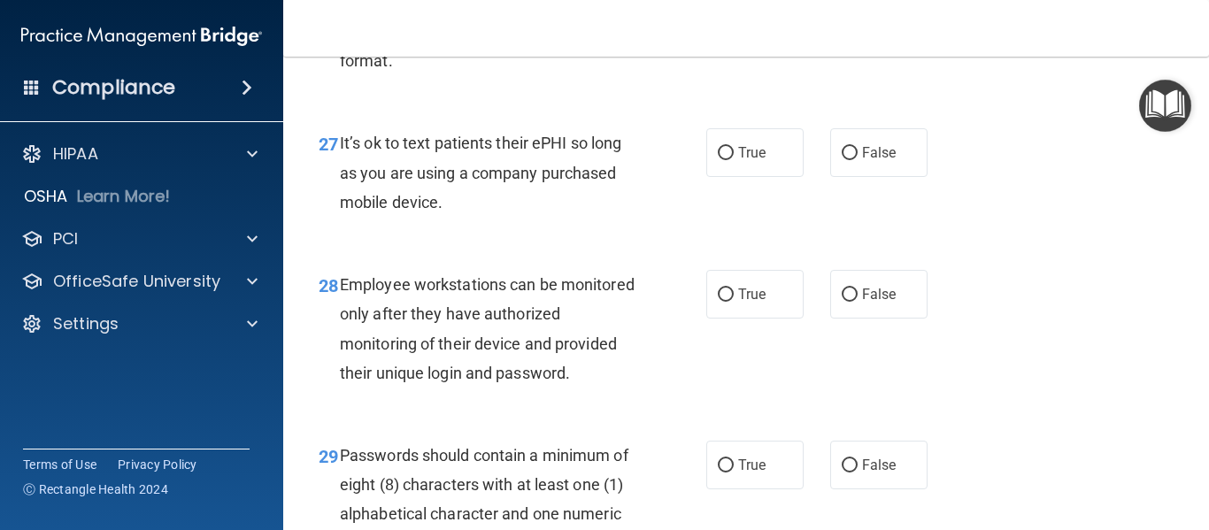
scroll to position [4891, 0]
click at [848, 159] on input "False" at bounding box center [850, 152] width 16 height 13
radio input "true"
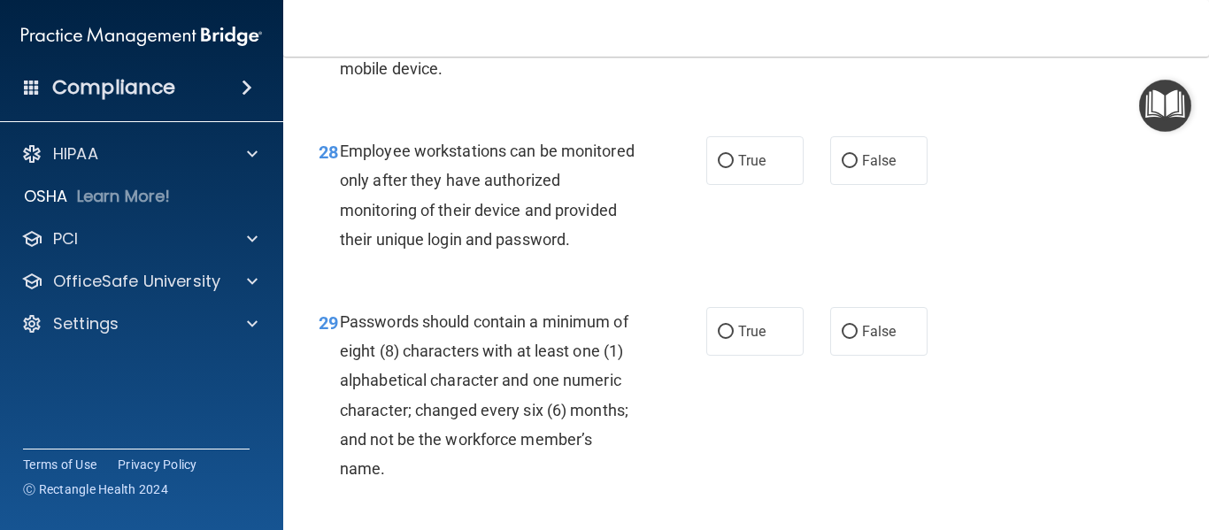
scroll to position [5025, 0]
click at [840, 184] on label "False" at bounding box center [878, 159] width 97 height 49
click at [842, 167] on input "False" at bounding box center [850, 160] width 16 height 13
radio input "true"
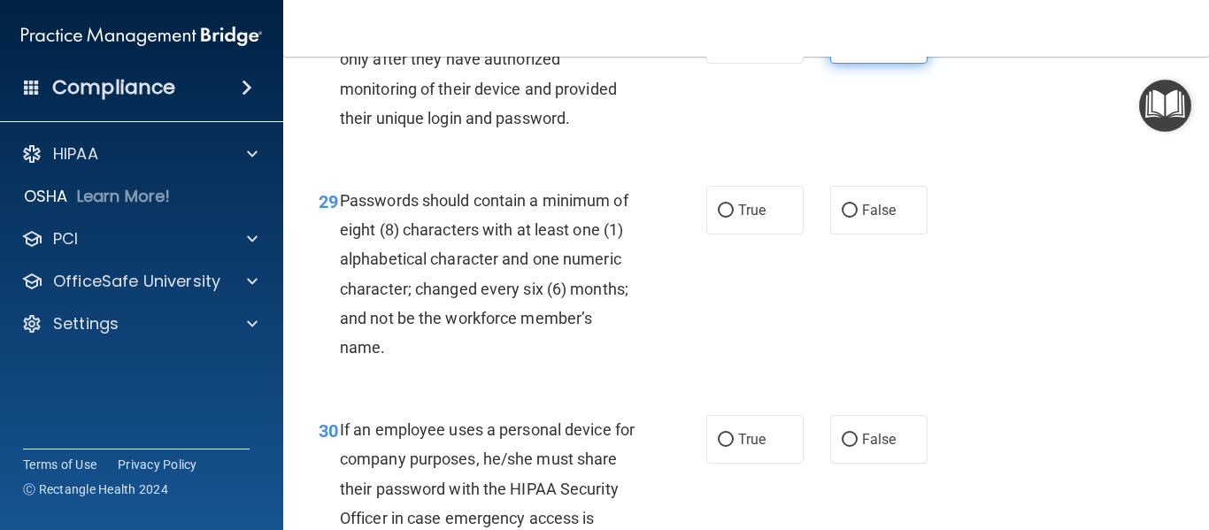
scroll to position [5146, 0]
click at [741, 218] on span "True" at bounding box center [751, 209] width 27 height 17
click at [734, 217] on input "True" at bounding box center [726, 210] width 16 height 13
radio input "true"
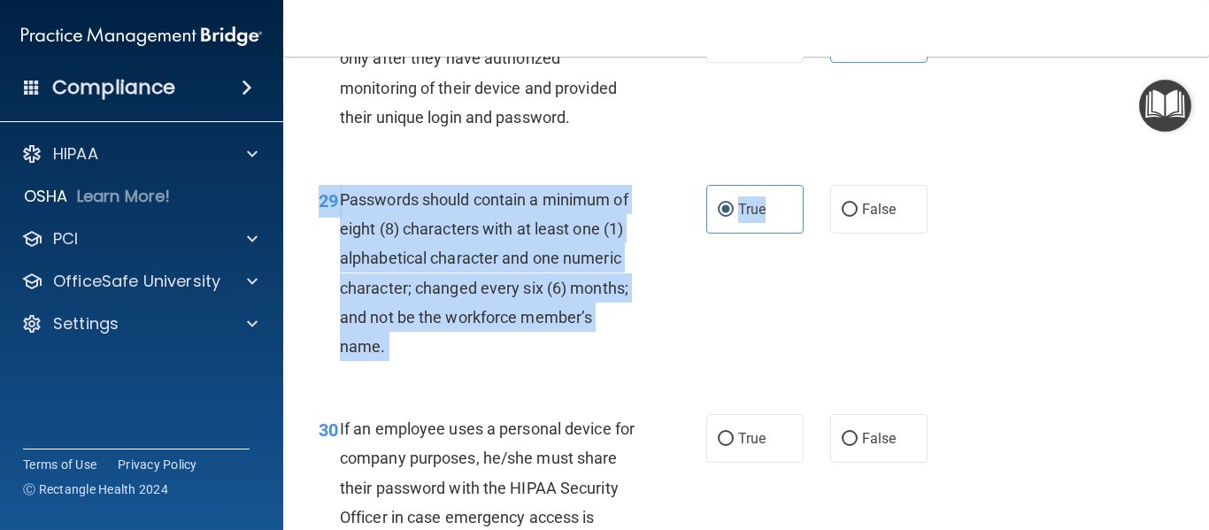
drag, startPoint x: 741, startPoint y: 262, endPoint x: 743, endPoint y: 316, distance: 54.0
click at [743, 316] on div "29 Passwords should contain a minimum of eight (8) characters with at least one…" at bounding box center [745, 277] width 881 height 229
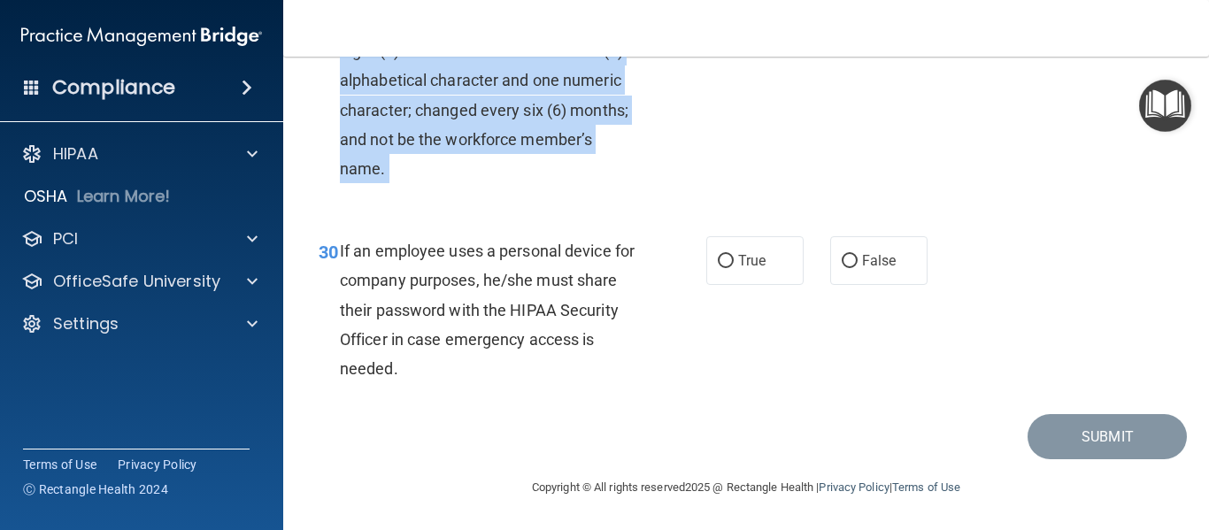
scroll to position [5337, 0]
click at [842, 268] on input "False" at bounding box center [850, 261] width 16 height 13
radio input "true"
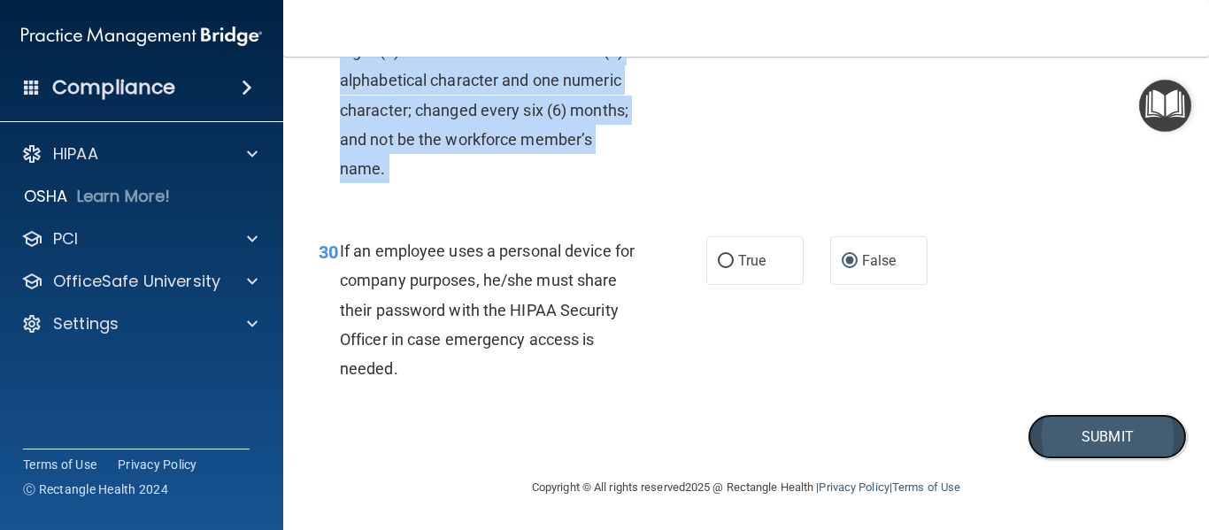
click at [1080, 459] on button "Submit" at bounding box center [1106, 436] width 159 height 45
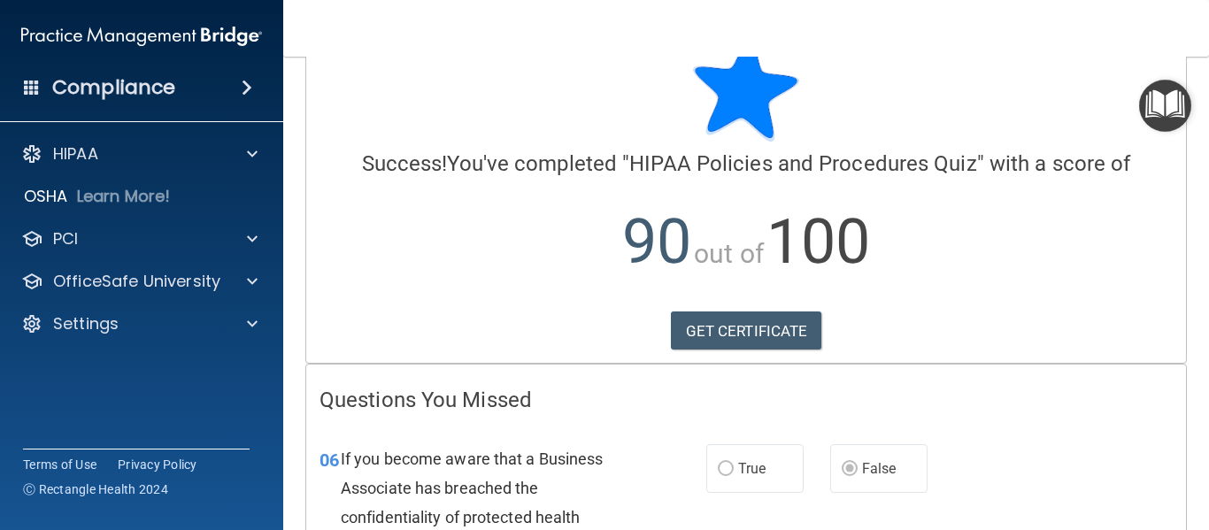
scroll to position [41, 0]
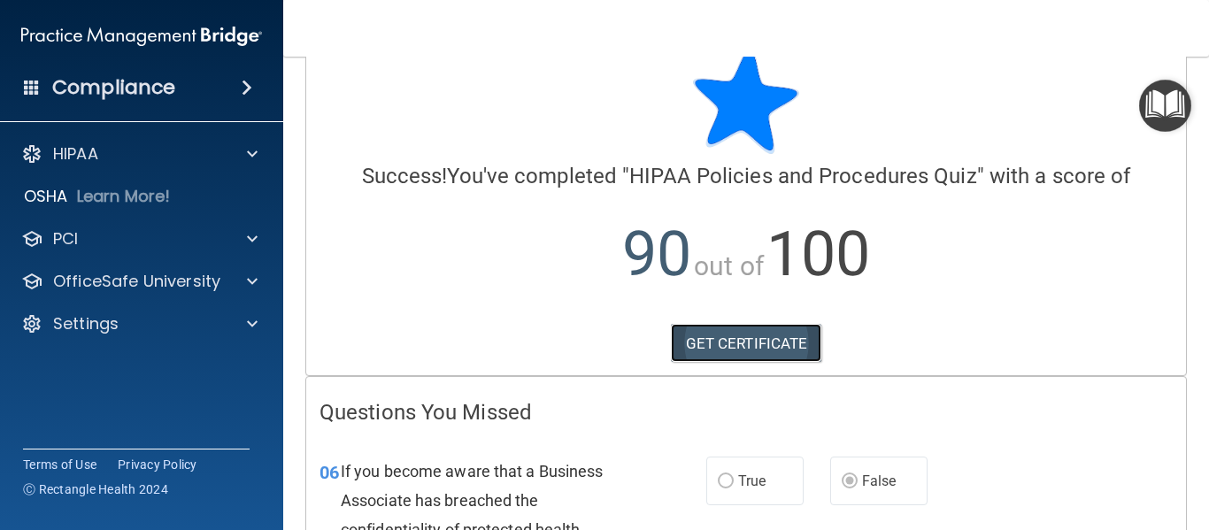
click at [757, 343] on link "GET CERTIFICATE" at bounding box center [746, 343] width 151 height 39
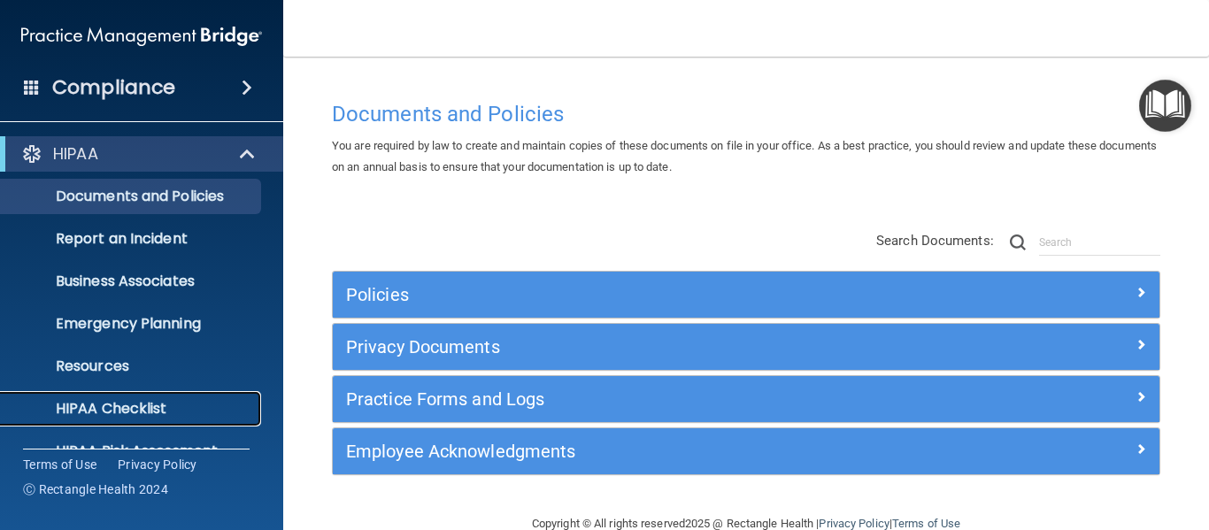
click at [137, 396] on link "HIPAA Checklist" at bounding box center [121, 408] width 279 height 35
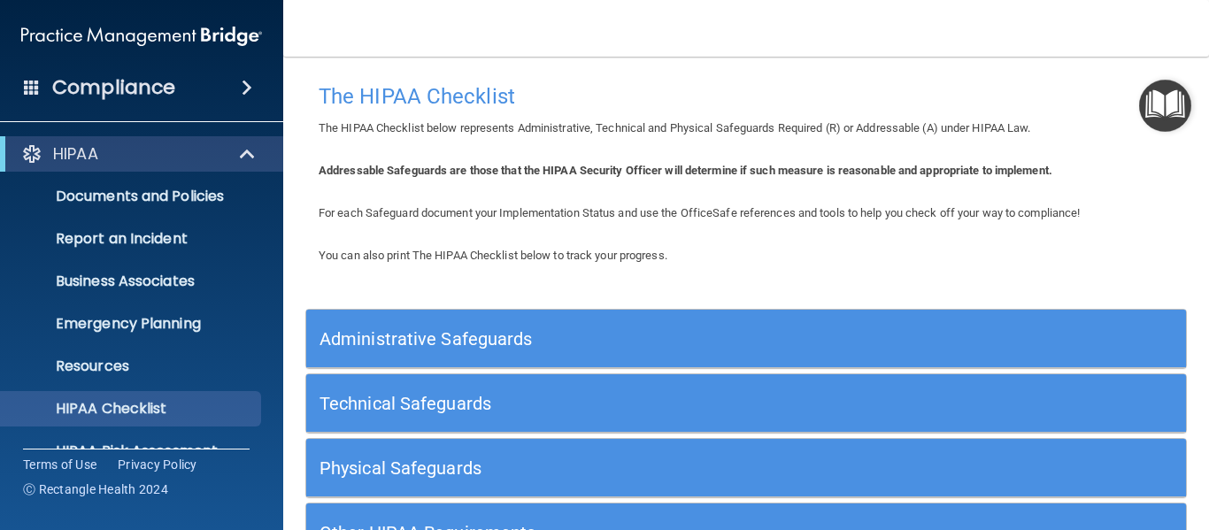
click at [956, 338] on div "Administrative Safeguards" at bounding box center [636, 339] width 660 height 40
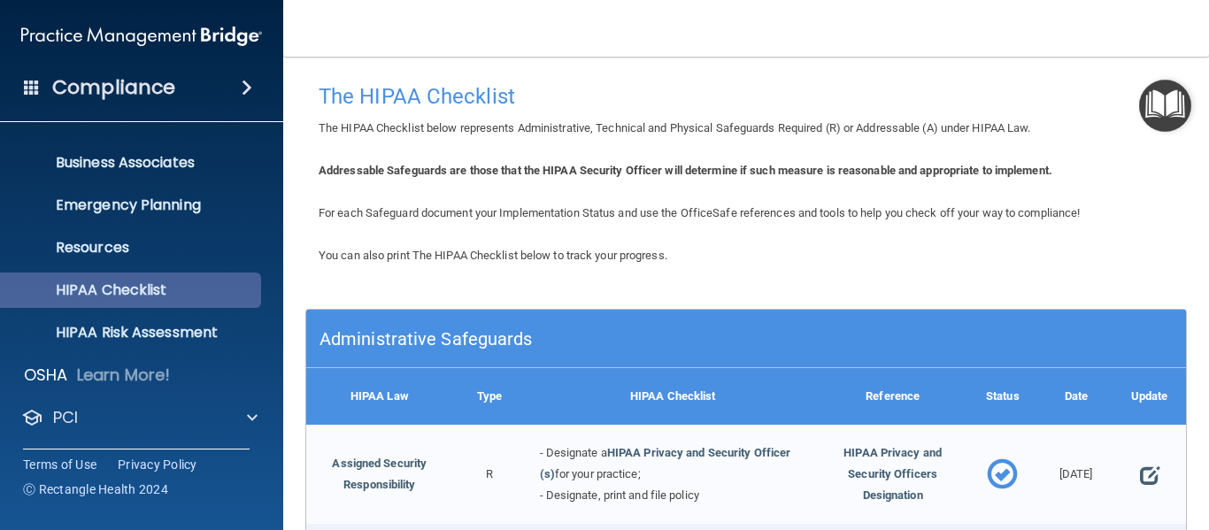
scroll to position [119, 0]
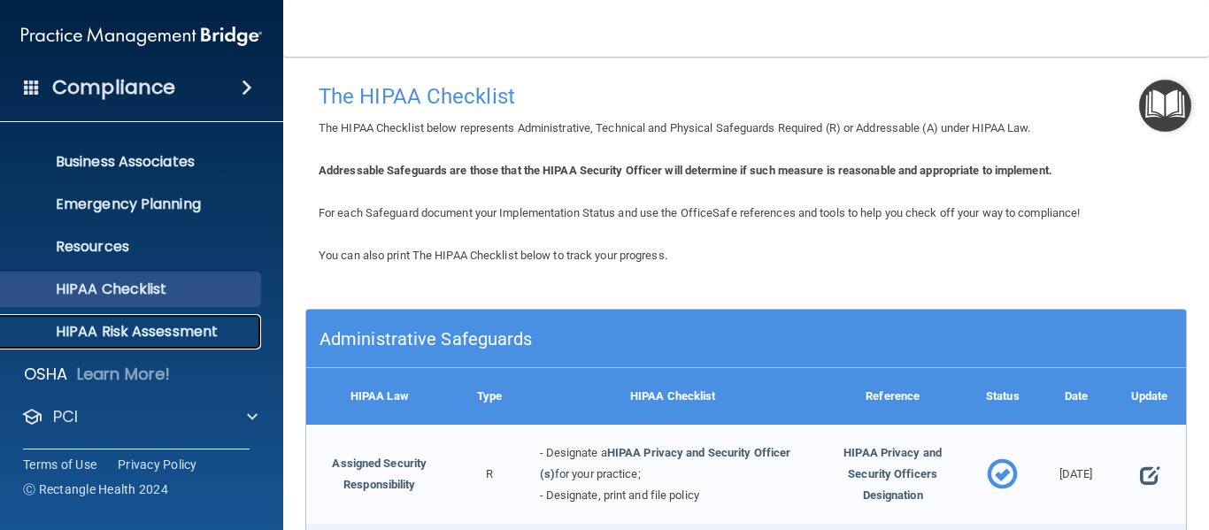
click at [154, 319] on link "HIPAA Risk Assessment" at bounding box center [121, 331] width 279 height 35
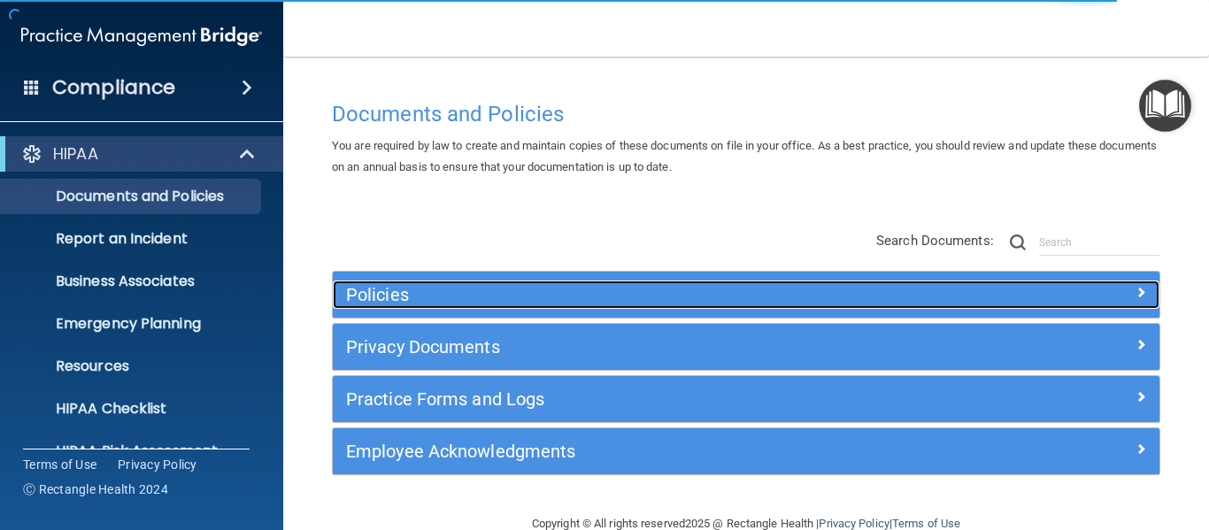
click at [449, 299] on h5 "Policies" at bounding box center [643, 294] width 594 height 19
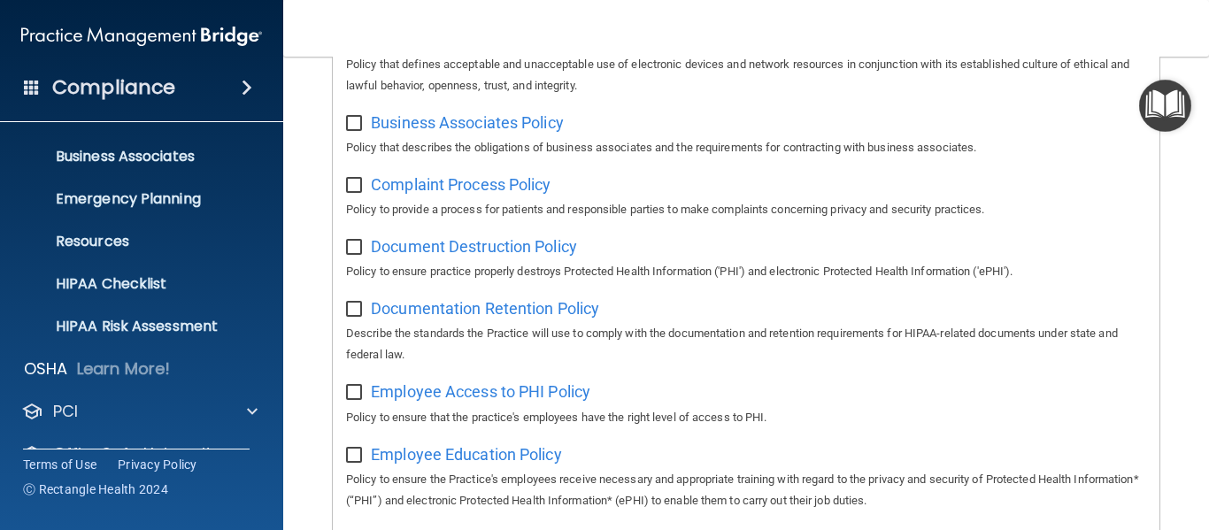
scroll to position [127, 0]
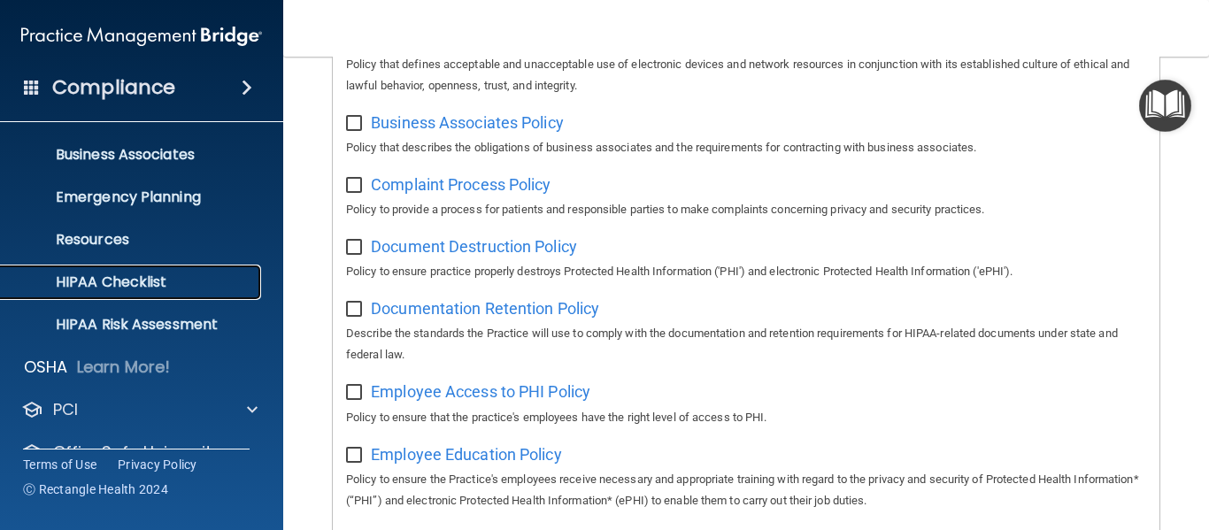
click at [160, 270] on link "HIPAA Checklist" at bounding box center [121, 282] width 279 height 35
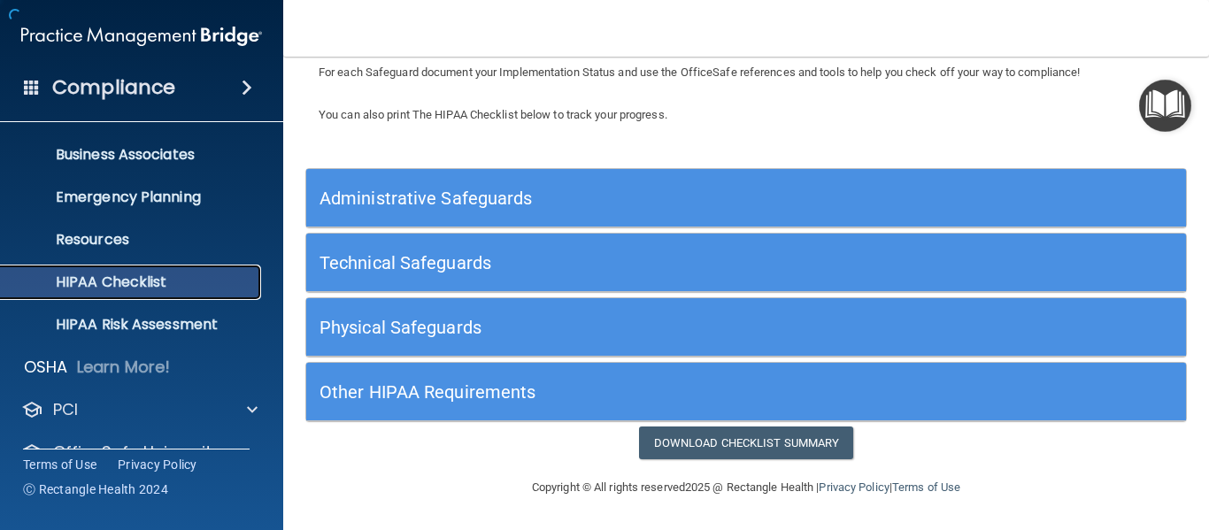
scroll to position [141, 0]
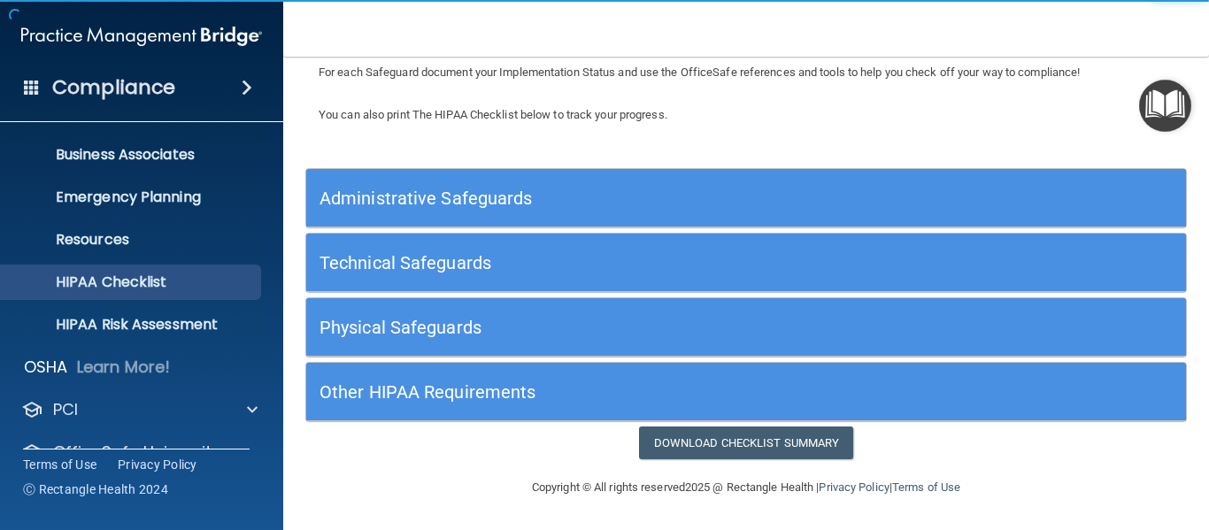
click at [589, 182] on div "Administrative Safeguards" at bounding box center [636, 198] width 660 height 40
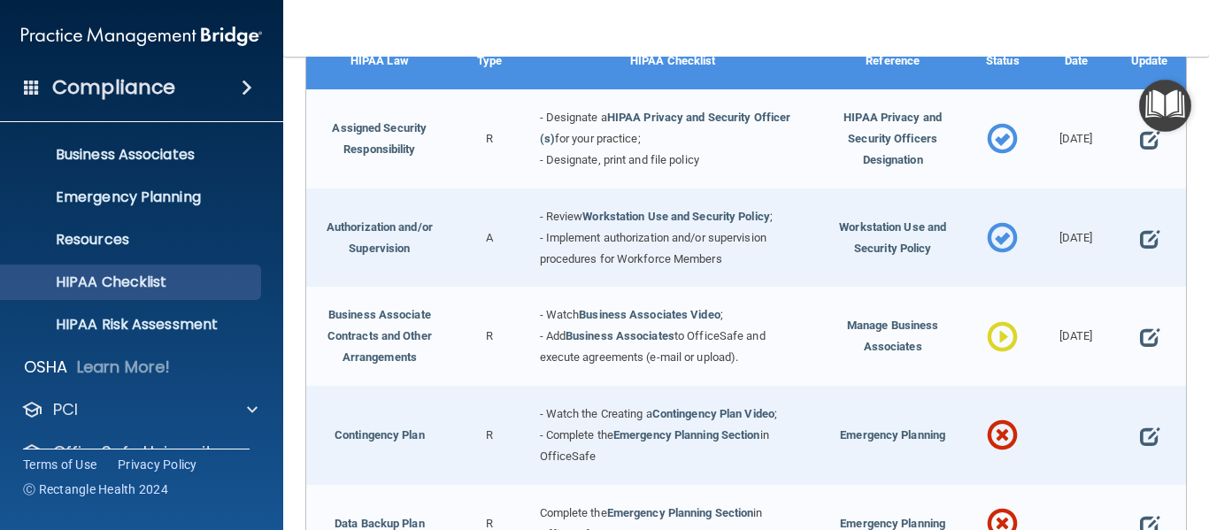
scroll to position [336, 0]
click at [664, 312] on link "Business Associates Video" at bounding box center [650, 313] width 142 height 13
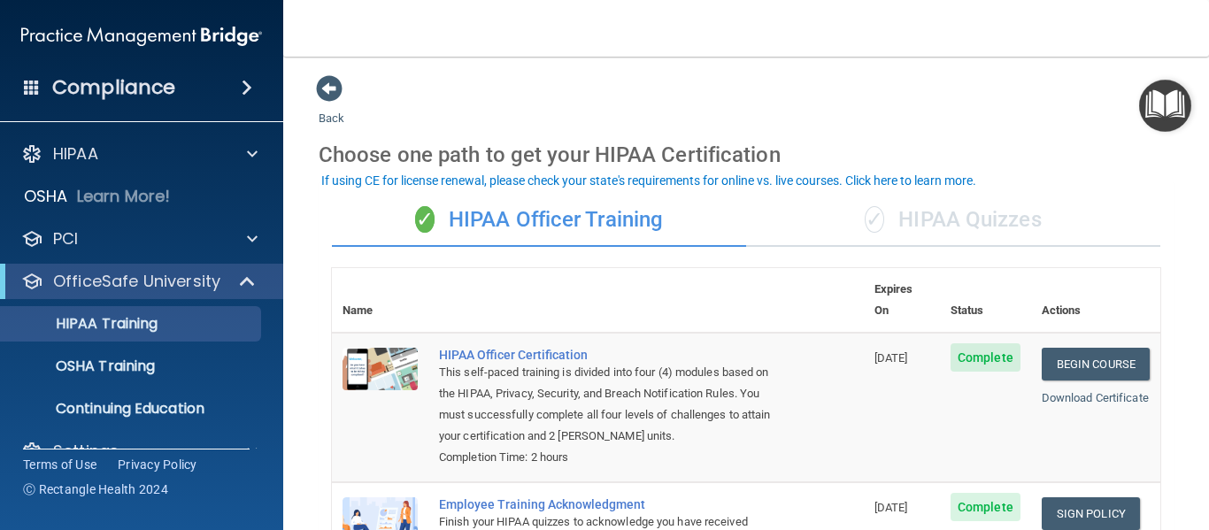
click at [929, 203] on div "✓ HIPAA Quizzes" at bounding box center [953, 220] width 414 height 53
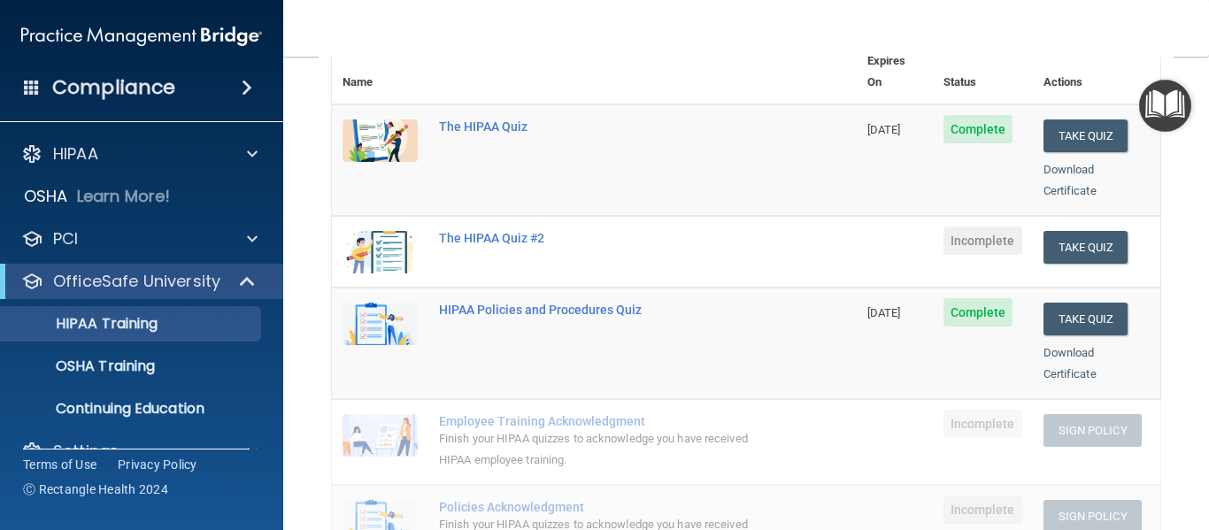
scroll to position [230, 0]
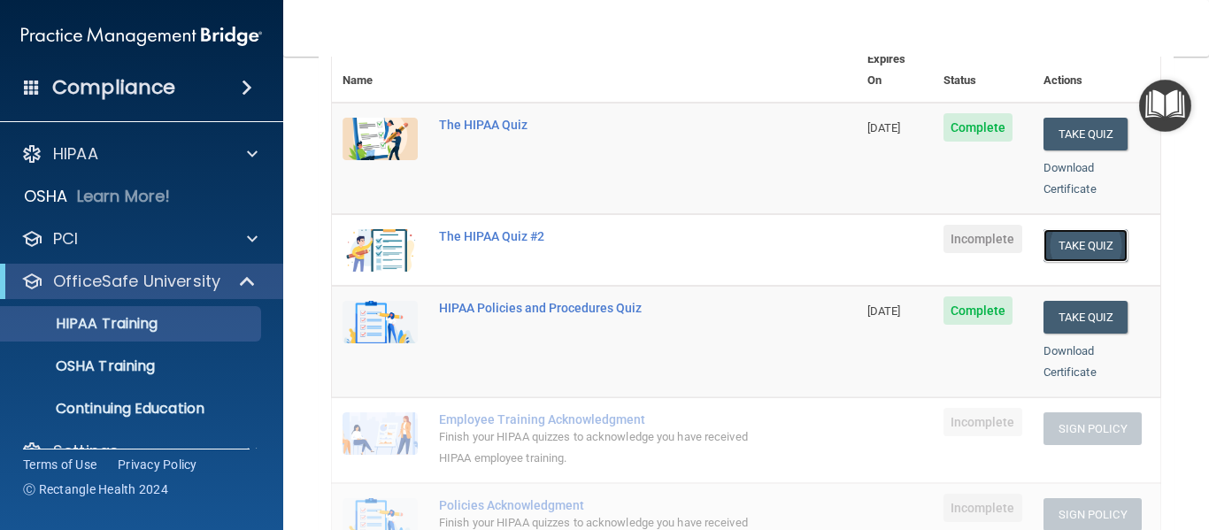
click at [1070, 229] on button "Take Quiz" at bounding box center [1085, 245] width 85 height 33
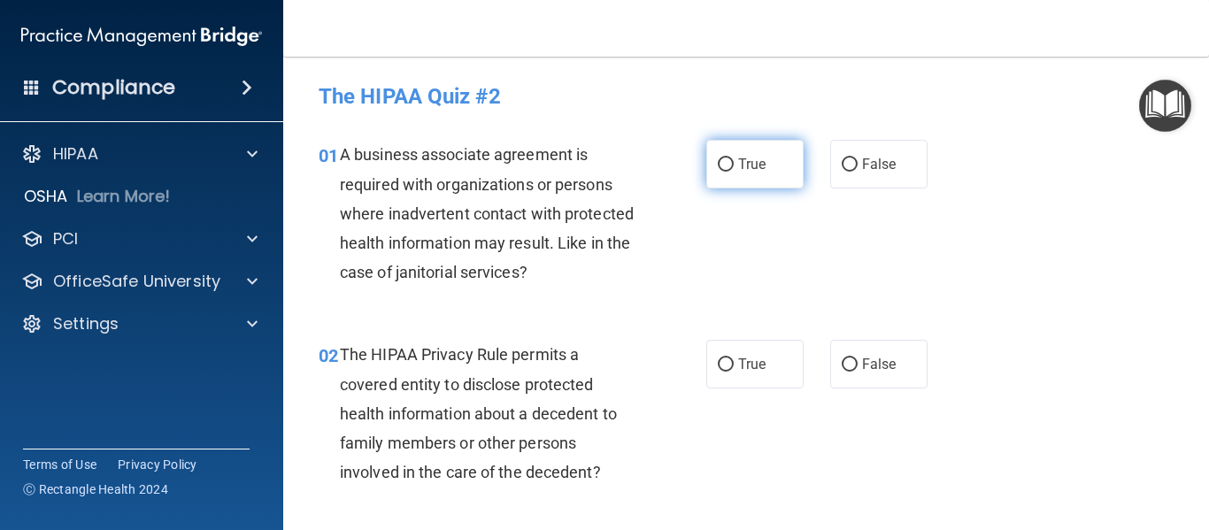
click at [707, 165] on label "True" at bounding box center [754, 164] width 97 height 49
click at [718, 165] on input "True" at bounding box center [726, 164] width 16 height 13
radio input "true"
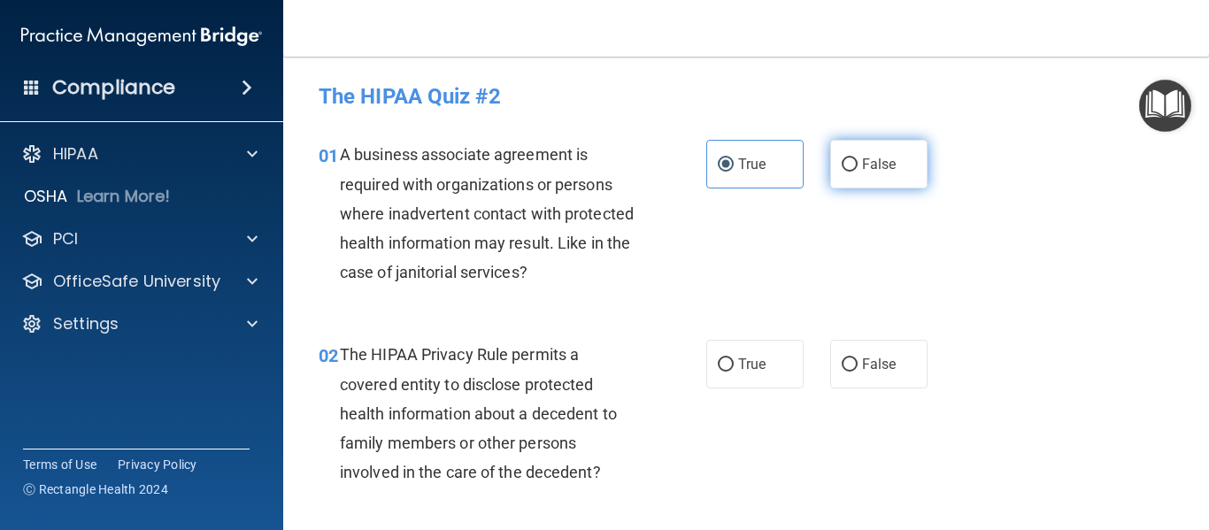
click at [862, 158] on span "False" at bounding box center [879, 164] width 35 height 17
click at [857, 158] on input "False" at bounding box center [850, 164] width 16 height 13
radio input "true"
radio input "false"
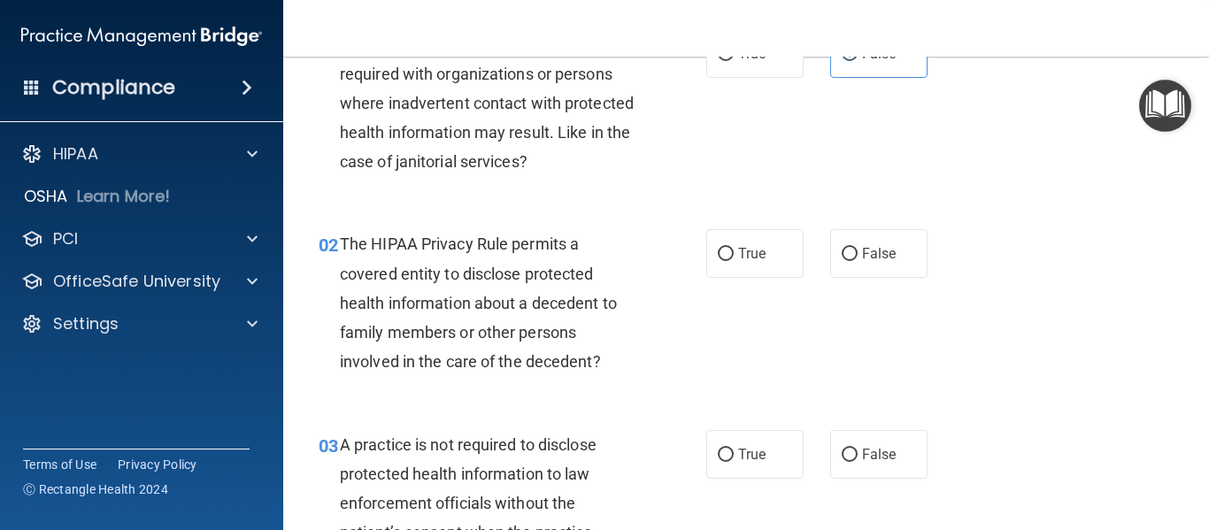
scroll to position [124, 0]
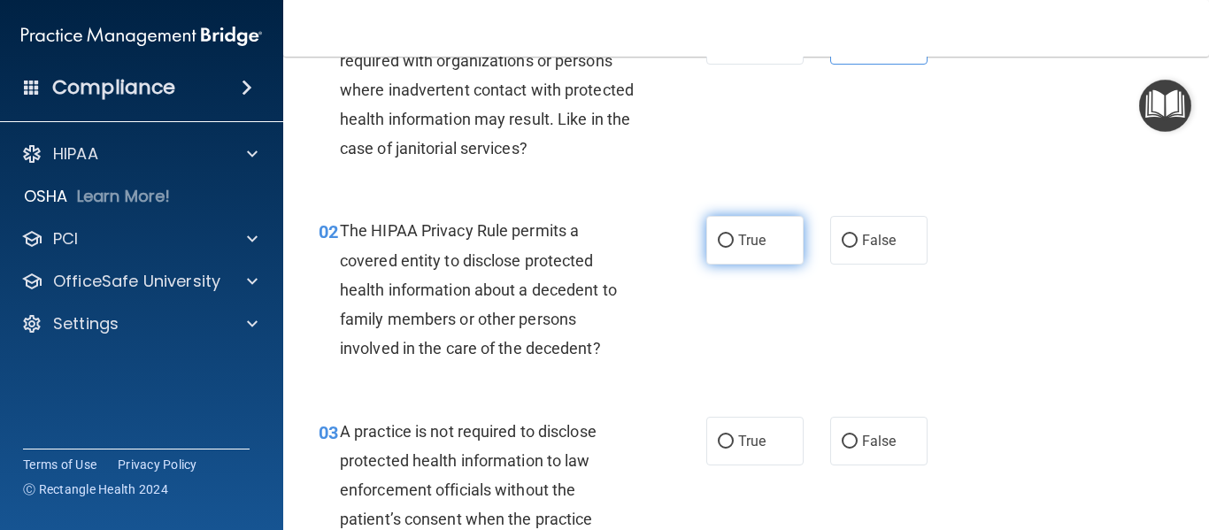
click at [720, 237] on input "True" at bounding box center [726, 241] width 16 height 13
radio input "true"
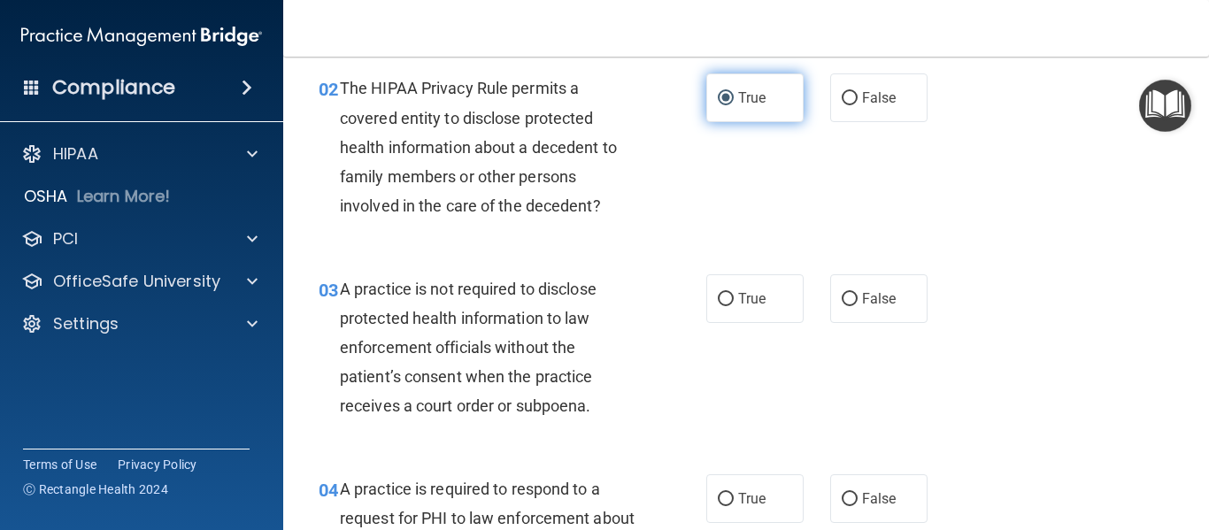
scroll to position [282, 0]
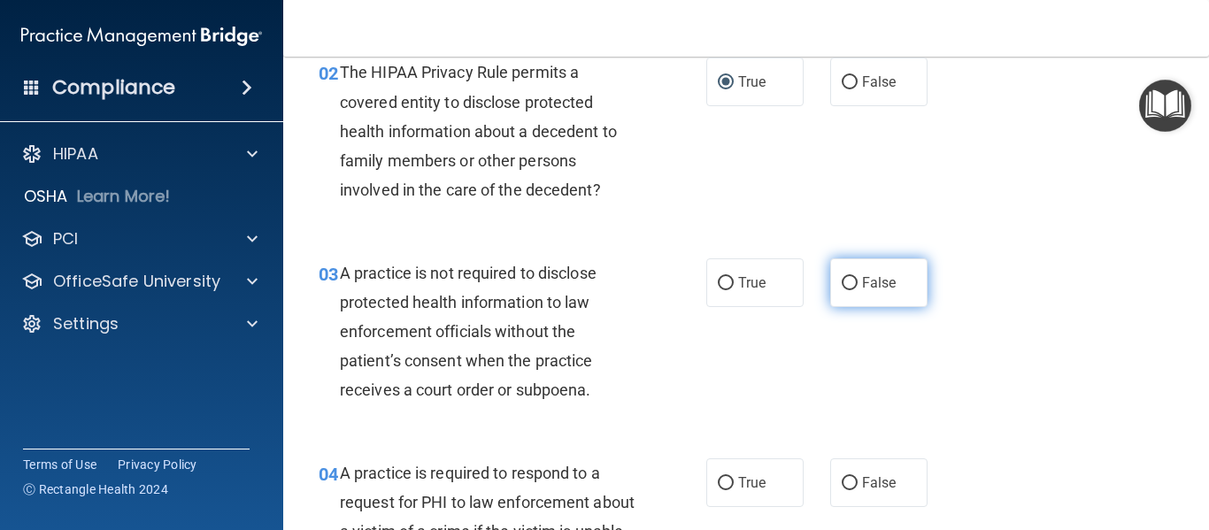
click at [862, 287] on span "False" at bounding box center [879, 282] width 35 height 17
click at [858, 287] on input "False" at bounding box center [850, 283] width 16 height 13
radio input "true"
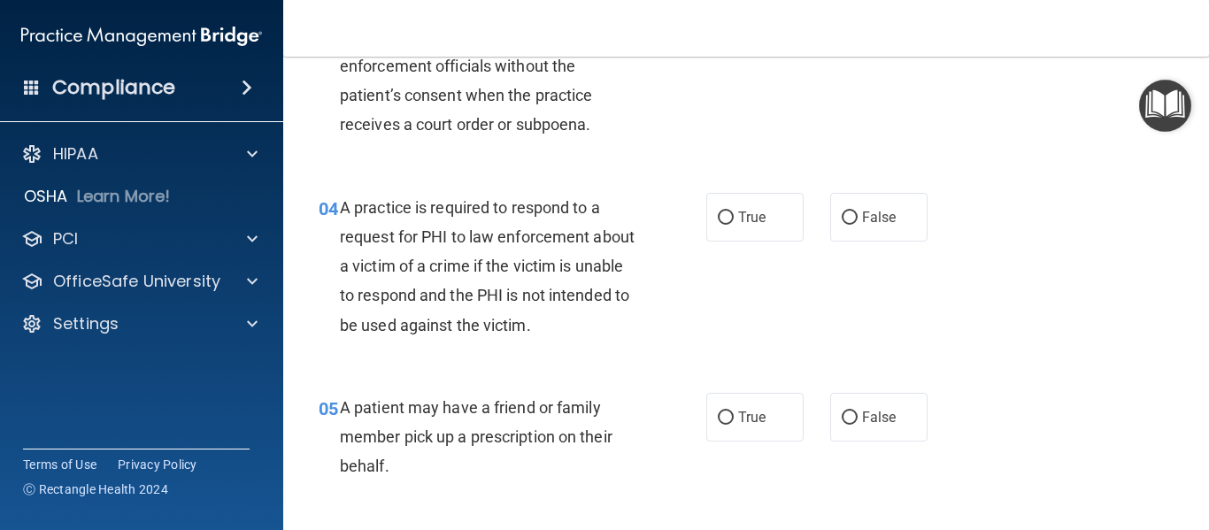
scroll to position [550, 0]
click at [739, 230] on label "True" at bounding box center [754, 215] width 97 height 49
click at [734, 223] on input "True" at bounding box center [726, 216] width 16 height 13
radio input "true"
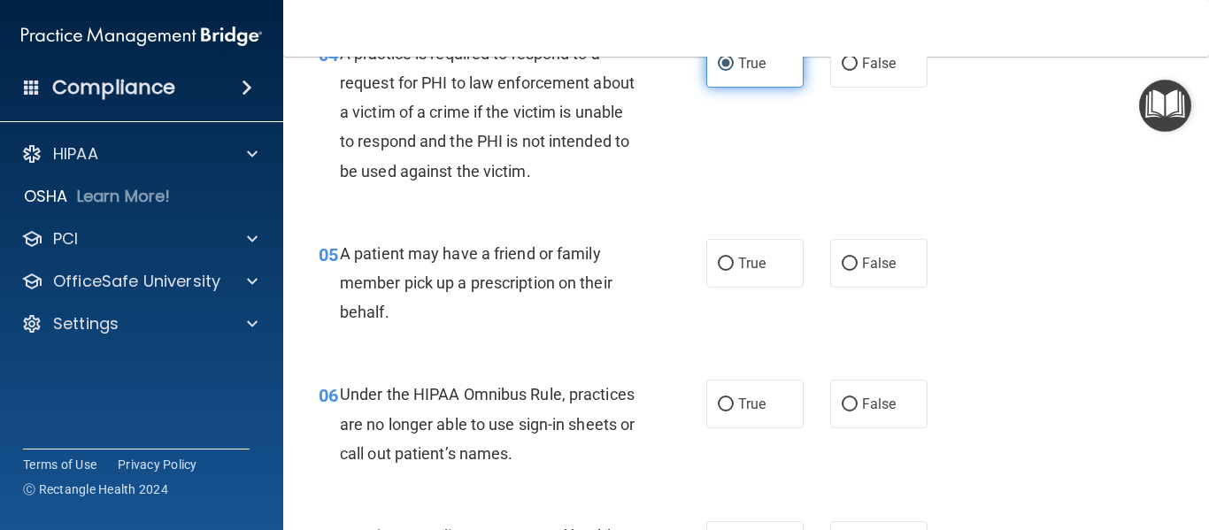
scroll to position [703, 0]
click at [851, 263] on label "False" at bounding box center [878, 262] width 97 height 49
click at [851, 263] on input "False" at bounding box center [850, 263] width 16 height 13
radio input "true"
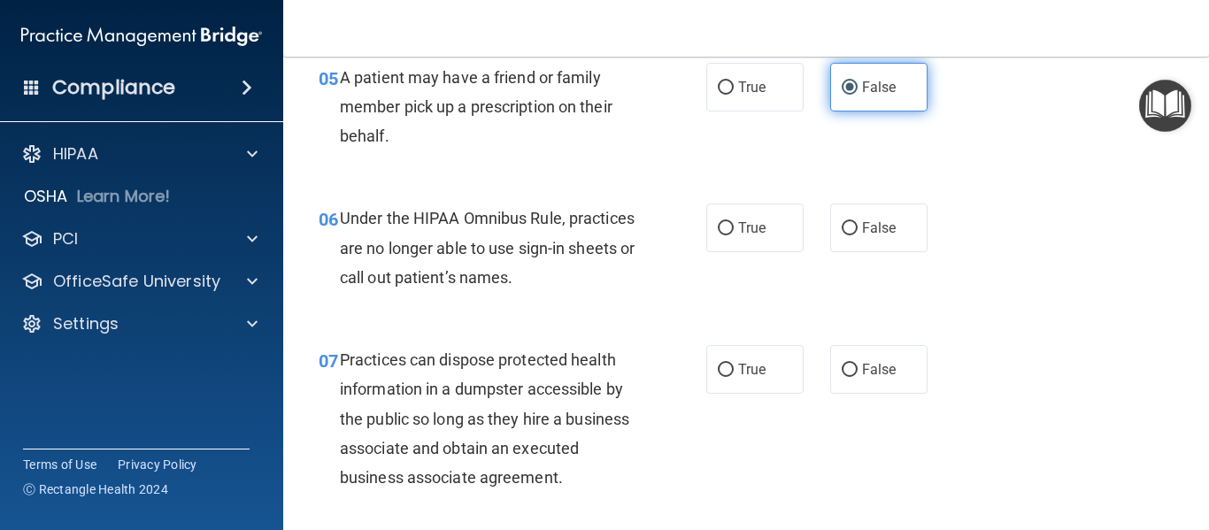
scroll to position [880, 0]
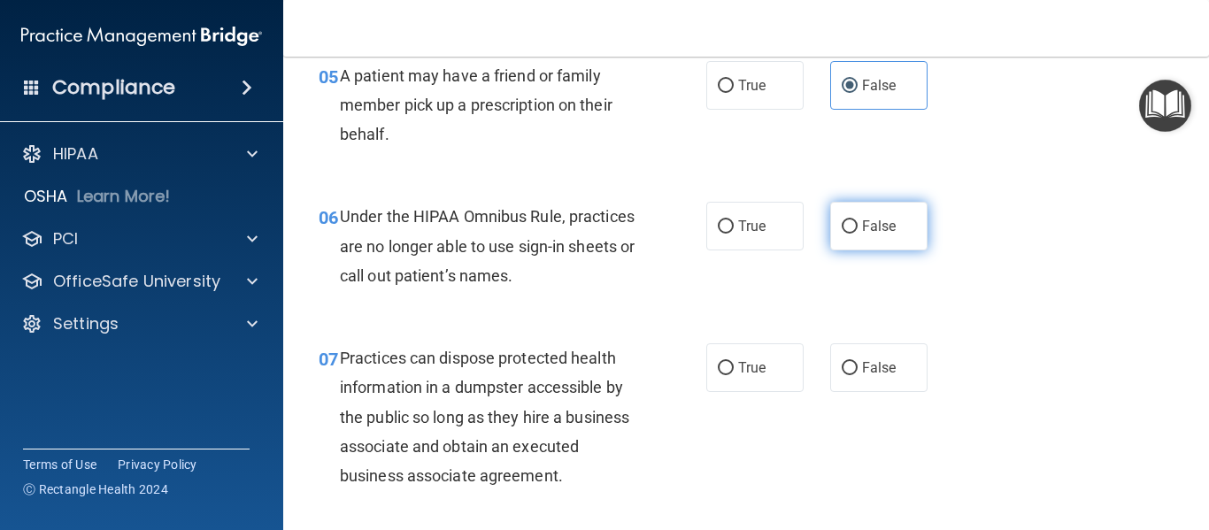
click at [855, 242] on label "False" at bounding box center [878, 226] width 97 height 49
click at [855, 234] on input "False" at bounding box center [850, 226] width 16 height 13
radio input "true"
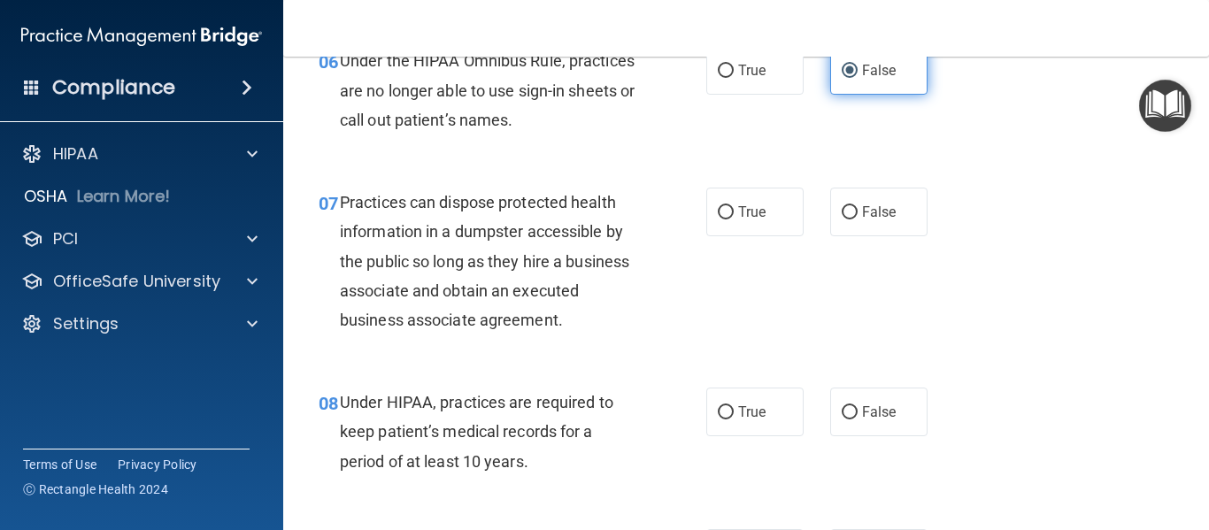
scroll to position [1042, 0]
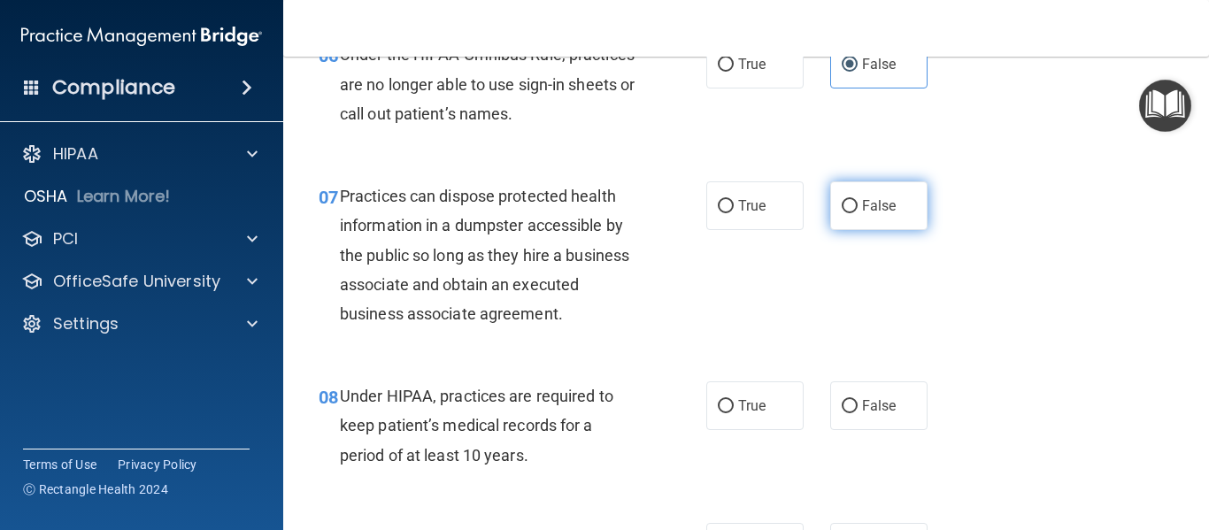
click at [838, 222] on label "False" at bounding box center [878, 205] width 97 height 49
click at [842, 213] on input "False" at bounding box center [850, 206] width 16 height 13
radio input "true"
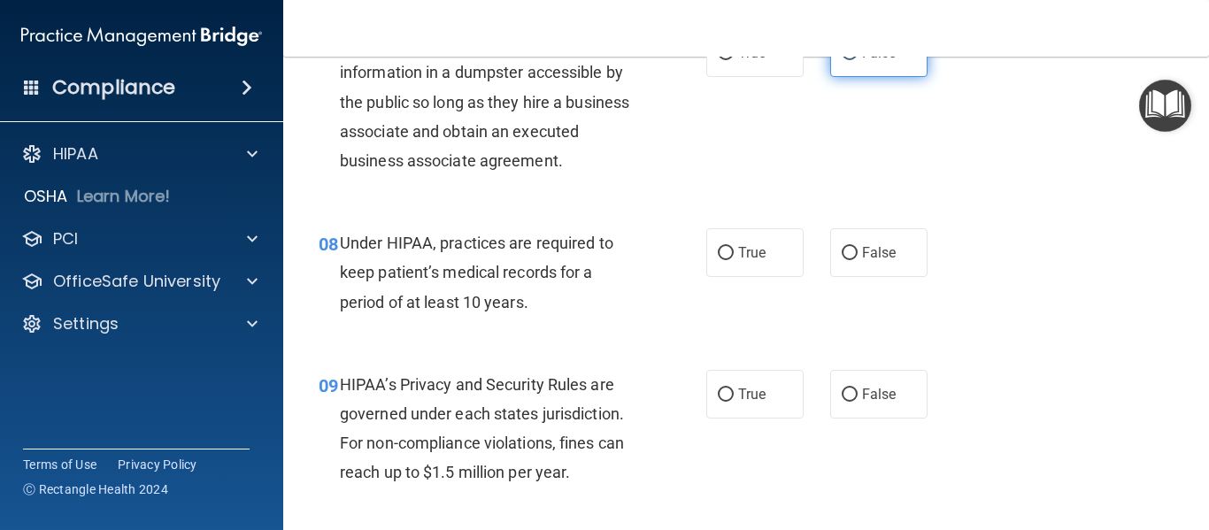
scroll to position [1196, 0]
click at [844, 253] on input "False" at bounding box center [850, 252] width 16 height 13
radio input "true"
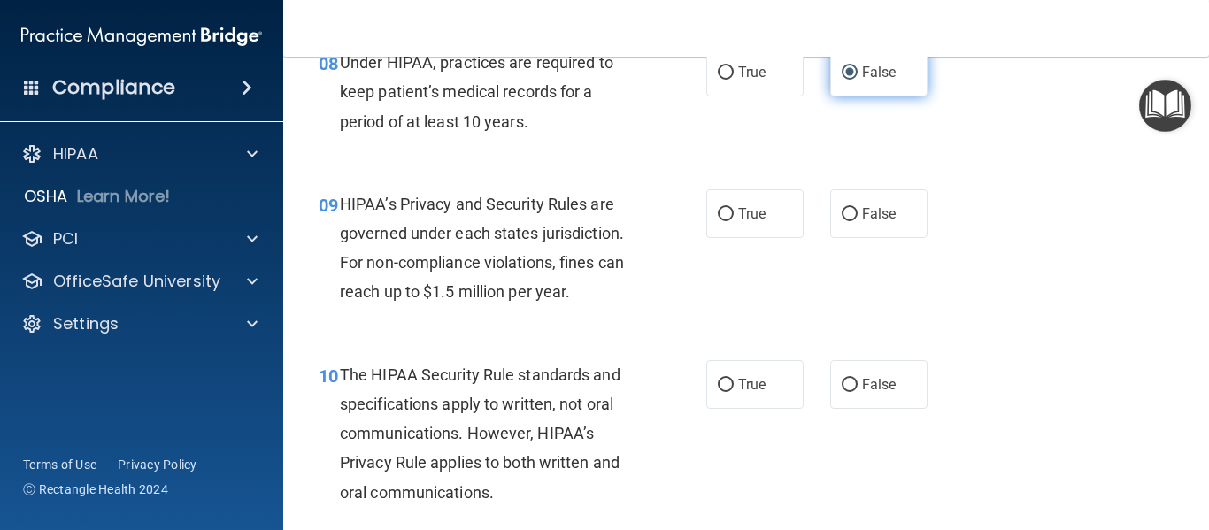
scroll to position [1383, 0]
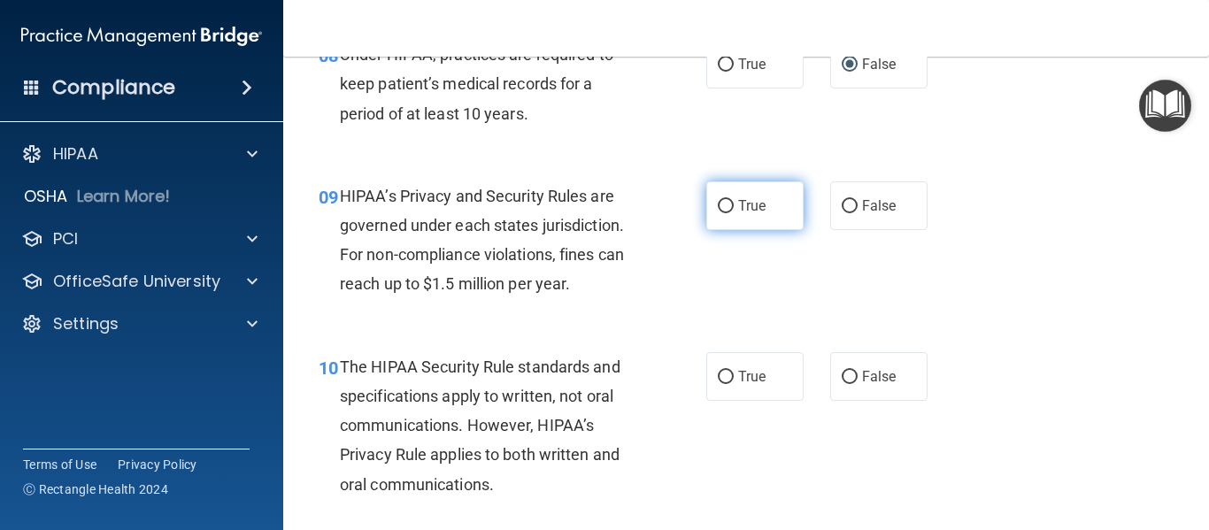
click at [725, 211] on input "True" at bounding box center [726, 206] width 16 height 13
radio input "true"
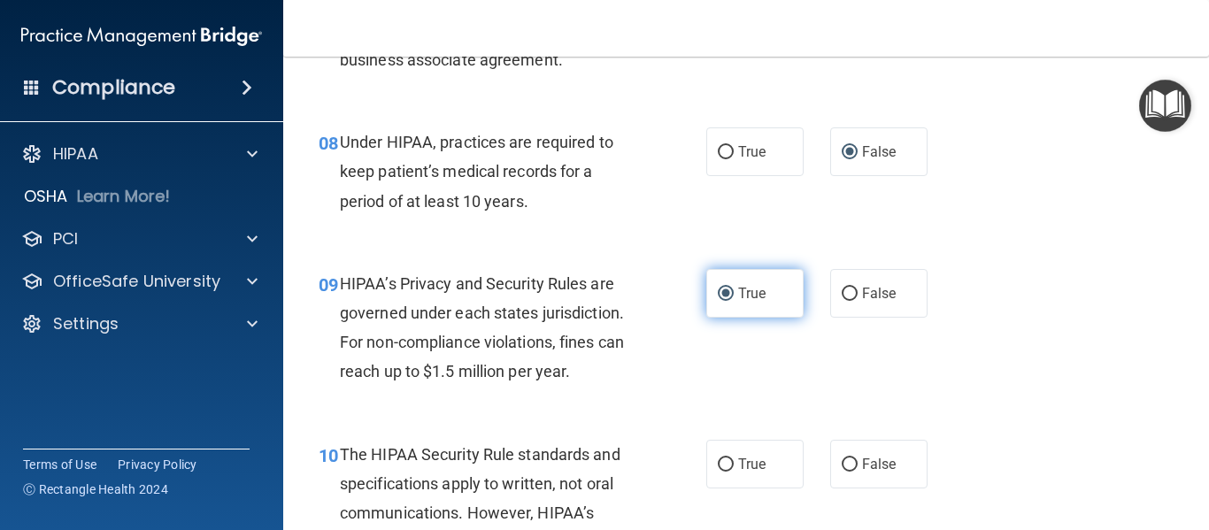
scroll to position [1295, 0]
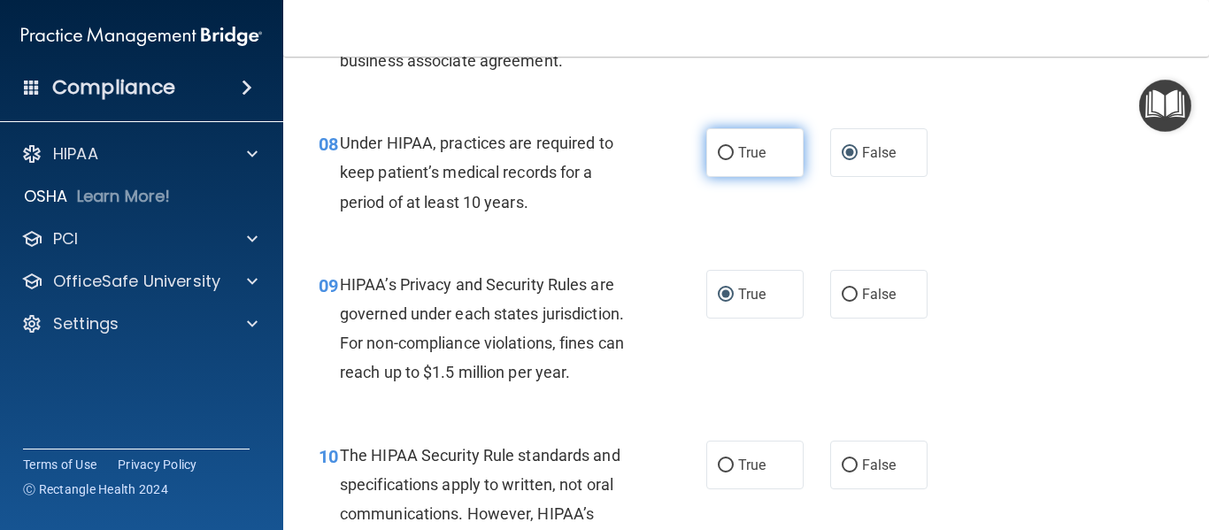
click at [716, 162] on label "True" at bounding box center [754, 152] width 97 height 49
click at [718, 160] on input "True" at bounding box center [726, 153] width 16 height 13
radio input "true"
radio input "false"
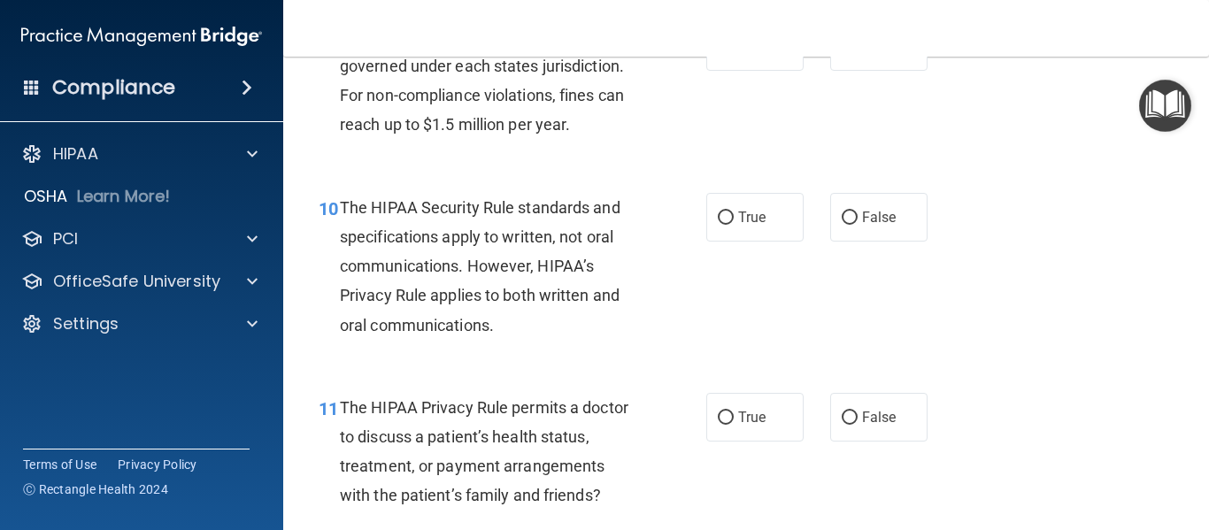
scroll to position [1543, 0]
click at [738, 219] on span "True" at bounding box center [751, 216] width 27 height 17
click at [734, 219] on input "True" at bounding box center [726, 217] width 16 height 13
radio input "true"
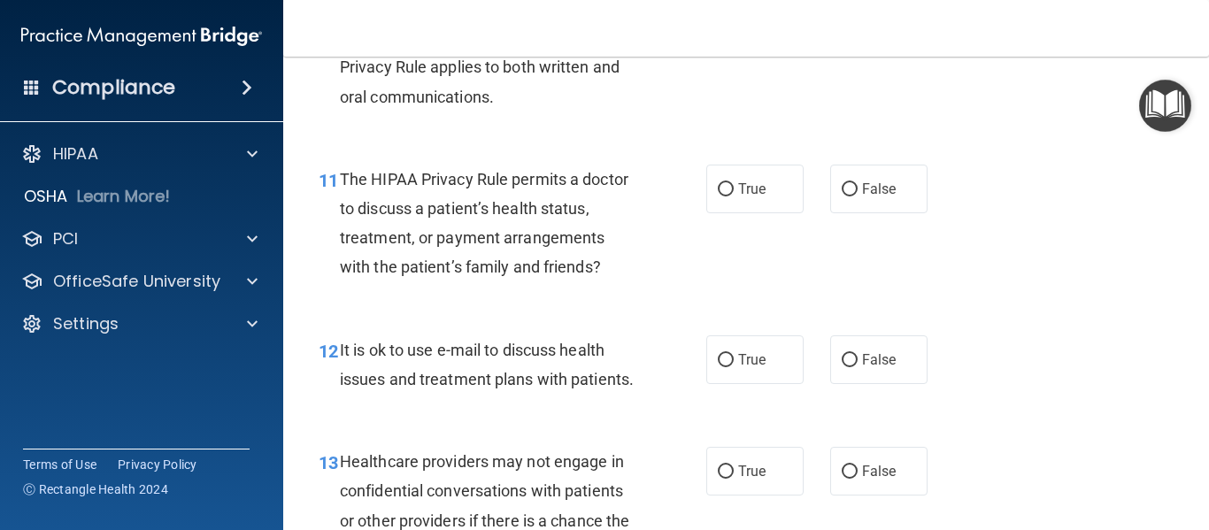
scroll to position [1772, 0]
click at [901, 202] on label "False" at bounding box center [878, 188] width 97 height 49
click at [858, 196] on input "False" at bounding box center [850, 188] width 16 height 13
radio input "true"
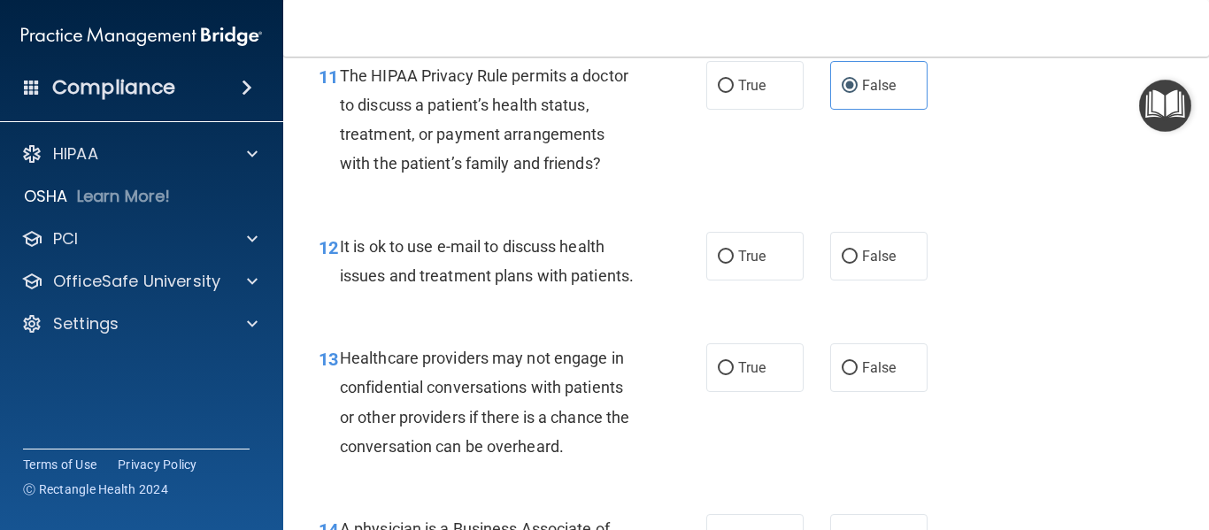
scroll to position [1876, 0]
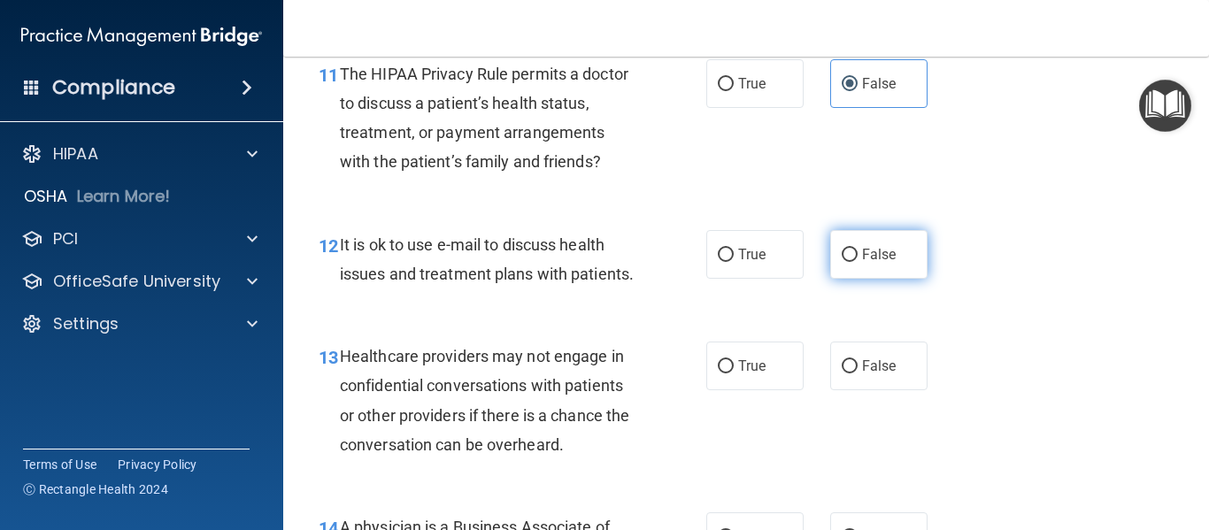
click at [849, 258] on input "False" at bounding box center [850, 255] width 16 height 13
radio input "true"
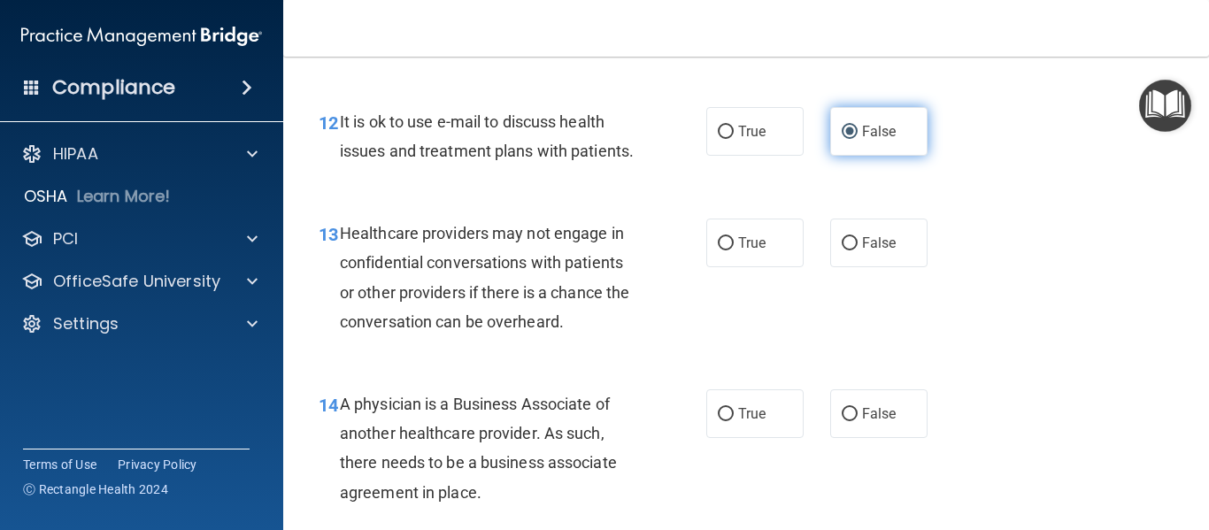
scroll to position [2005, 0]
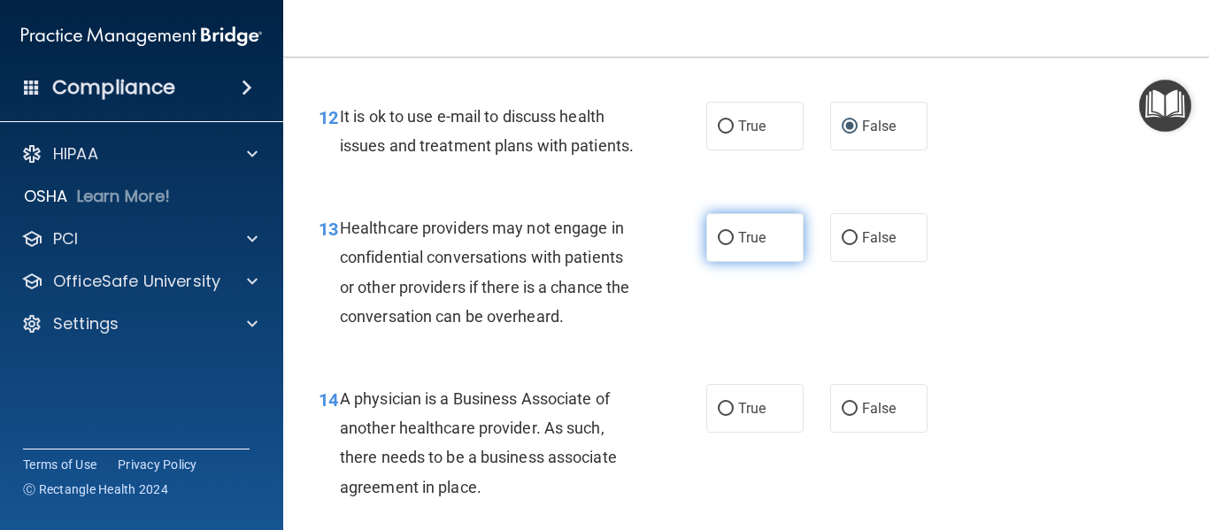
click at [728, 262] on label "True" at bounding box center [754, 237] width 97 height 49
click at [728, 245] on input "True" at bounding box center [726, 238] width 16 height 13
radio input "true"
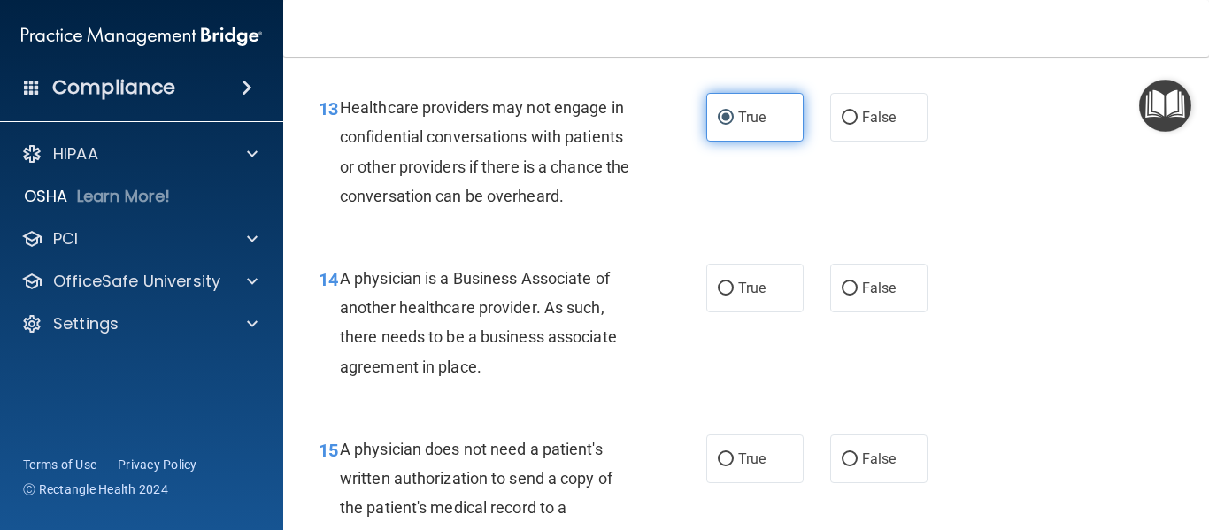
scroll to position [2135, 0]
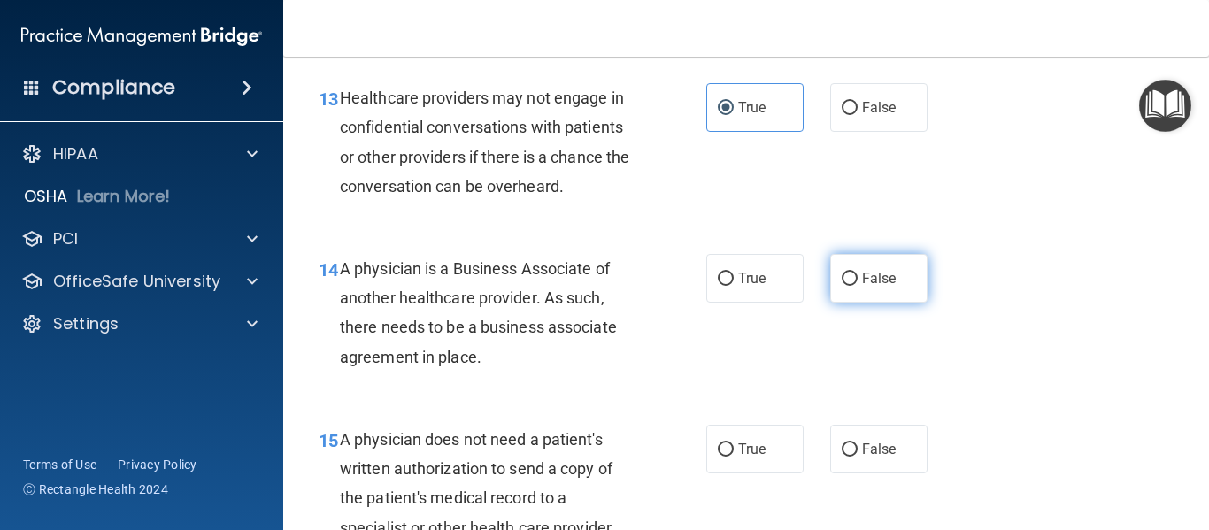
click at [832, 303] on label "False" at bounding box center [878, 278] width 97 height 49
click at [842, 286] on input "False" at bounding box center [850, 279] width 16 height 13
radio input "true"
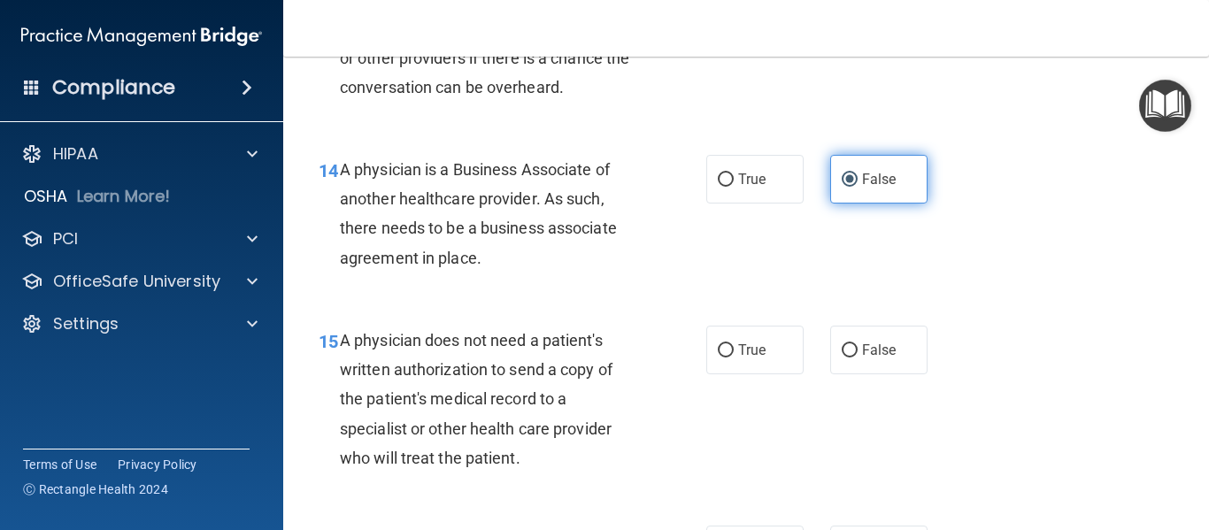
scroll to position [2363, 0]
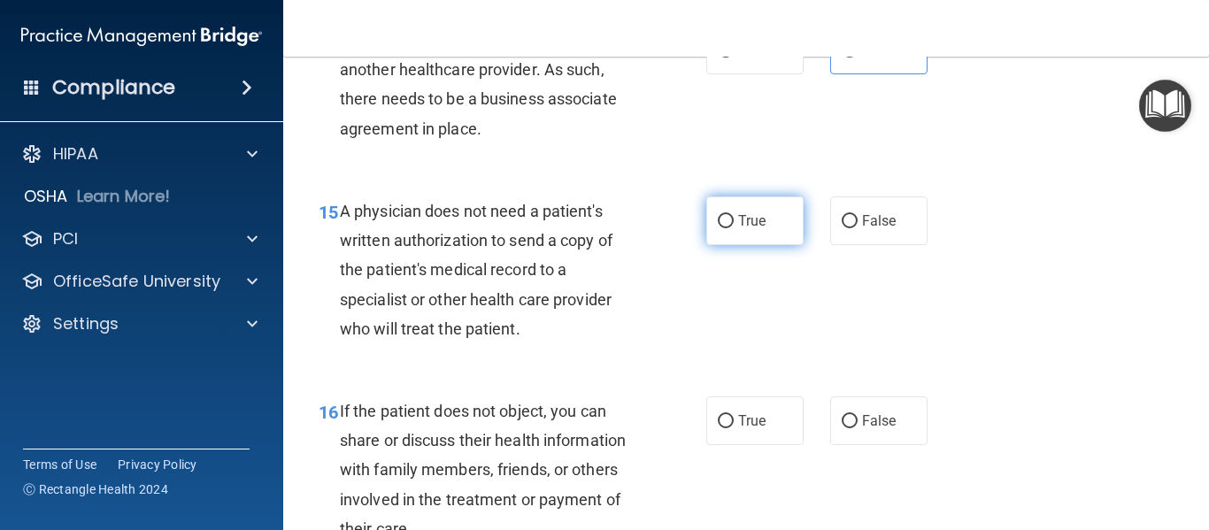
click at [741, 229] on span "True" at bounding box center [751, 220] width 27 height 17
click at [734, 228] on input "True" at bounding box center [726, 221] width 16 height 13
radio input "true"
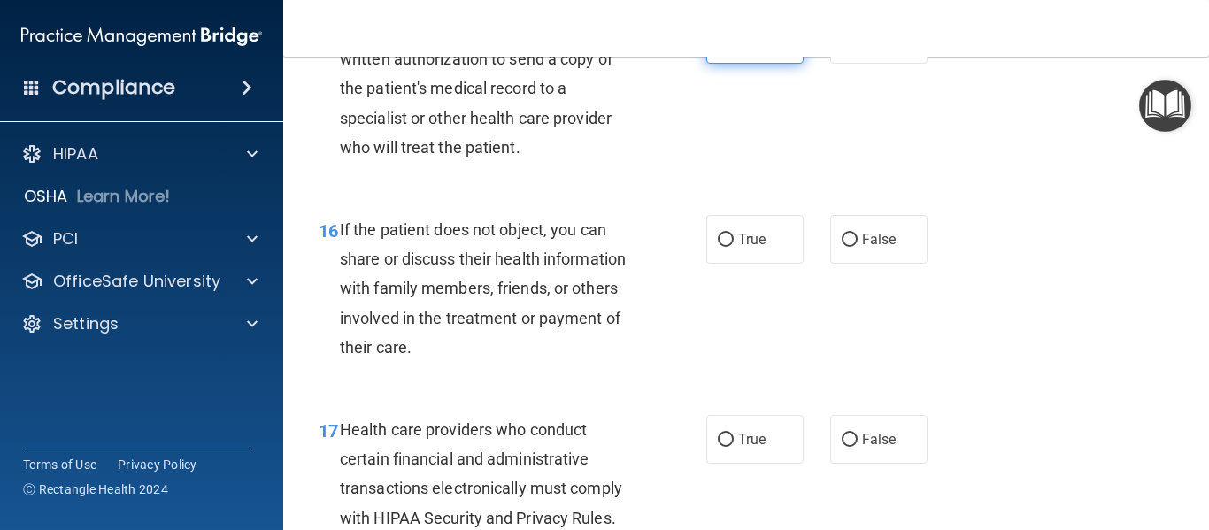
scroll to position [2581, 0]
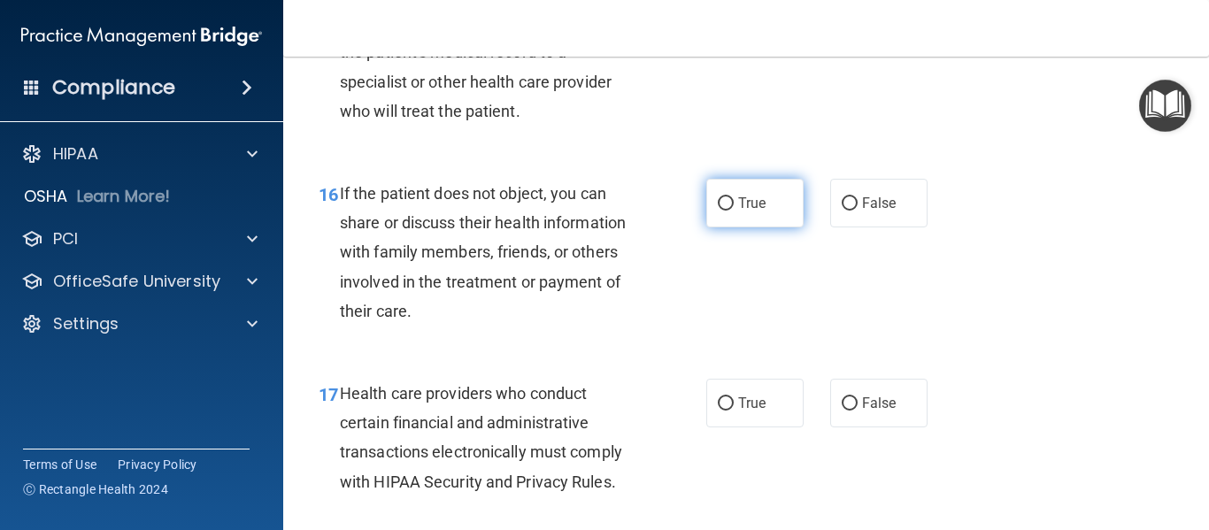
click at [724, 211] on input "True" at bounding box center [726, 203] width 16 height 13
radio input "true"
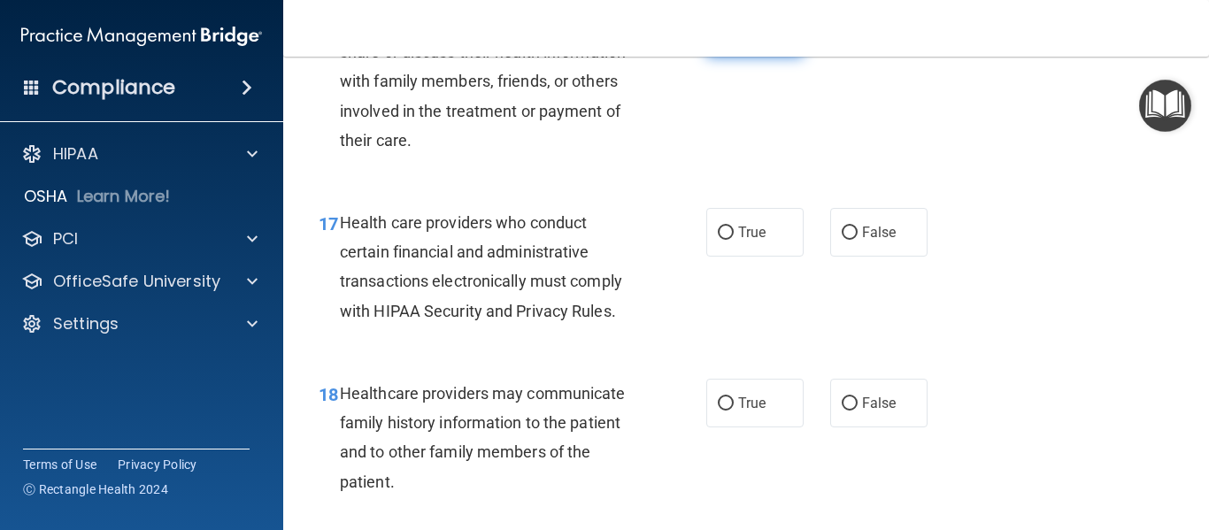
scroll to position [2752, 0]
click at [738, 240] on span "True" at bounding box center [751, 231] width 27 height 17
click at [734, 239] on input "True" at bounding box center [726, 232] width 16 height 13
radio input "true"
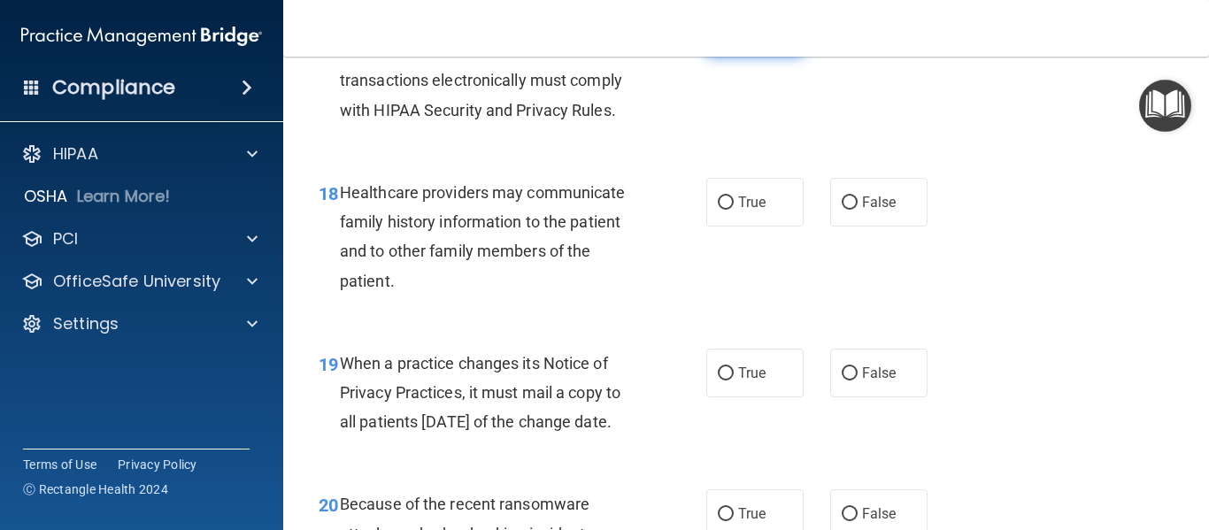
scroll to position [2953, 0]
click at [681, 326] on div "18 Healthcare providers may communicate family history information to the patie…" at bounding box center [745, 240] width 881 height 171
click at [862, 210] on span "False" at bounding box center [879, 201] width 35 height 17
click at [858, 209] on input "False" at bounding box center [850, 202] width 16 height 13
radio input "true"
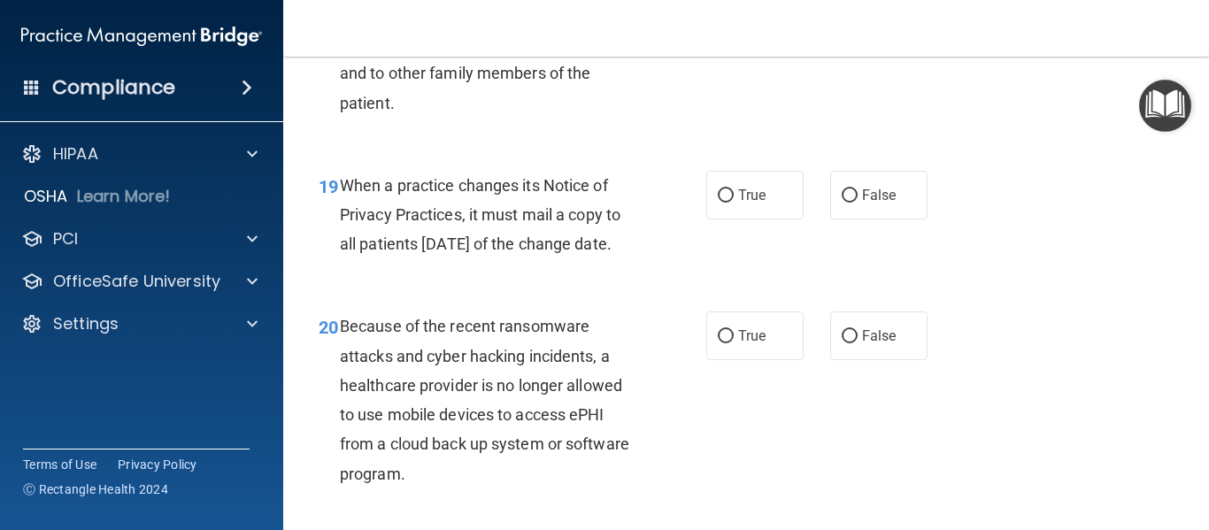
scroll to position [3131, 0]
click at [729, 219] on label "True" at bounding box center [754, 194] width 97 height 49
click at [729, 202] on input "True" at bounding box center [726, 195] width 16 height 13
radio input "true"
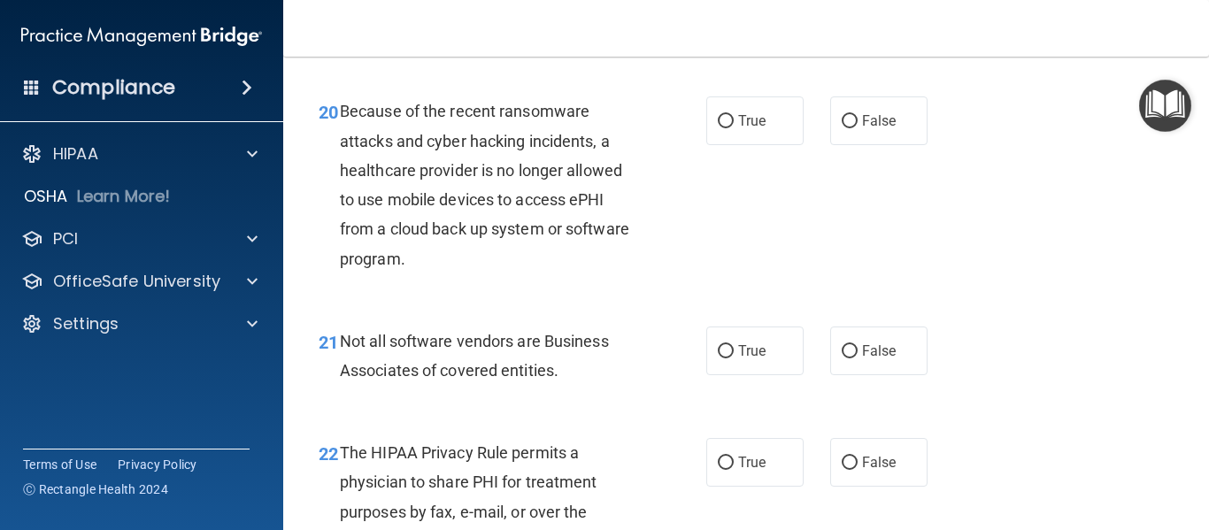
scroll to position [3346, 0]
click at [741, 128] on span "True" at bounding box center [751, 120] width 27 height 17
click at [734, 127] on input "True" at bounding box center [726, 120] width 16 height 13
radio input "true"
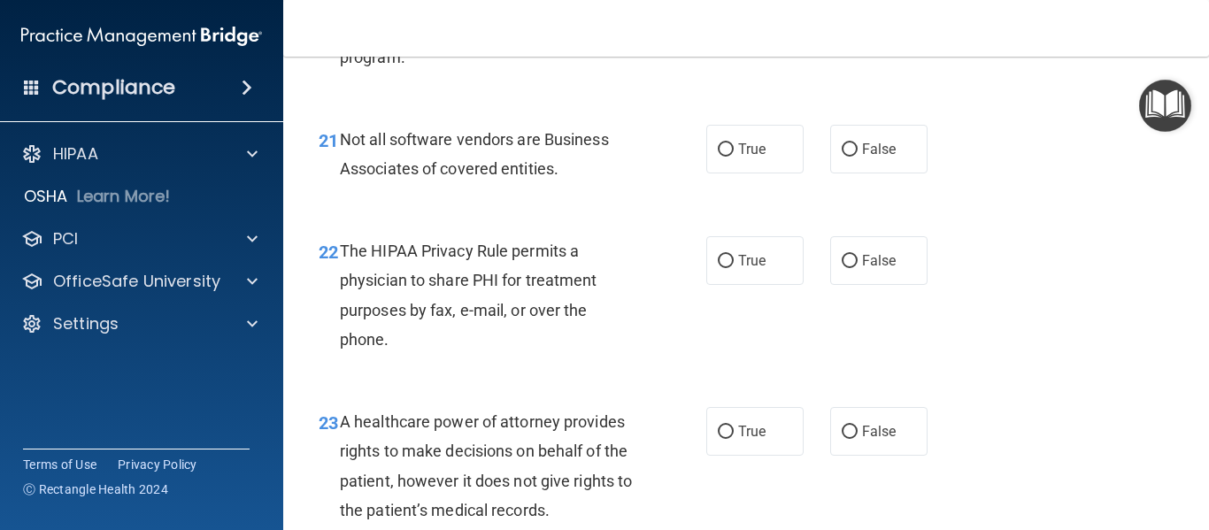
scroll to position [3548, 0]
click at [849, 173] on label "False" at bounding box center [878, 148] width 97 height 49
click at [849, 156] on input "False" at bounding box center [850, 148] width 16 height 13
radio input "true"
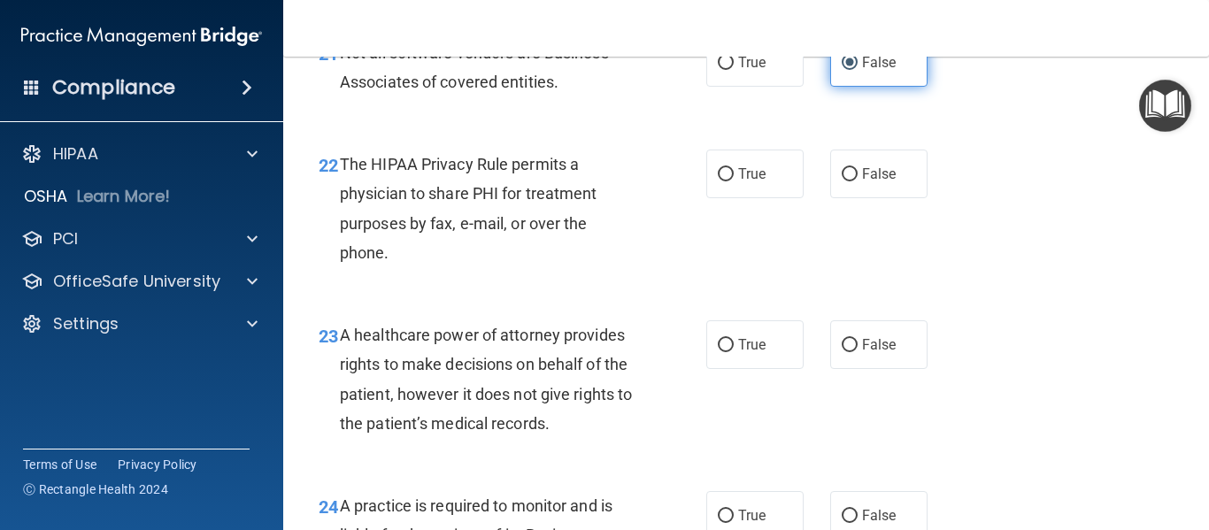
scroll to position [3718, 0]
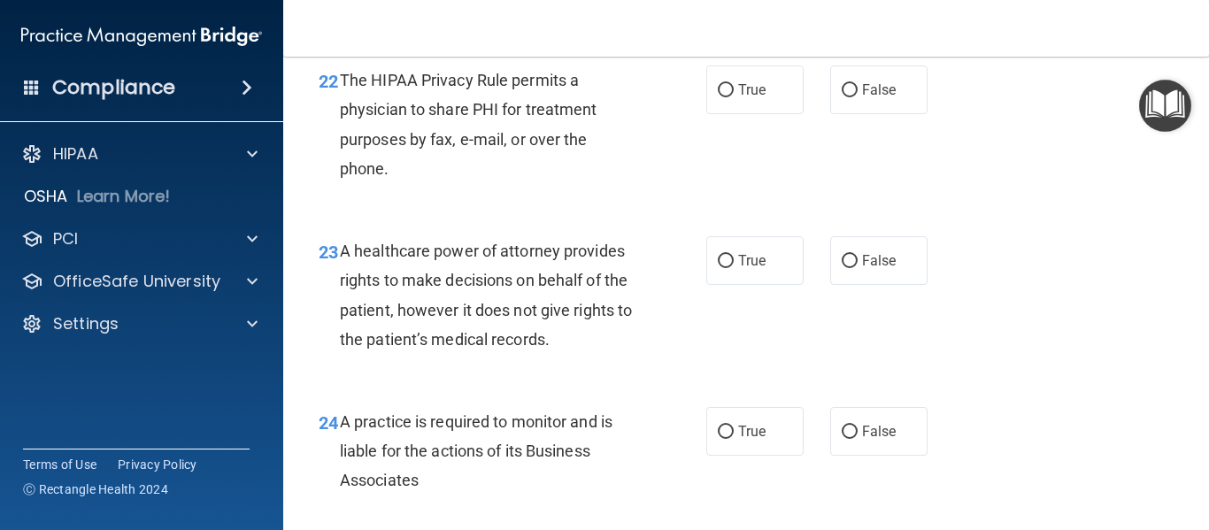
click at [843, 214] on div "22 The HIPAA Privacy Rule permits a physician to share PHI for treatment purpos…" at bounding box center [745, 128] width 881 height 171
click at [738, 98] on span "True" at bounding box center [751, 89] width 27 height 17
click at [734, 97] on input "True" at bounding box center [726, 90] width 16 height 13
radio input "true"
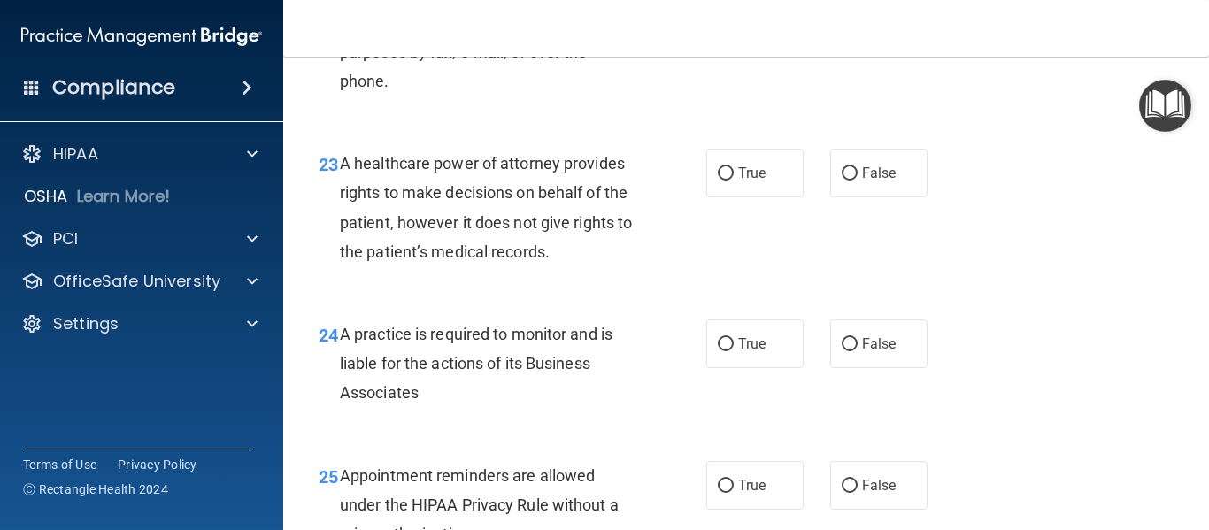
scroll to position [3822, 0]
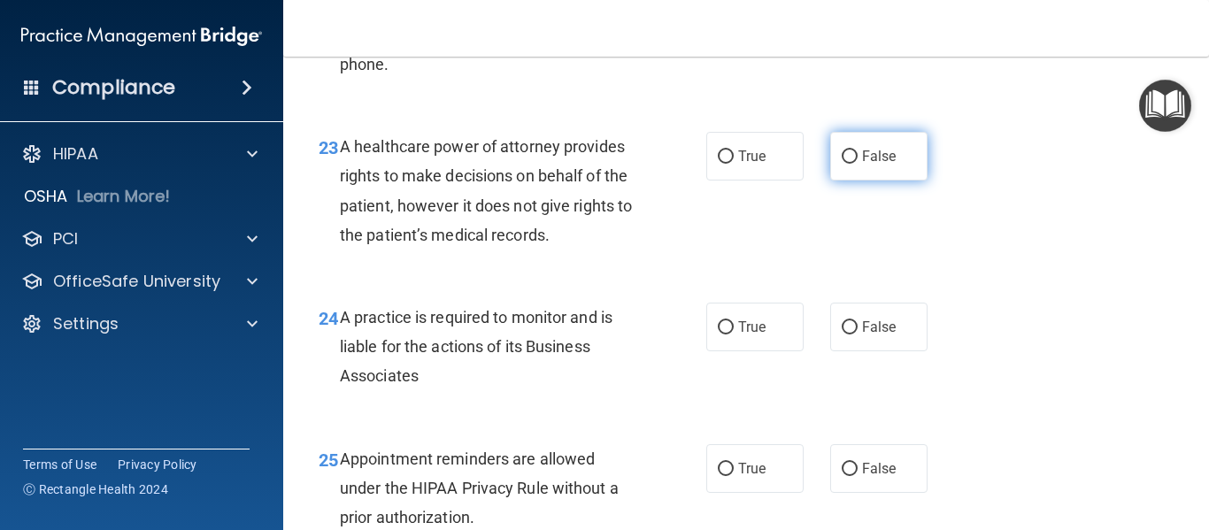
click at [857, 181] on label "False" at bounding box center [878, 156] width 97 height 49
click at [857, 164] on input "False" at bounding box center [850, 156] width 16 height 13
radio input "true"
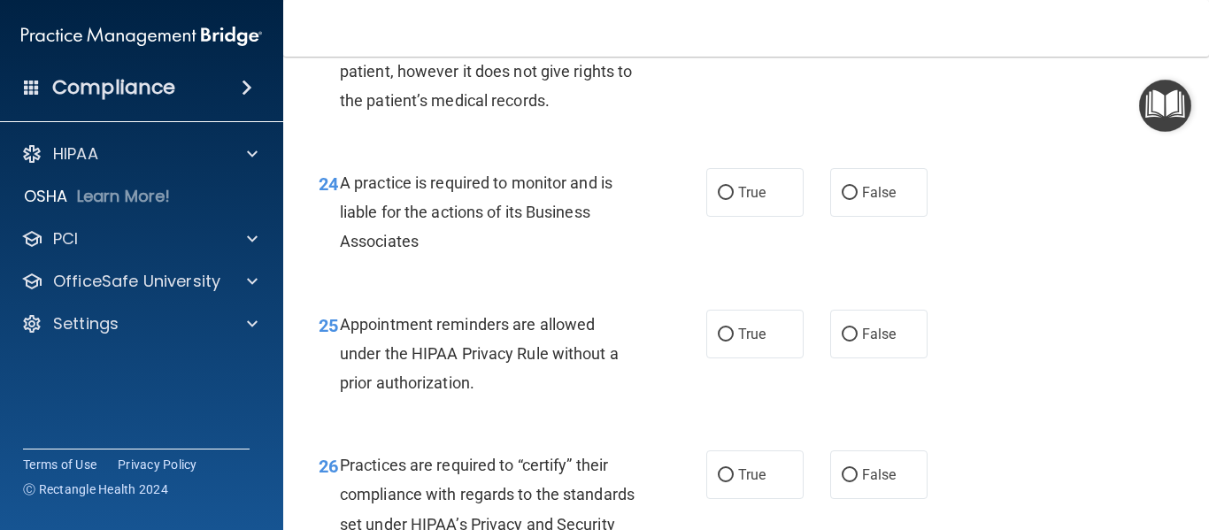
scroll to position [3973, 0]
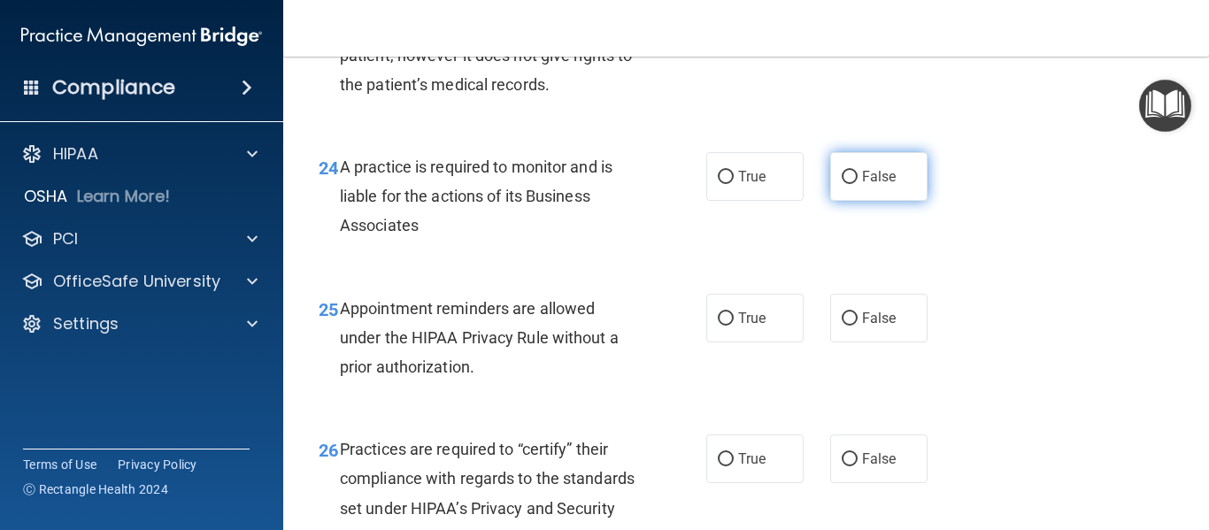
click at [866, 185] on span "False" at bounding box center [879, 176] width 35 height 17
click at [858, 184] on input "False" at bounding box center [850, 177] width 16 height 13
radio input "true"
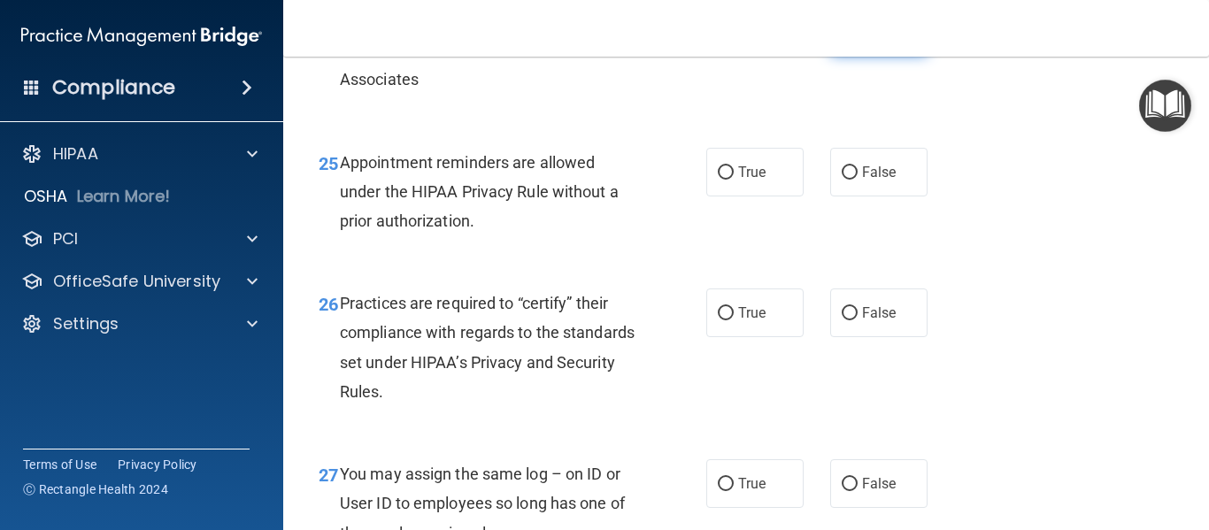
scroll to position [4121, 0]
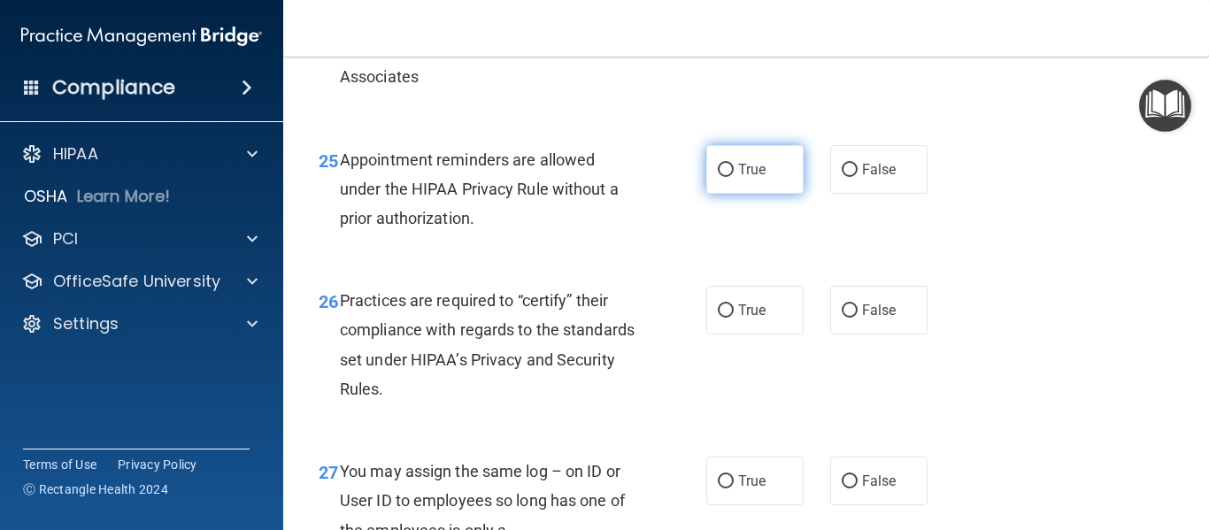
click at [738, 178] on span "True" at bounding box center [751, 169] width 27 height 17
click at [733, 177] on input "True" at bounding box center [726, 170] width 16 height 13
radio input "true"
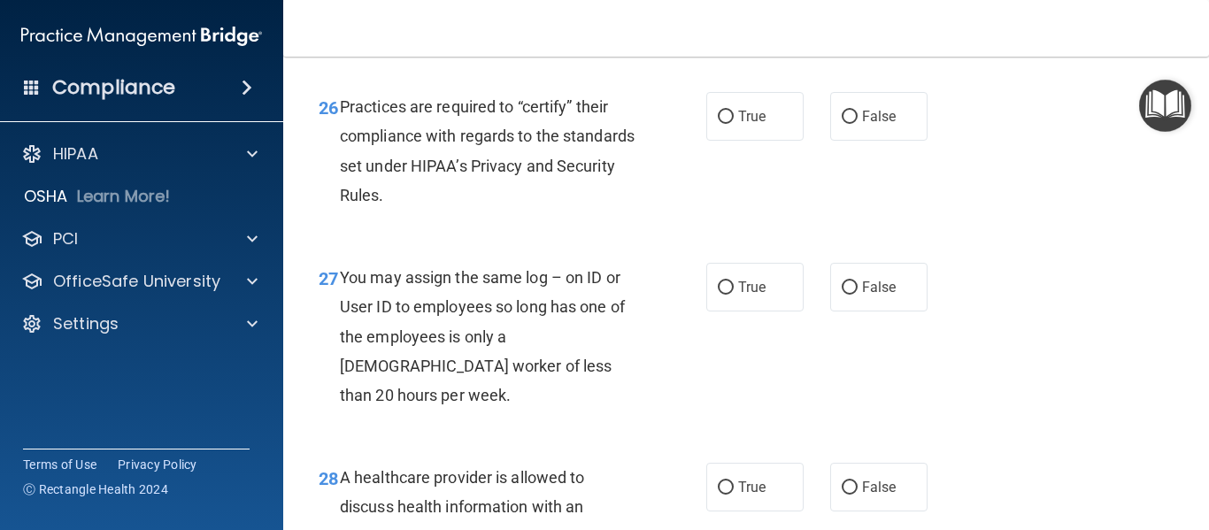
scroll to position [4316, 0]
click at [738, 124] on span "True" at bounding box center [751, 115] width 27 height 17
click at [734, 123] on input "True" at bounding box center [726, 116] width 16 height 13
radio input "true"
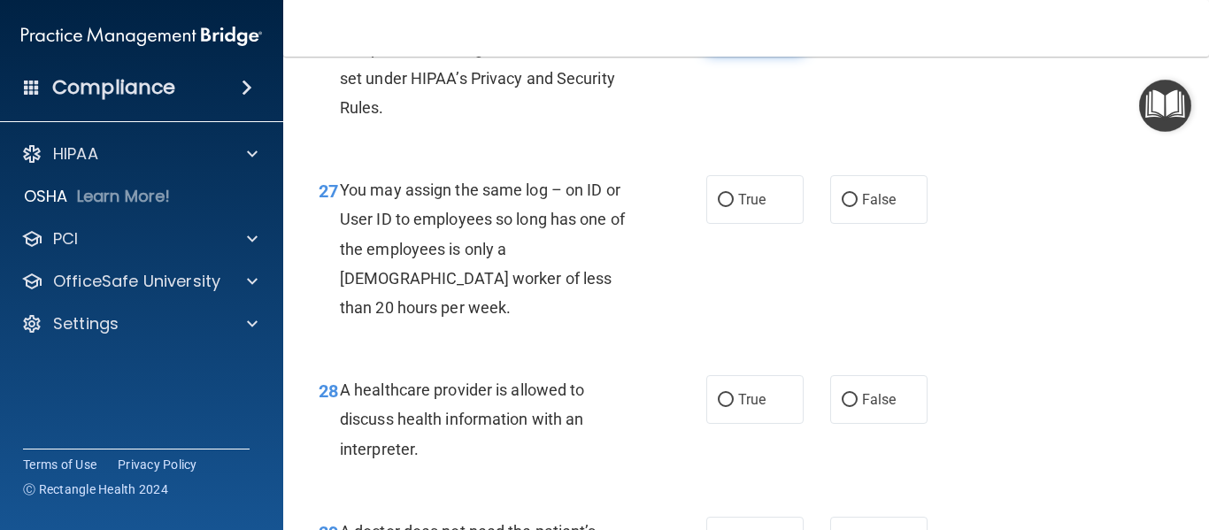
scroll to position [4412, 0]
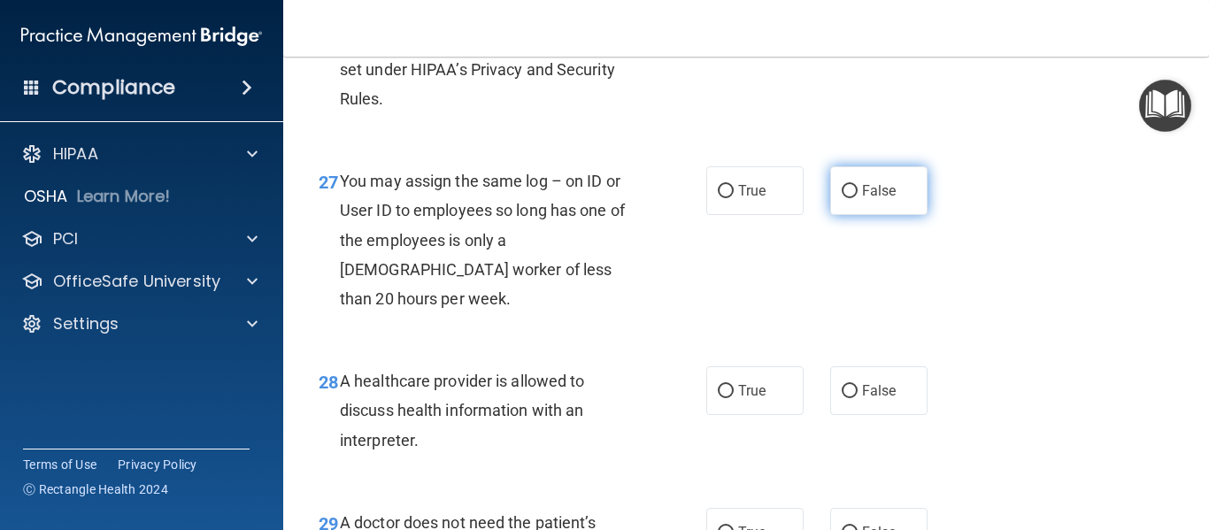
click at [885, 199] on span "False" at bounding box center [879, 190] width 35 height 17
click at [858, 198] on input "False" at bounding box center [850, 191] width 16 height 13
radio input "true"
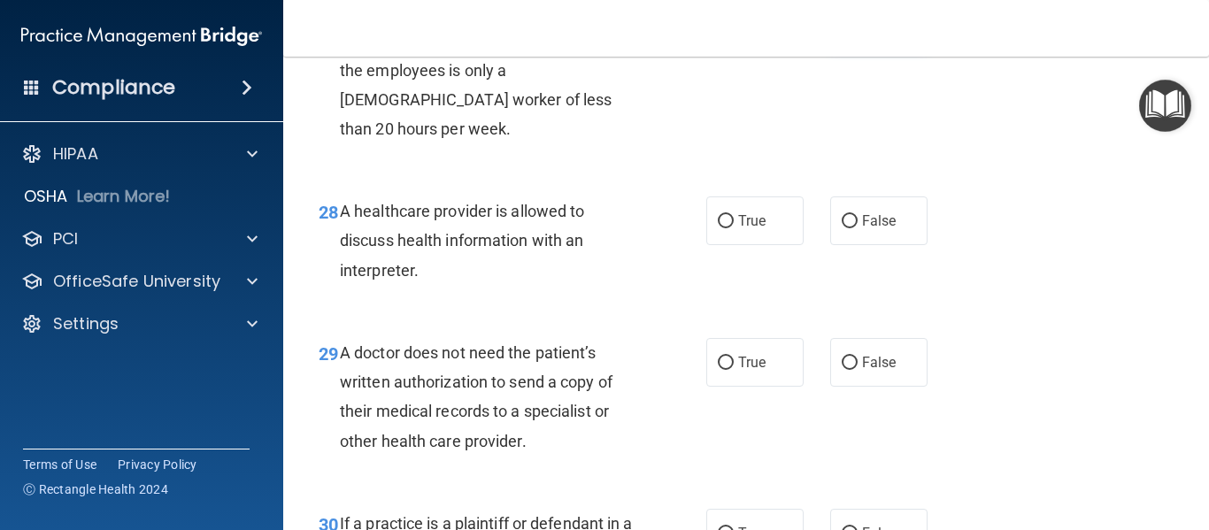
scroll to position [4583, 0]
click at [743, 235] on label "True" at bounding box center [754, 220] width 97 height 49
click at [734, 227] on input "True" at bounding box center [726, 220] width 16 height 13
radio input "true"
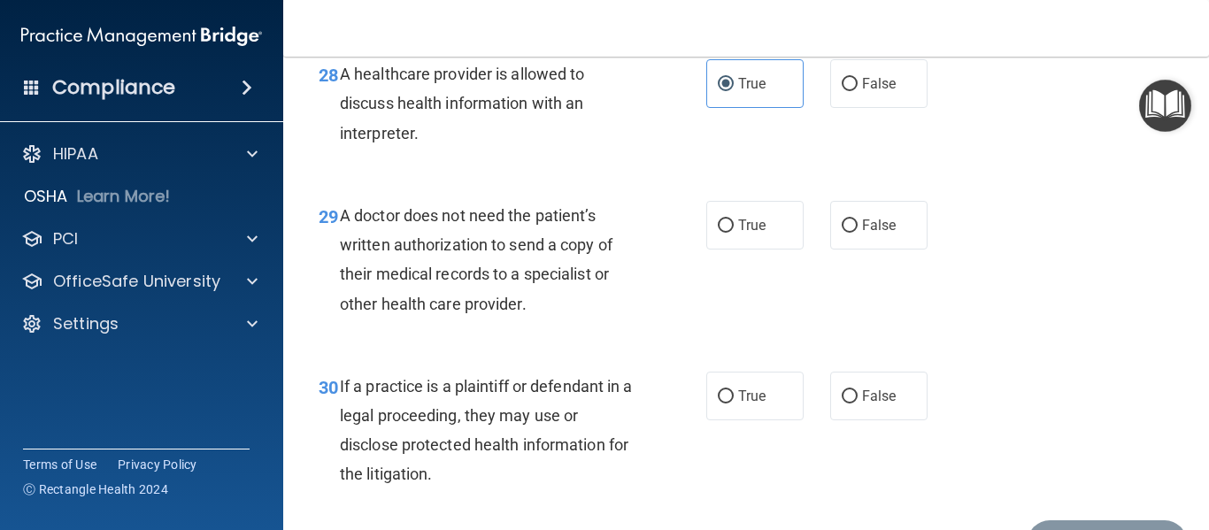
scroll to position [4726, 0]
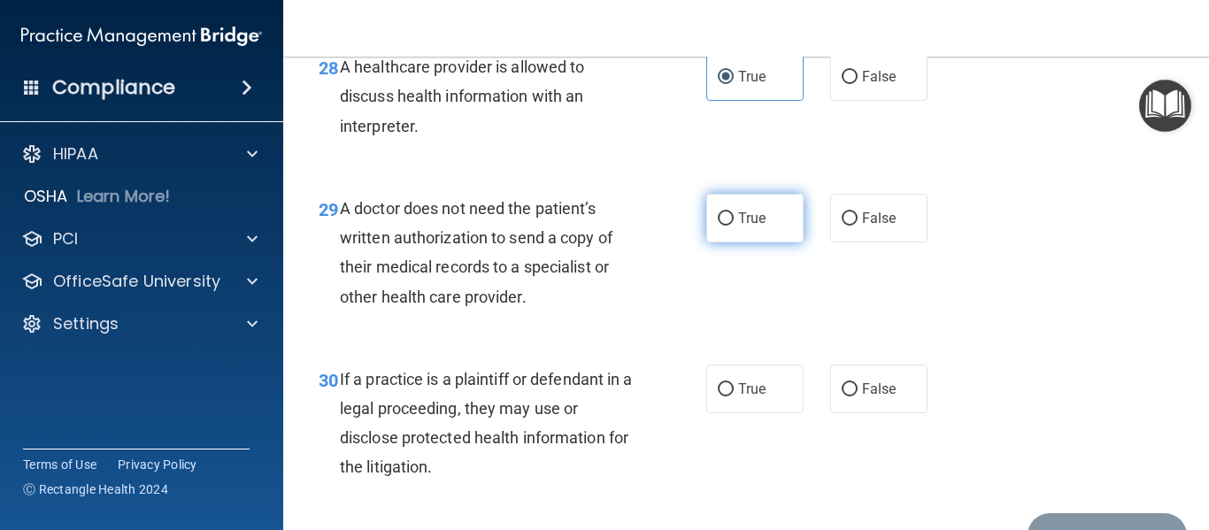
click at [732, 242] on label "True" at bounding box center [754, 218] width 97 height 49
click at [732, 226] on input "True" at bounding box center [726, 218] width 16 height 13
radio input "true"
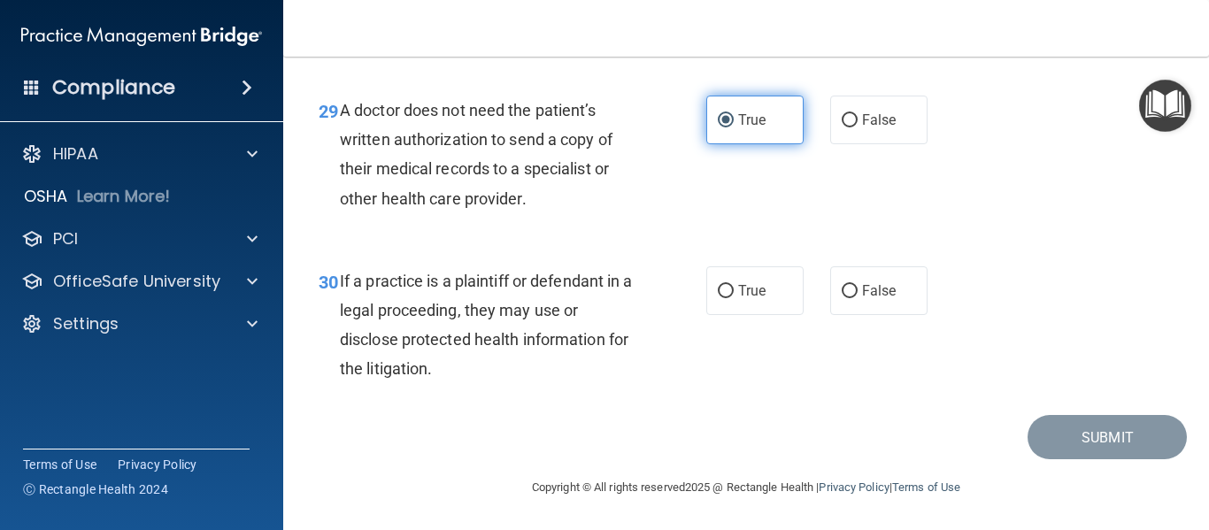
scroll to position [4853, 0]
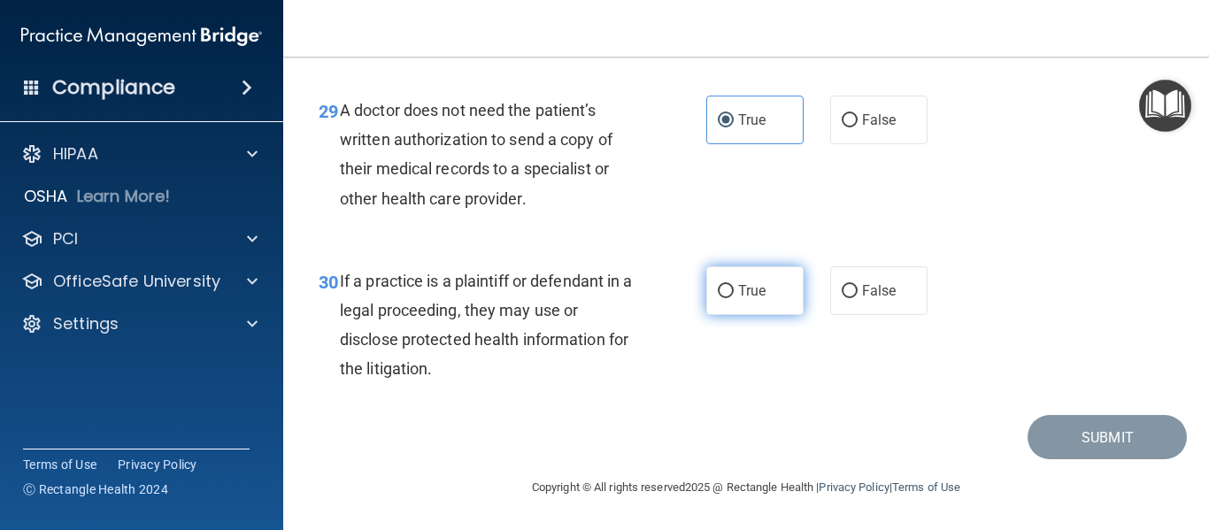
click at [727, 292] on label "True" at bounding box center [754, 290] width 97 height 49
click at [727, 292] on input "True" at bounding box center [726, 291] width 16 height 13
radio input "true"
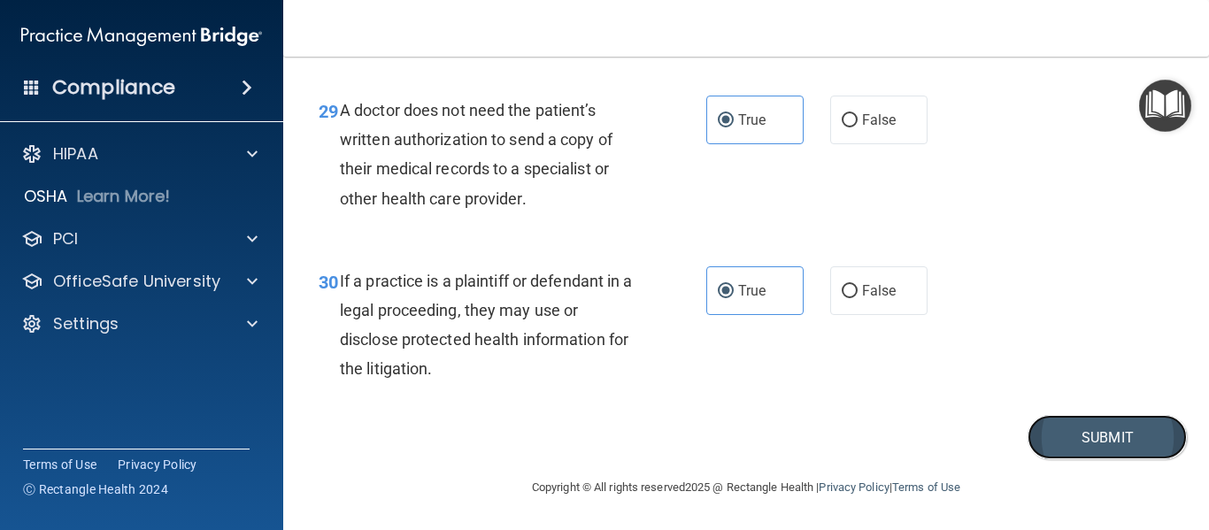
click at [1070, 426] on button "Submit" at bounding box center [1106, 437] width 159 height 45
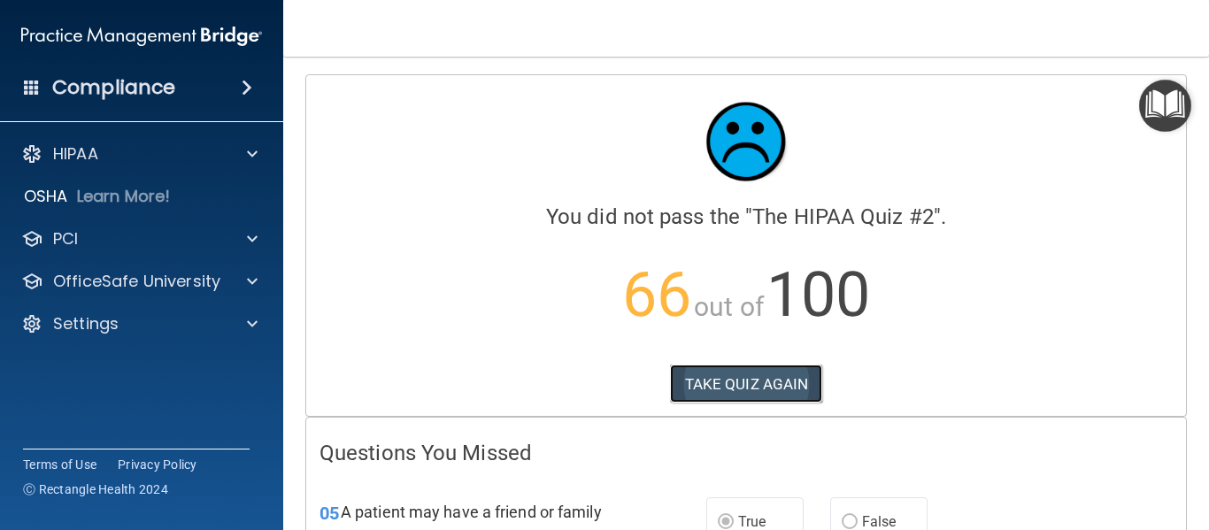
click at [742, 377] on button "TAKE QUIZ AGAIN" at bounding box center [746, 384] width 153 height 39
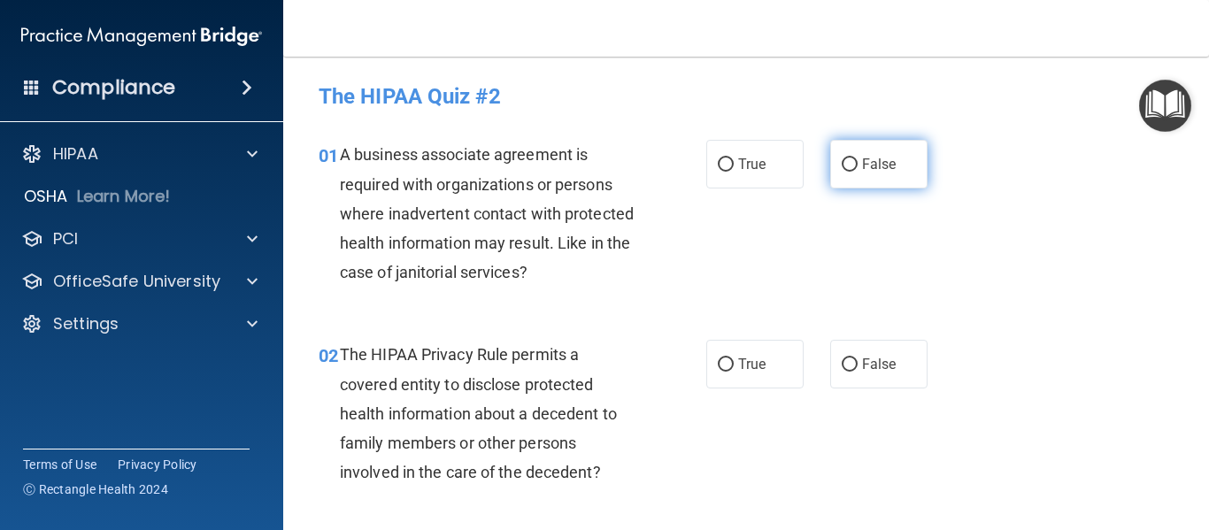
click at [842, 162] on input "False" at bounding box center [850, 164] width 16 height 13
radio input "true"
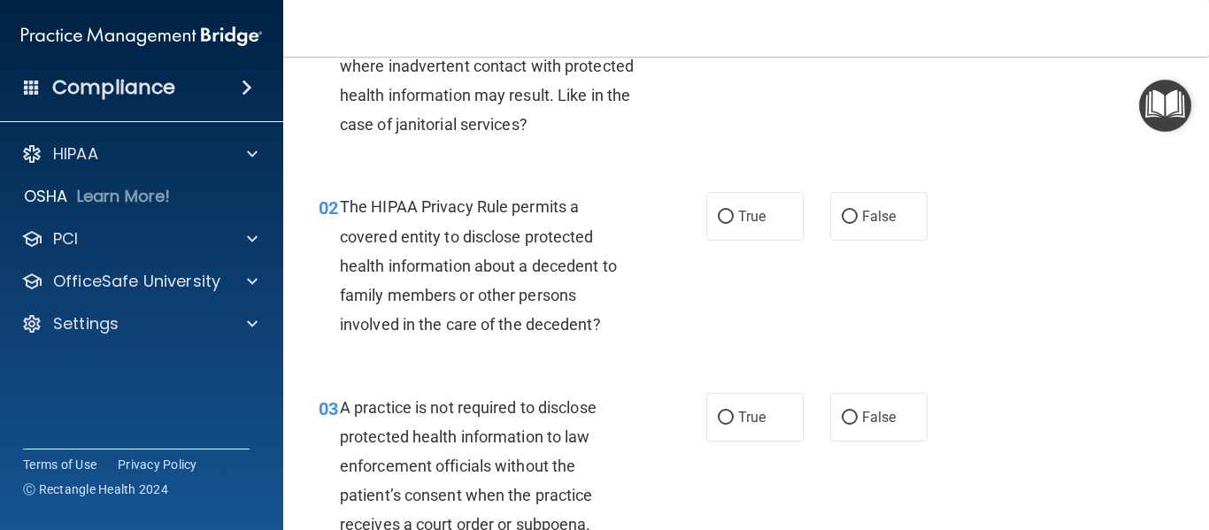
scroll to position [149, 0]
click at [847, 213] on input "False" at bounding box center [850, 216] width 16 height 13
radio input "true"
click at [718, 213] on input "True" at bounding box center [726, 216] width 16 height 13
radio input "true"
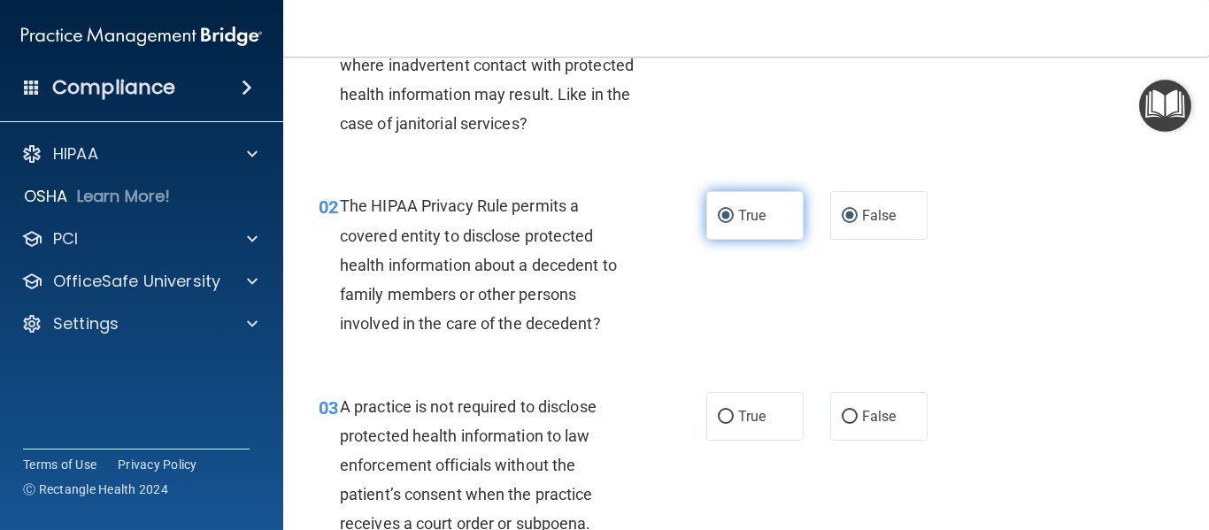
radio input "false"
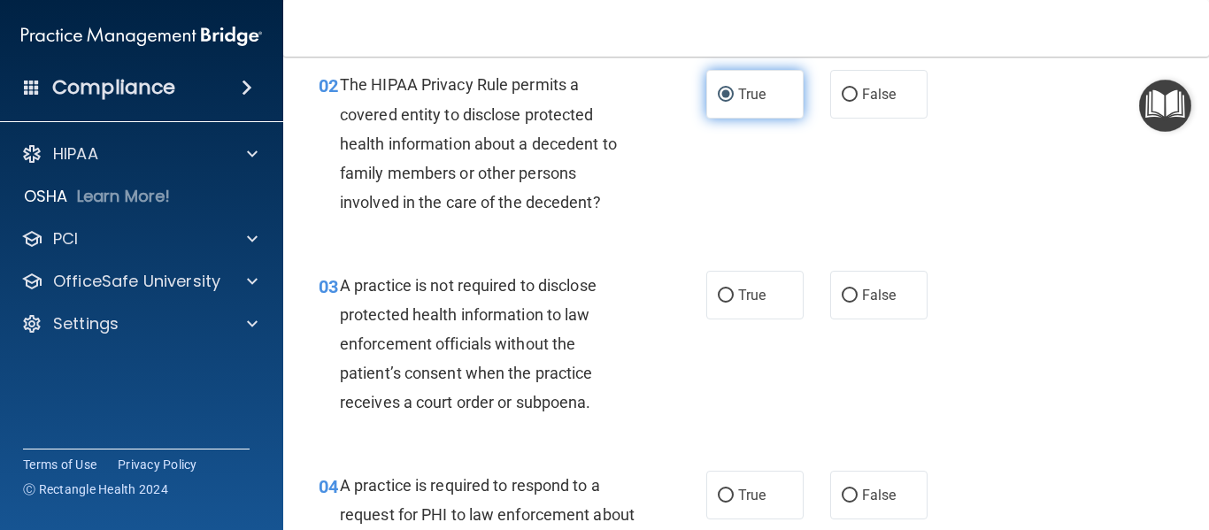
scroll to position [271, 0]
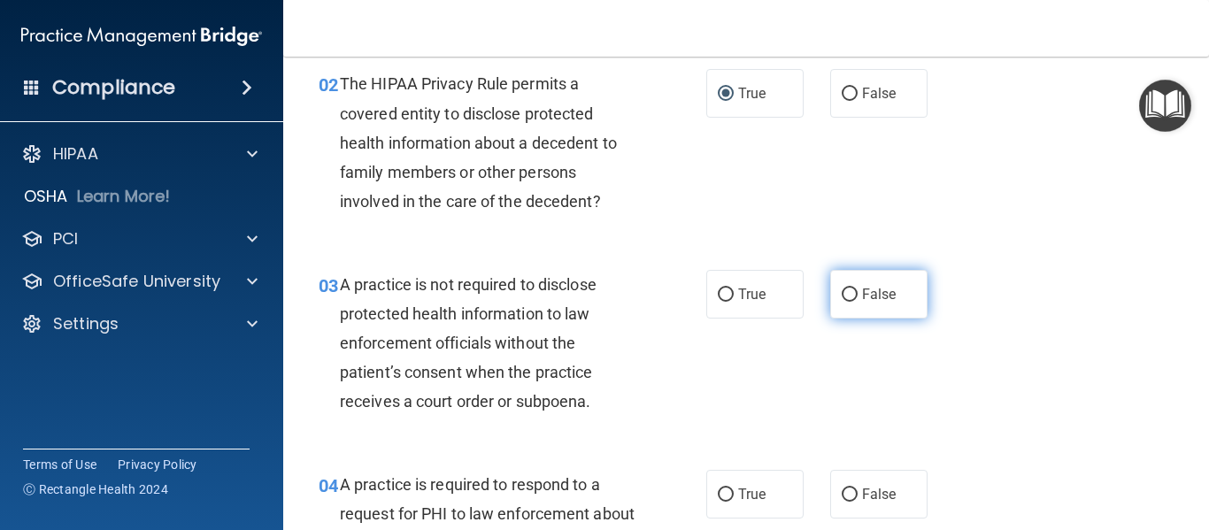
click at [848, 295] on input "False" at bounding box center [850, 295] width 16 height 13
radio input "true"
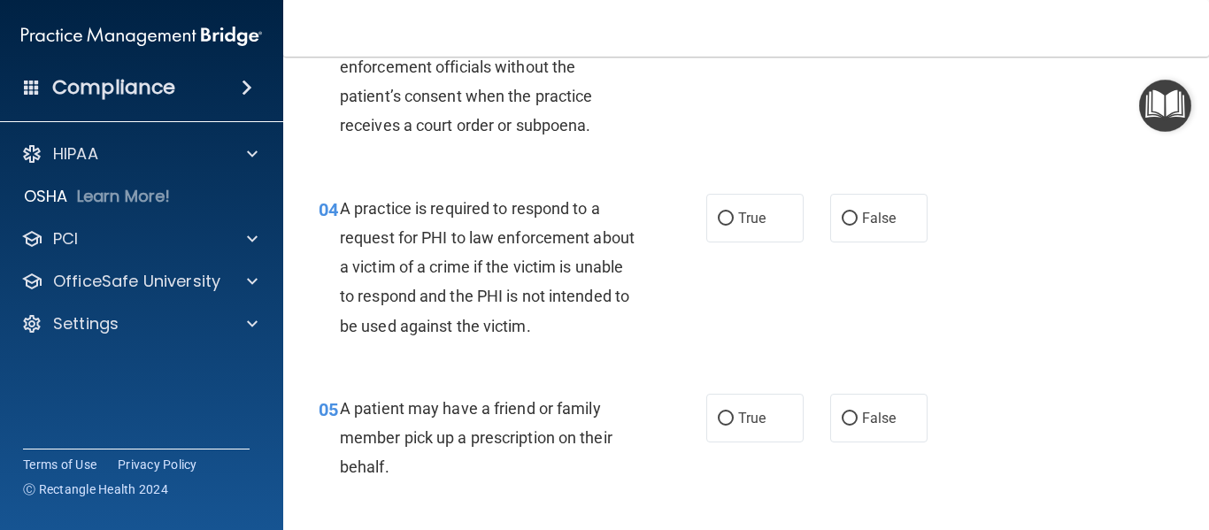
scroll to position [551, 0]
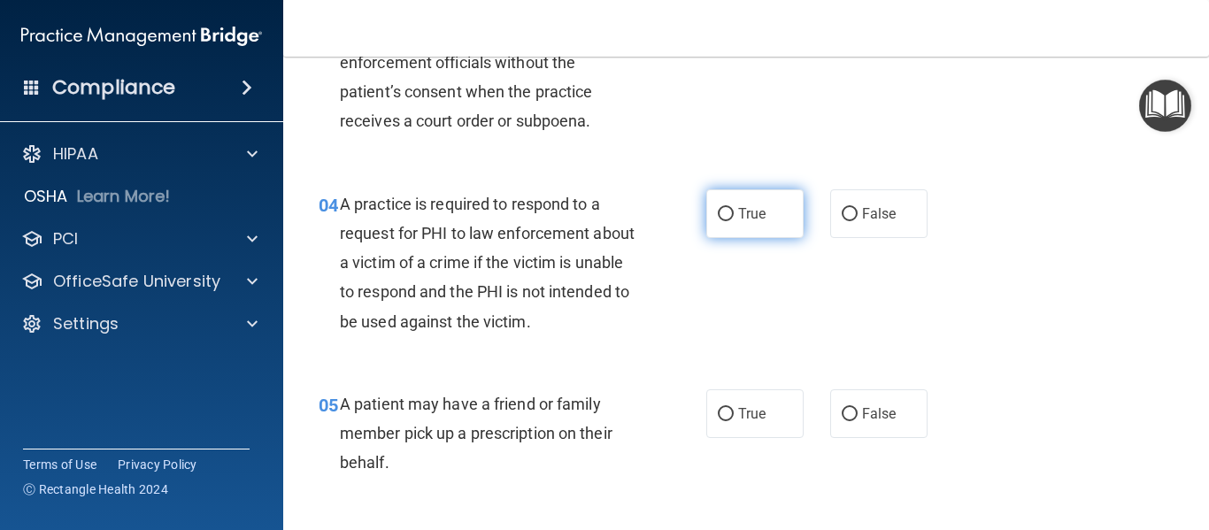
click at [723, 218] on input "True" at bounding box center [726, 214] width 16 height 13
radio input "true"
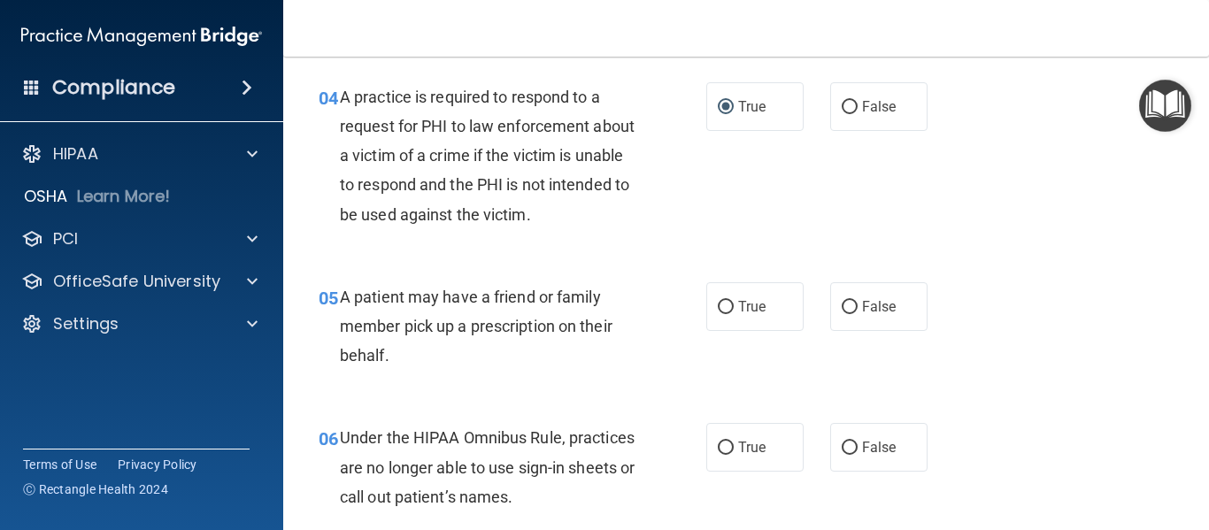
scroll to position [750, 0]
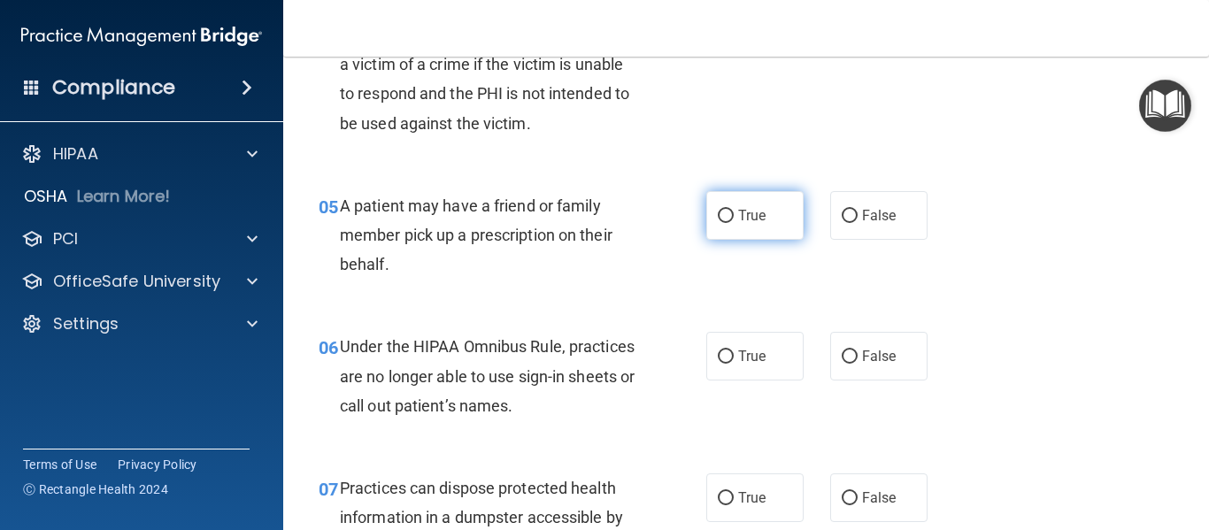
click at [718, 220] on input "True" at bounding box center [726, 216] width 16 height 13
radio input "true"
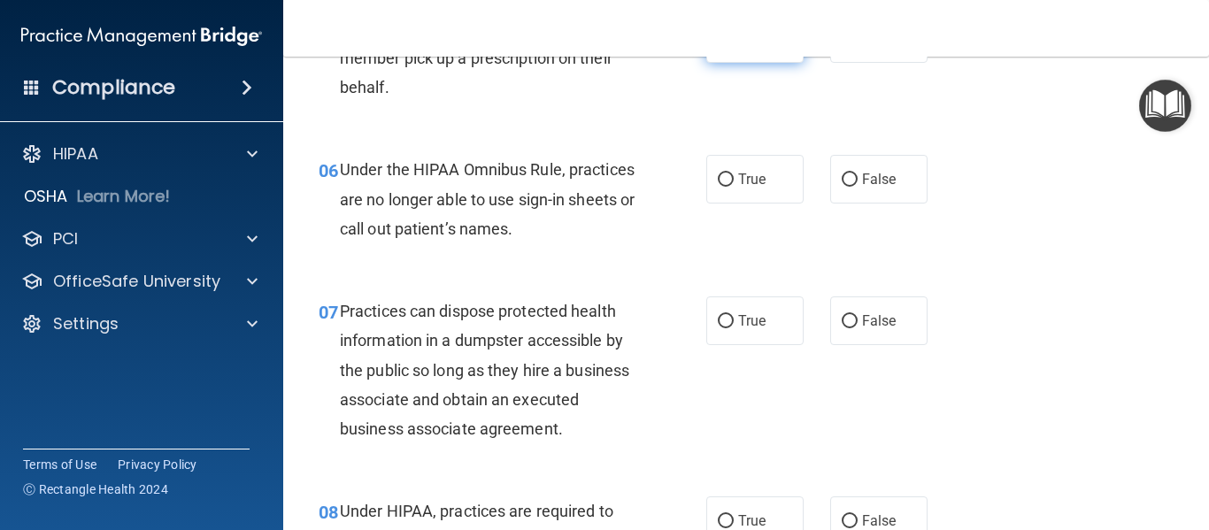
scroll to position [927, 0]
drag, startPoint x: 841, startPoint y: 173, endPoint x: 811, endPoint y: 219, distance: 54.2
drag, startPoint x: 811, startPoint y: 219, endPoint x: 760, endPoint y: 243, distance: 56.2
click at [760, 243] on div "06 Under the HIPAA Omnibus Rule, practices are no longer able to use sign-in sh…" at bounding box center [745, 203] width 881 height 142
click at [847, 177] on input "False" at bounding box center [850, 179] width 16 height 13
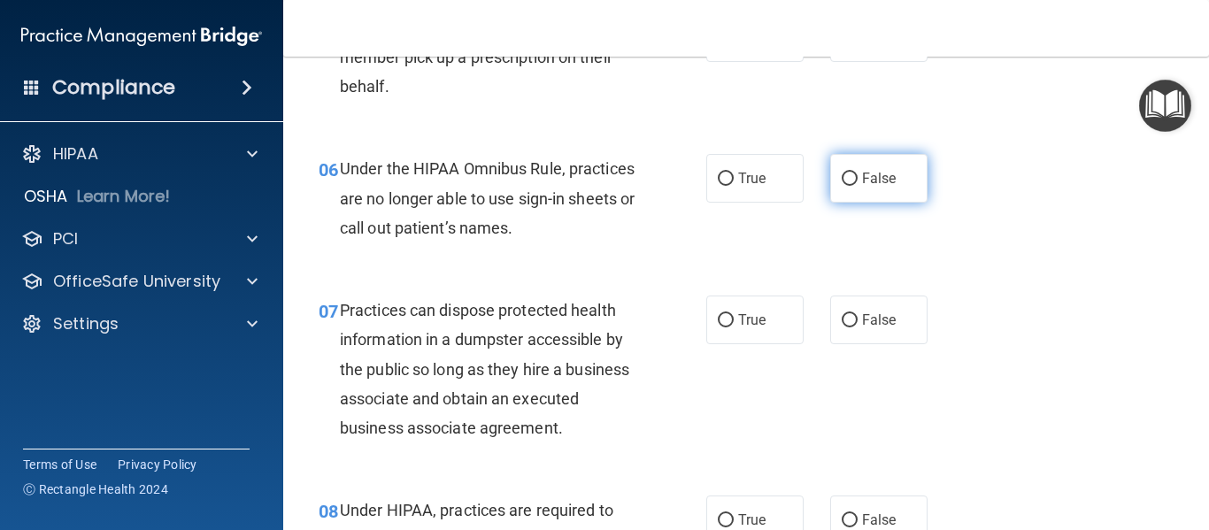
radio input "true"
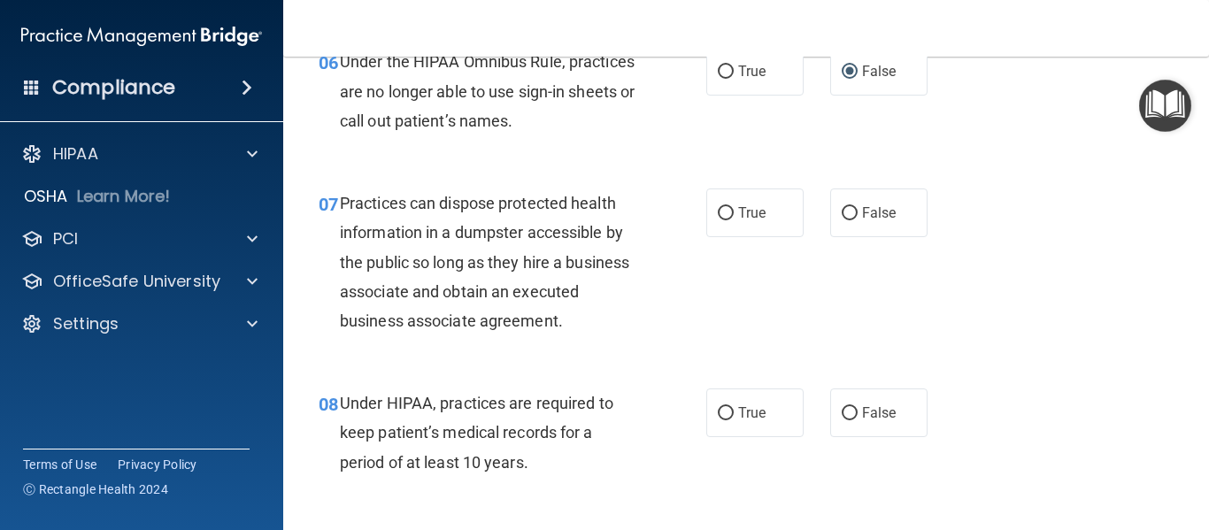
scroll to position [1042, 0]
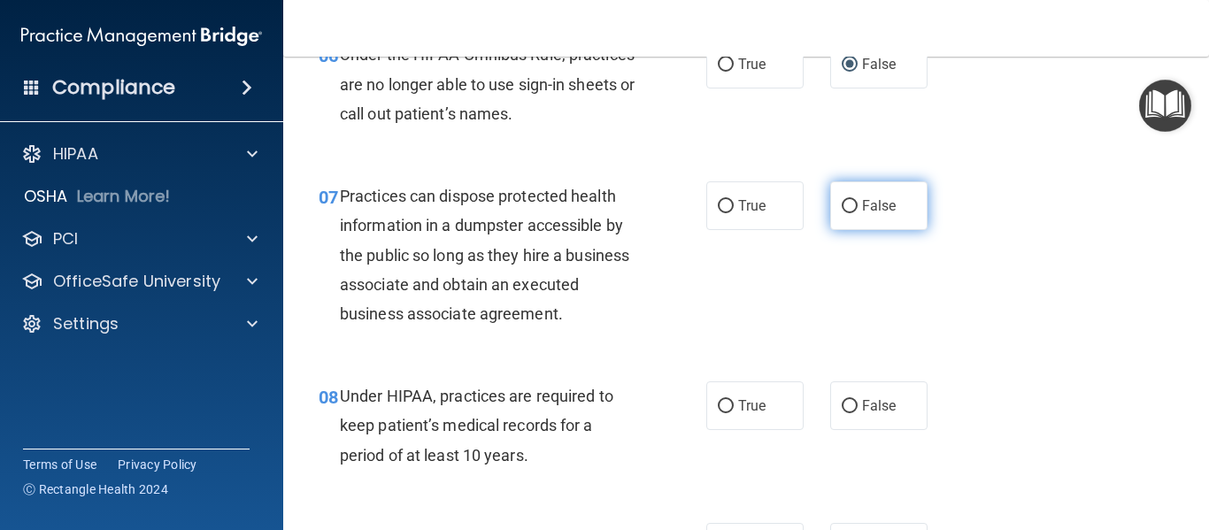
click at [842, 201] on input "False" at bounding box center [850, 206] width 16 height 13
radio input "true"
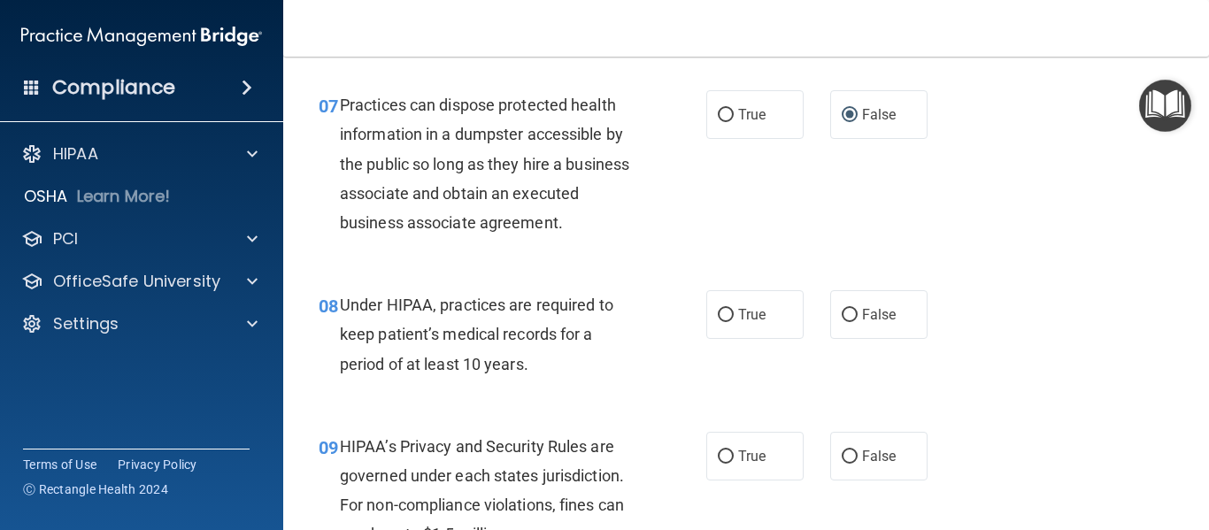
scroll to position [1134, 0]
click at [842, 316] on input "False" at bounding box center [850, 314] width 16 height 13
radio input "true"
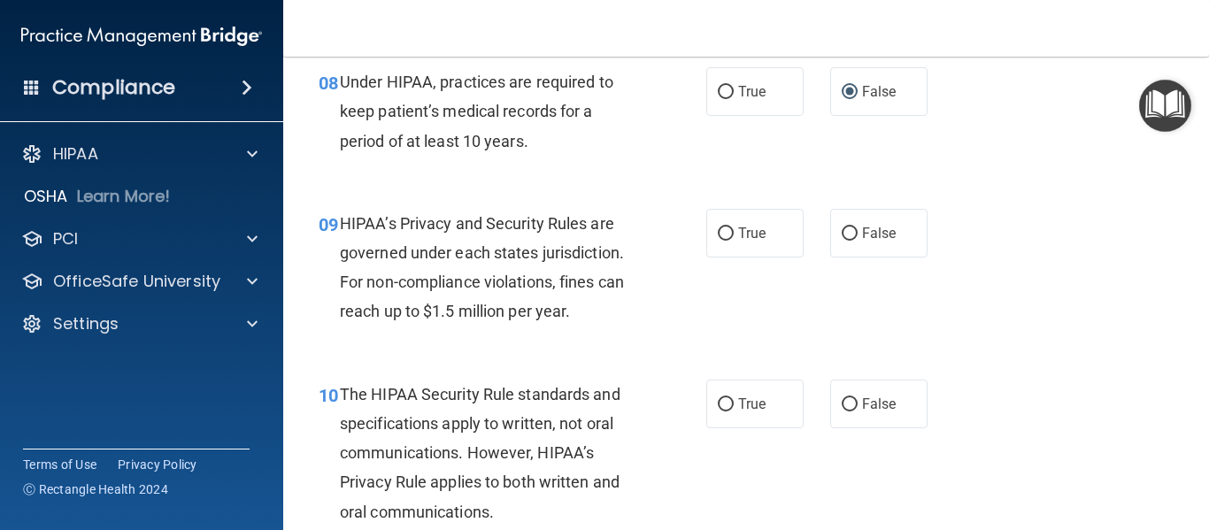
scroll to position [1357, 0]
click at [843, 231] on input "False" at bounding box center [850, 233] width 16 height 13
radio input "true"
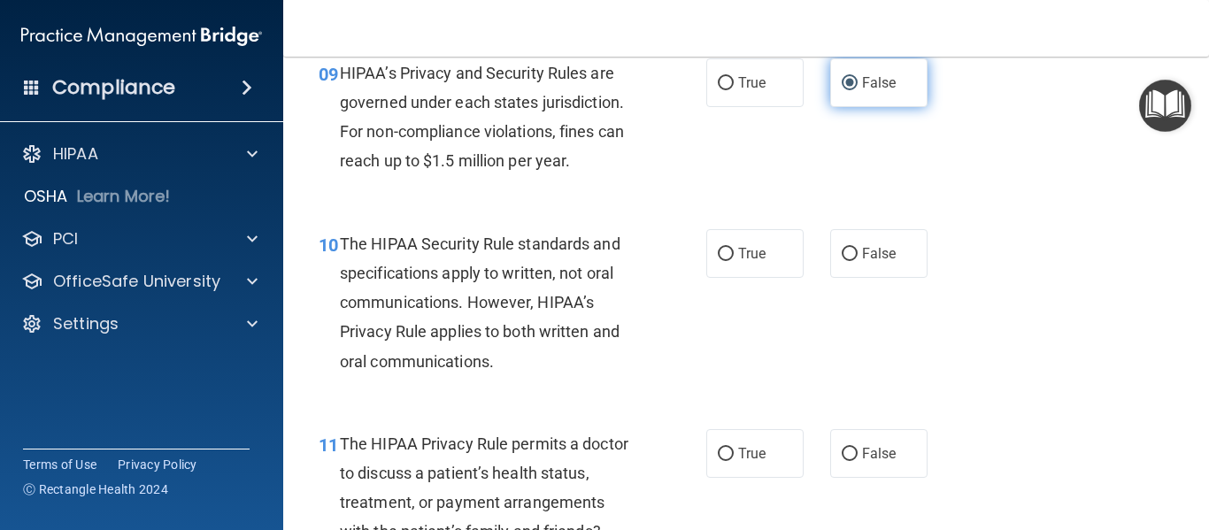
scroll to position [1507, 0]
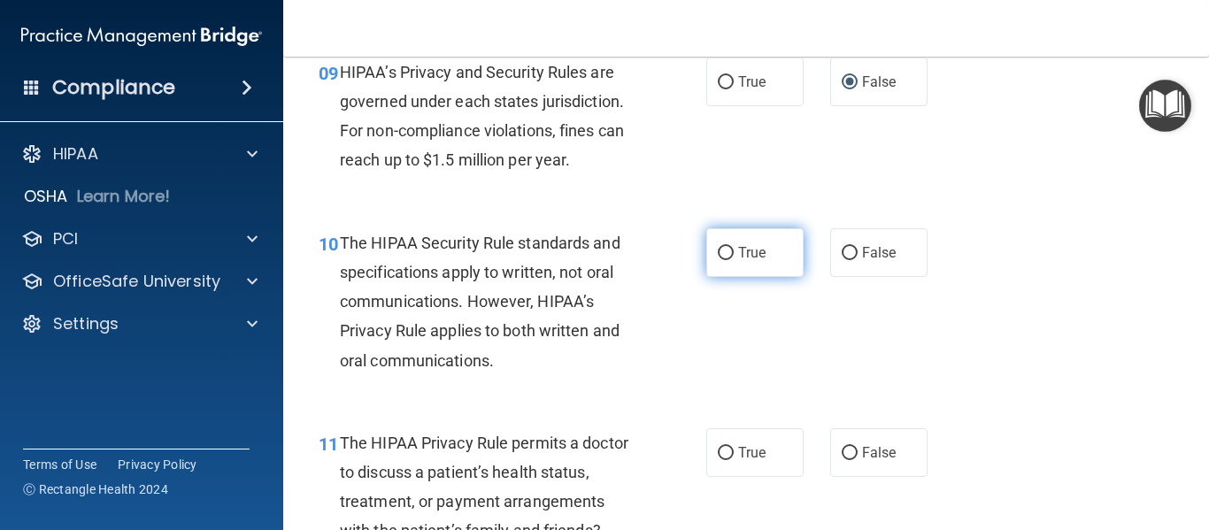
click at [722, 258] on input "True" at bounding box center [726, 253] width 16 height 13
radio input "true"
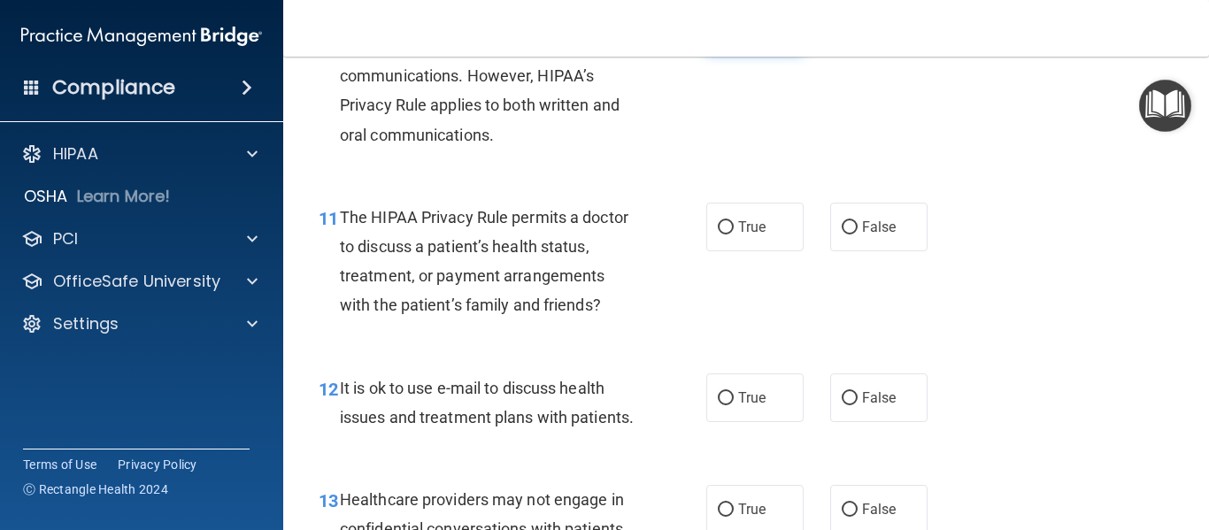
scroll to position [1734, 0]
click at [722, 220] on input "True" at bounding box center [726, 226] width 16 height 13
radio input "true"
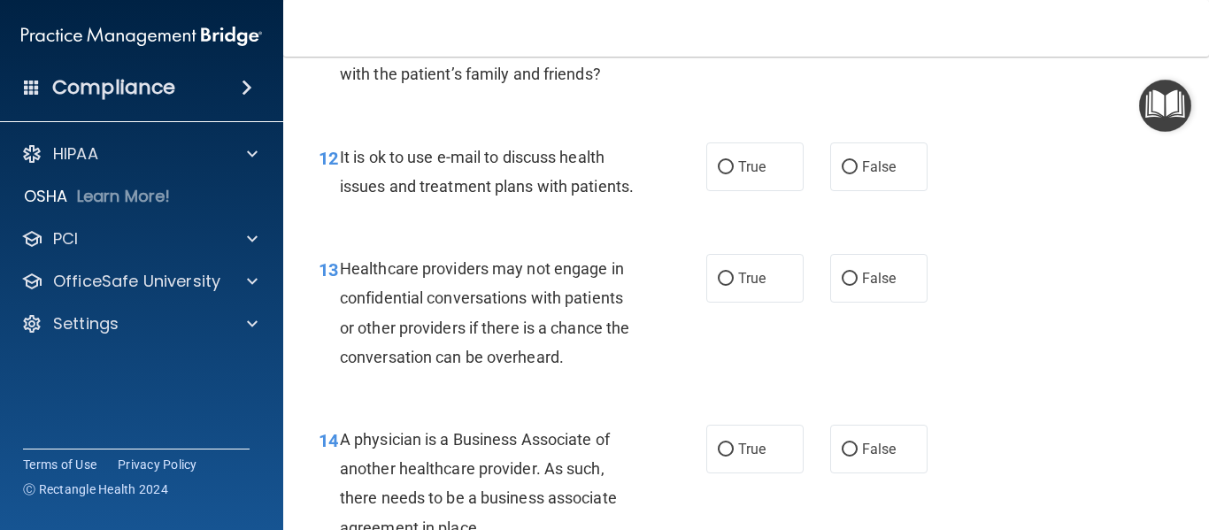
scroll to position [1965, 0]
click at [718, 173] on input "True" at bounding box center [726, 166] width 16 height 13
radio input "true"
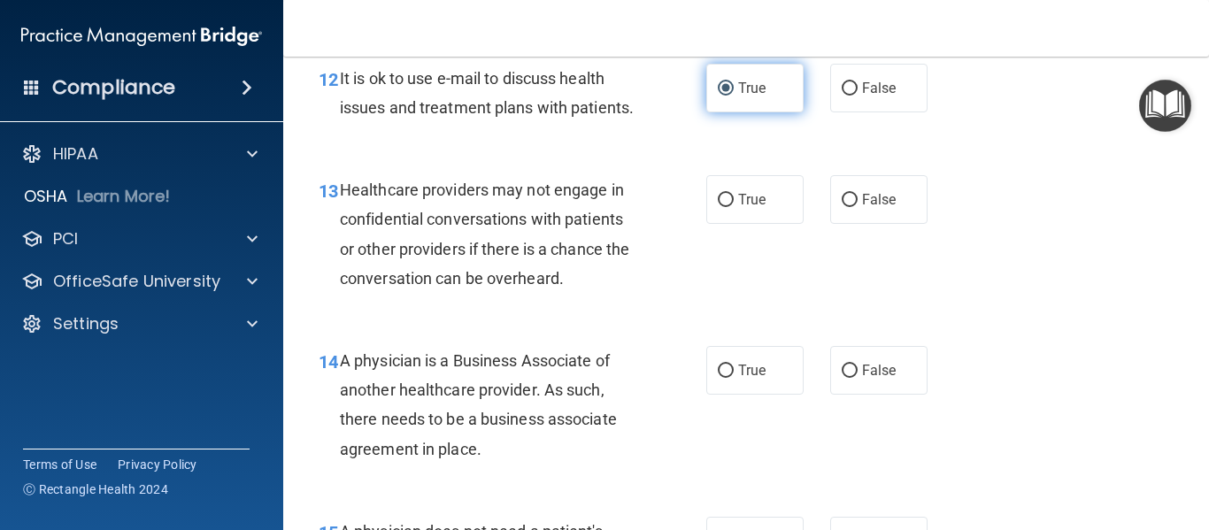
scroll to position [2044, 0]
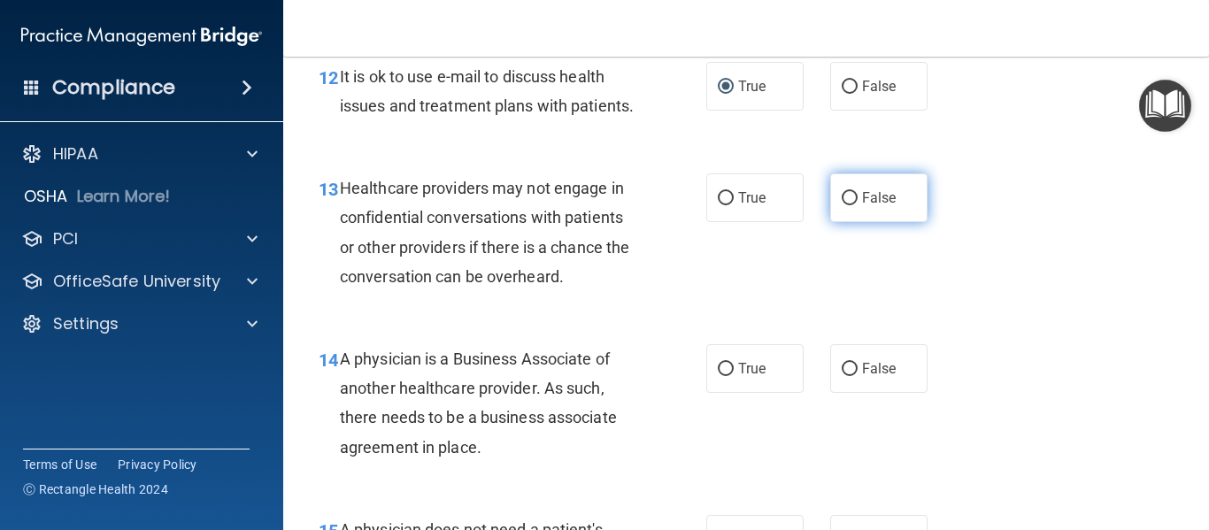
click at [842, 205] on input "False" at bounding box center [850, 198] width 16 height 13
radio input "true"
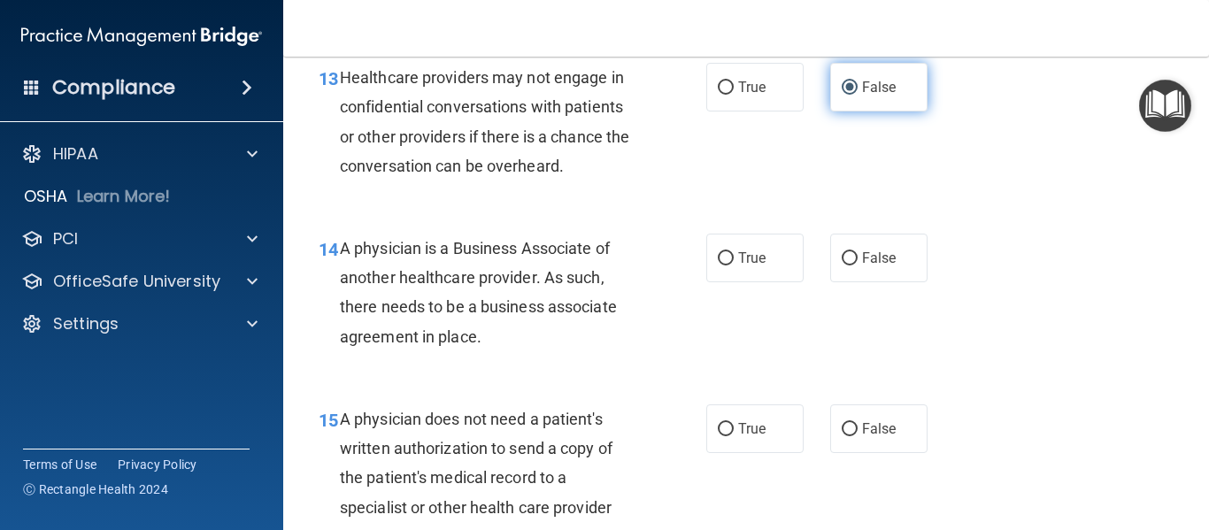
scroll to position [2156, 0]
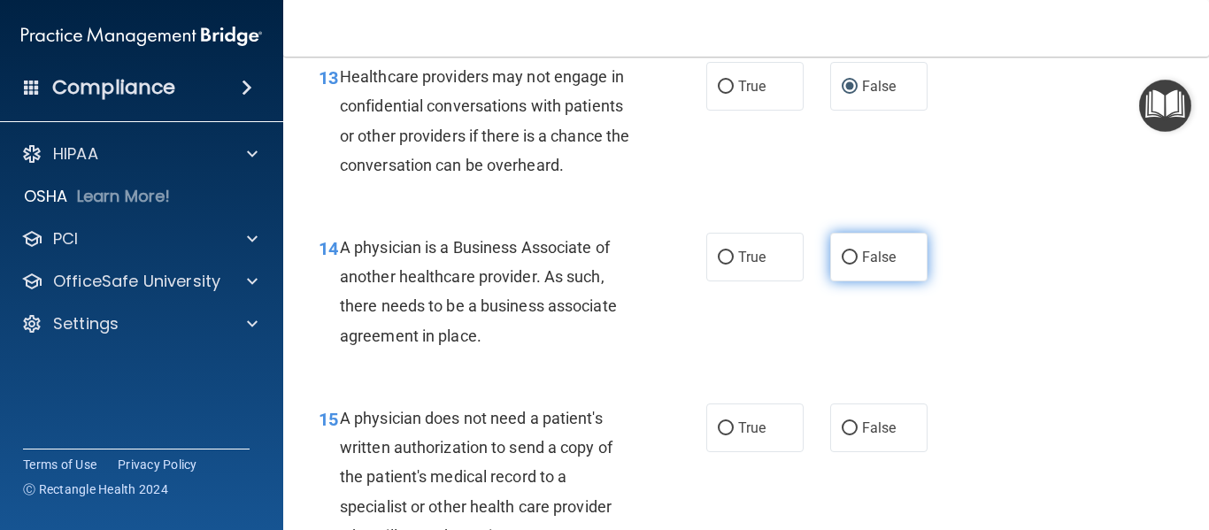
click at [842, 265] on input "False" at bounding box center [850, 257] width 16 height 13
radio input "true"
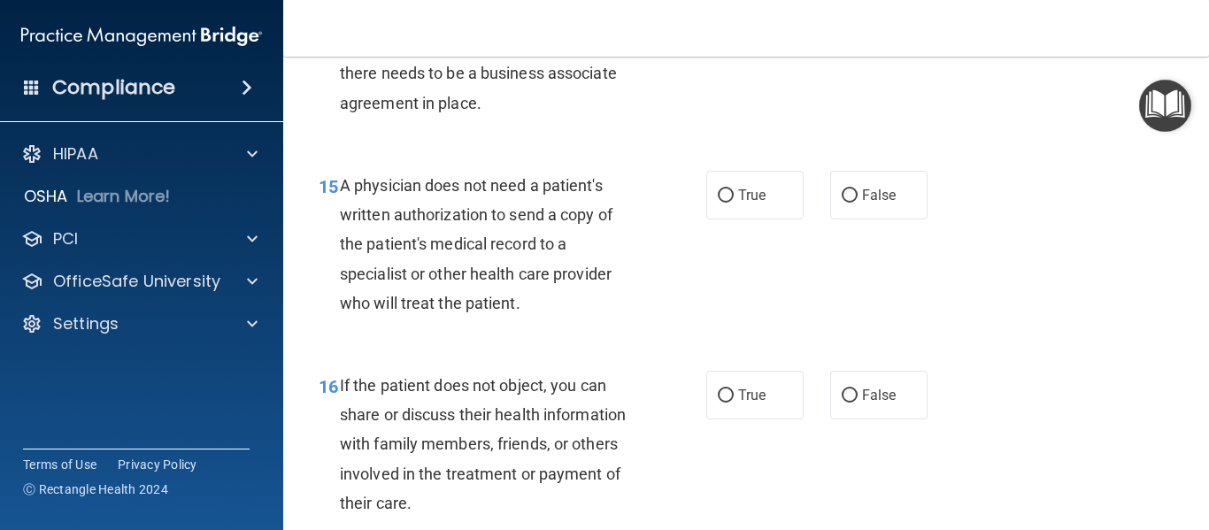
scroll to position [2428, 0]
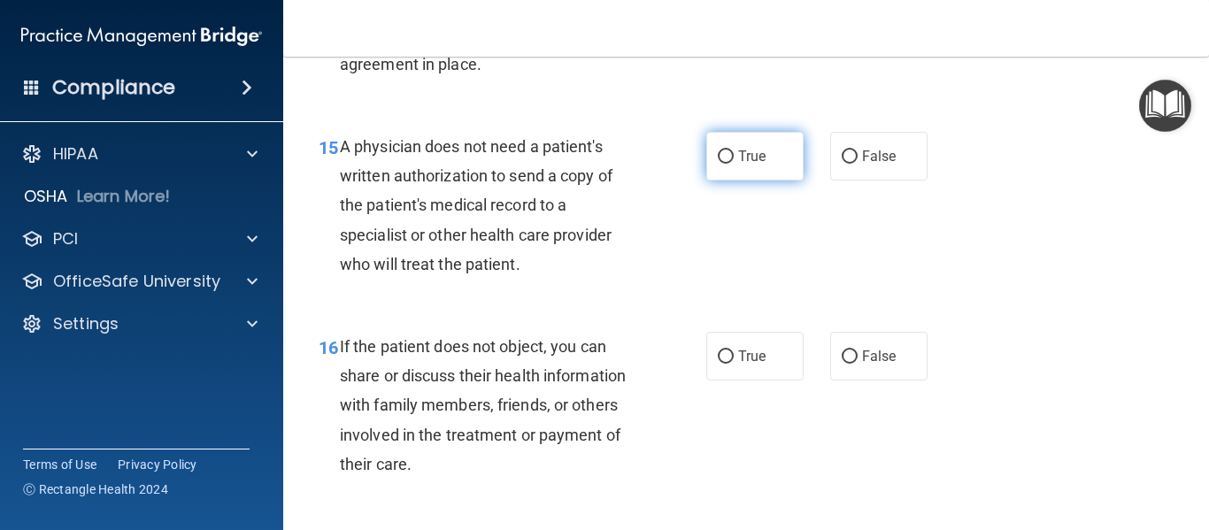
click at [723, 164] on input "True" at bounding box center [726, 156] width 16 height 13
radio input "true"
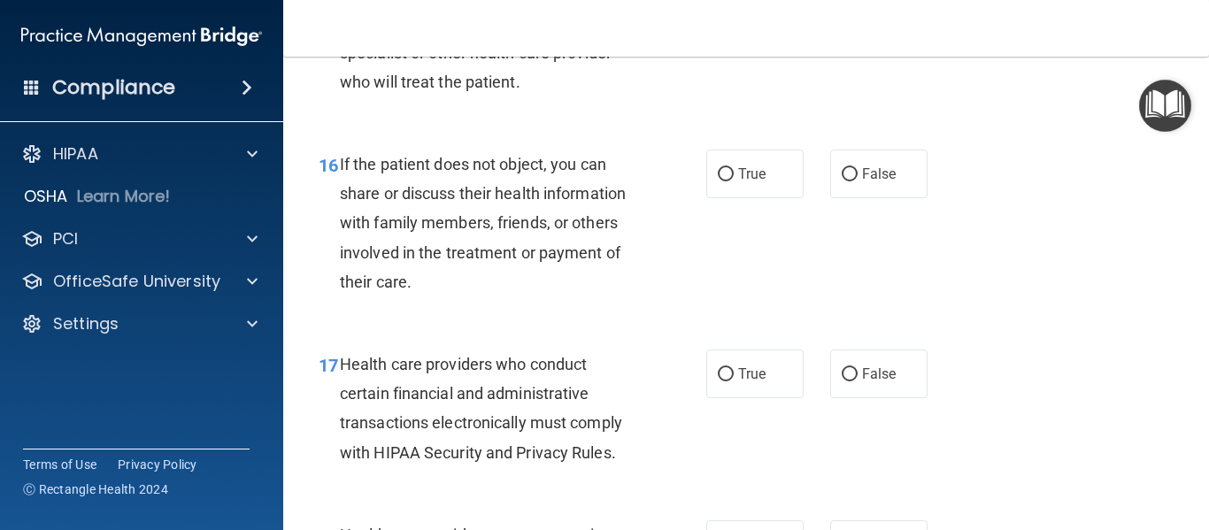
scroll to position [2611, 0]
click at [735, 197] on label "True" at bounding box center [754, 173] width 97 height 49
click at [734, 181] on input "True" at bounding box center [726, 173] width 16 height 13
radio input "true"
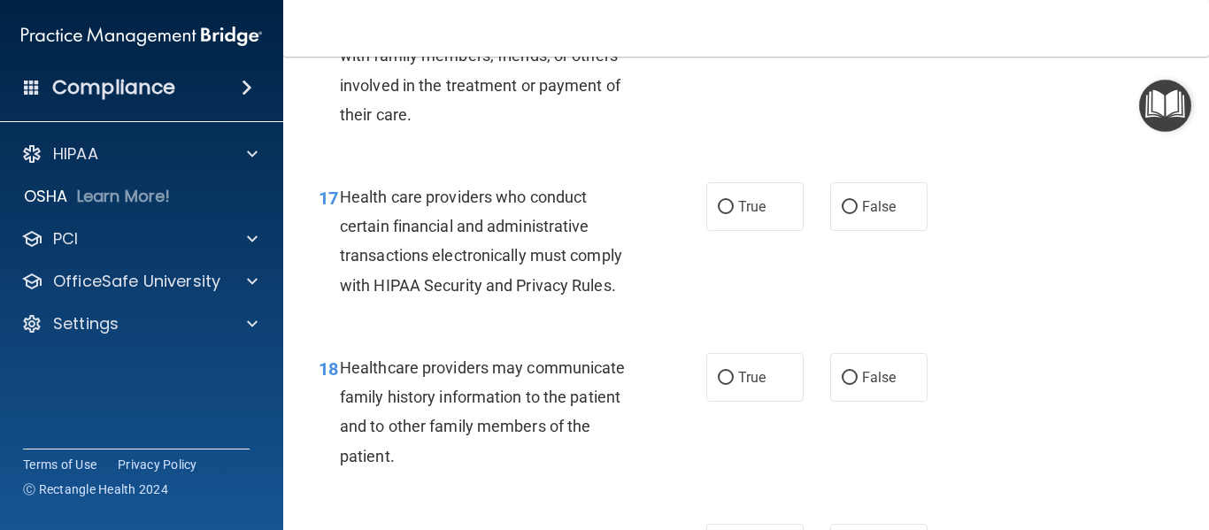
scroll to position [2778, 0]
click at [719, 213] on input "True" at bounding box center [726, 206] width 16 height 13
radio input "true"
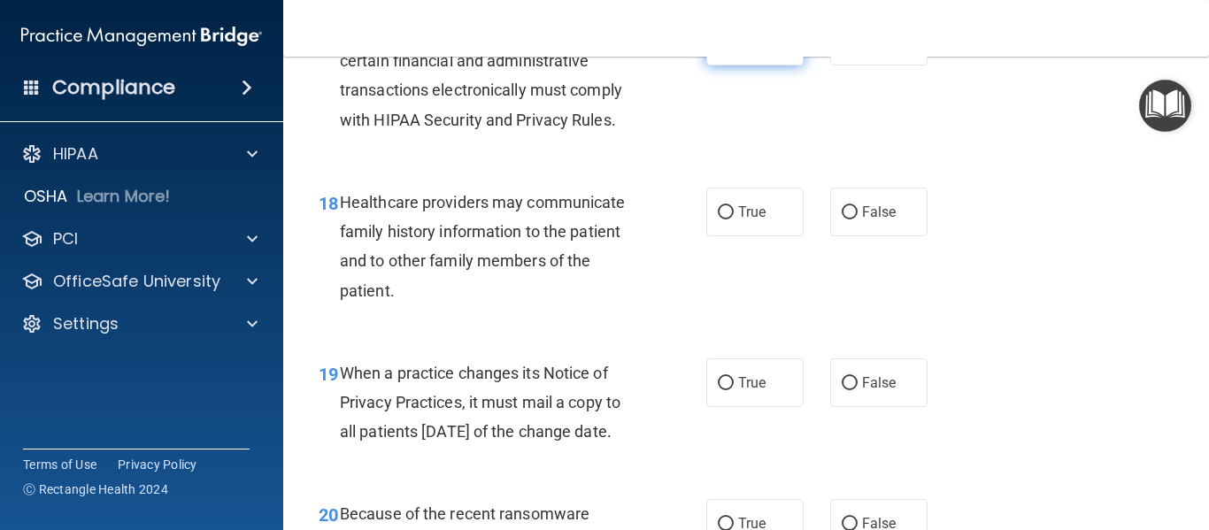
scroll to position [2944, 0]
click at [847, 219] on input "False" at bounding box center [850, 211] width 16 height 13
radio input "true"
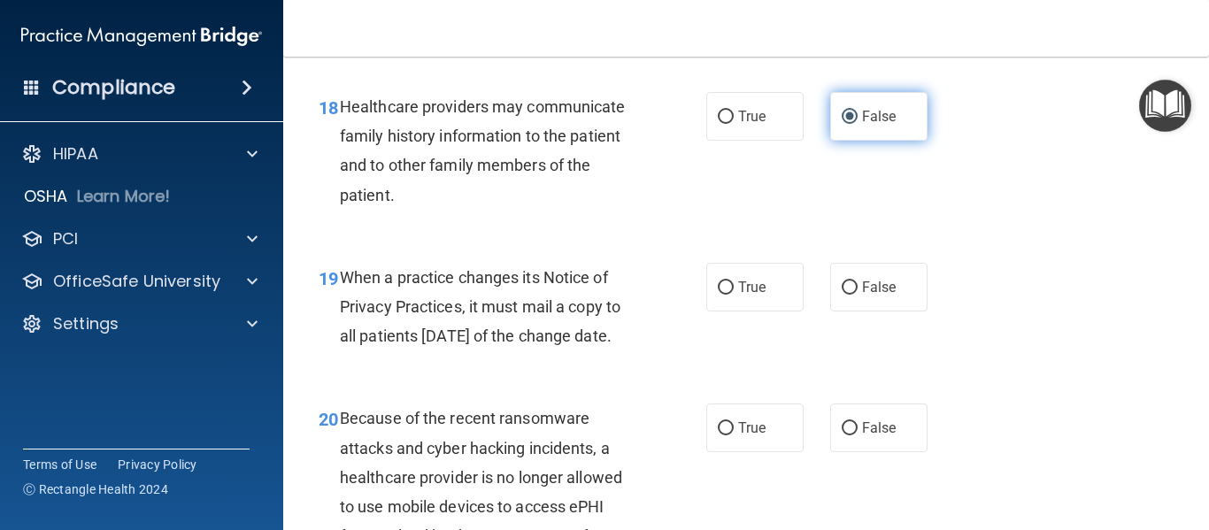
scroll to position [3044, 0]
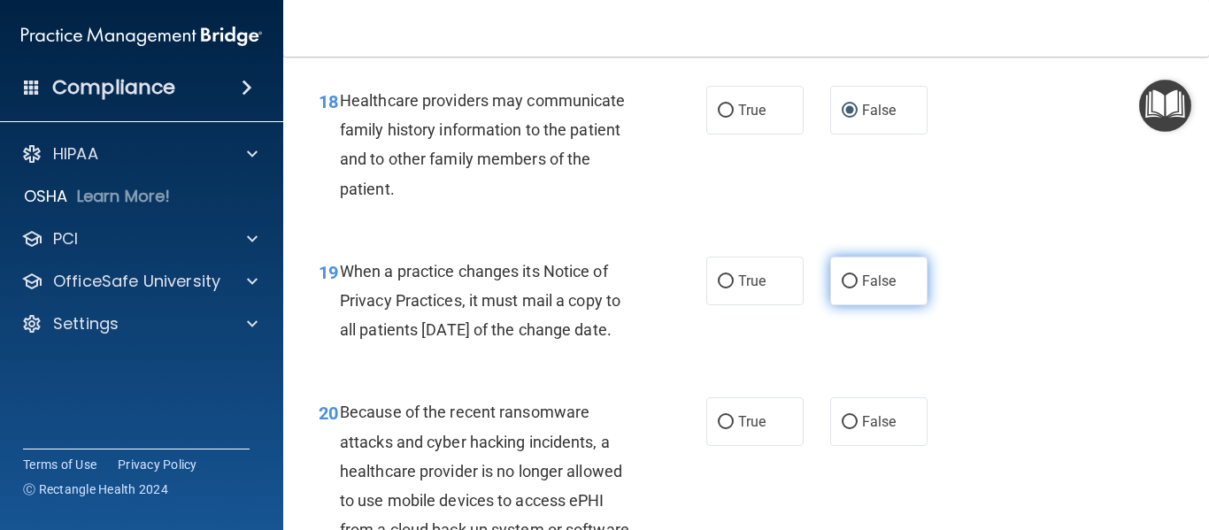
click at [842, 289] on input "False" at bounding box center [850, 281] width 16 height 13
radio input "true"
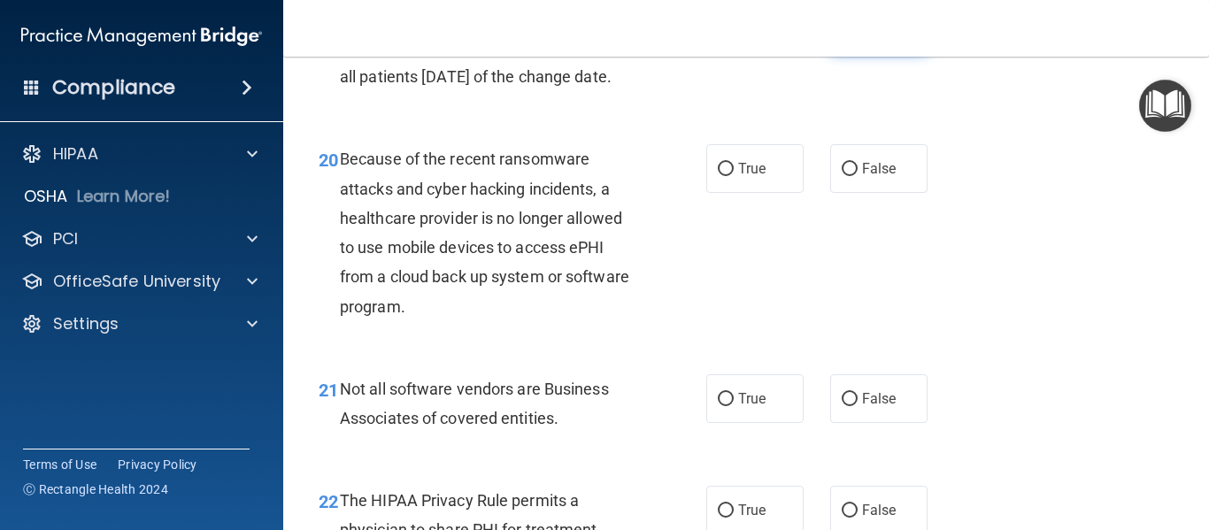
scroll to position [3298, 0]
click at [842, 175] on input "False" at bounding box center [850, 168] width 16 height 13
radio input "true"
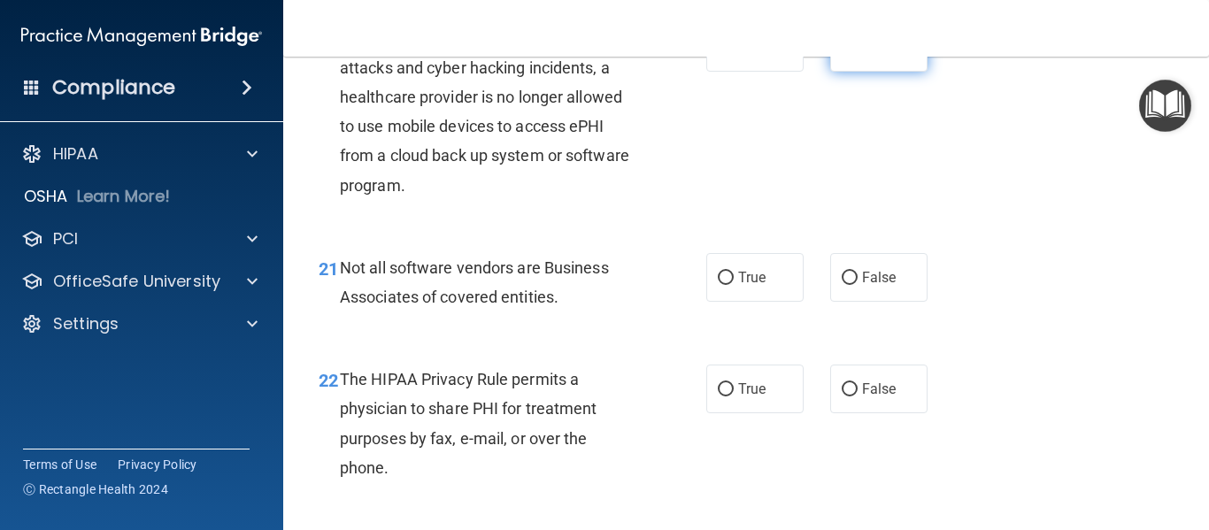
scroll to position [3420, 0]
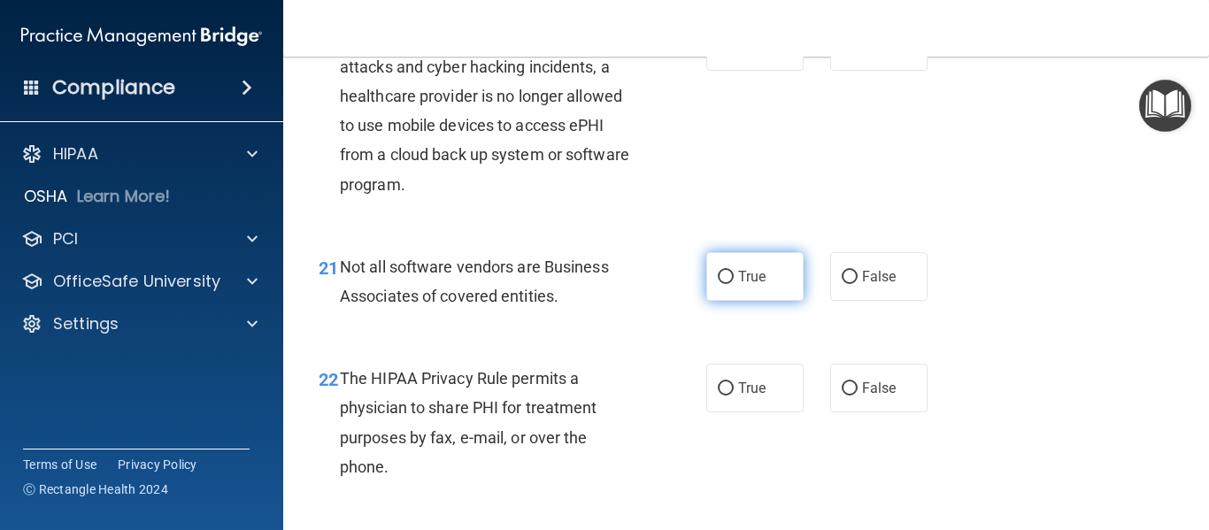
click at [729, 301] on label "True" at bounding box center [754, 276] width 97 height 49
click at [729, 284] on input "True" at bounding box center [726, 277] width 16 height 13
radio input "true"
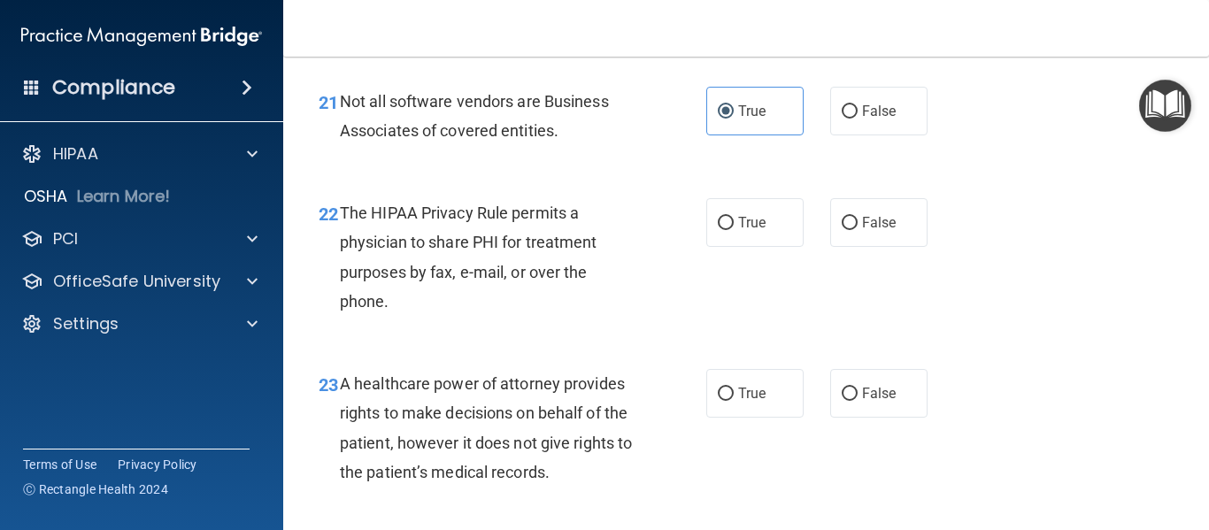
scroll to position [3586, 0]
click at [719, 229] on input "True" at bounding box center [726, 222] width 16 height 13
radio input "true"
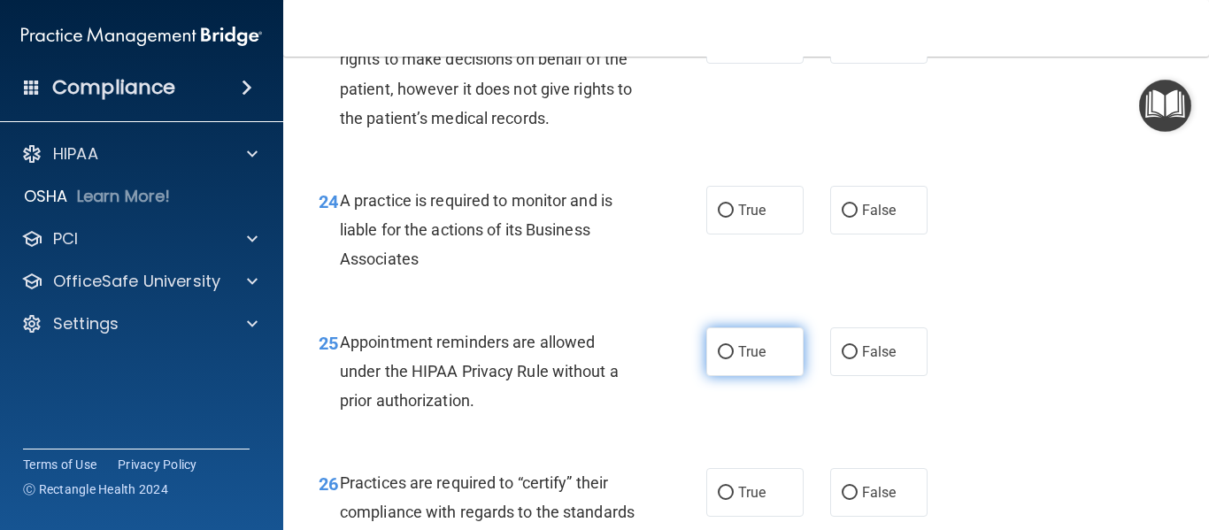
scroll to position [3898, 0]
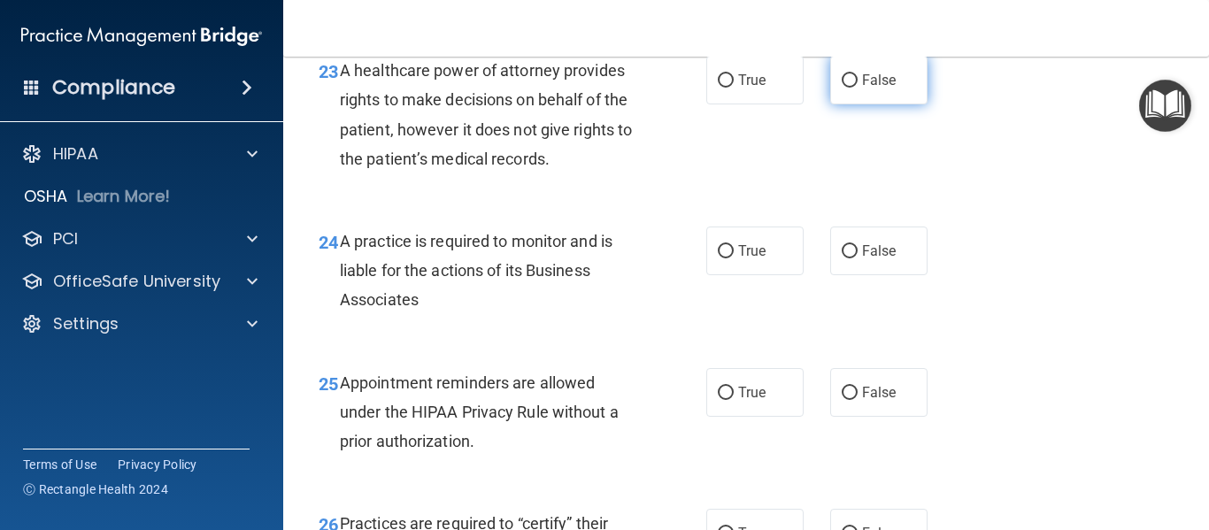
click at [850, 104] on label "False" at bounding box center [878, 80] width 97 height 49
click at [850, 88] on input "False" at bounding box center [850, 80] width 16 height 13
radio input "true"
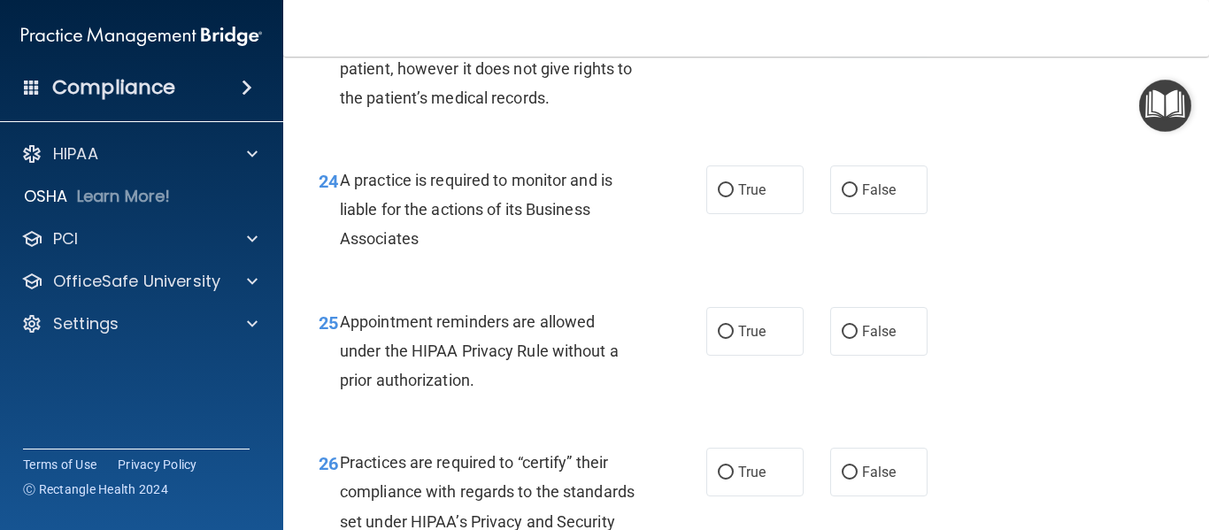
scroll to position [3960, 0]
click at [843, 196] on input "False" at bounding box center [850, 189] width 16 height 13
radio input "true"
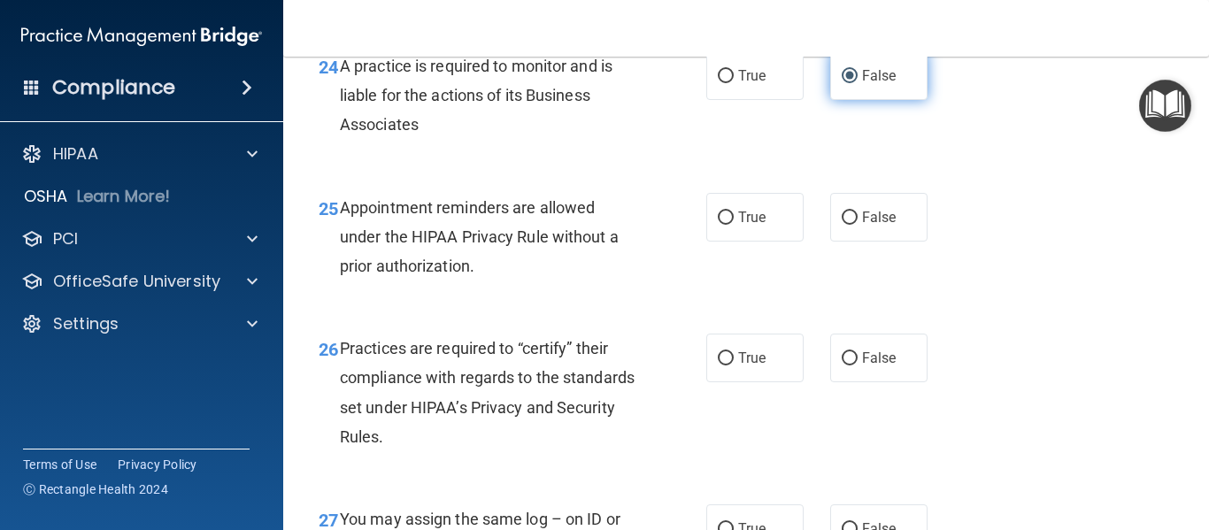
scroll to position [4075, 0]
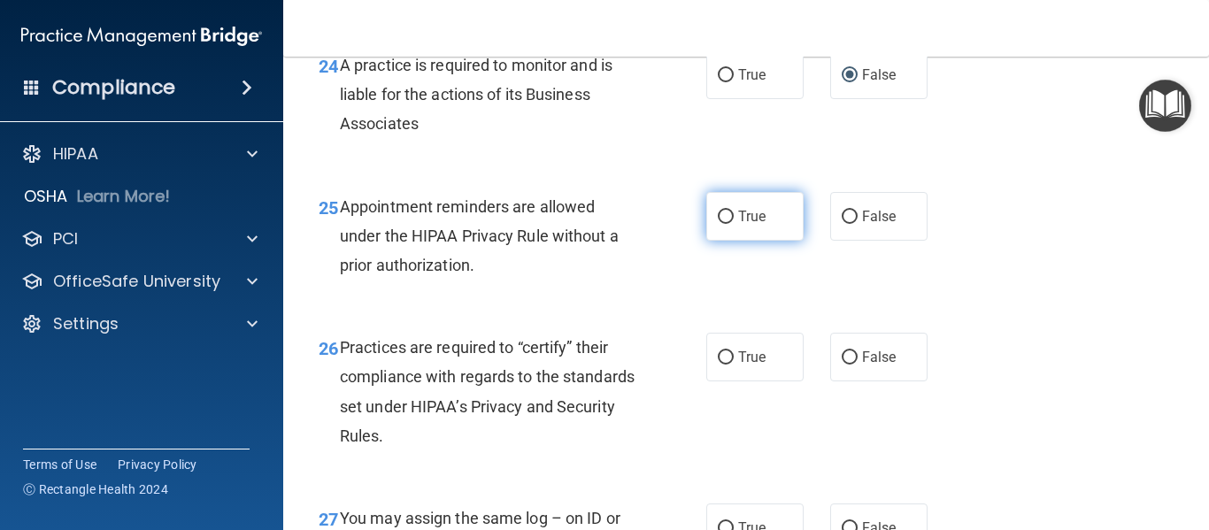
click at [721, 224] on input "True" at bounding box center [726, 217] width 16 height 13
radio input "true"
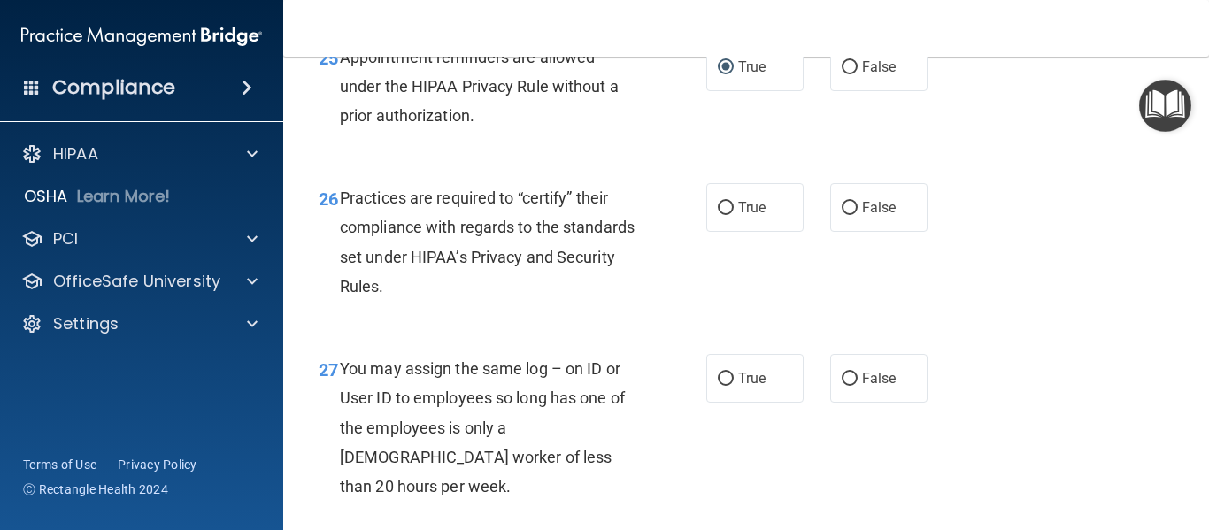
scroll to position [4225, 0]
click at [844, 214] on input "False" at bounding box center [850, 207] width 16 height 13
radio input "true"
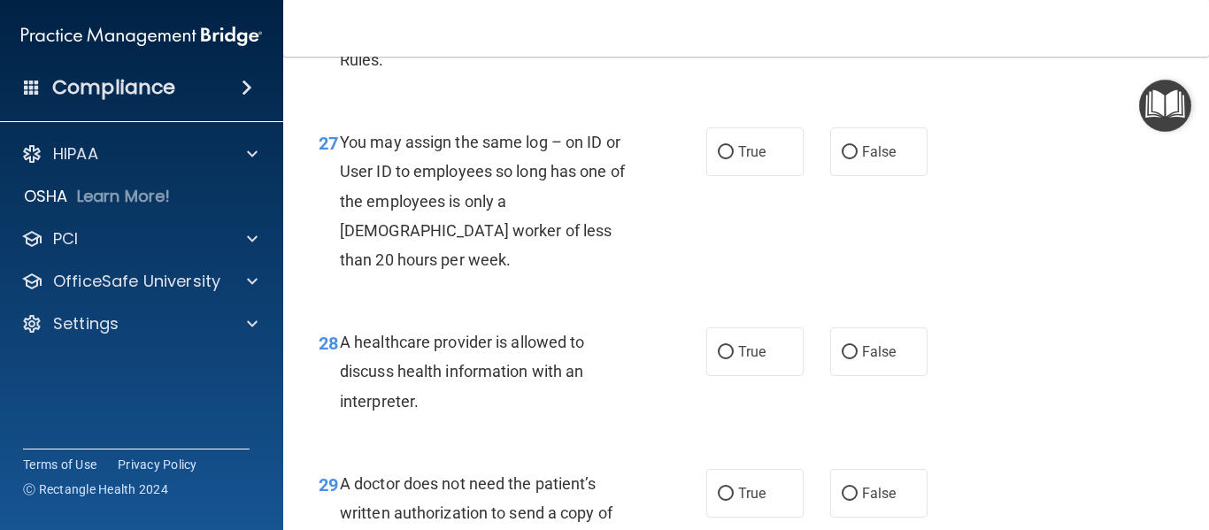
scroll to position [4452, 0]
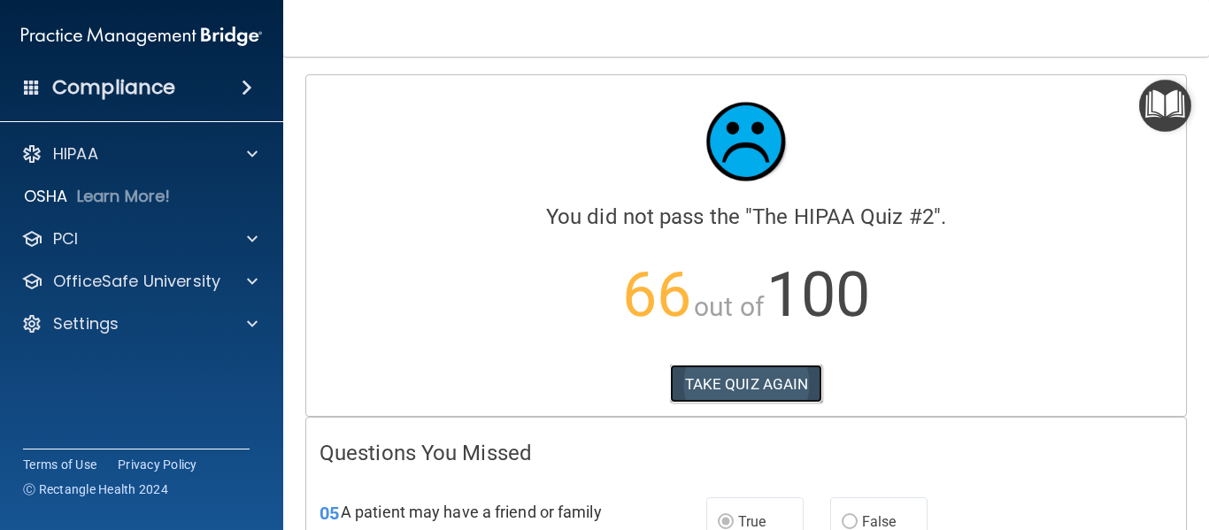
click at [694, 391] on button "TAKE QUIZ AGAIN" at bounding box center [746, 384] width 153 height 39
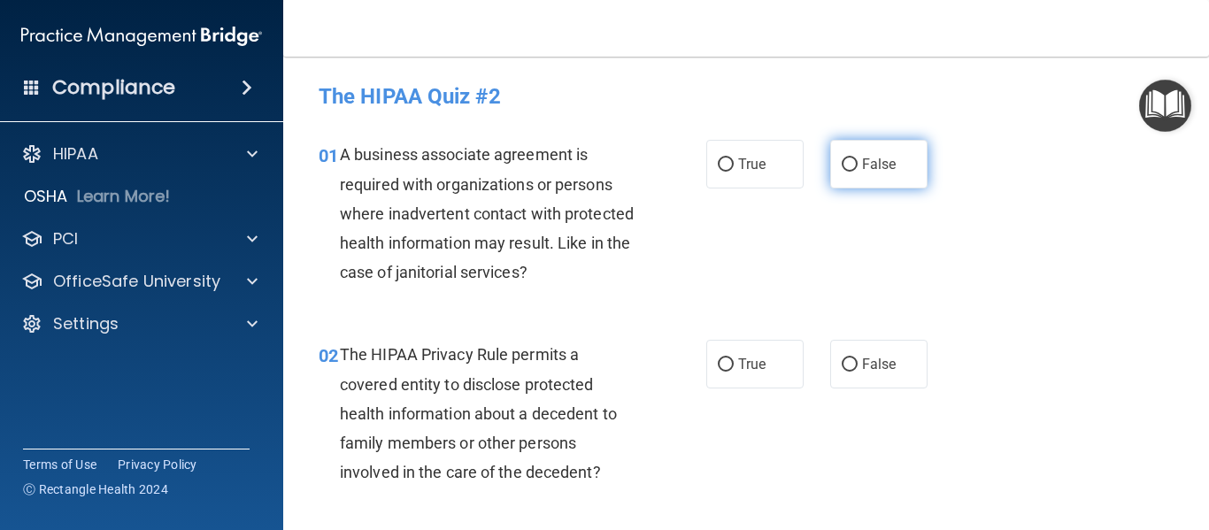
click at [862, 161] on span "False" at bounding box center [879, 164] width 35 height 17
click at [856, 161] on input "False" at bounding box center [850, 164] width 16 height 13
radio input "true"
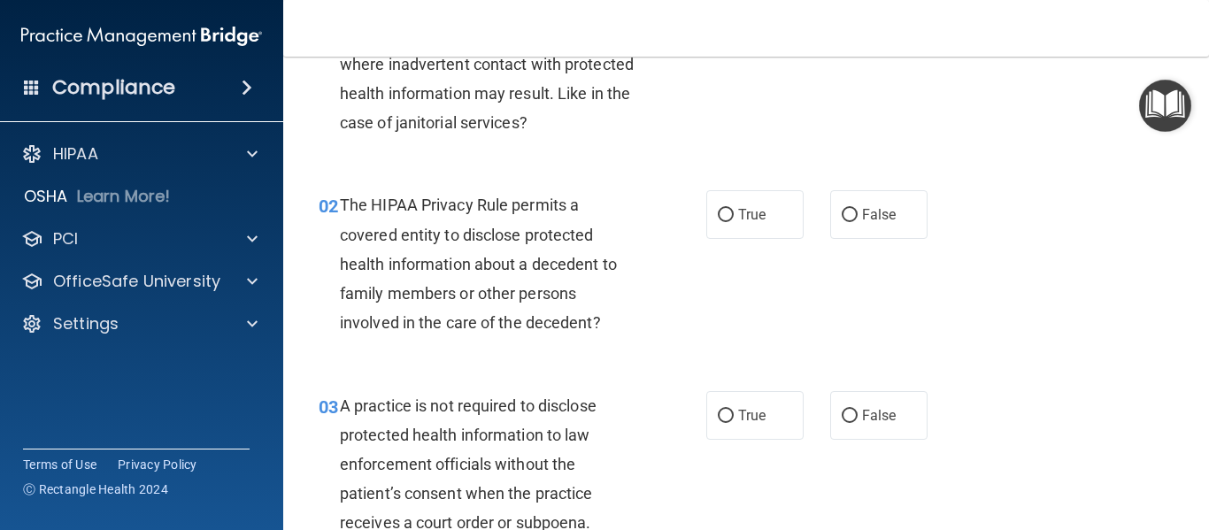
scroll to position [150, 0]
click at [720, 215] on input "True" at bounding box center [726, 214] width 16 height 13
radio input "true"
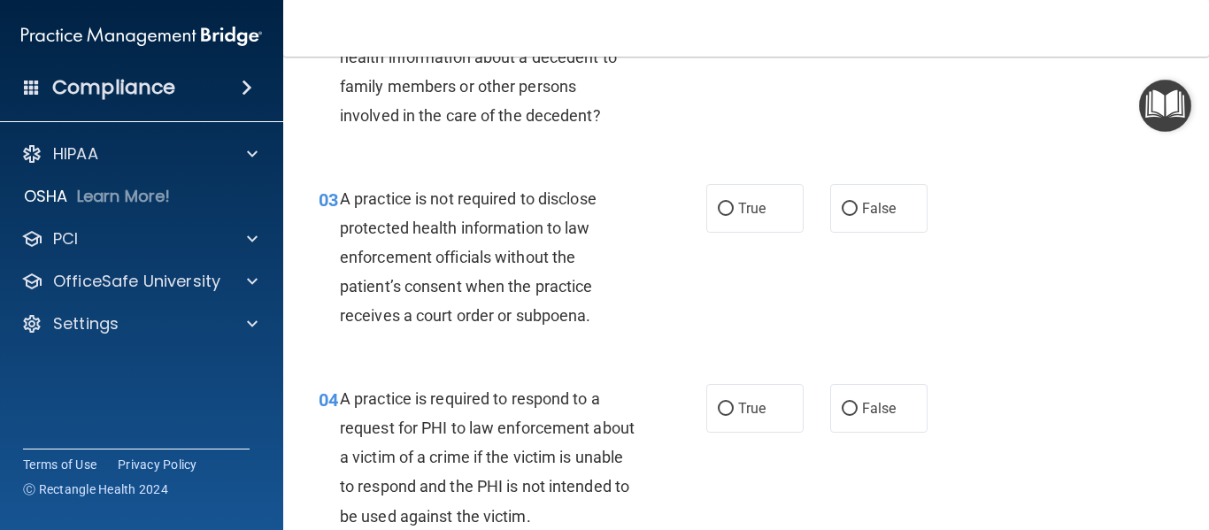
scroll to position [361, 0]
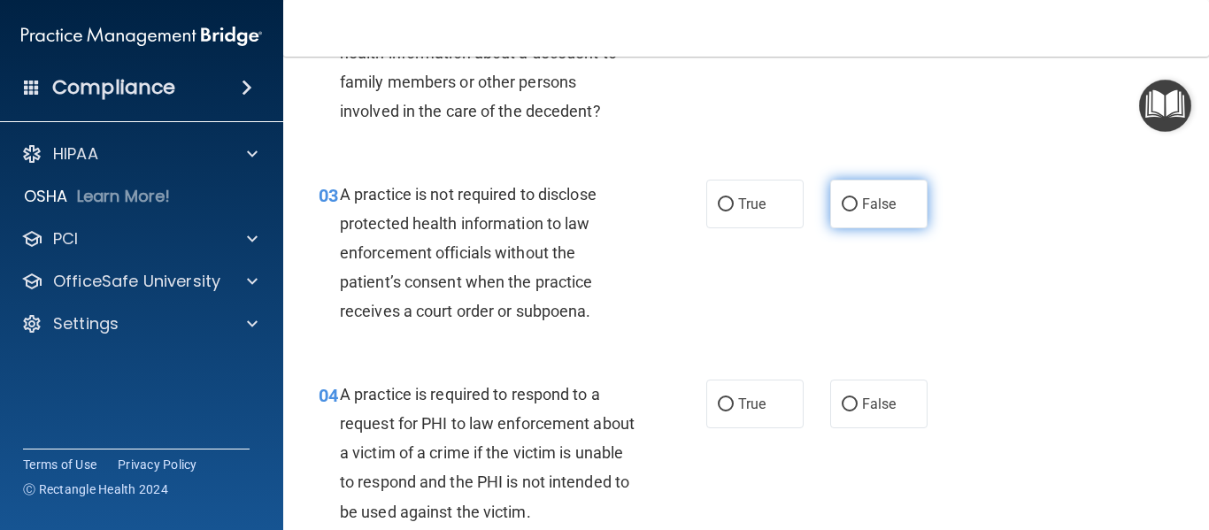
click at [842, 199] on input "False" at bounding box center [850, 204] width 16 height 13
radio input "true"
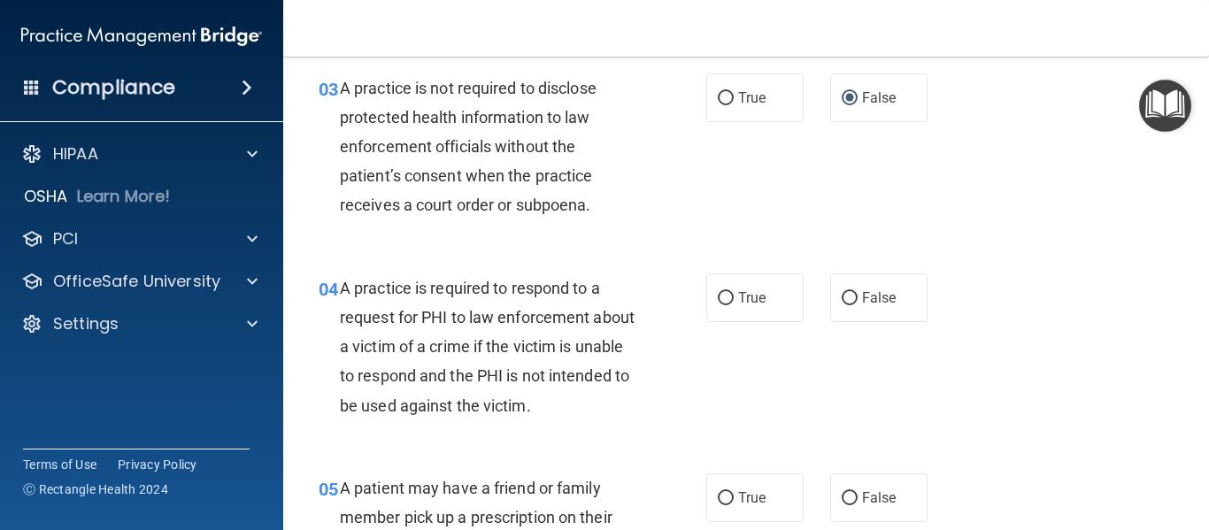
scroll to position [469, 0]
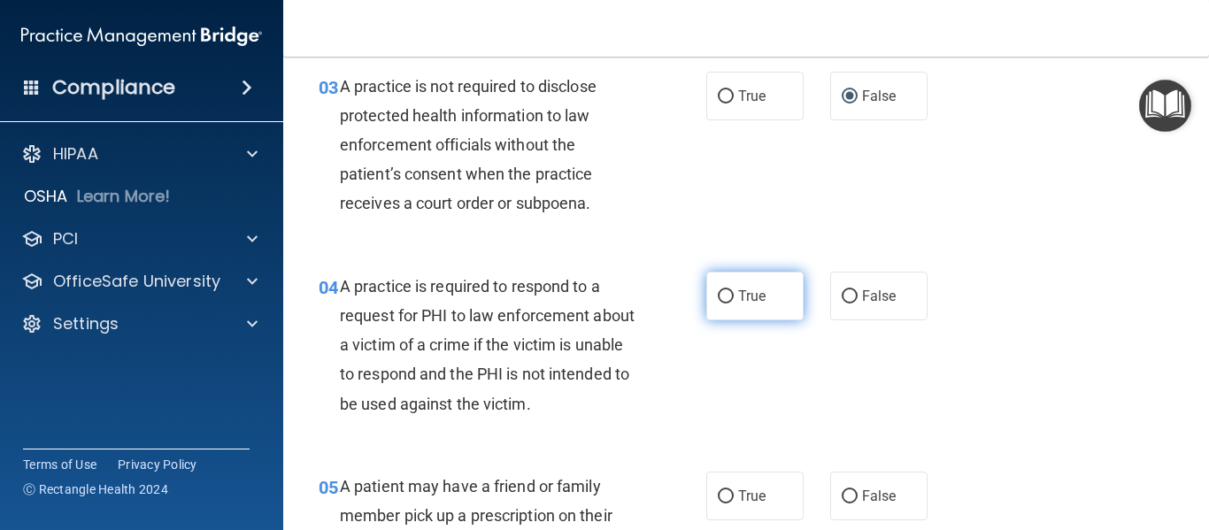
click at [728, 299] on label "True" at bounding box center [754, 296] width 97 height 49
click at [728, 299] on input "True" at bounding box center [726, 296] width 16 height 13
radio input "true"
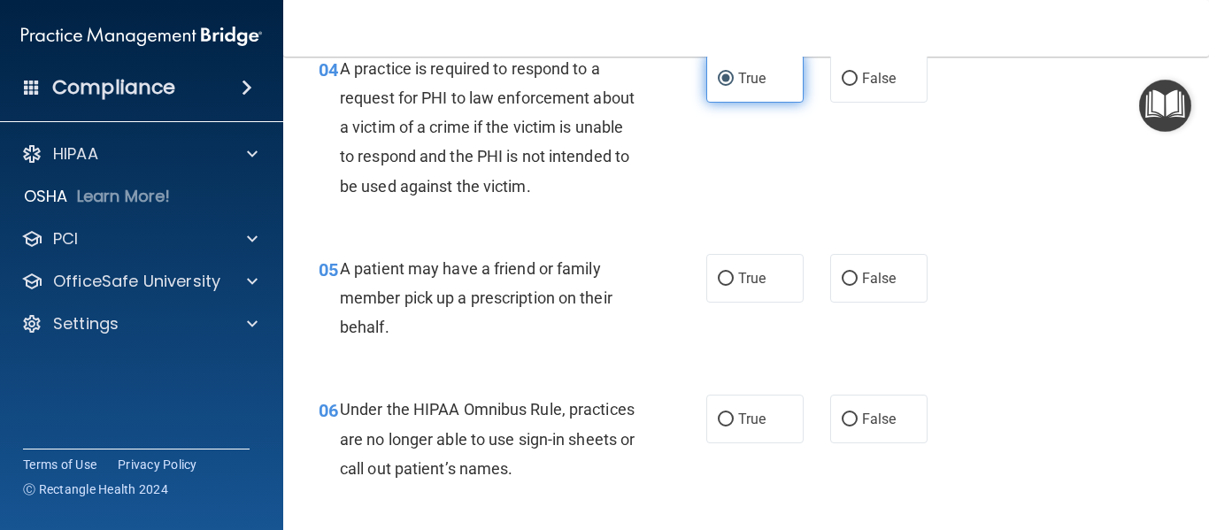
scroll to position [688, 0]
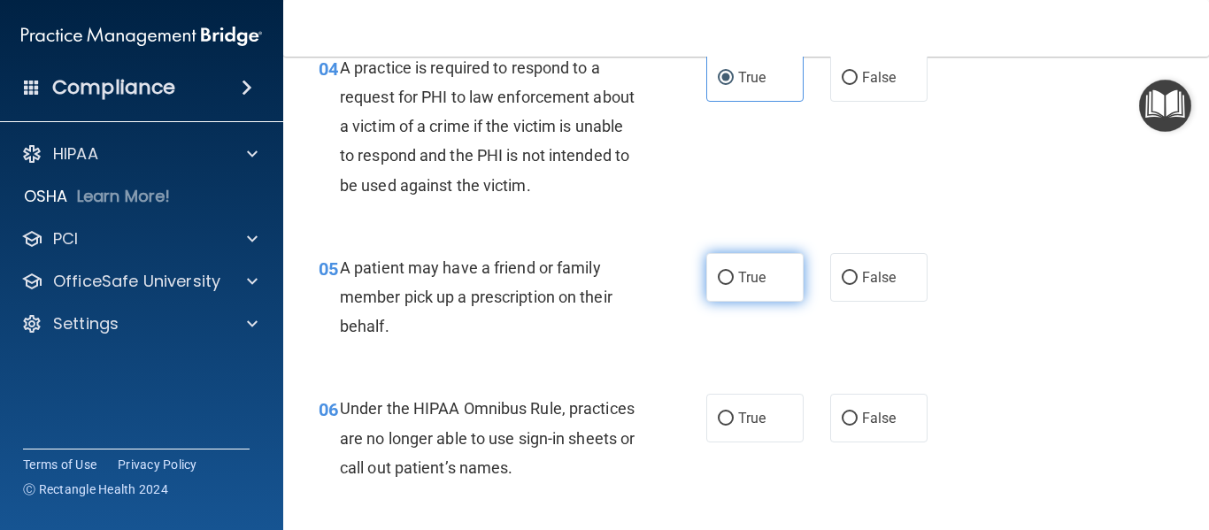
click at [723, 289] on label "True" at bounding box center [754, 277] width 97 height 49
click at [723, 285] on input "True" at bounding box center [726, 278] width 16 height 13
radio input "true"
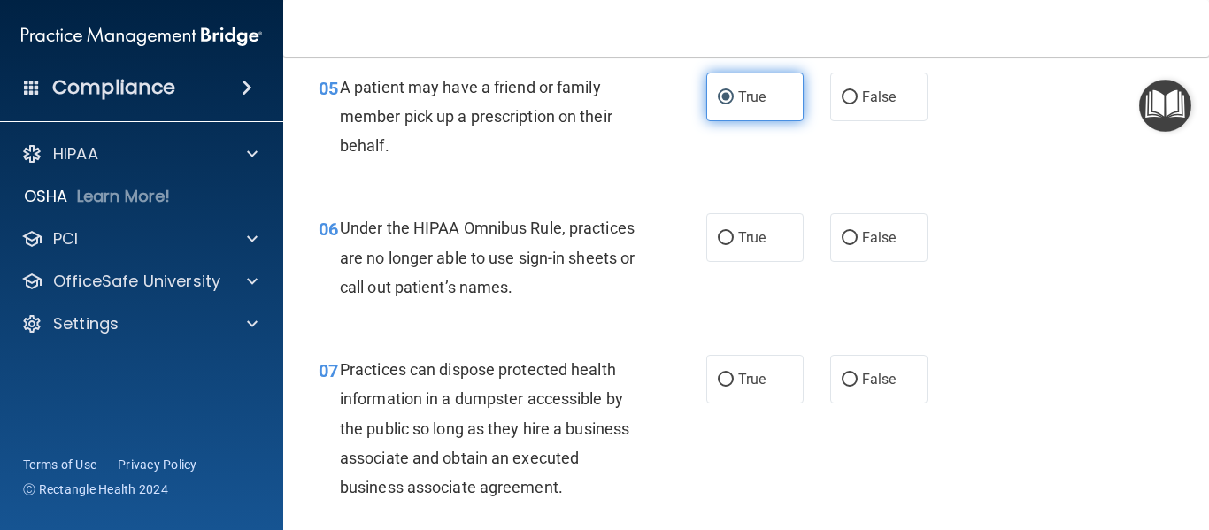
scroll to position [869, 0]
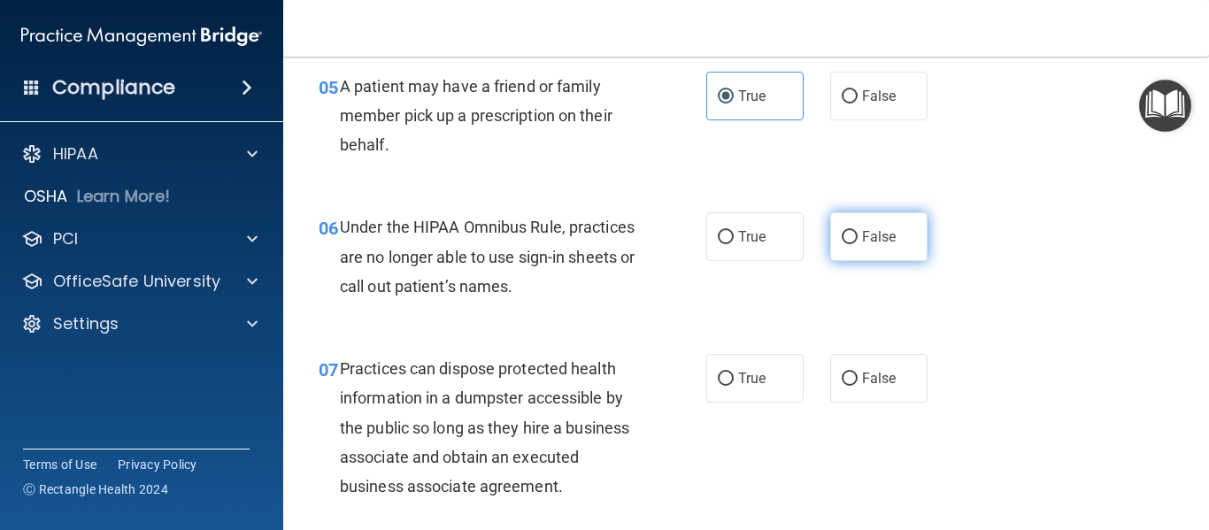
click at [842, 236] on input "False" at bounding box center [850, 237] width 16 height 13
radio input "true"
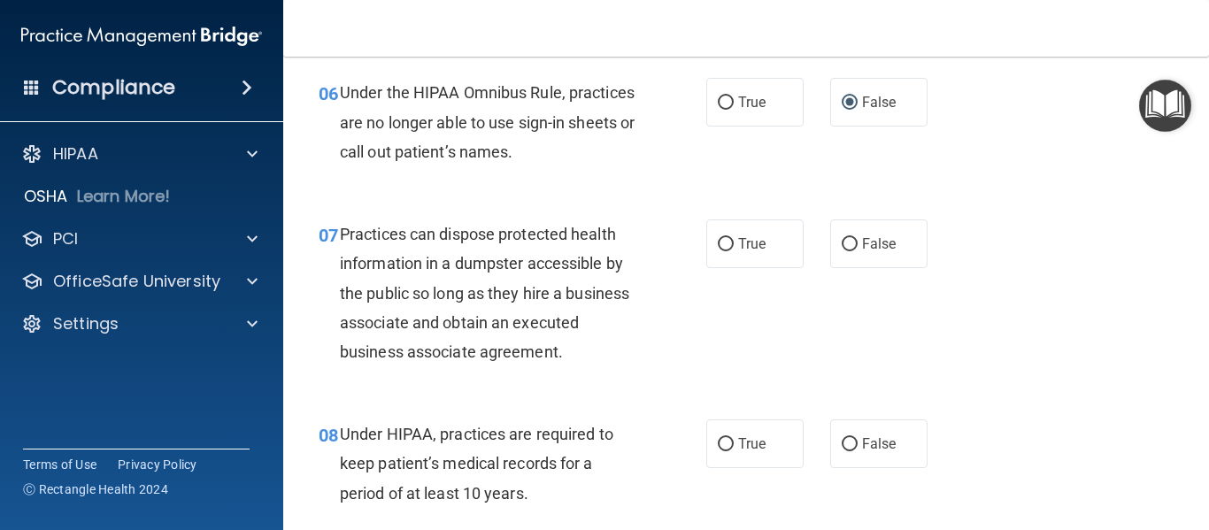
scroll to position [1007, 0]
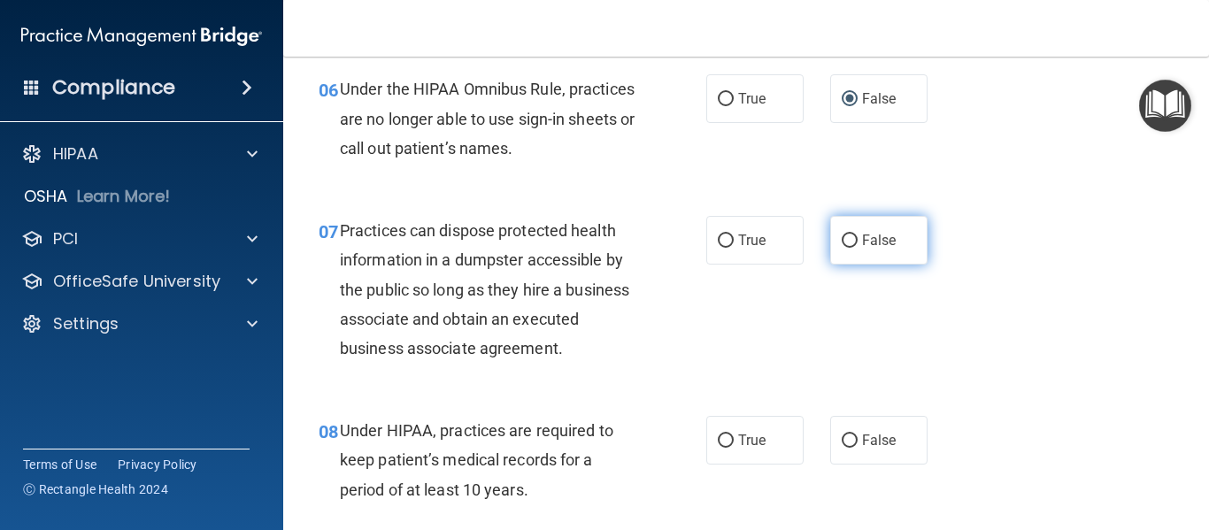
click at [842, 238] on input "False" at bounding box center [850, 241] width 16 height 13
radio input "true"
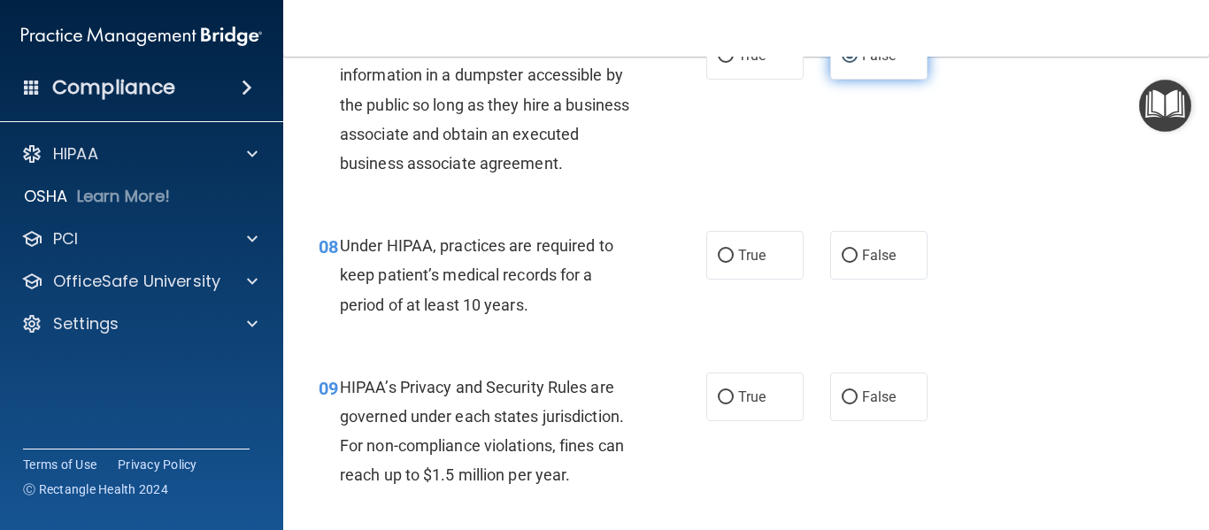
scroll to position [1193, 0]
click at [842, 260] on input "False" at bounding box center [850, 255] width 16 height 13
radio input "true"
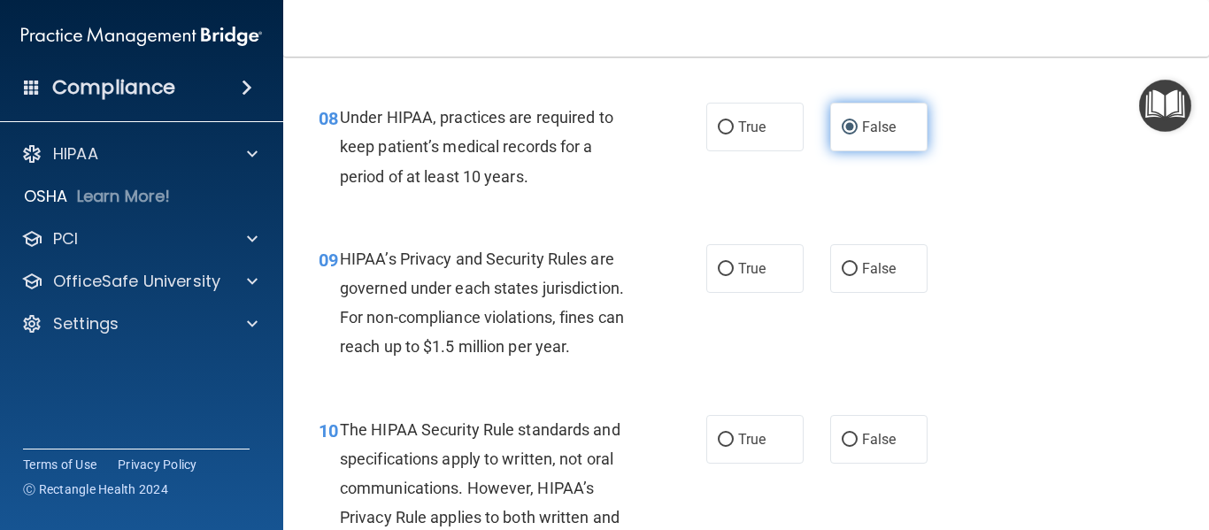
scroll to position [1329, 0]
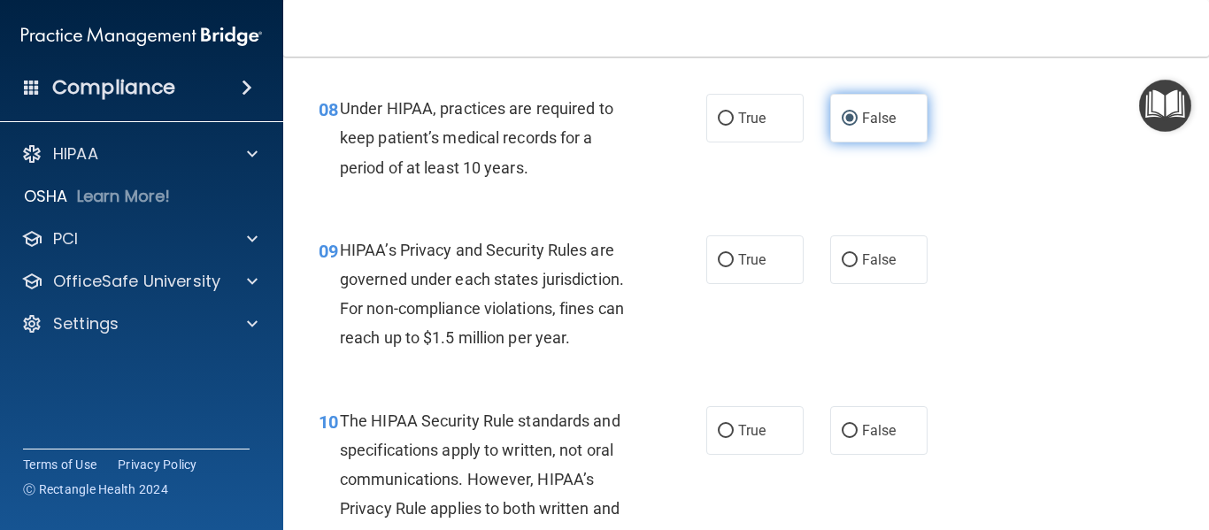
click at [842, 260] on input "False" at bounding box center [850, 260] width 16 height 13
radio input "true"
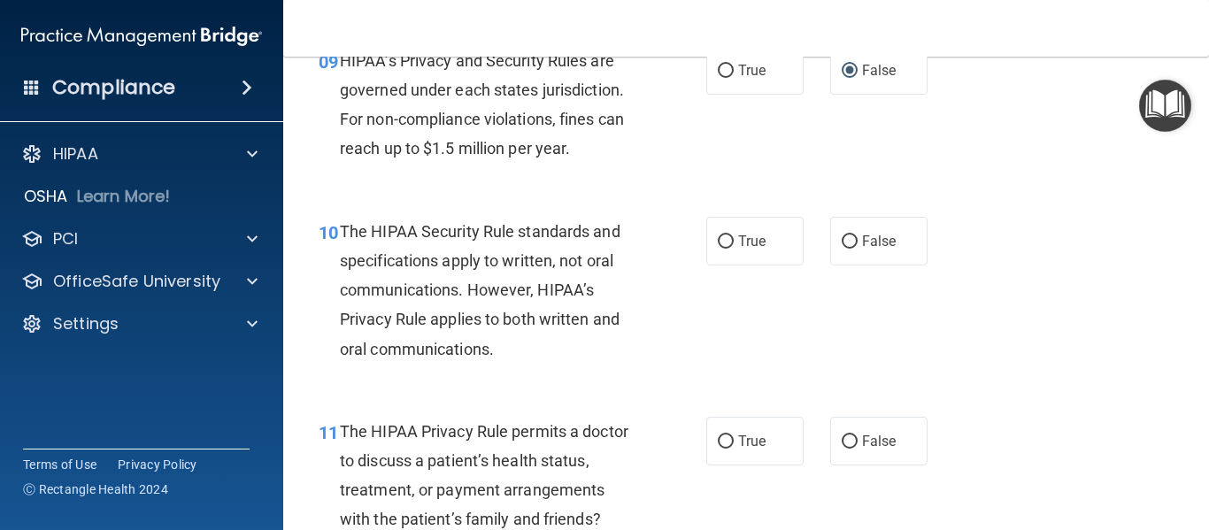
scroll to position [1520, 0]
click at [723, 230] on label "True" at bounding box center [754, 240] width 97 height 49
click at [723, 235] on input "True" at bounding box center [726, 241] width 16 height 13
radio input "true"
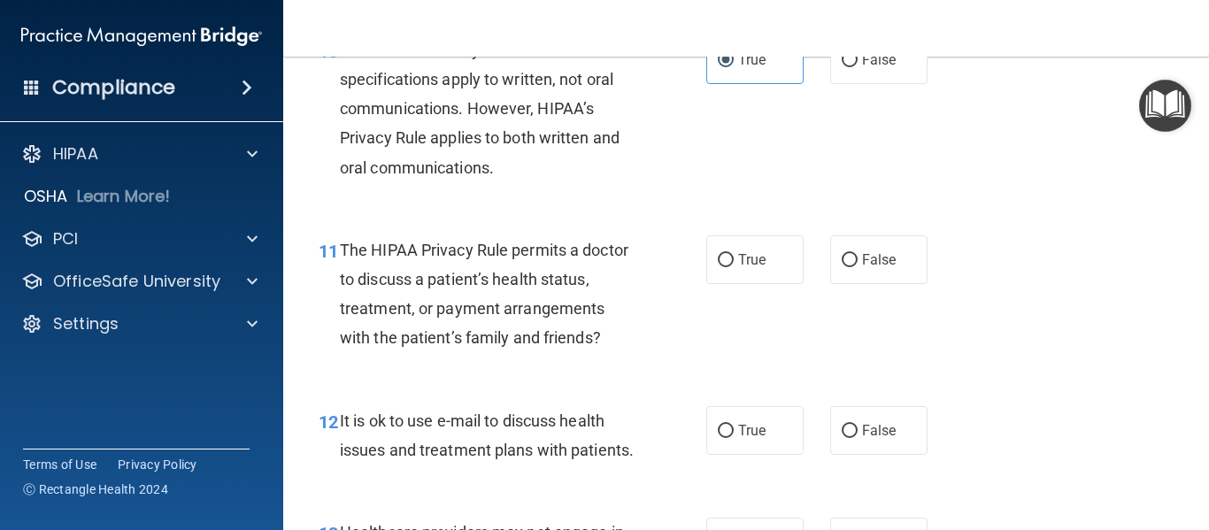
scroll to position [1701, 0]
click at [720, 258] on input "True" at bounding box center [726, 259] width 16 height 13
radio input "true"
click at [719, 424] on input "True" at bounding box center [726, 430] width 16 height 13
radio input "true"
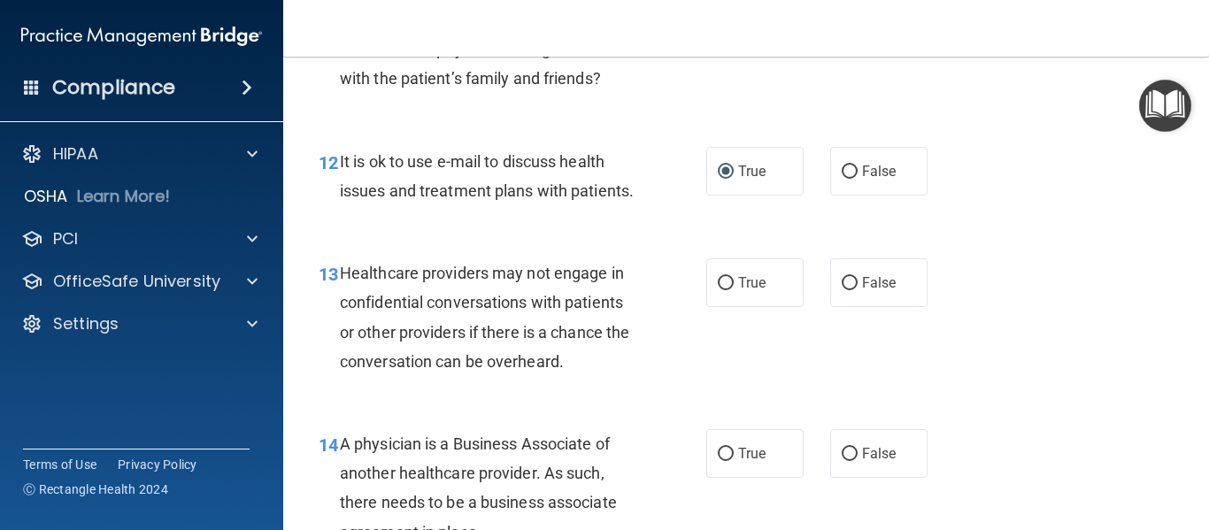
scroll to position [1980, 0]
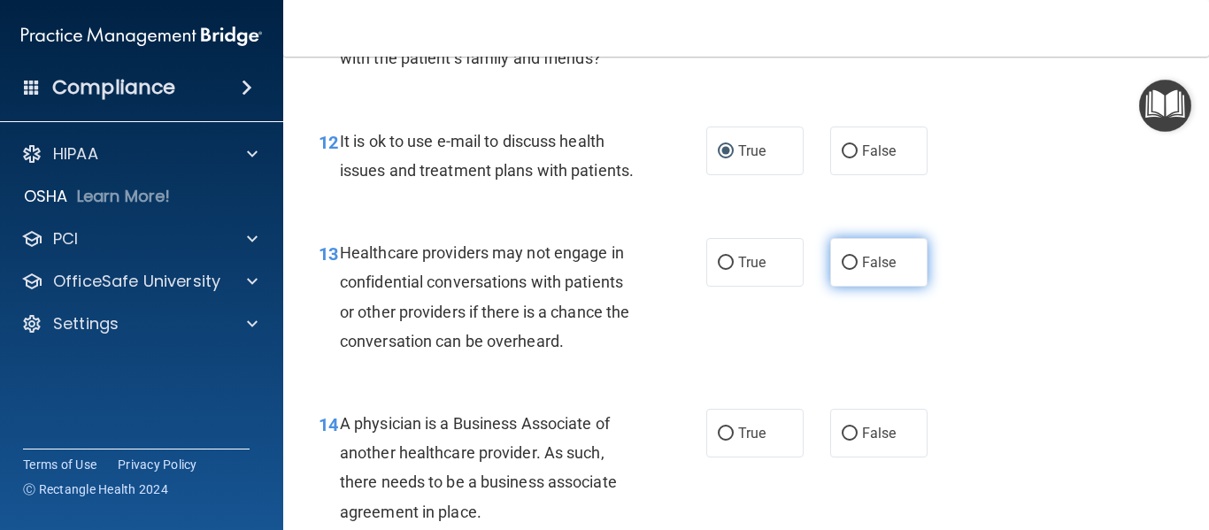
click at [846, 270] on input "False" at bounding box center [850, 263] width 16 height 13
radio input "true"
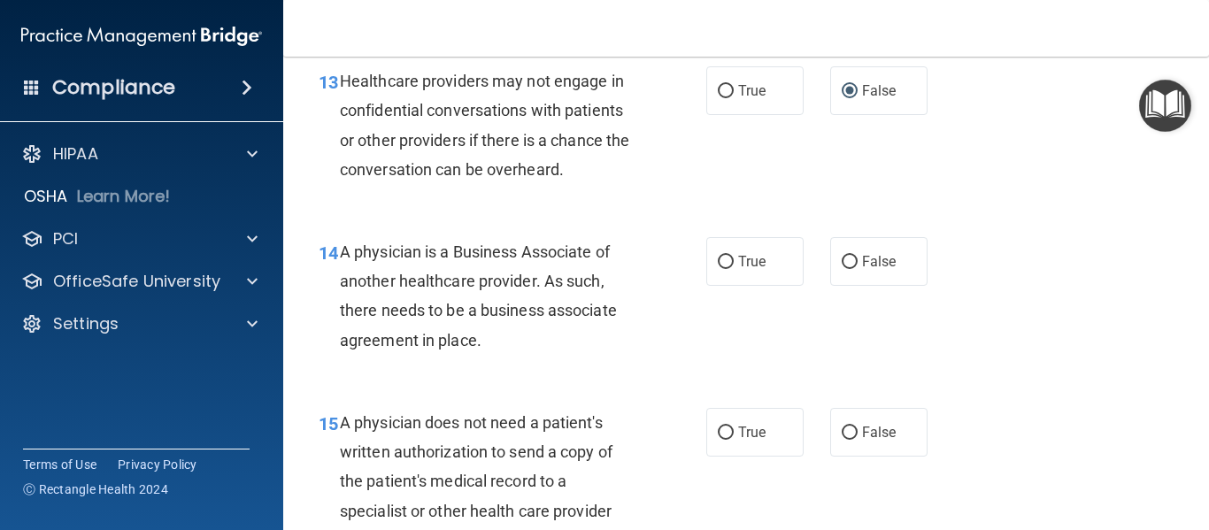
scroll to position [2152, 0]
click at [851, 285] on label "False" at bounding box center [878, 260] width 97 height 49
click at [851, 268] on input "False" at bounding box center [850, 261] width 16 height 13
radio input "true"
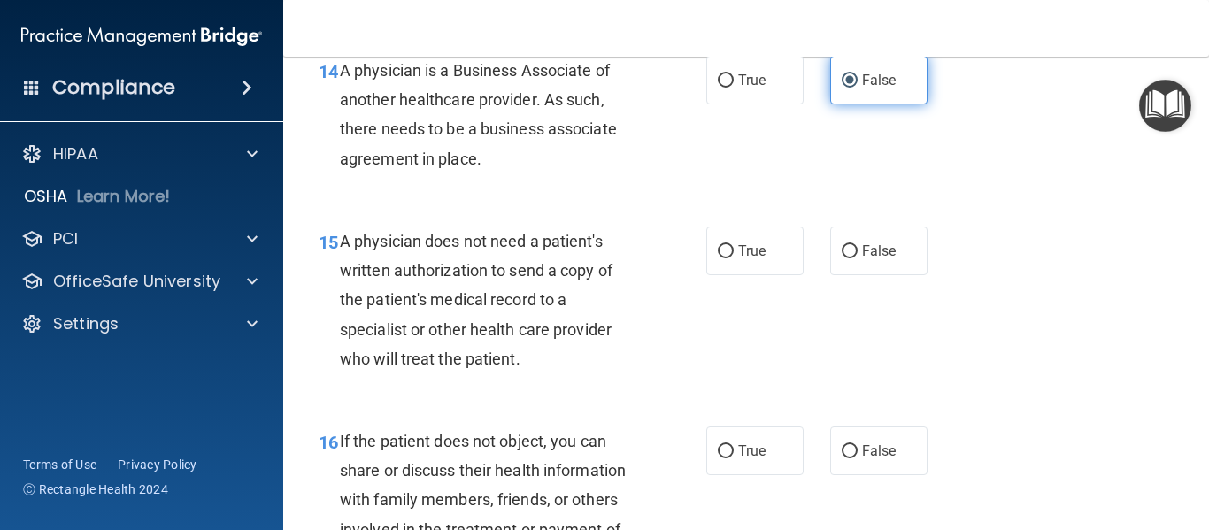
scroll to position [2340, 0]
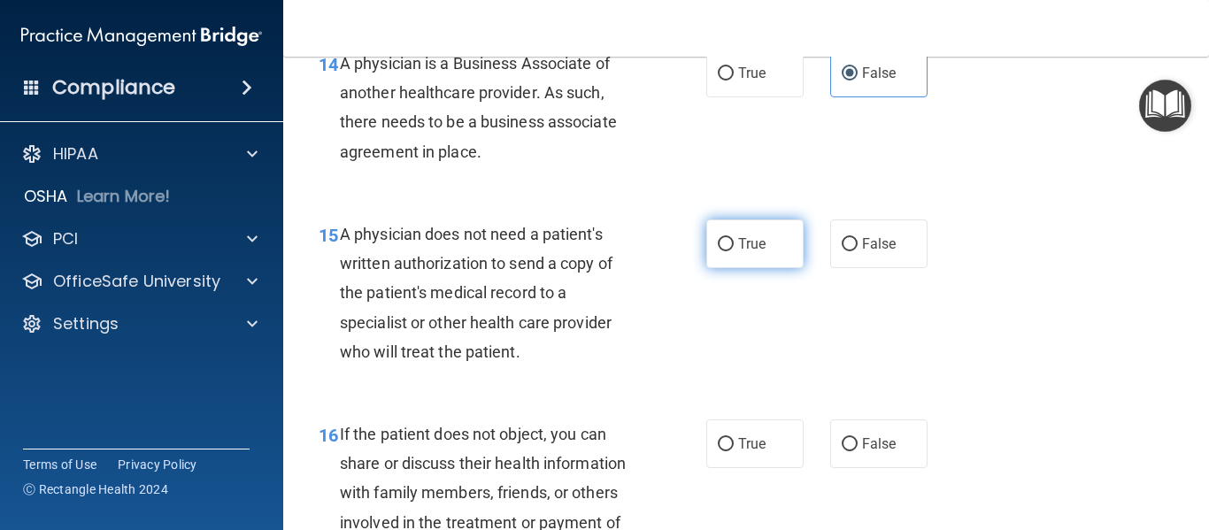
click at [726, 251] on input "True" at bounding box center [726, 244] width 16 height 13
radio input "true"
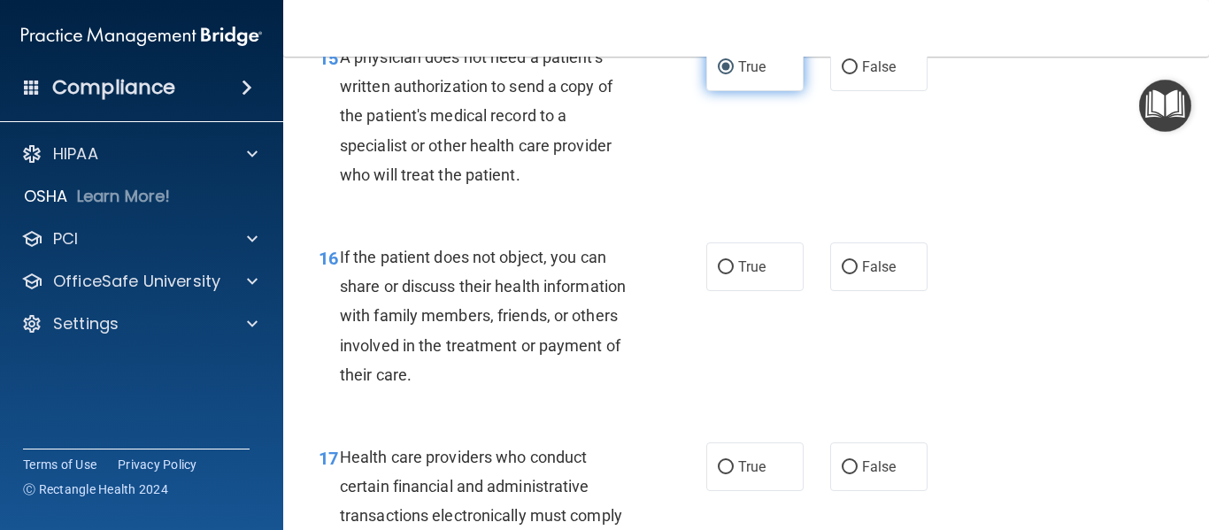
scroll to position [2518, 0]
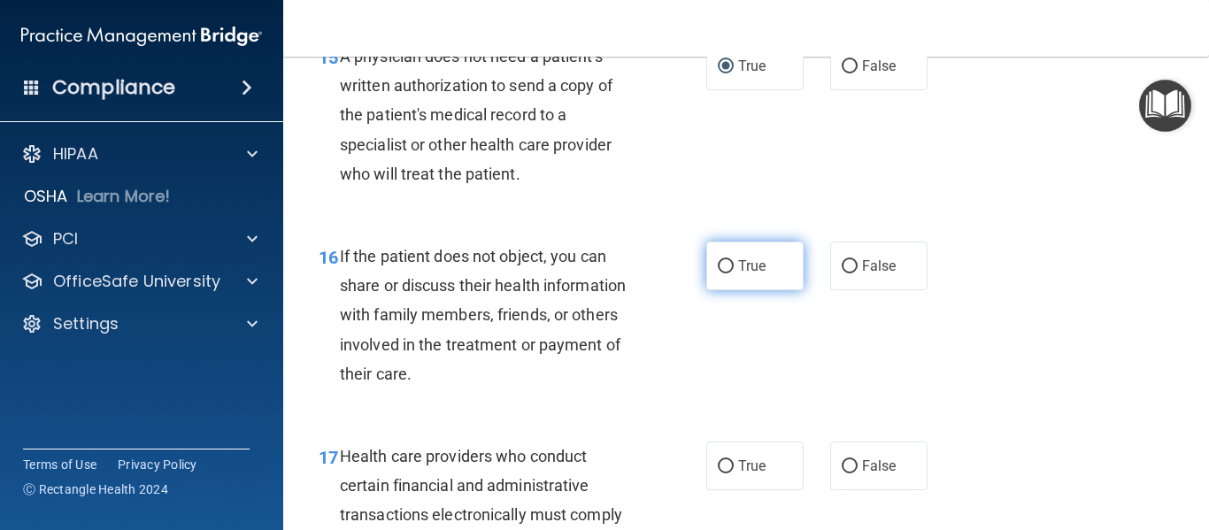
click at [720, 273] on input "True" at bounding box center [726, 266] width 16 height 13
radio input "true"
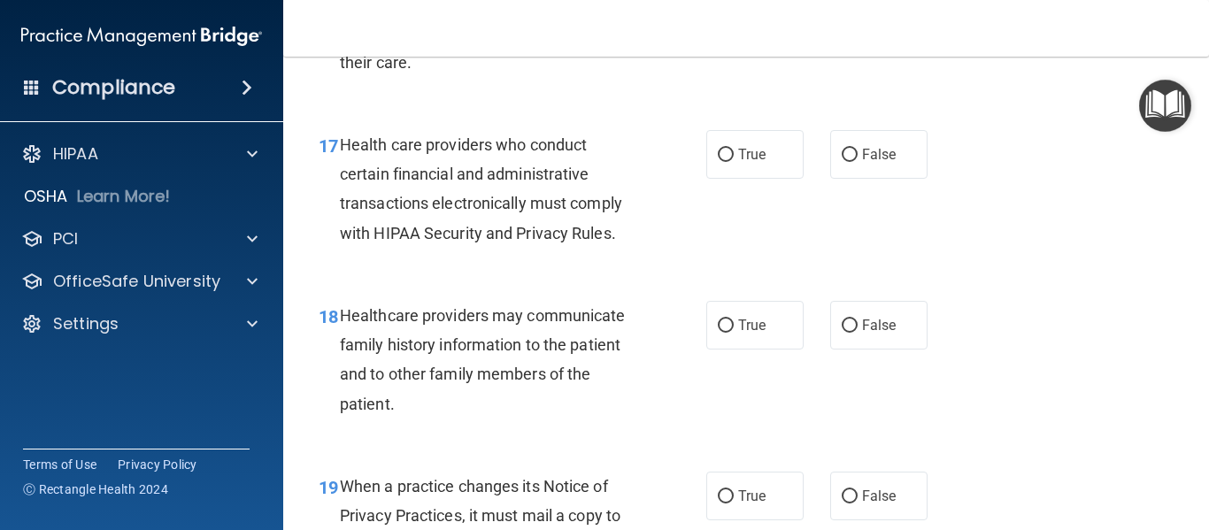
scroll to position [2833, 0]
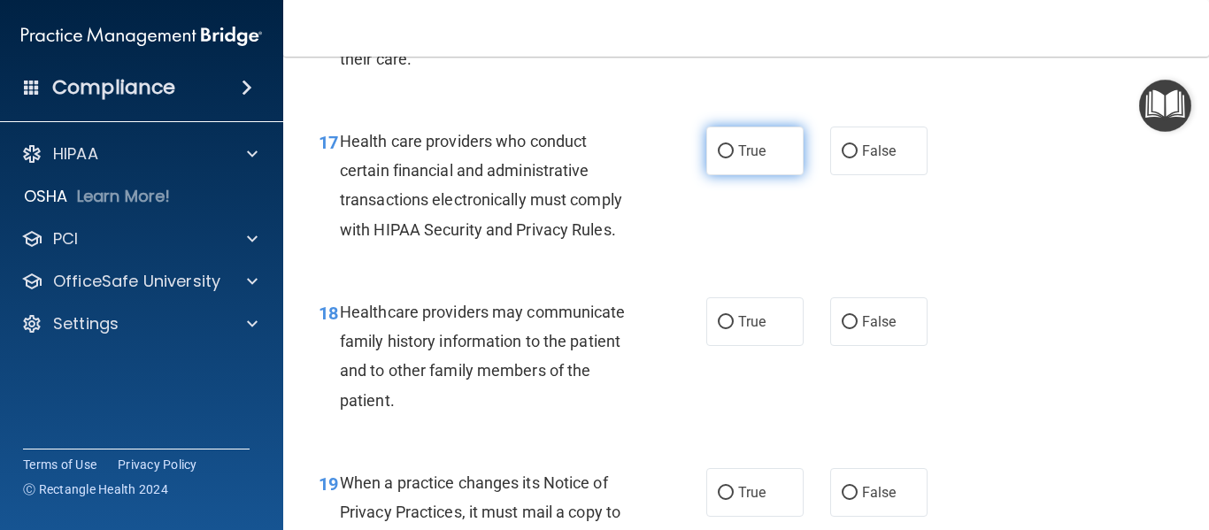
click at [720, 158] on input "True" at bounding box center [726, 151] width 16 height 13
radio input "true"
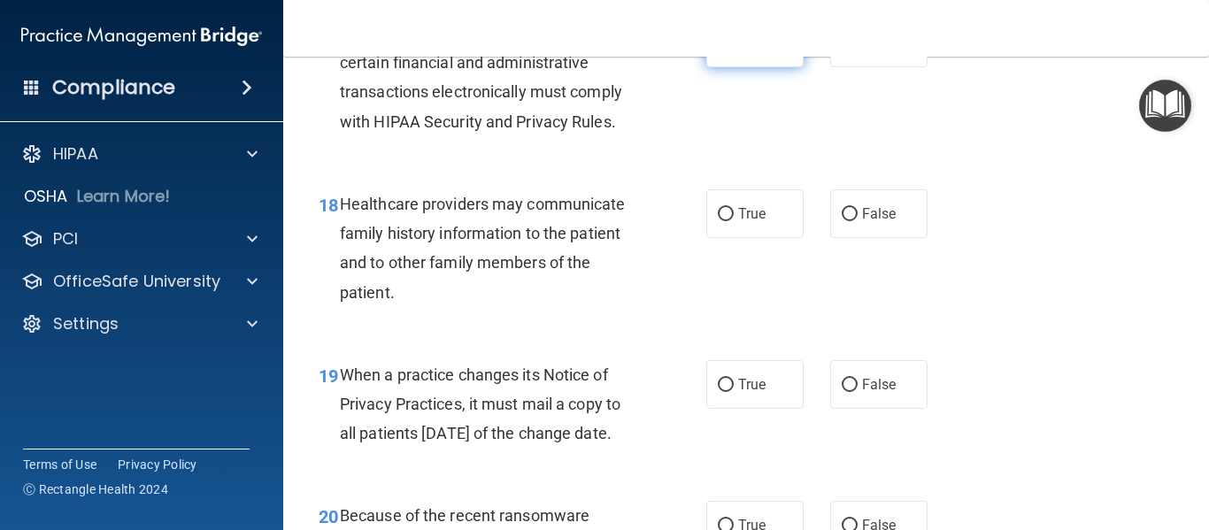
scroll to position [2942, 0]
click at [843, 237] on label "False" at bounding box center [878, 213] width 97 height 49
click at [843, 220] on input "False" at bounding box center [850, 213] width 16 height 13
radio input "true"
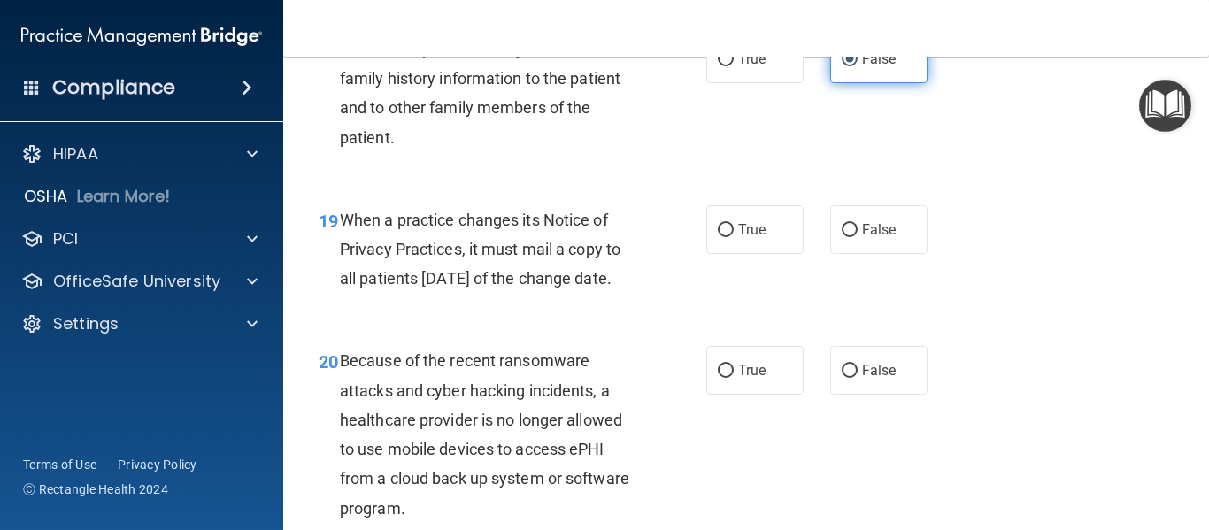
scroll to position [3097, 0]
click at [843, 236] on input "False" at bounding box center [850, 229] width 16 height 13
radio input "true"
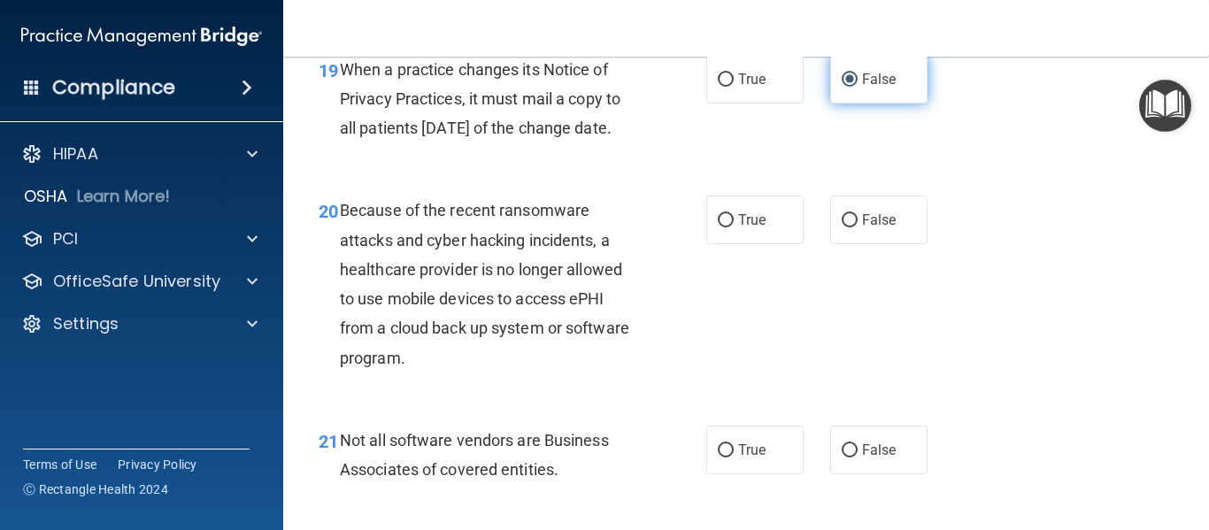
scroll to position [3247, 0]
click at [843, 227] on input "False" at bounding box center [850, 219] width 16 height 13
radio input "true"
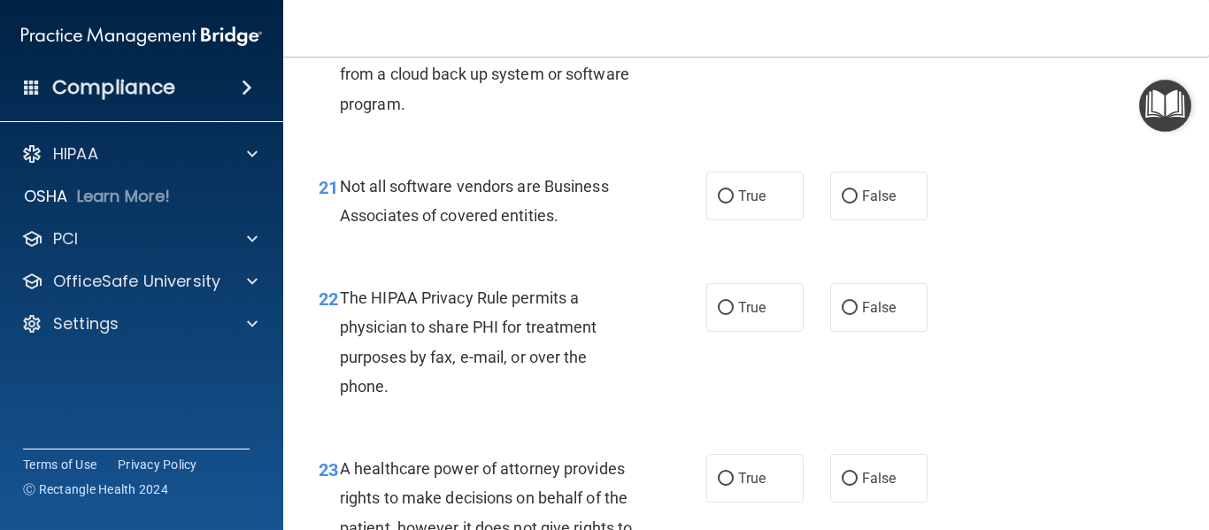
scroll to position [3501, 0]
click at [842, 203] on input "False" at bounding box center [850, 195] width 16 height 13
radio input "true"
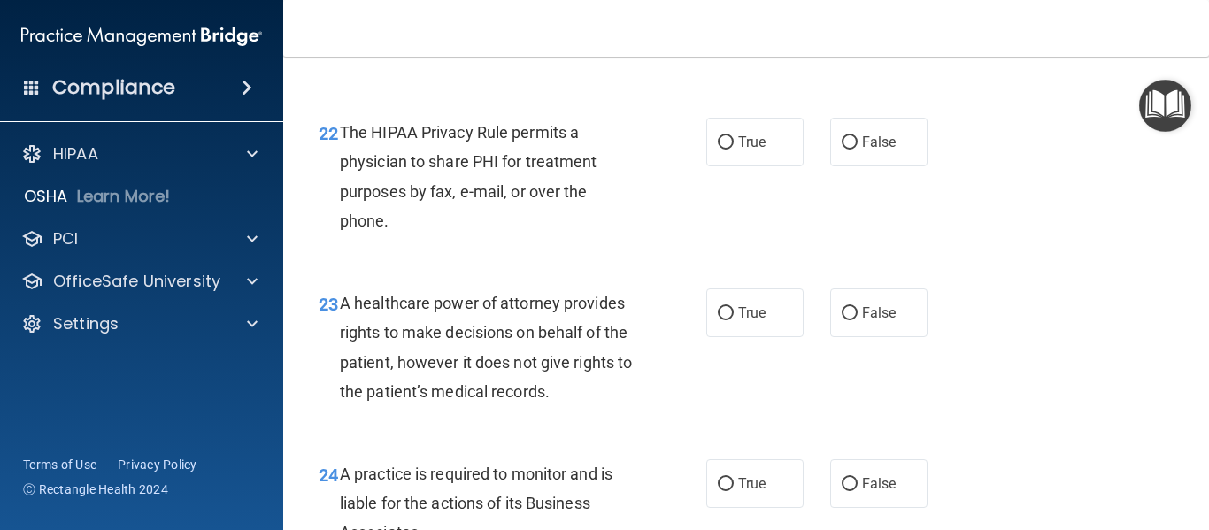
scroll to position [3667, 0]
click at [718, 149] on input "True" at bounding box center [726, 141] width 16 height 13
radio input "true"
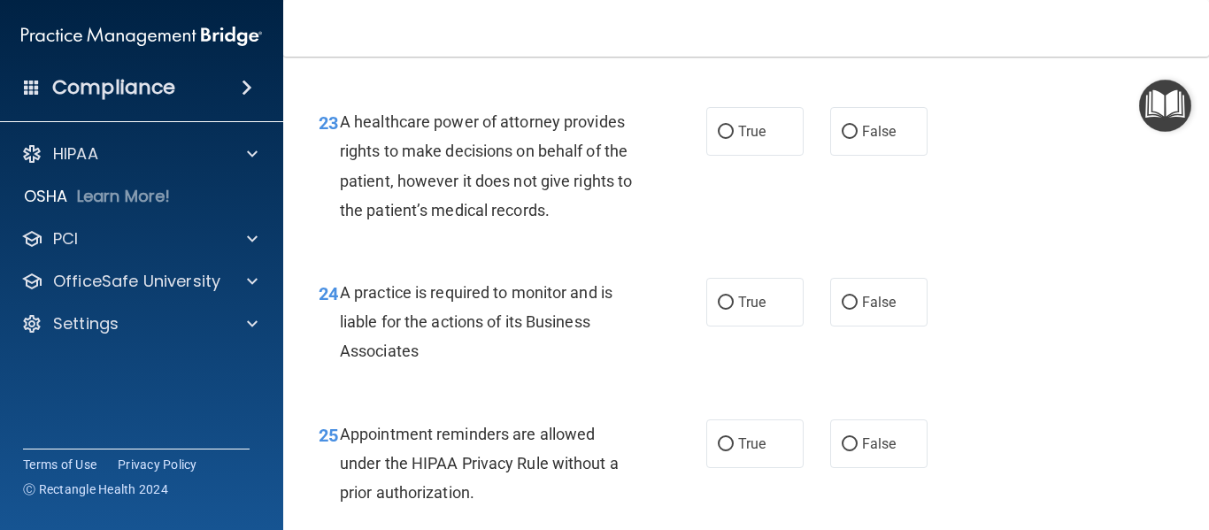
scroll to position [3848, 0]
click at [842, 138] on input "False" at bounding box center [850, 131] width 16 height 13
radio input "true"
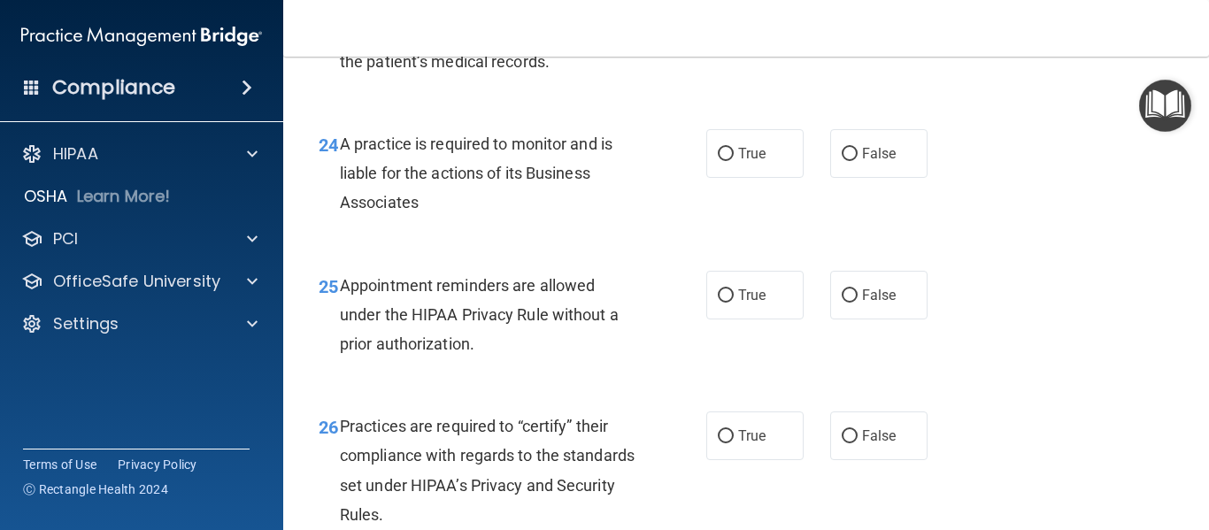
scroll to position [3997, 0]
click at [844, 177] on label "False" at bounding box center [878, 152] width 97 height 49
click at [844, 160] on input "False" at bounding box center [850, 153] width 16 height 13
radio input "true"
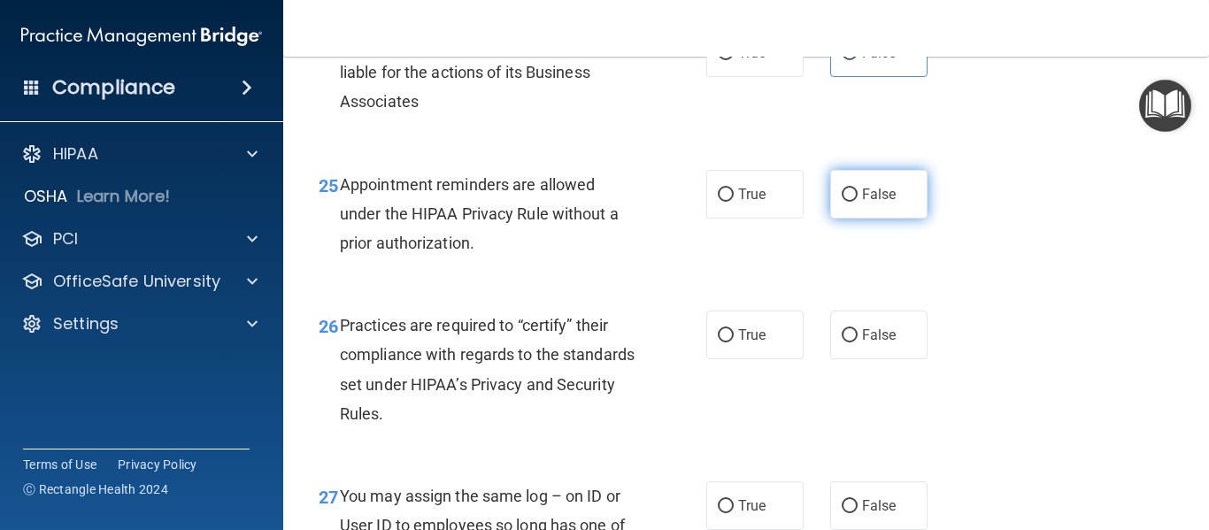
scroll to position [4098, 0]
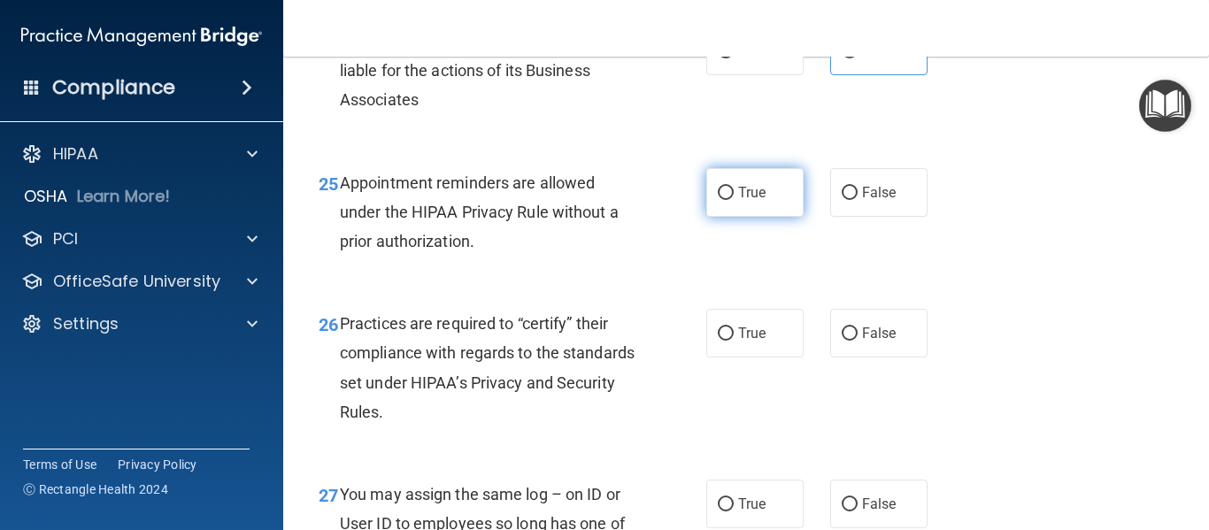
click at [727, 217] on label "True" at bounding box center [754, 192] width 97 height 49
click at [727, 200] on input "True" at bounding box center [726, 193] width 16 height 13
radio input "true"
click at [727, 217] on label "True" at bounding box center [754, 192] width 97 height 49
click at [727, 200] on input "True" at bounding box center [726, 193] width 16 height 13
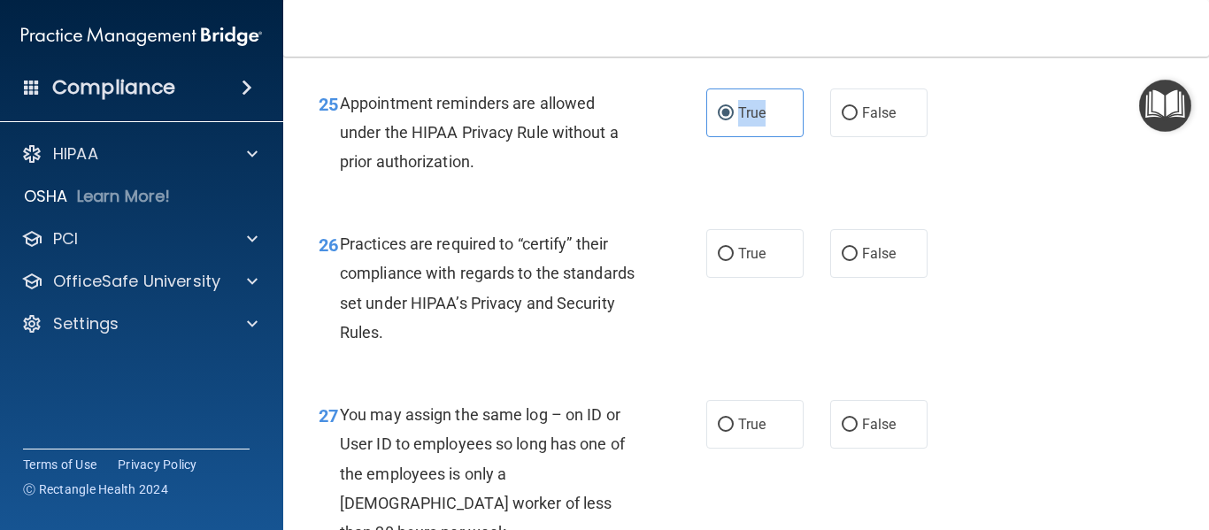
scroll to position [4179, 0]
click at [842, 260] on input "False" at bounding box center [850, 253] width 16 height 13
radio input "true"
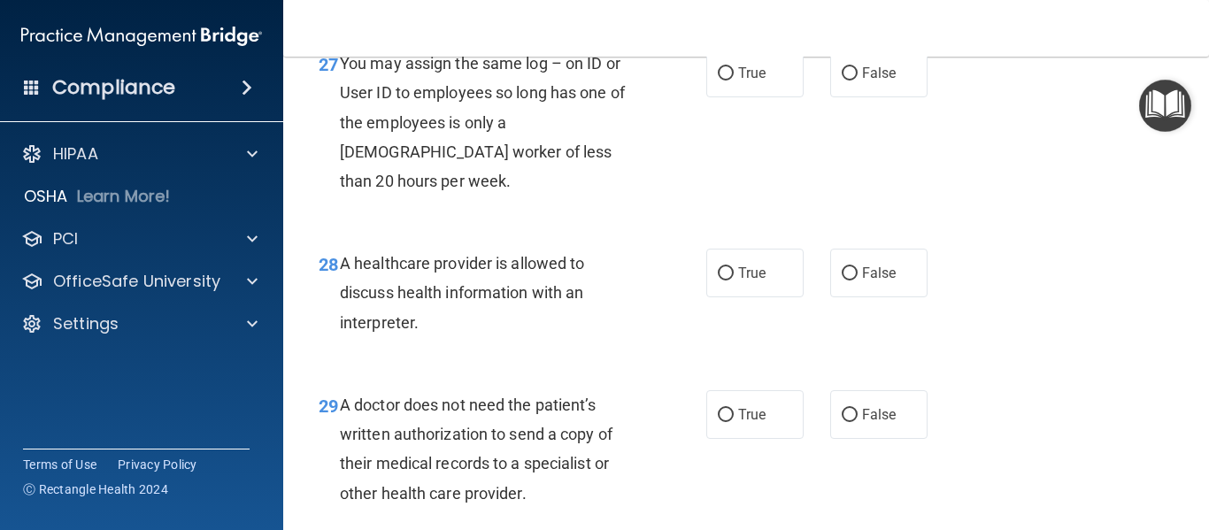
scroll to position [4530, 0]
click at [842, 80] on input "False" at bounding box center [850, 72] width 16 height 13
radio input "true"
click at [738, 281] on span "True" at bounding box center [751, 272] width 27 height 17
click at [732, 280] on input "True" at bounding box center [726, 272] width 16 height 13
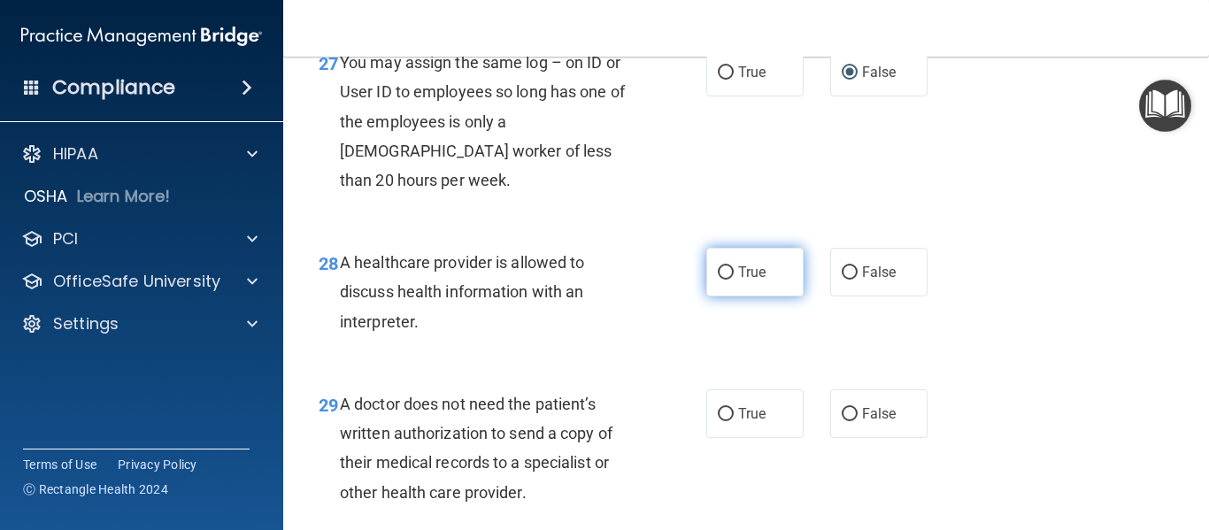
radio input "true"
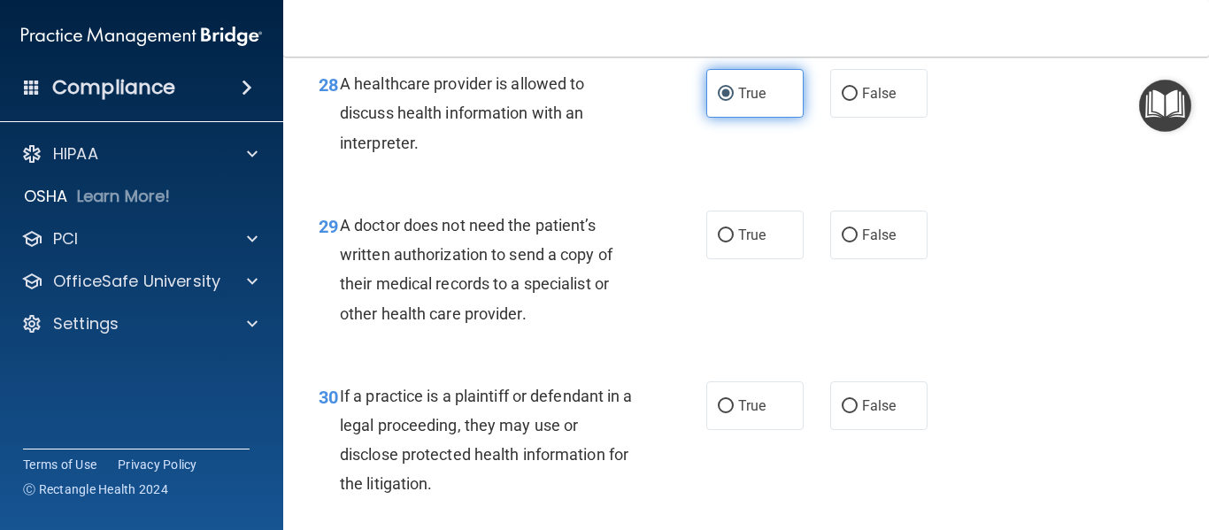
scroll to position [4710, 0]
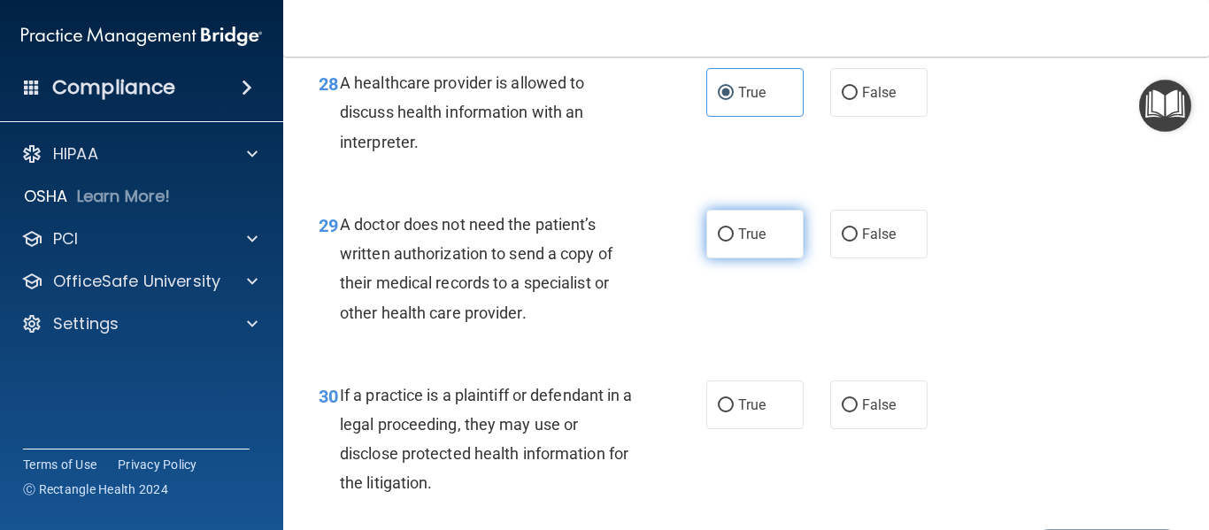
click at [723, 242] on input "True" at bounding box center [726, 234] width 16 height 13
radio input "true"
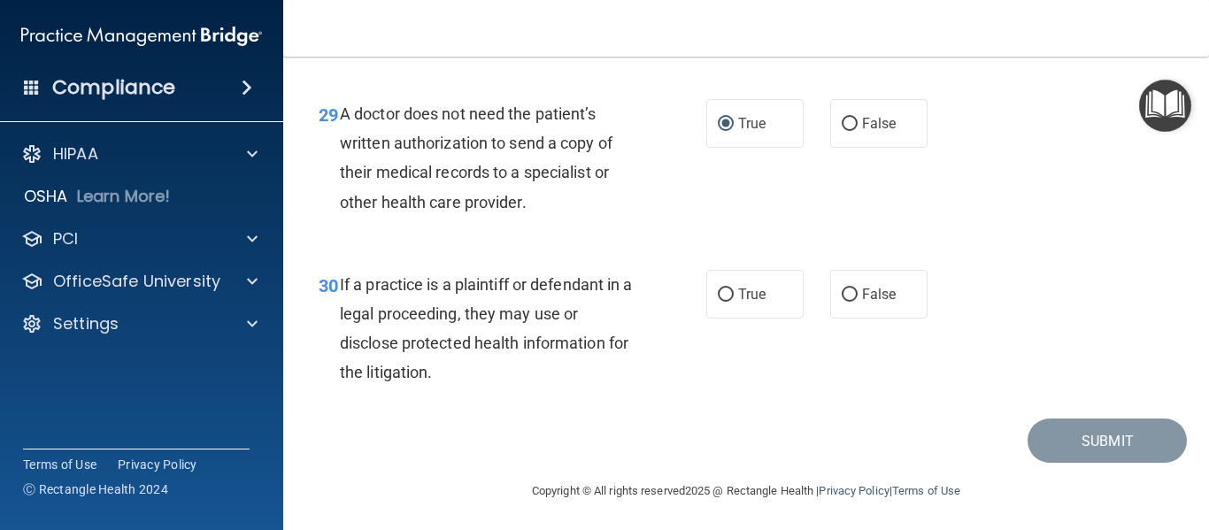
scroll to position [4853, 0]
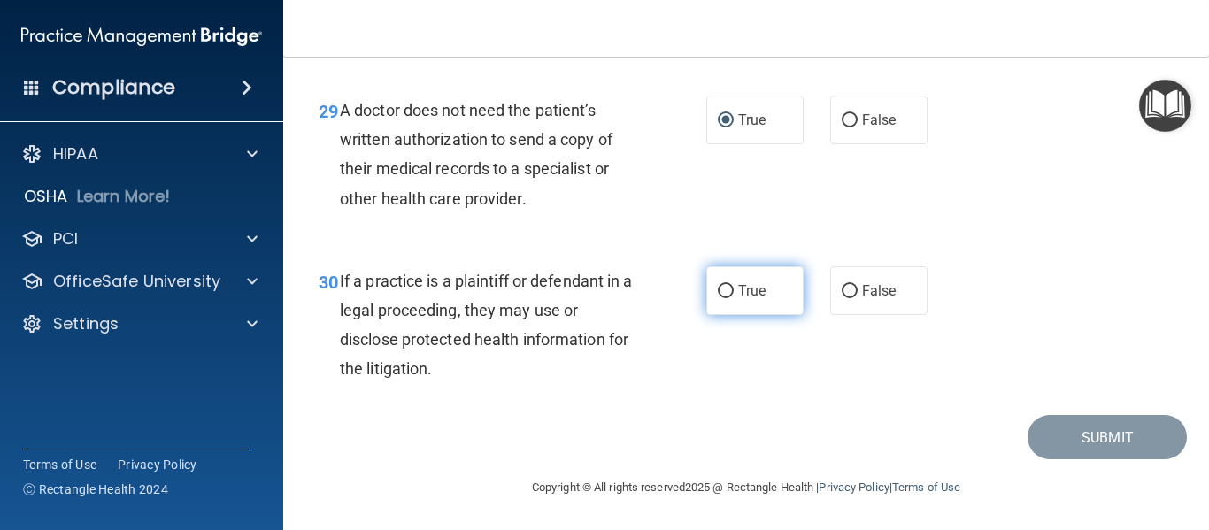
click at [743, 302] on label "True" at bounding box center [754, 290] width 97 height 49
click at [734, 298] on input "True" at bounding box center [726, 291] width 16 height 13
radio input "true"
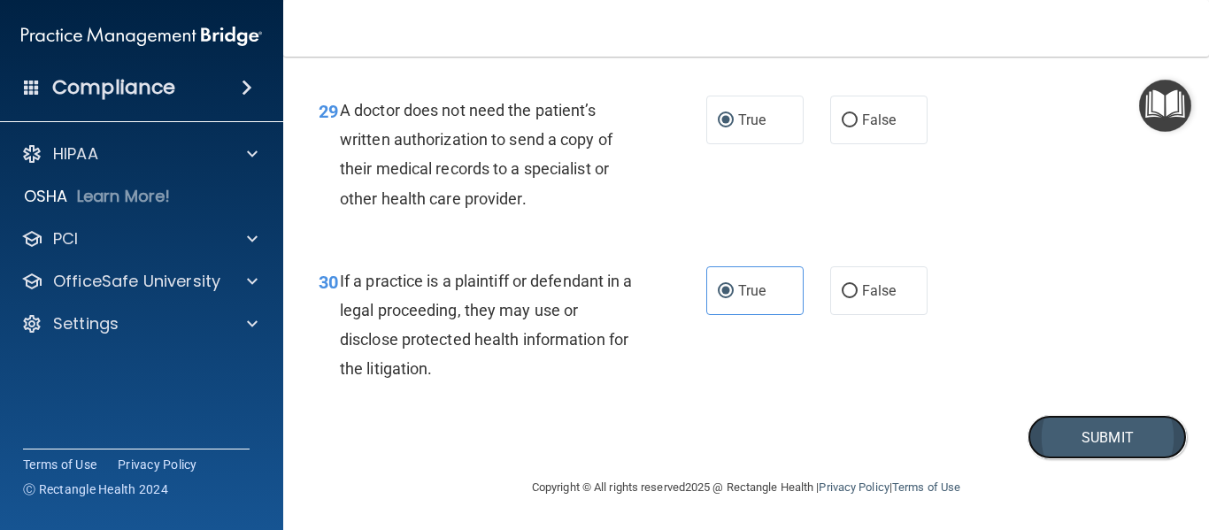
click at [1039, 436] on button "Submit" at bounding box center [1106, 437] width 159 height 45
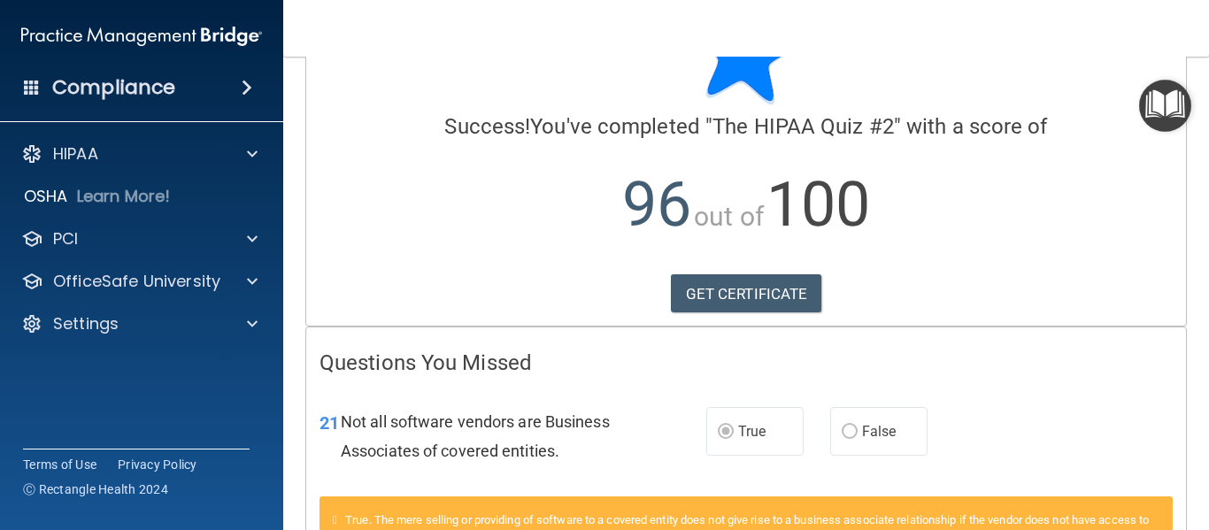
scroll to position [90, 0]
click at [775, 287] on link "GET CERTIFICATE" at bounding box center [746, 293] width 151 height 39
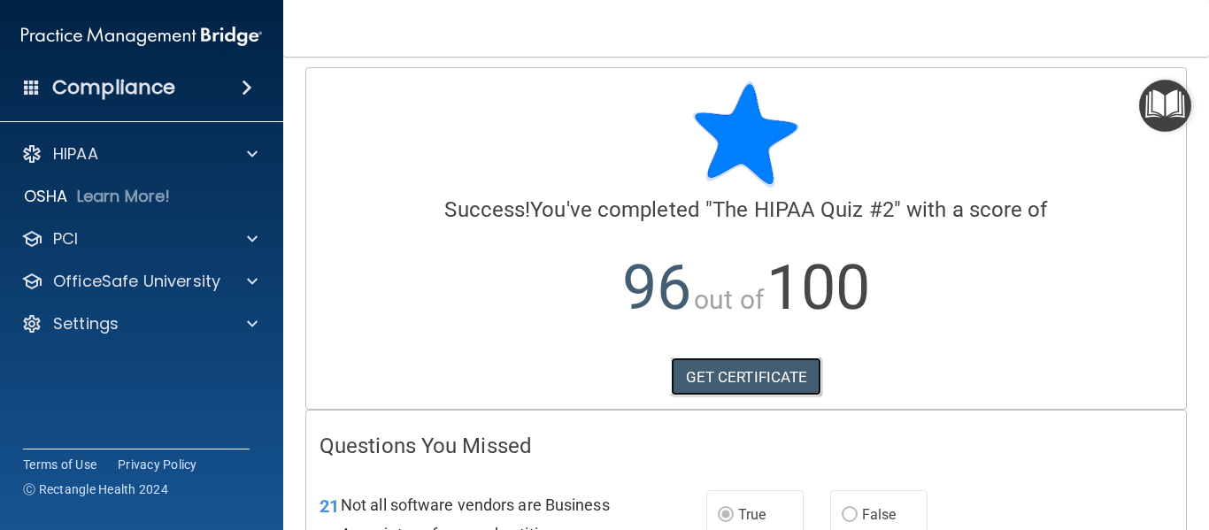
scroll to position [0, 0]
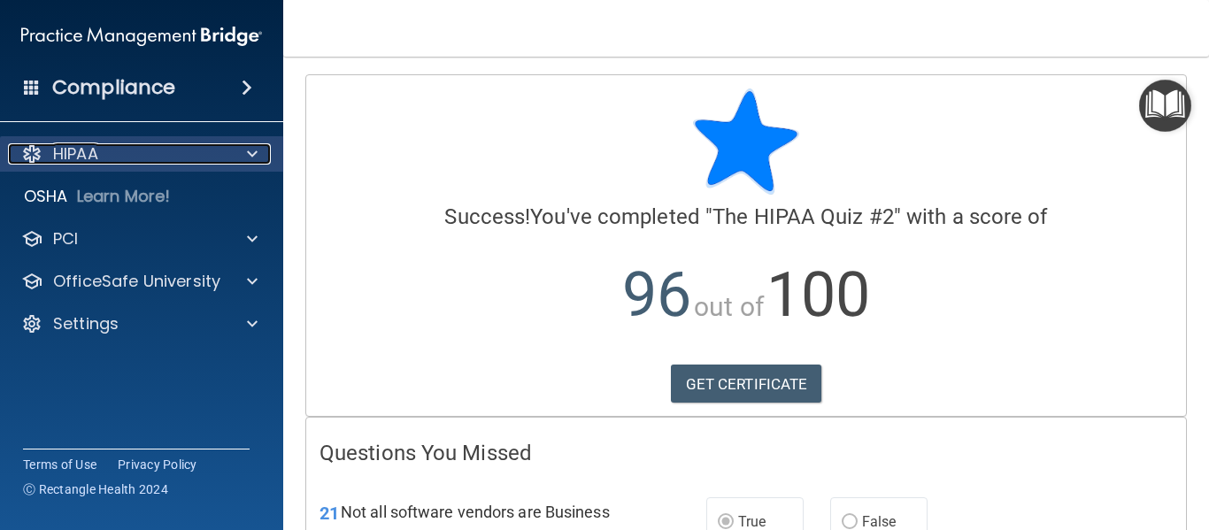
click at [183, 149] on div "HIPAA" at bounding box center [117, 153] width 219 height 21
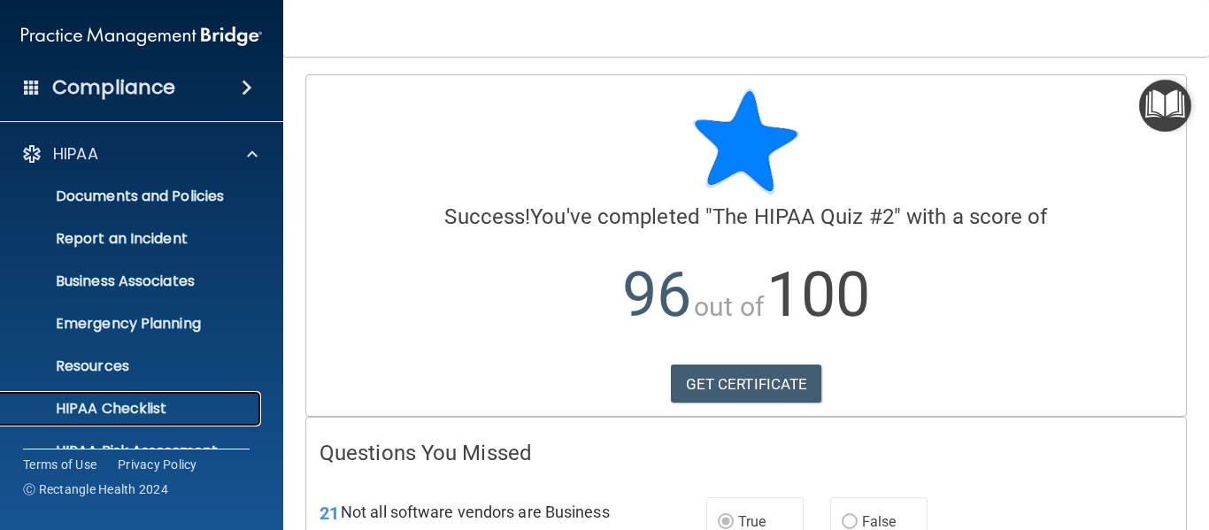
click at [169, 401] on p "HIPAA Checklist" at bounding box center [133, 409] width 242 height 18
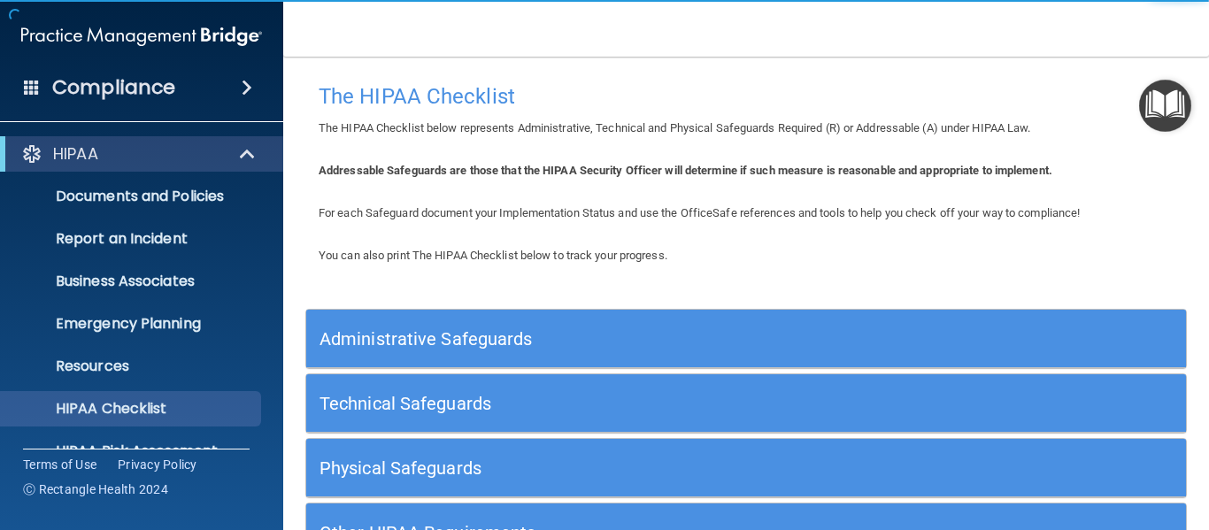
click at [528, 335] on h5 "Administrative Safeguards" at bounding box center [636, 338] width 634 height 19
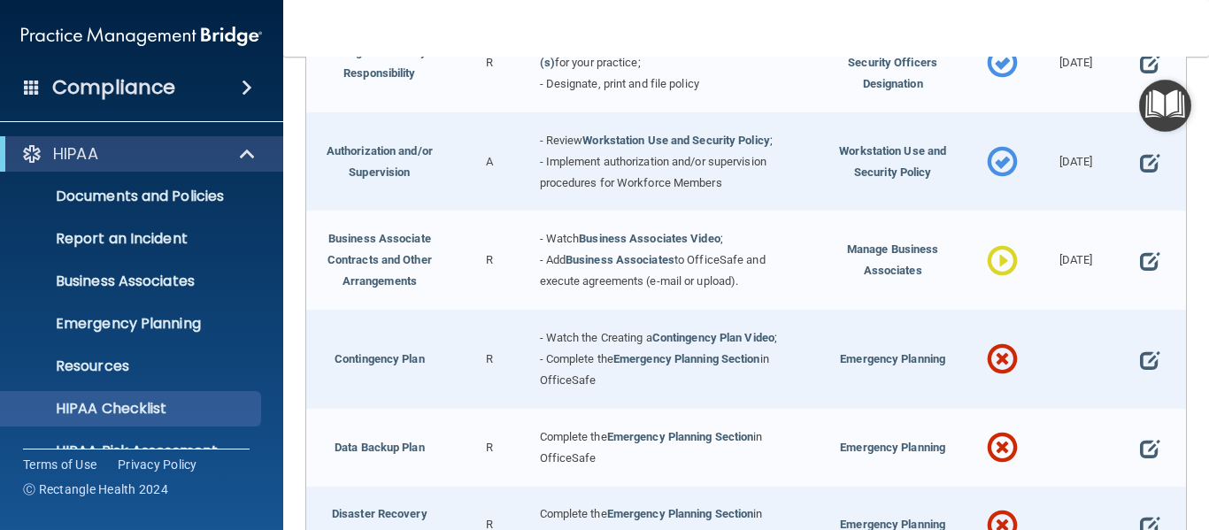
scroll to position [416, 0]
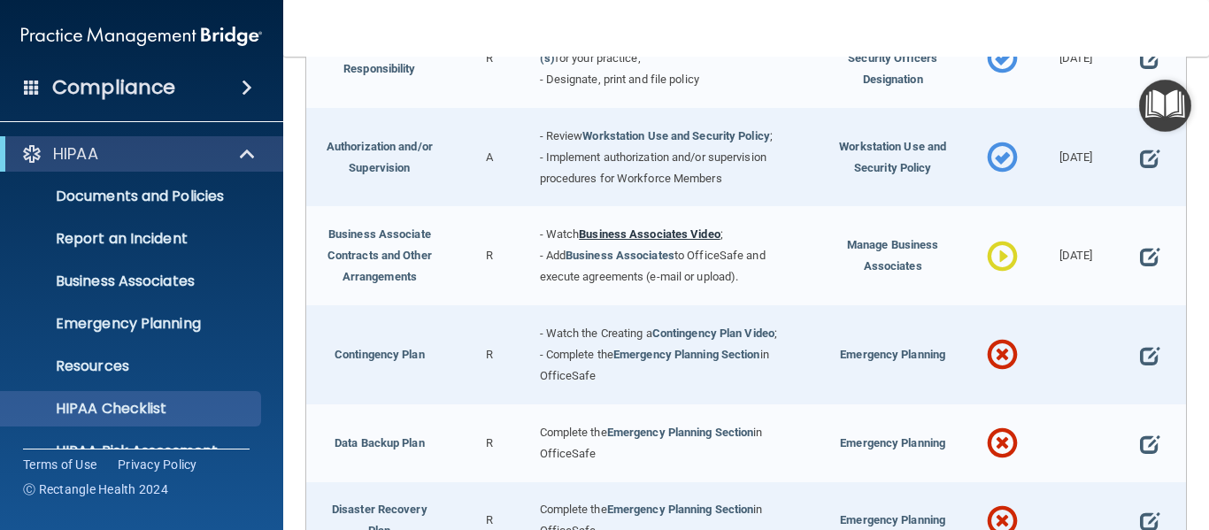
click at [652, 230] on link "Business Associates Video" at bounding box center [650, 233] width 142 height 13
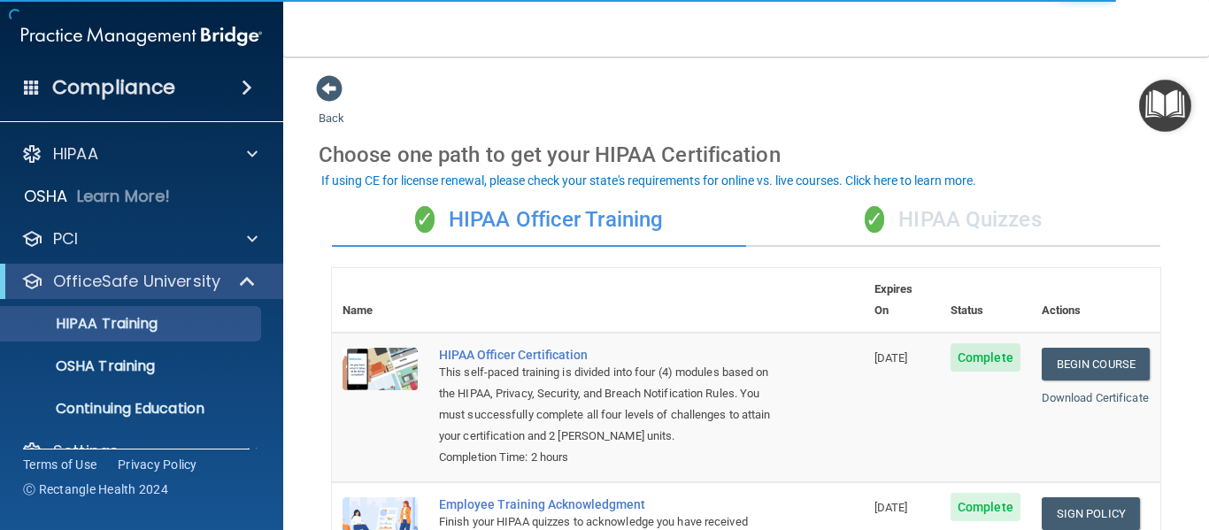
click at [950, 212] on div "✓ HIPAA Quizzes" at bounding box center [953, 220] width 414 height 53
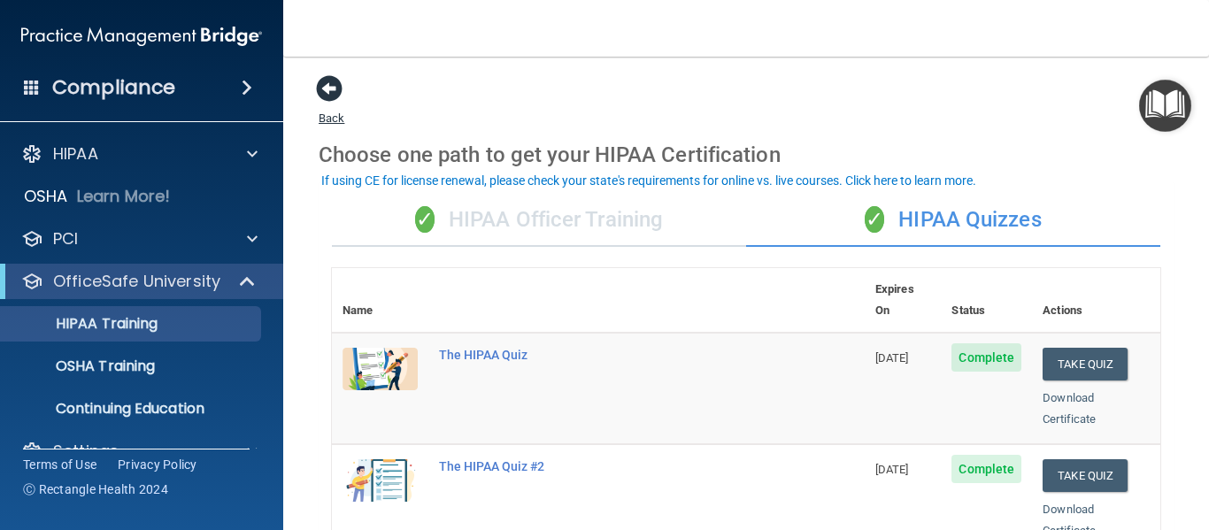
click at [334, 95] on span at bounding box center [329, 88] width 27 height 27
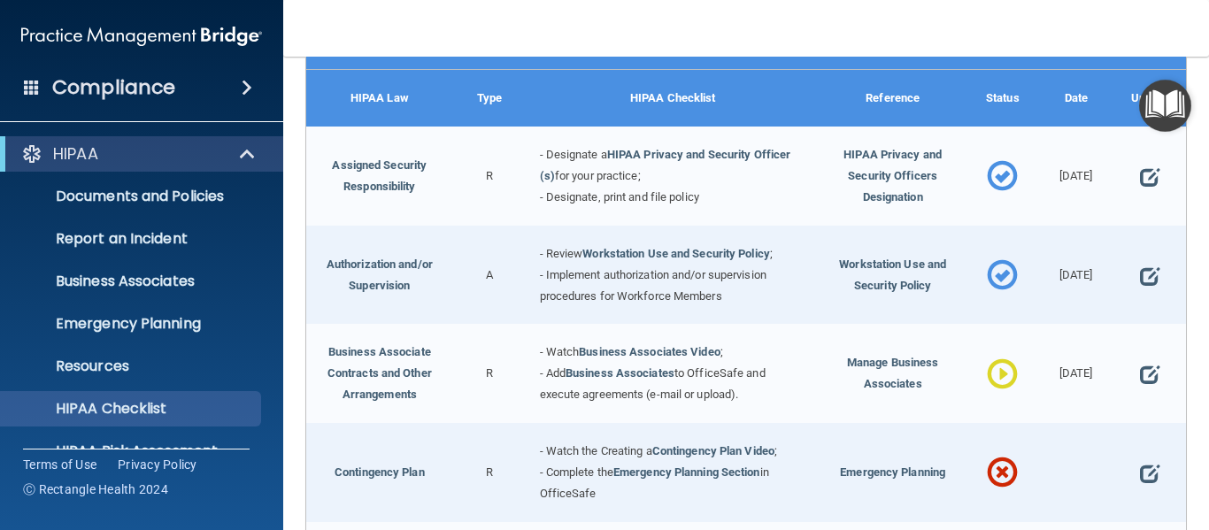
scroll to position [299, 0]
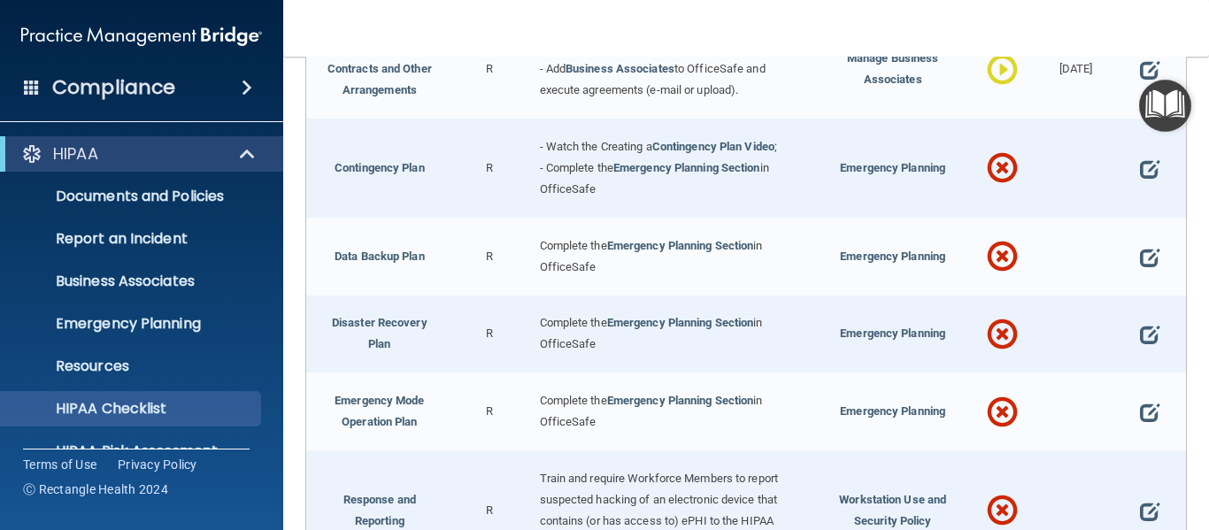
scroll to position [604, 0]
